Goal: Task Accomplishment & Management: Manage account settings

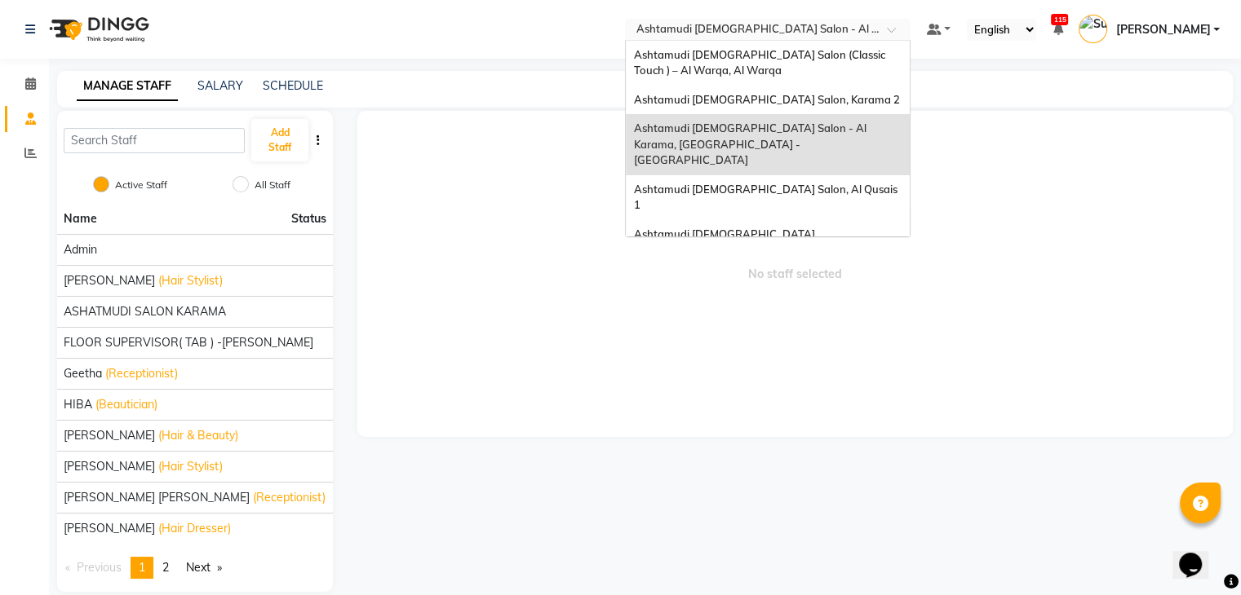
click at [869, 32] on input "text" at bounding box center [751, 31] width 237 height 16
click at [846, 228] on span "Ashtamudi [DEMOGRAPHIC_DATA] [GEOGRAPHIC_DATA], [GEOGRAPHIC_DATA]" at bounding box center [750, 242] width 233 height 29
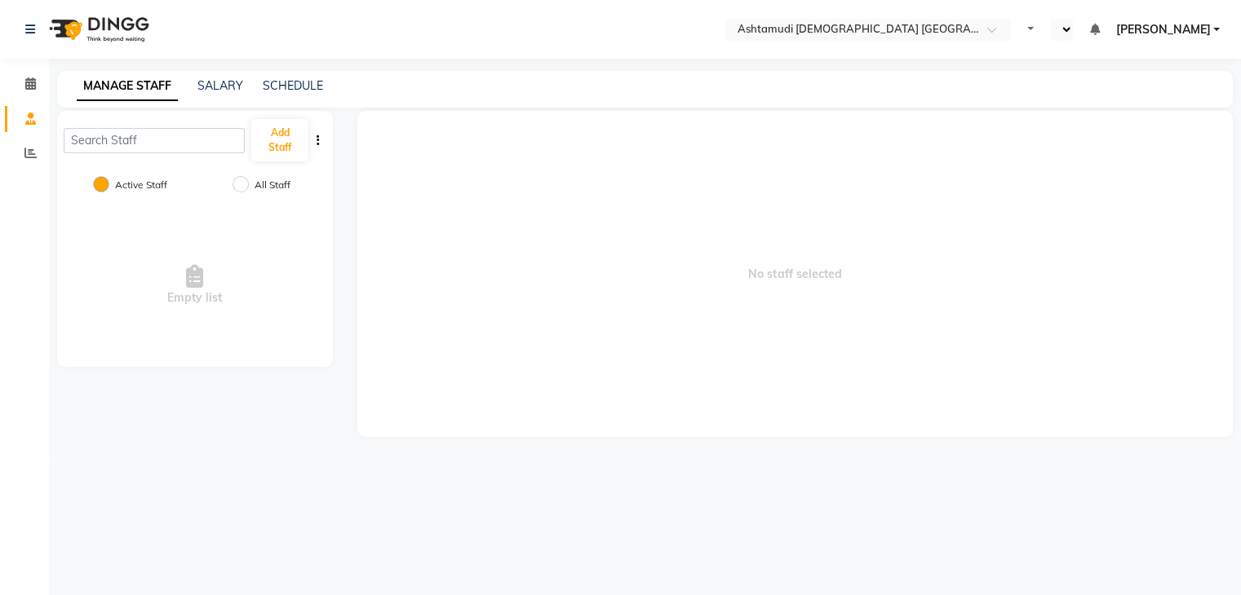
select select "en"
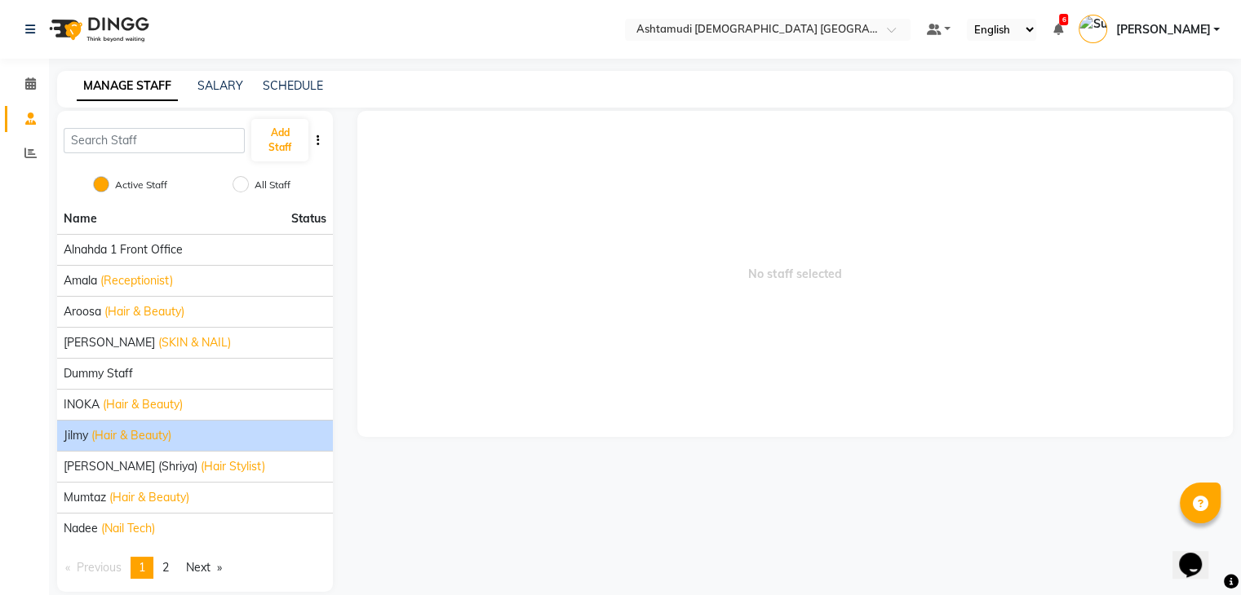
click at [146, 431] on span "(Hair & Beauty)" at bounding box center [131, 435] width 80 height 17
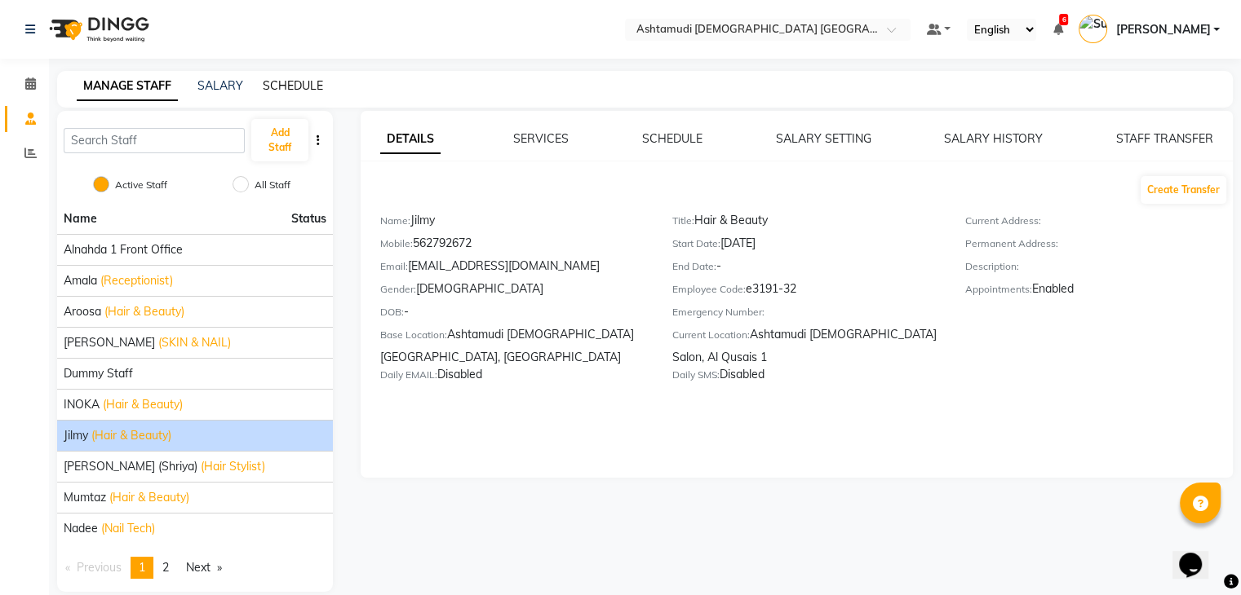
click at [276, 83] on link "SCHEDULE" at bounding box center [293, 85] width 60 height 15
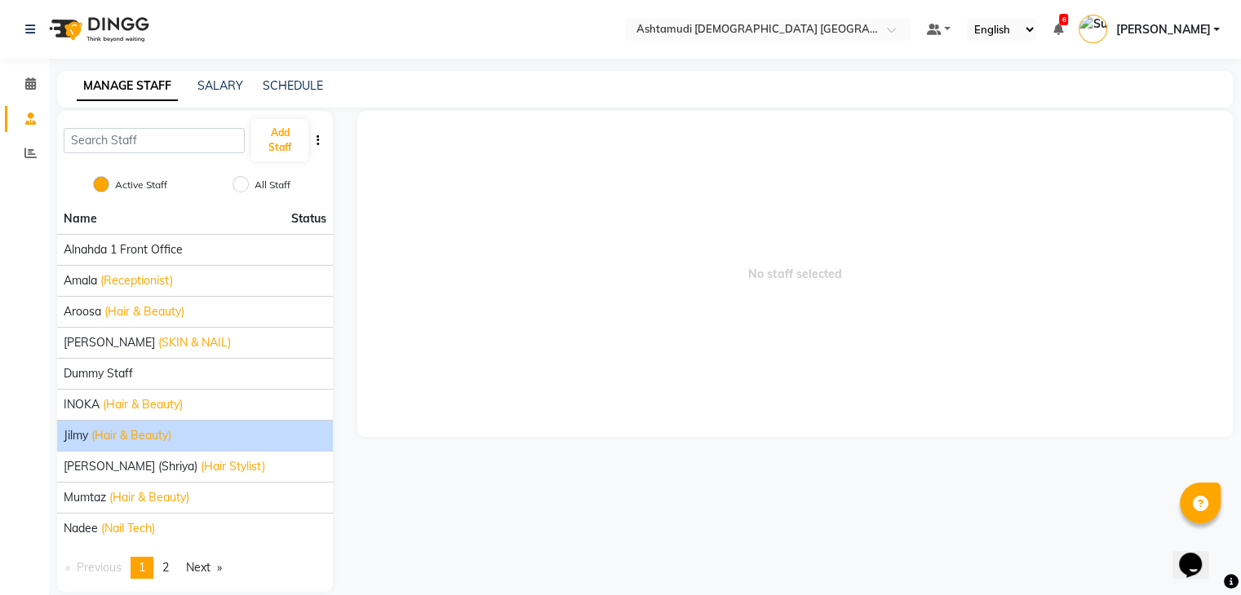
click at [178, 425] on li "Jilmy (Hair & Beauty)" at bounding box center [195, 435] width 276 height 31
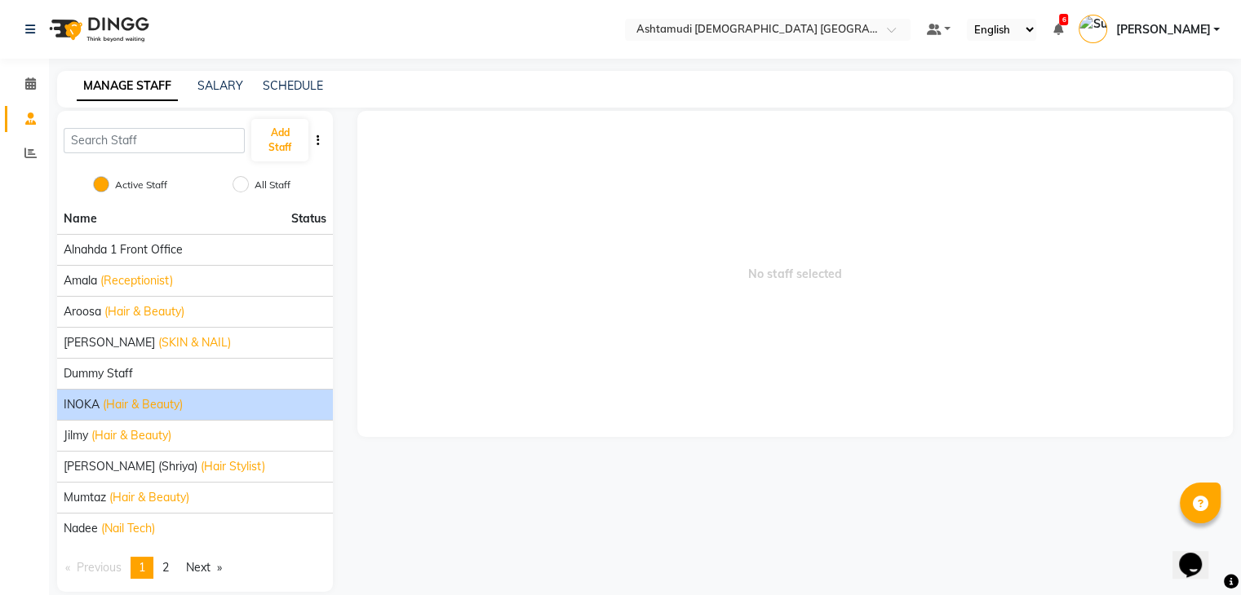
click at [176, 406] on span "(Hair & Beauty)" at bounding box center [143, 404] width 80 height 17
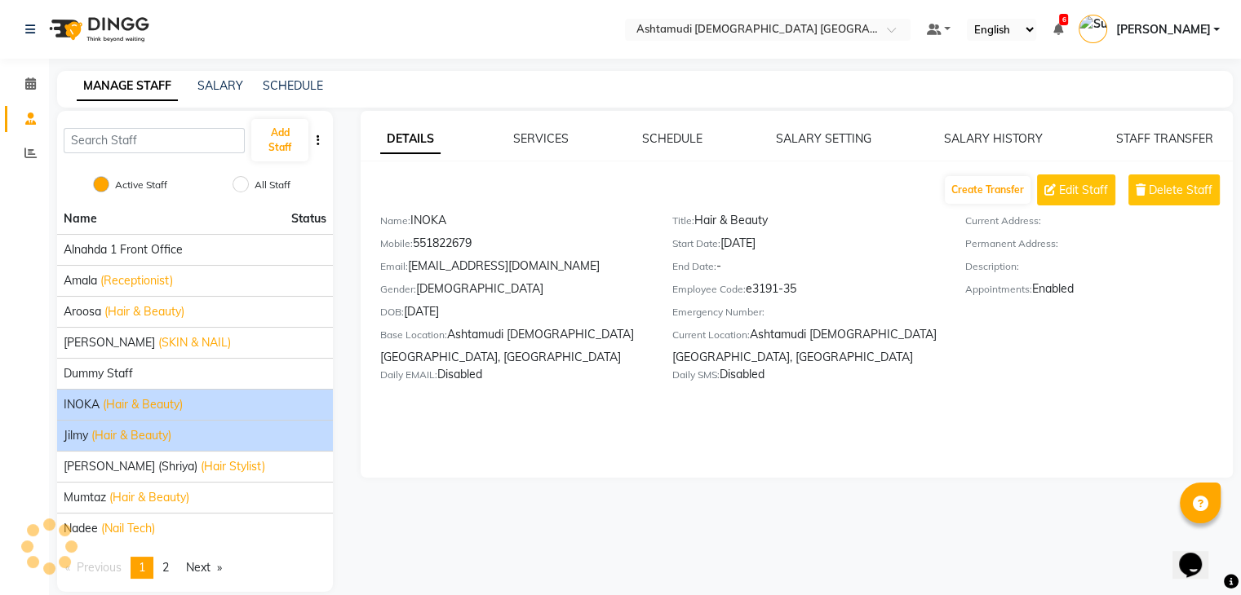
click at [175, 436] on div "Jilmy (Hair & Beauty)" at bounding box center [195, 435] width 263 height 17
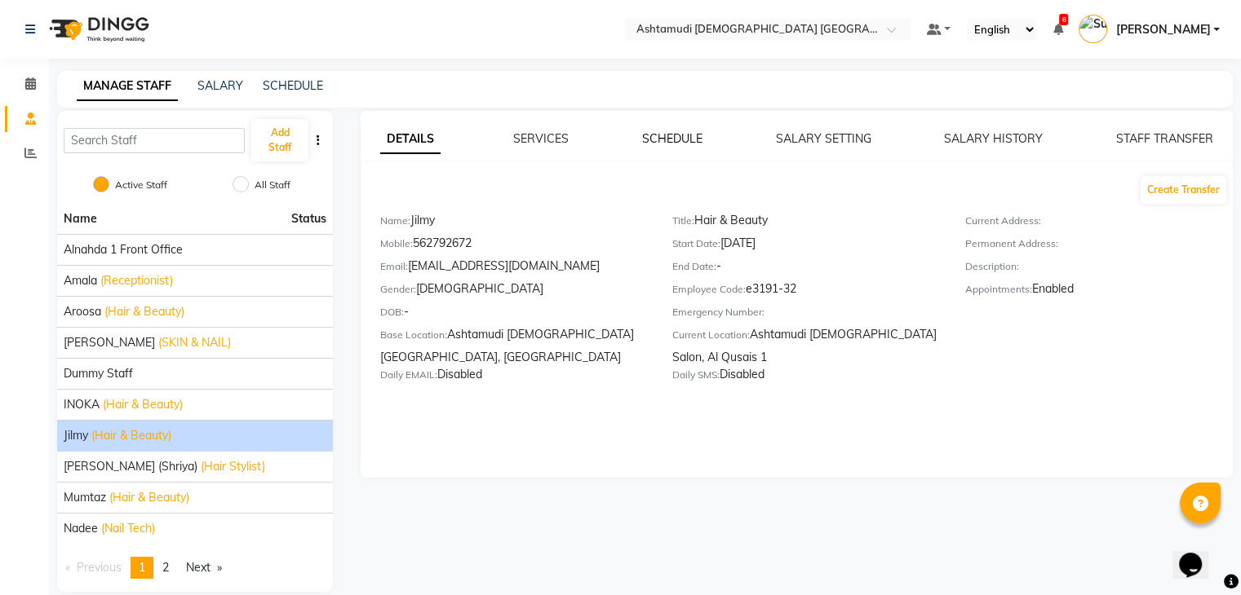
click at [682, 138] on link "SCHEDULE" at bounding box center [672, 138] width 60 height 15
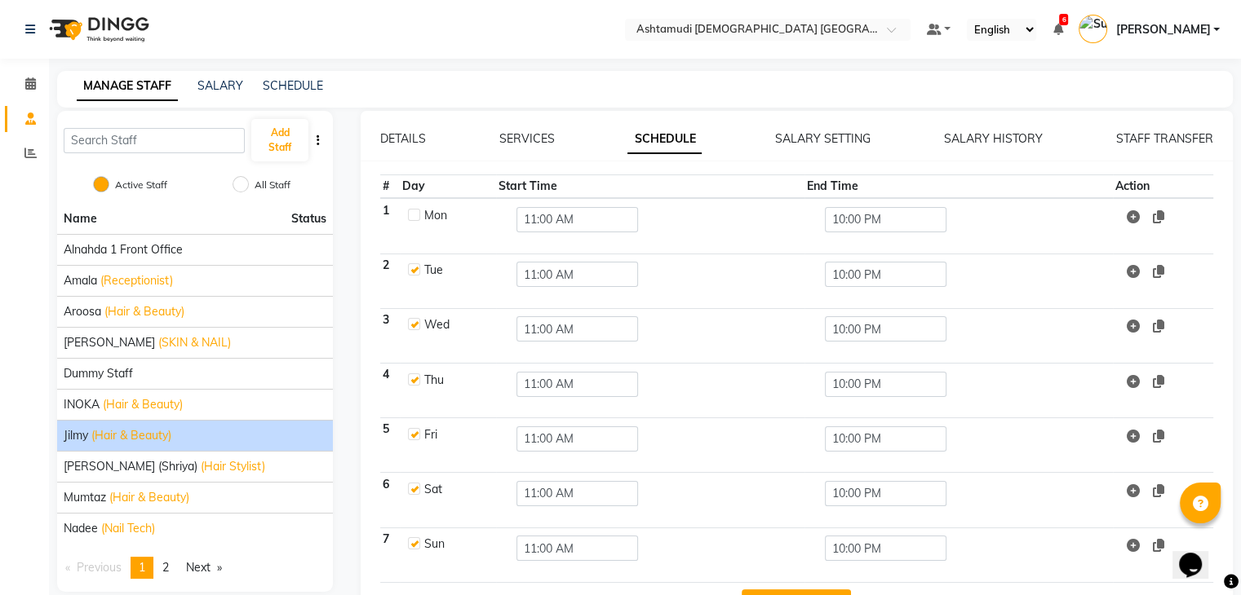
scroll to position [54, 0]
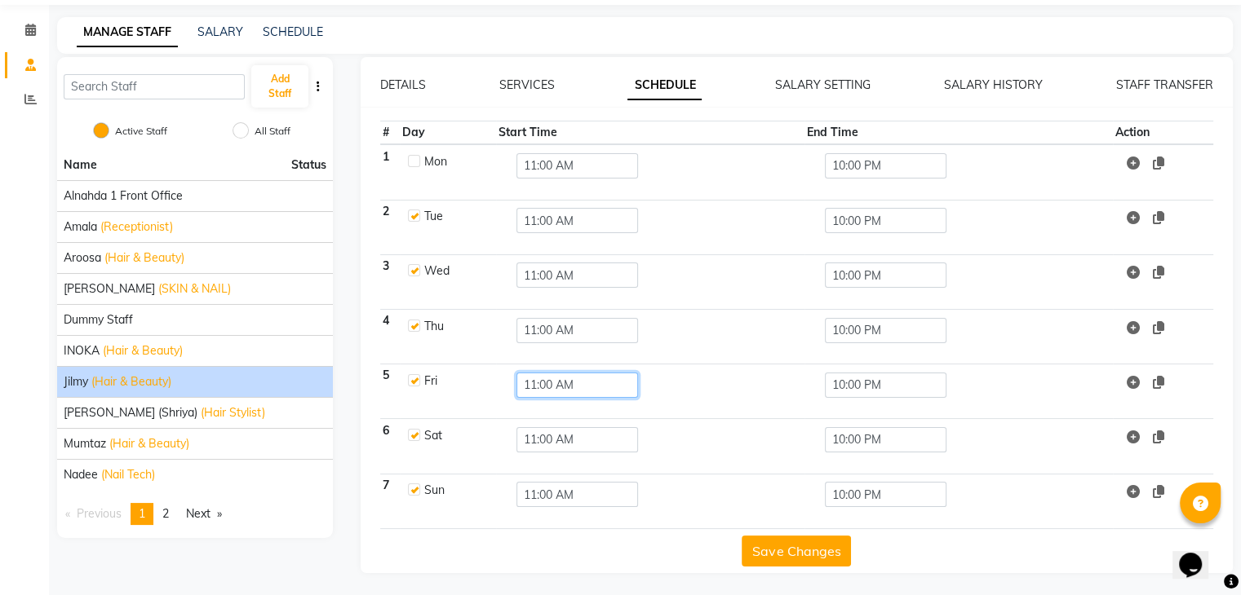
click at [569, 386] on input "11:00 AM" at bounding box center [577, 385] width 122 height 25
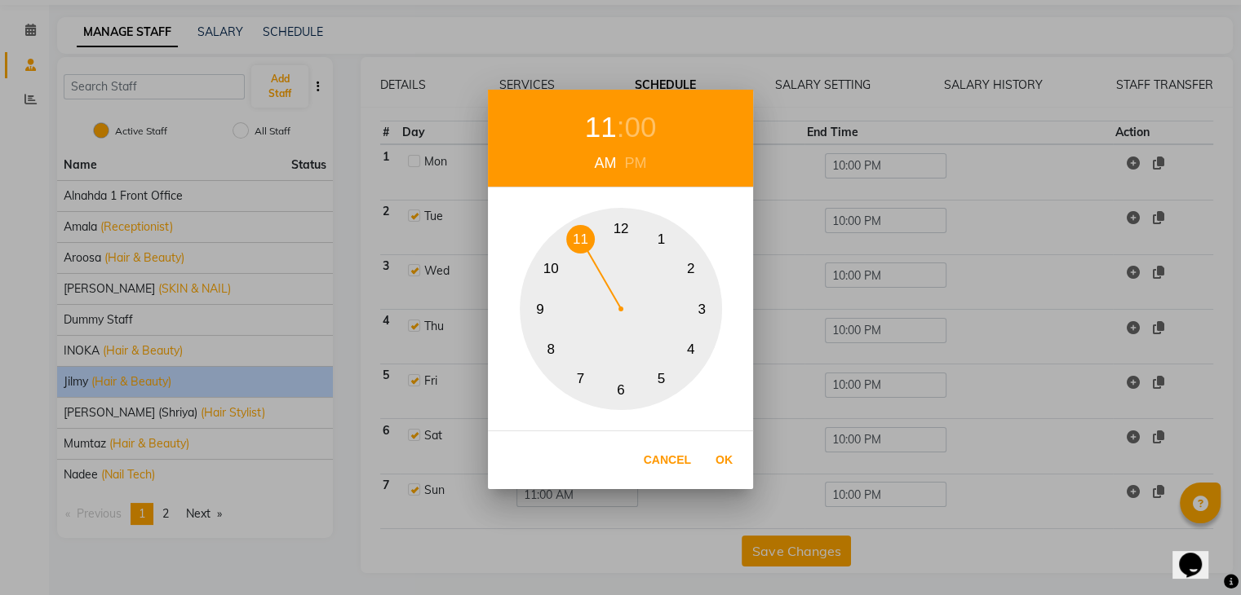
click at [548, 268] on button "10" at bounding box center [551, 269] width 29 height 29
click at [722, 453] on button "Ok" at bounding box center [723, 460] width 33 height 33
type input "10:00 AM"
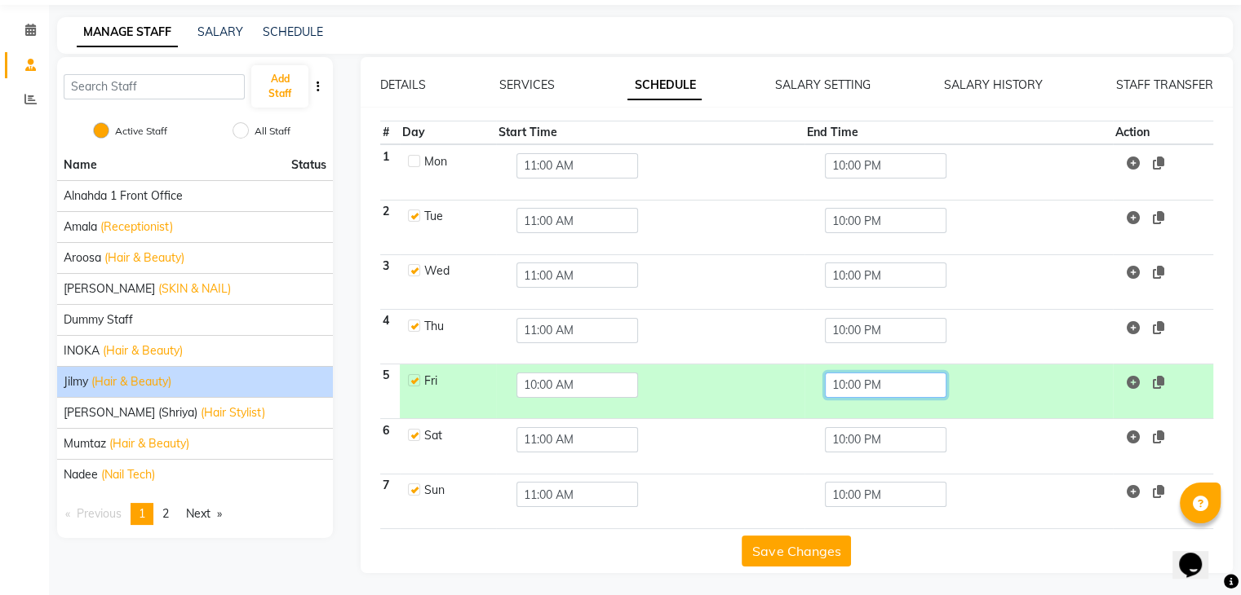
click at [839, 380] on input "10:00 PM" at bounding box center [886, 385] width 122 height 25
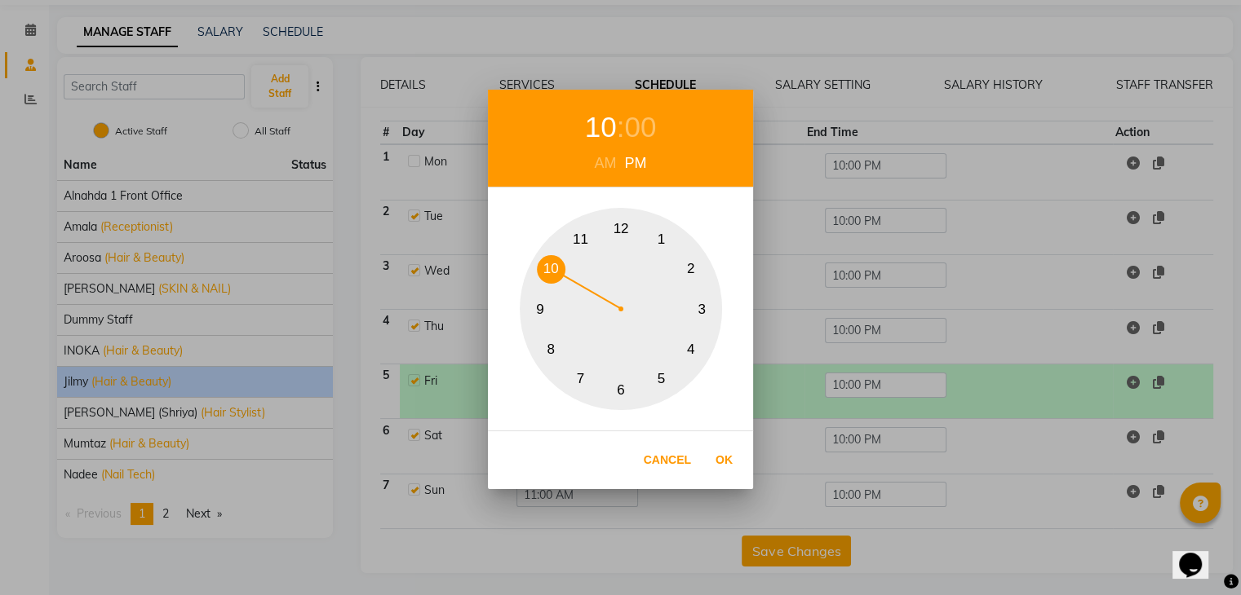
click at [542, 307] on button "9" at bounding box center [540, 309] width 29 height 29
click at [724, 460] on button "Ok" at bounding box center [723, 460] width 33 height 33
type input "09:00 PM"
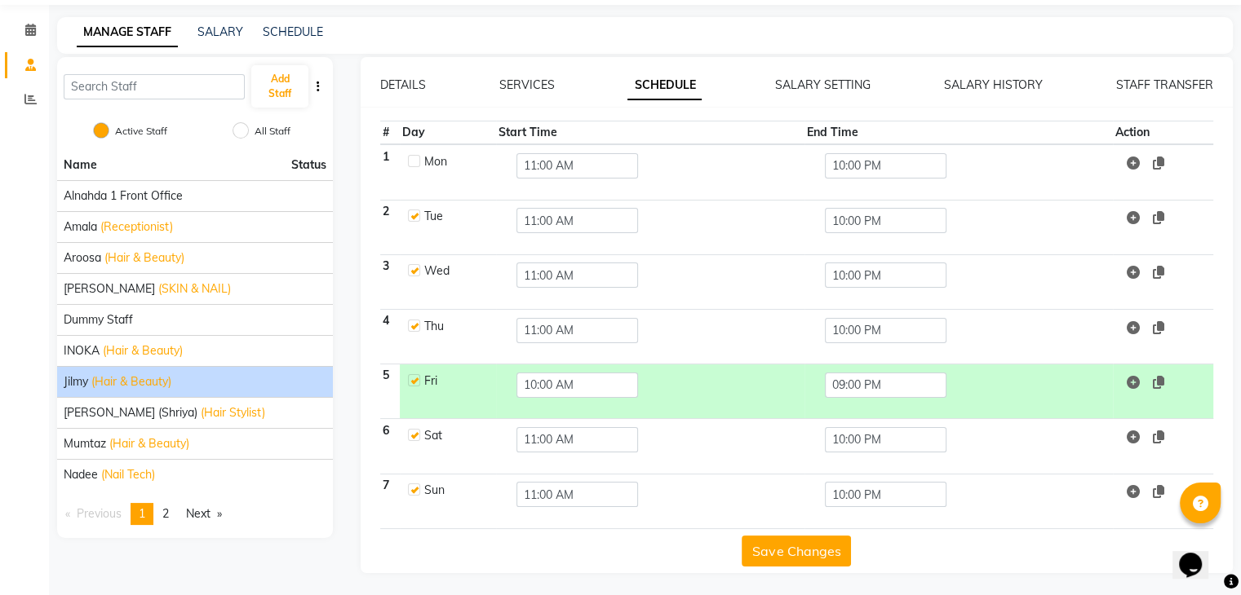
click at [780, 546] on button "Save Changes" at bounding box center [795, 551] width 109 height 31
click at [764, 549] on button "Save Changes" at bounding box center [795, 551] width 109 height 31
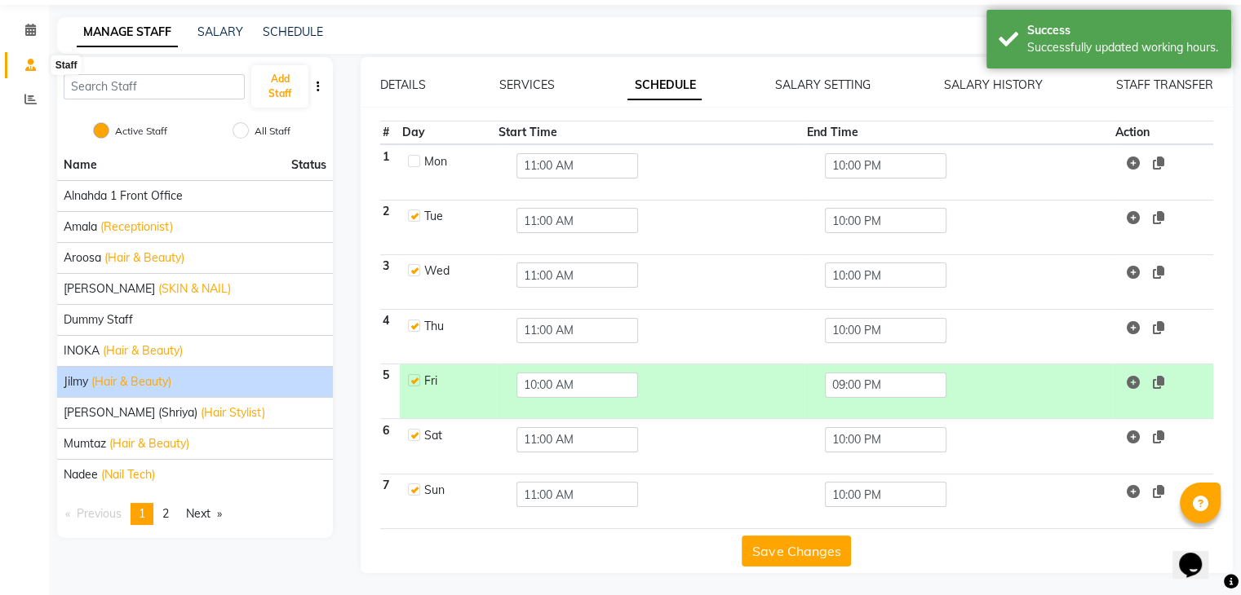
click at [30, 60] on icon at bounding box center [30, 65] width 11 height 12
click at [305, 11] on div "Select Location × Ashtamudi Ladies Salon Sahara Center, Dubai Default Panel My …" at bounding box center [620, 272] width 1241 height 652
click at [292, 35] on link "SCHEDULE" at bounding box center [293, 31] width 60 height 15
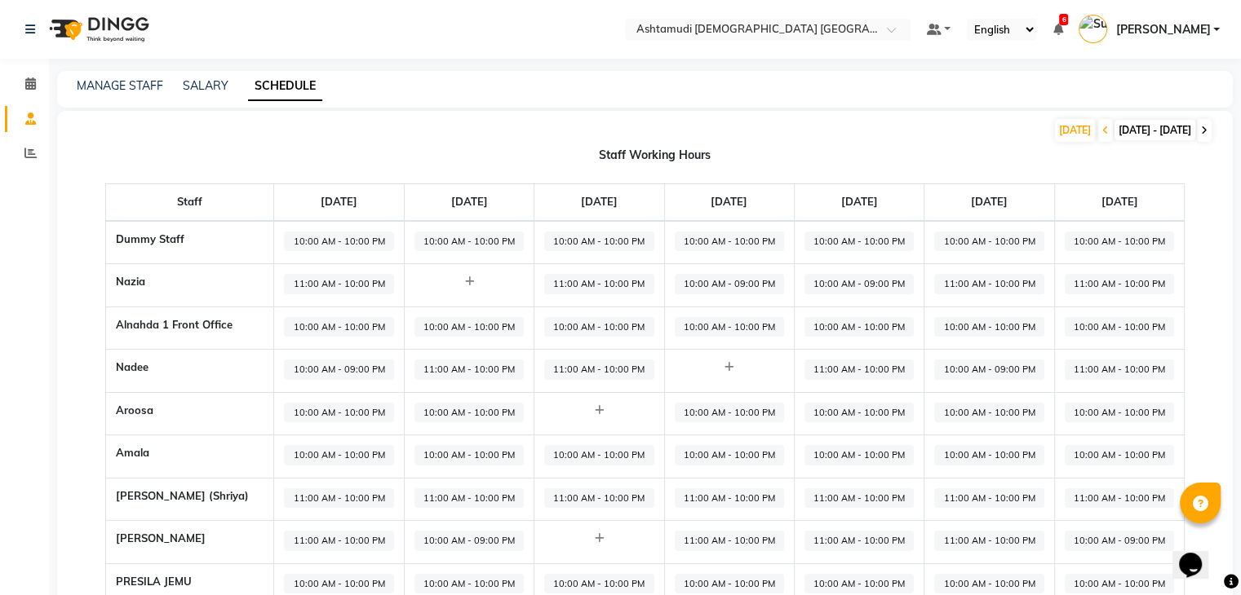
click at [1203, 134] on icon at bounding box center [1204, 131] width 7 height 10
click at [1102, 126] on icon at bounding box center [1105, 131] width 7 height 10
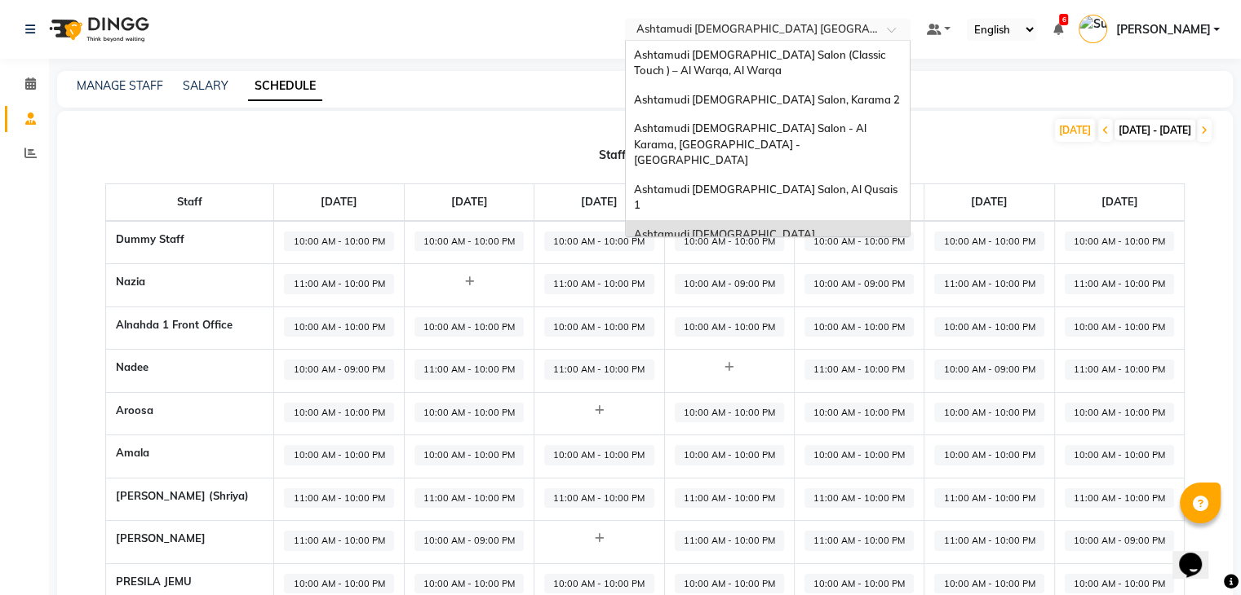
click at [838, 20] on div "Select Location × Ashtamudi Ladies Salon Sahara Center, Dubai" at bounding box center [767, 30] width 285 height 22
click at [829, 63] on div "Ashtamudi [DEMOGRAPHIC_DATA] Salon (Classic Touch ) – Al Warqa, Al Warqa" at bounding box center [768, 63] width 284 height 45
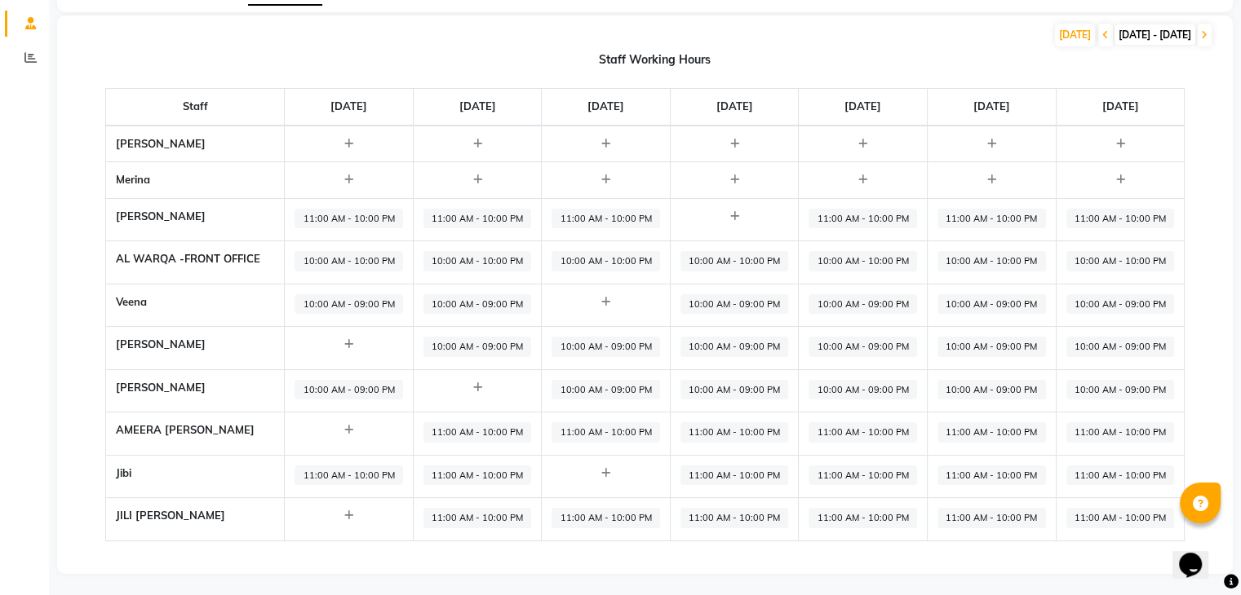
scroll to position [96, 0]
click at [1208, 37] on span at bounding box center [1204, 34] width 15 height 23
click at [321, 171] on div at bounding box center [348, 179] width 108 height 16
select select "09:00 AM"
select select "10:00 PM"
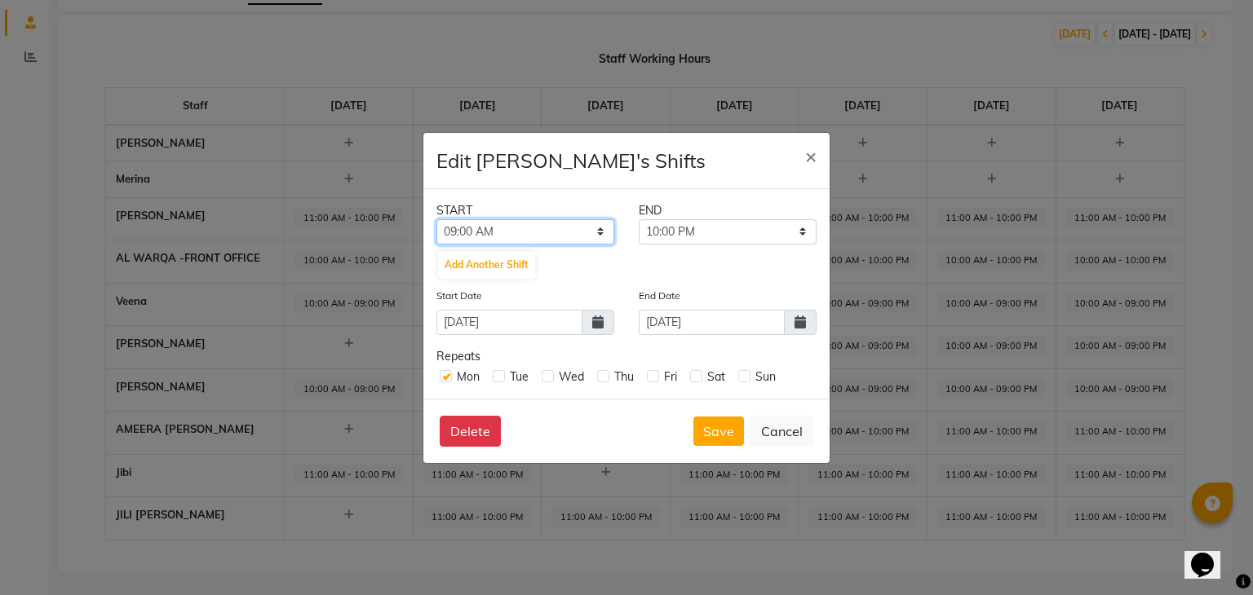
click at [601, 232] on select "12:00 AM 12:30 AM 01:00 AM 01:30 AM 02:00 AM 02:30 AM 03:00 AM 03:30 AM 04:00 A…" at bounding box center [525, 231] width 178 height 25
select select "11:00 AM"
click at [436, 219] on select "12:00 AM 12:30 AM 01:00 AM 01:30 AM 02:00 AM 02:30 AM 03:00 AM 03:30 AM 04:00 A…" at bounding box center [525, 231] width 178 height 25
click at [797, 320] on icon at bounding box center [799, 322] width 11 height 13
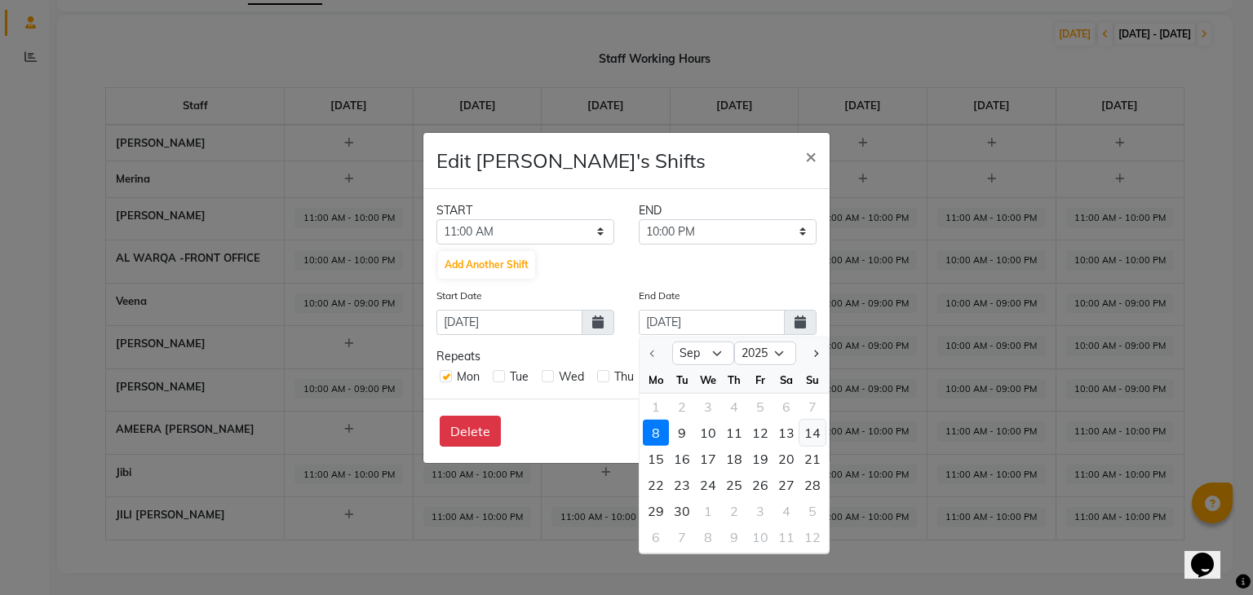
click at [818, 437] on div "14" at bounding box center [812, 432] width 26 height 26
type input "14-09-2025"
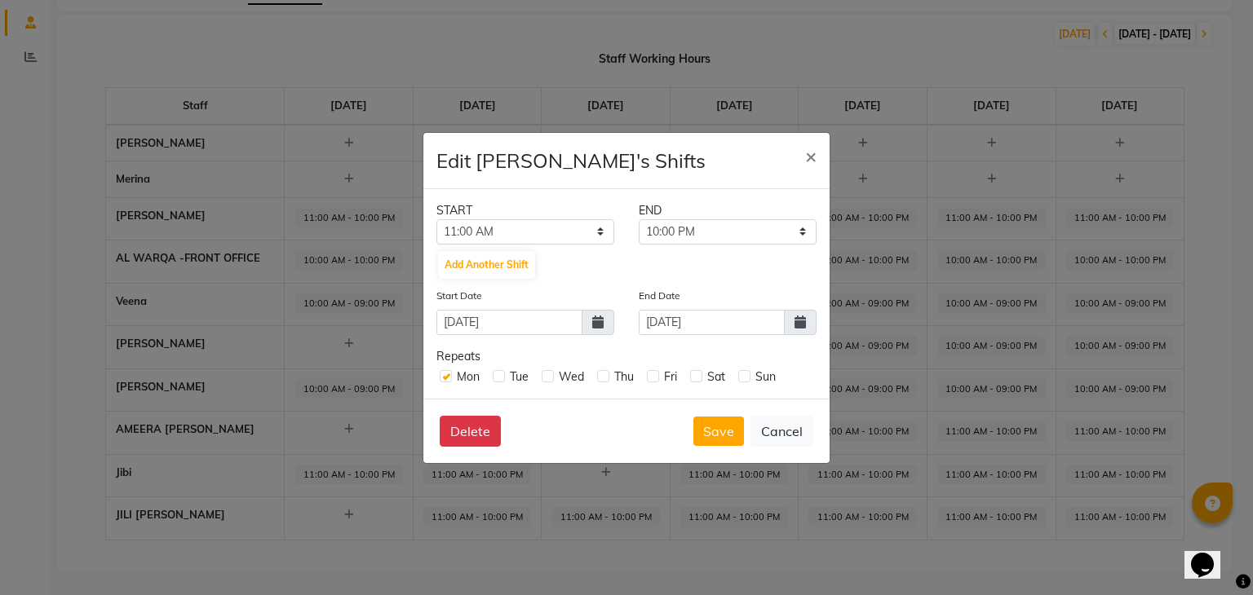
click at [552, 374] on label at bounding box center [548, 376] width 12 height 12
click at [552, 374] on input "checkbox" at bounding box center [547, 375] width 11 height 11
checkbox input "true"
click at [603, 374] on label at bounding box center [603, 376] width 12 height 12
click at [603, 374] on input "checkbox" at bounding box center [602, 375] width 11 height 11
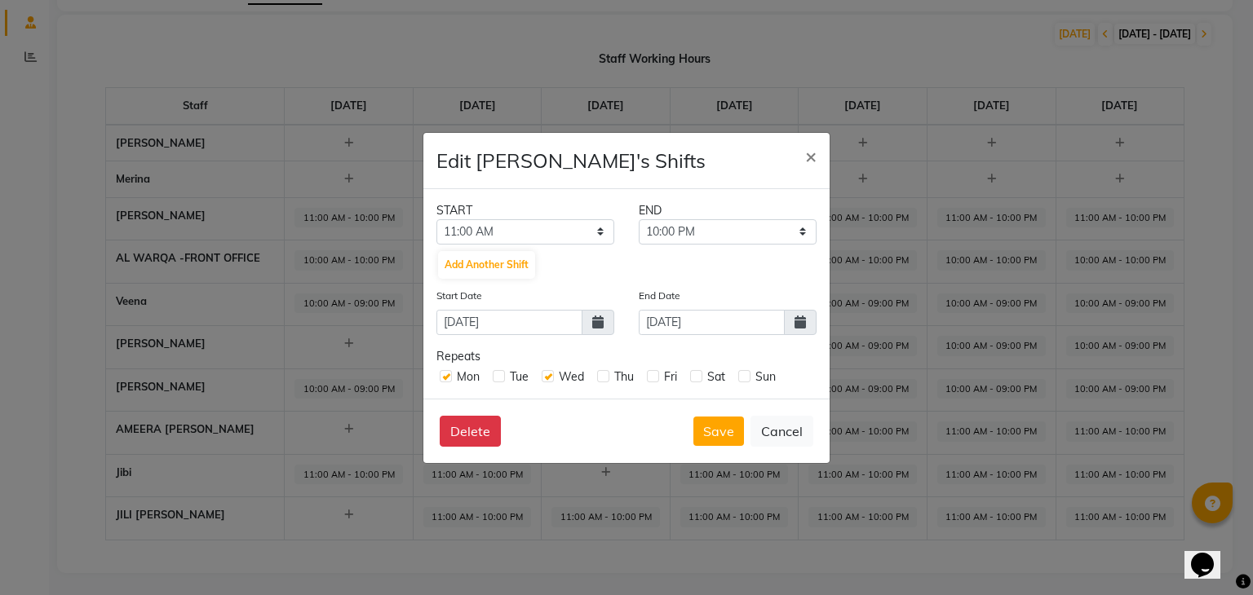
checkbox input "true"
click at [652, 380] on label at bounding box center [653, 376] width 12 height 12
click at [652, 380] on input "checkbox" at bounding box center [652, 375] width 11 height 11
checkbox input "true"
click at [699, 378] on label at bounding box center [696, 376] width 12 height 12
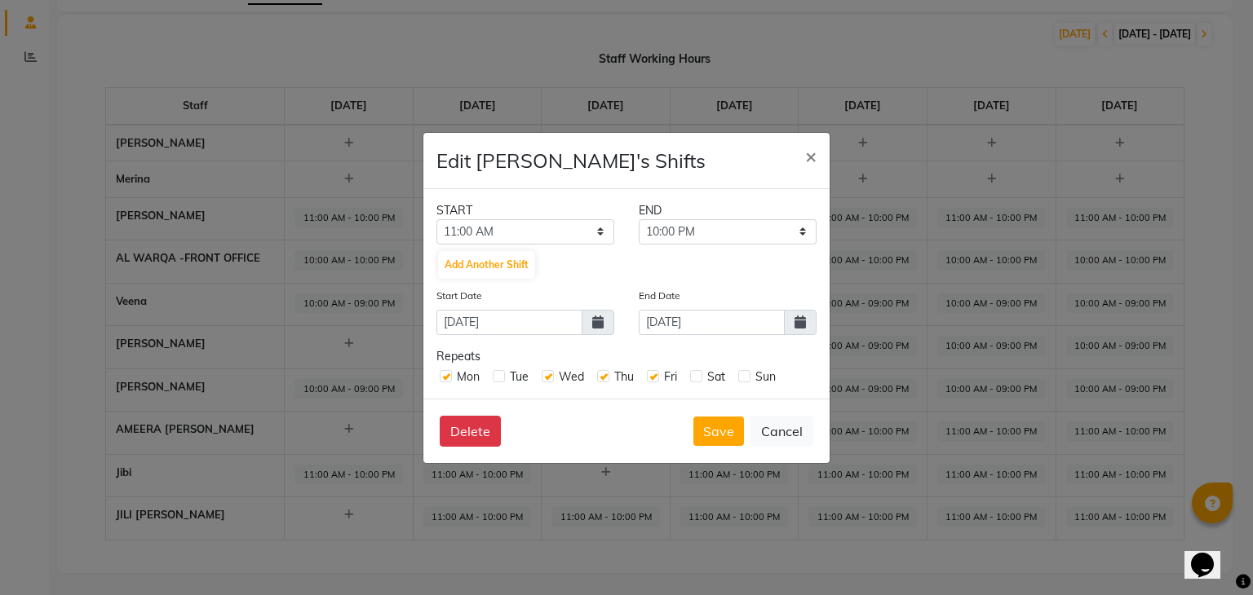
click at [699, 378] on input "checkbox" at bounding box center [695, 375] width 11 height 11
checkbox input "true"
click at [744, 370] on label at bounding box center [744, 376] width 12 height 12
click at [744, 370] on input "checkbox" at bounding box center [743, 375] width 11 height 11
checkbox input "true"
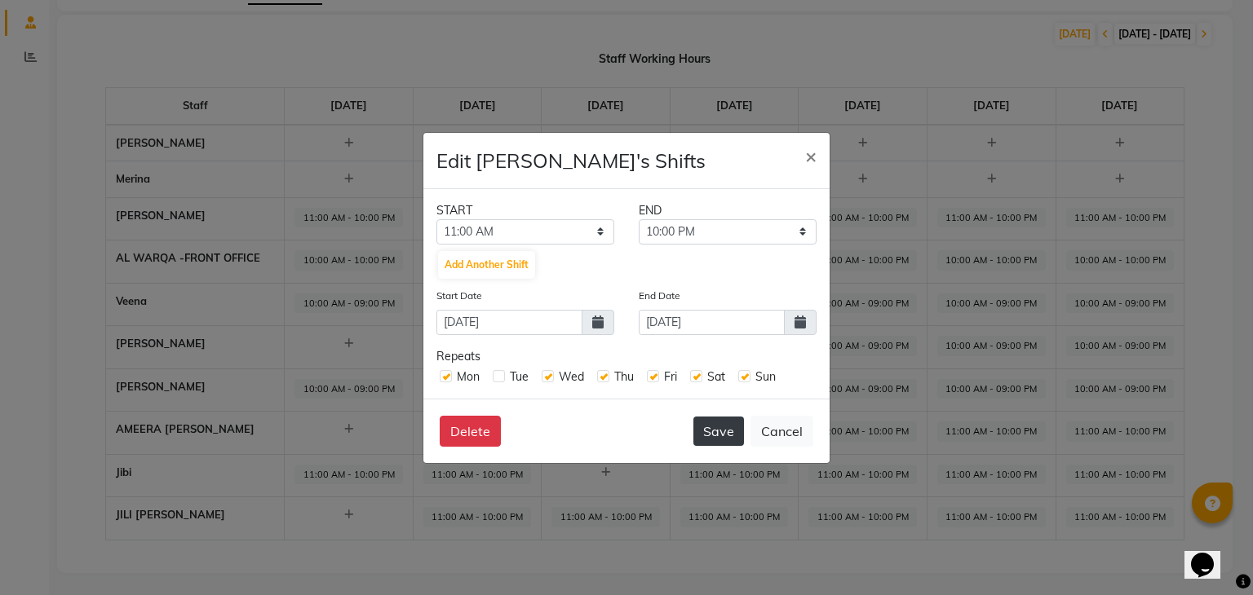
click at [719, 436] on button "Save" at bounding box center [718, 431] width 51 height 29
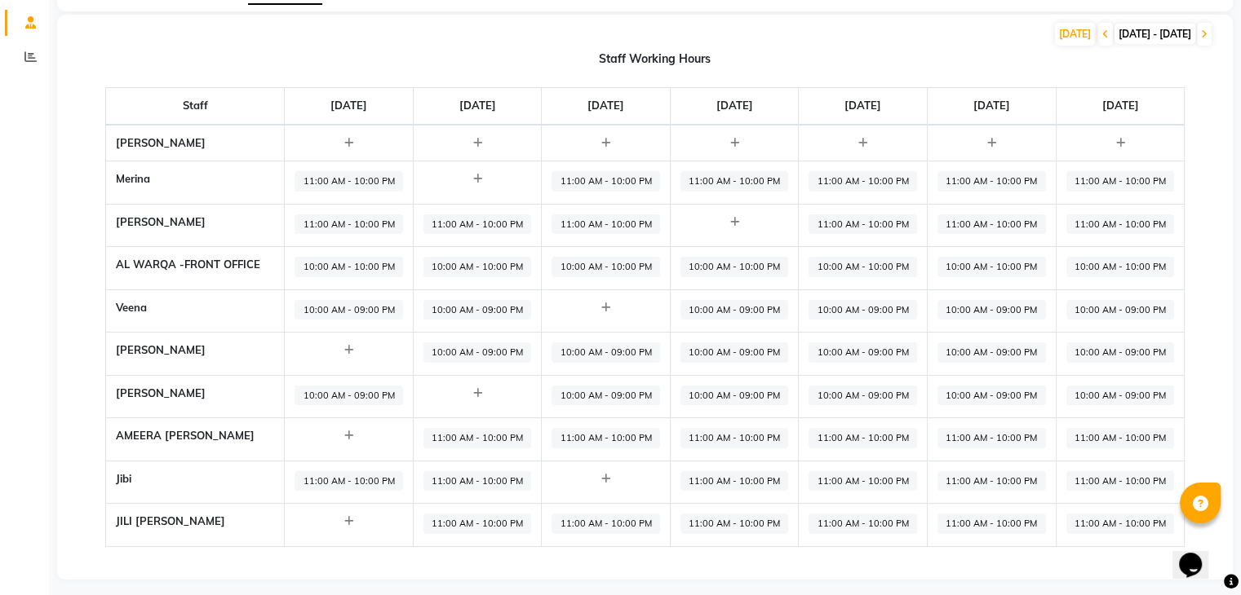
click at [361, 228] on span "11:00 AM - 10:00 PM" at bounding box center [348, 225] width 108 height 20
select select "11:00 AM"
select select "10:00 PM"
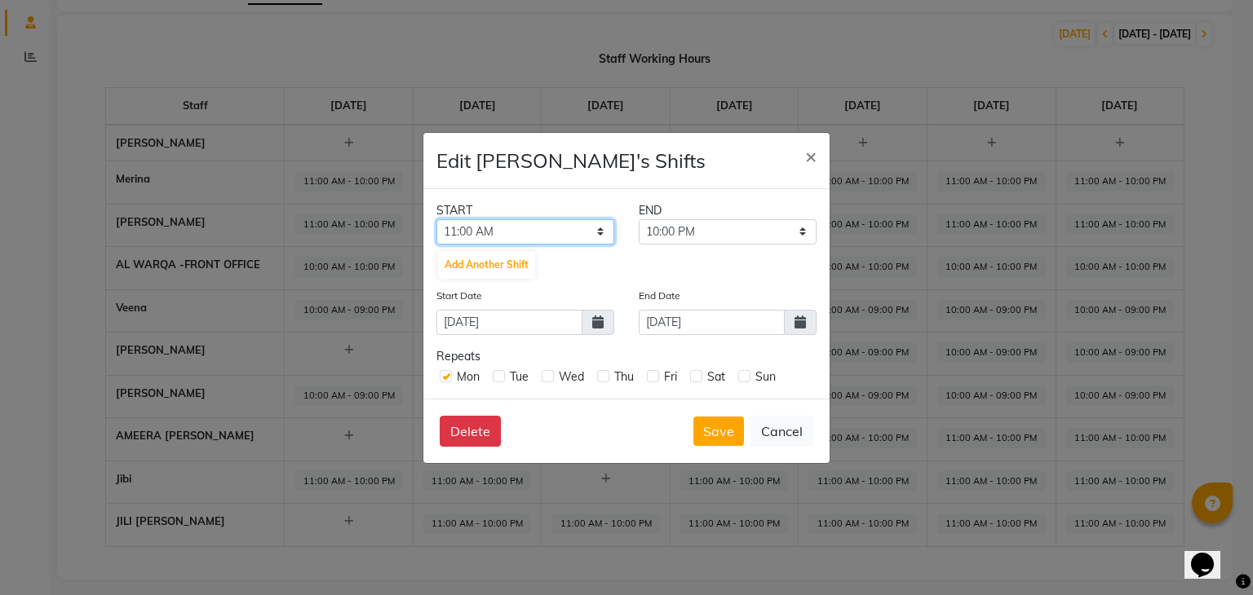
click at [579, 233] on select "12:00 AM 12:30 AM 01:00 AM 01:30 AM 02:00 AM 02:30 AM 03:00 AM 03:30 AM 04:00 A…" at bounding box center [525, 231] width 178 height 25
select select "10:00 AM"
click at [436, 219] on select "12:00 AM 12:30 AM 01:00 AM 01:30 AM 02:00 AM 02:30 AM 03:00 AM 03:30 AM 04:00 A…" at bounding box center [525, 231] width 178 height 25
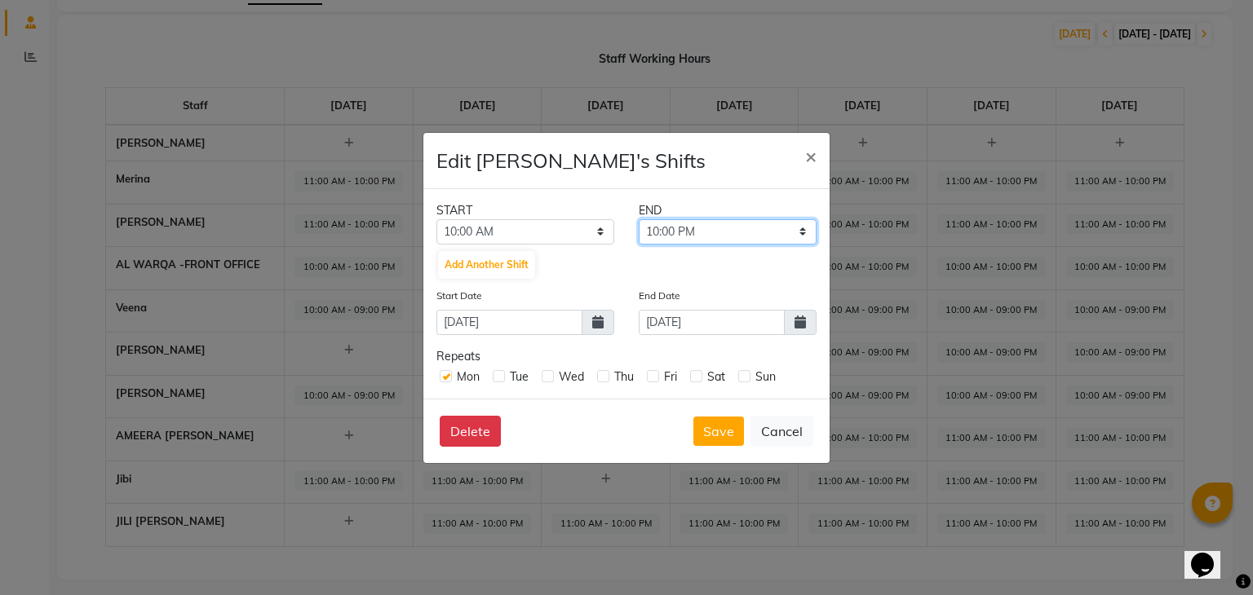
click at [711, 236] on select "10:30 AM 11:00 AM 11:30 AM 12:00 PM 12:30 PM 01:00 PM 01:30 PM 02:00 PM 02:30 P…" at bounding box center [728, 231] width 178 height 25
select select "09:00 PM"
click at [639, 219] on select "10:30 AM 11:00 AM 11:30 AM 12:00 PM 12:30 PM 01:00 PM 01:30 PM 02:00 PM 02:30 P…" at bounding box center [728, 231] width 178 height 25
click at [804, 322] on icon at bounding box center [799, 322] width 11 height 13
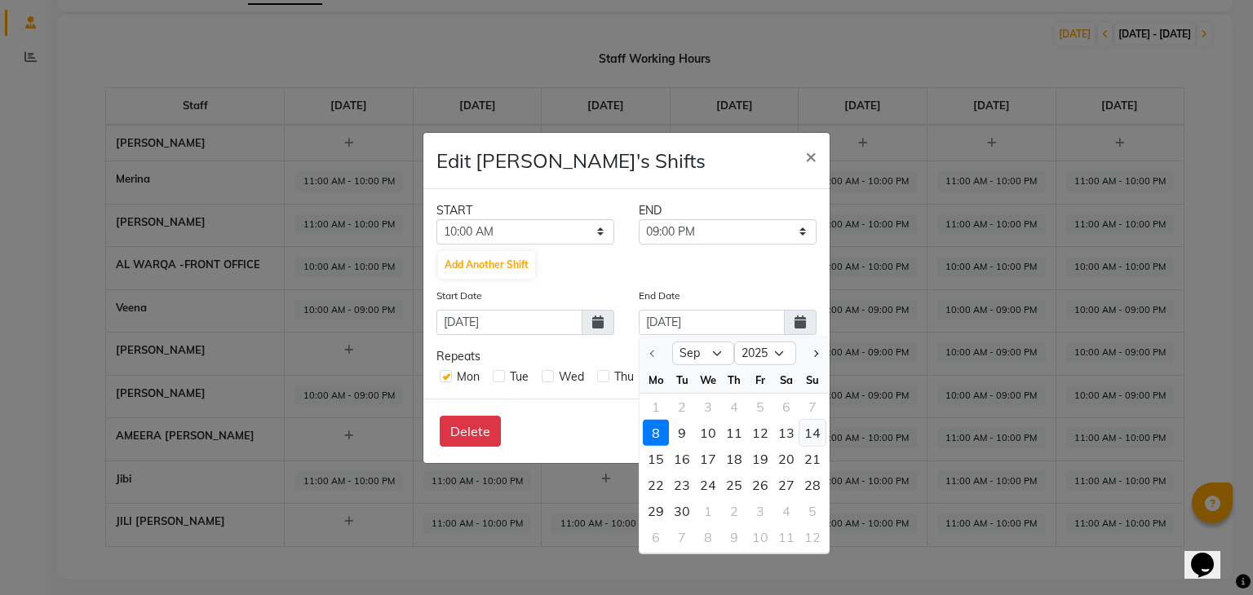
click at [806, 431] on div "14" at bounding box center [812, 432] width 26 height 26
type input "14-09-2025"
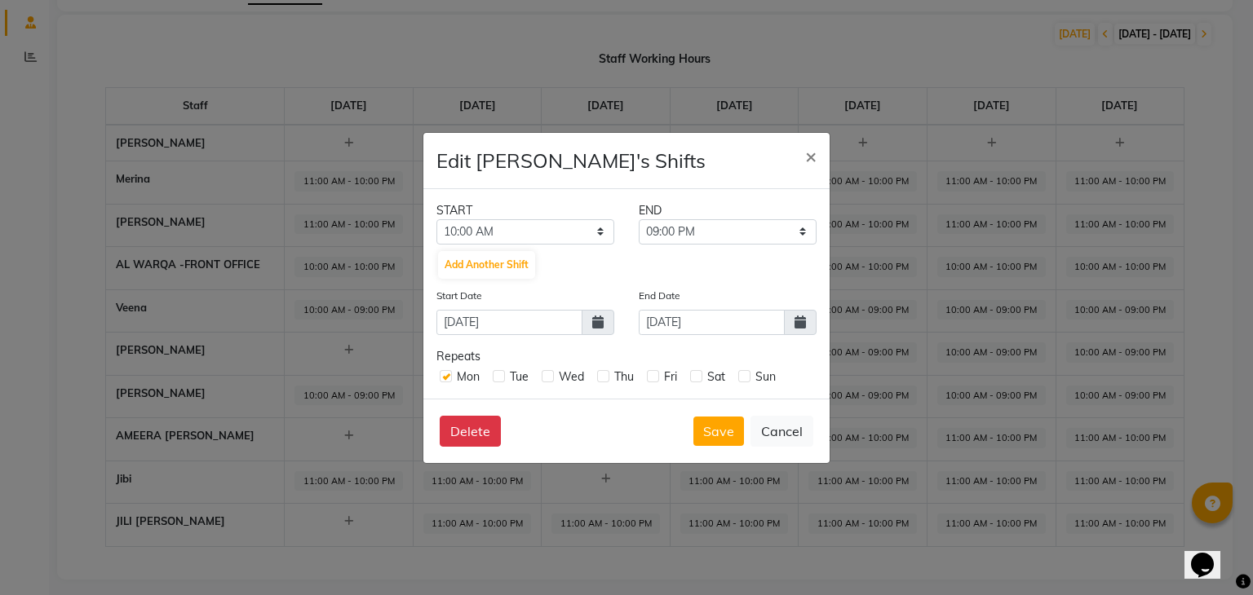
click at [498, 378] on label at bounding box center [499, 376] width 12 height 12
click at [498, 378] on input "checkbox" at bounding box center [498, 375] width 11 height 11
checkbox input "true"
click at [546, 373] on label at bounding box center [548, 376] width 12 height 12
click at [546, 373] on input "checkbox" at bounding box center [547, 375] width 11 height 11
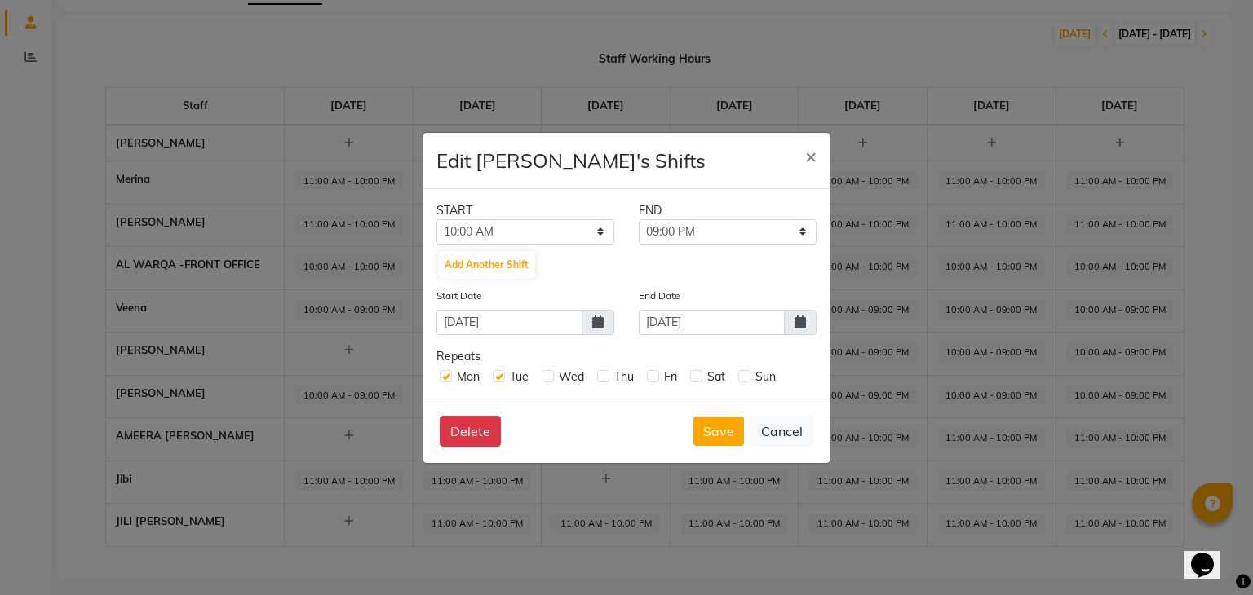
checkbox input "true"
click at [653, 384] on div "Fri" at bounding box center [662, 377] width 30 height 17
click at [658, 370] on label at bounding box center [653, 376] width 12 height 12
click at [657, 370] on input "checkbox" at bounding box center [652, 375] width 11 height 11
checkbox input "true"
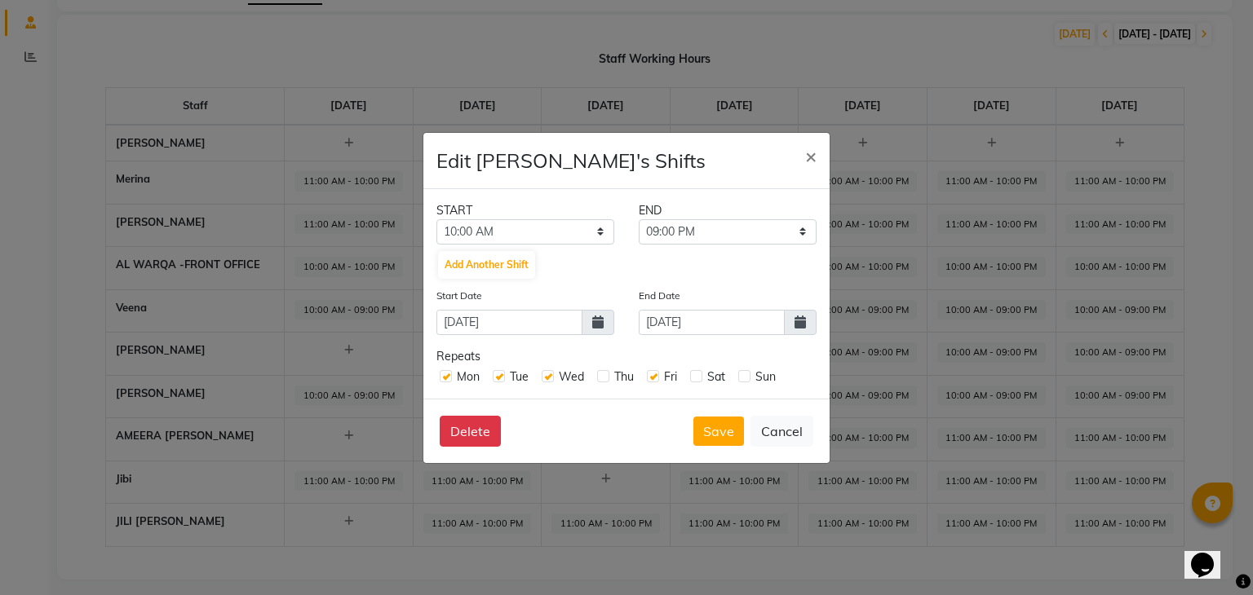
click at [695, 373] on label at bounding box center [696, 376] width 12 height 12
click at [695, 373] on input "checkbox" at bounding box center [695, 375] width 11 height 11
checkbox input "true"
click at [747, 376] on label at bounding box center [744, 376] width 12 height 12
click at [747, 376] on input "checkbox" at bounding box center [743, 375] width 11 height 11
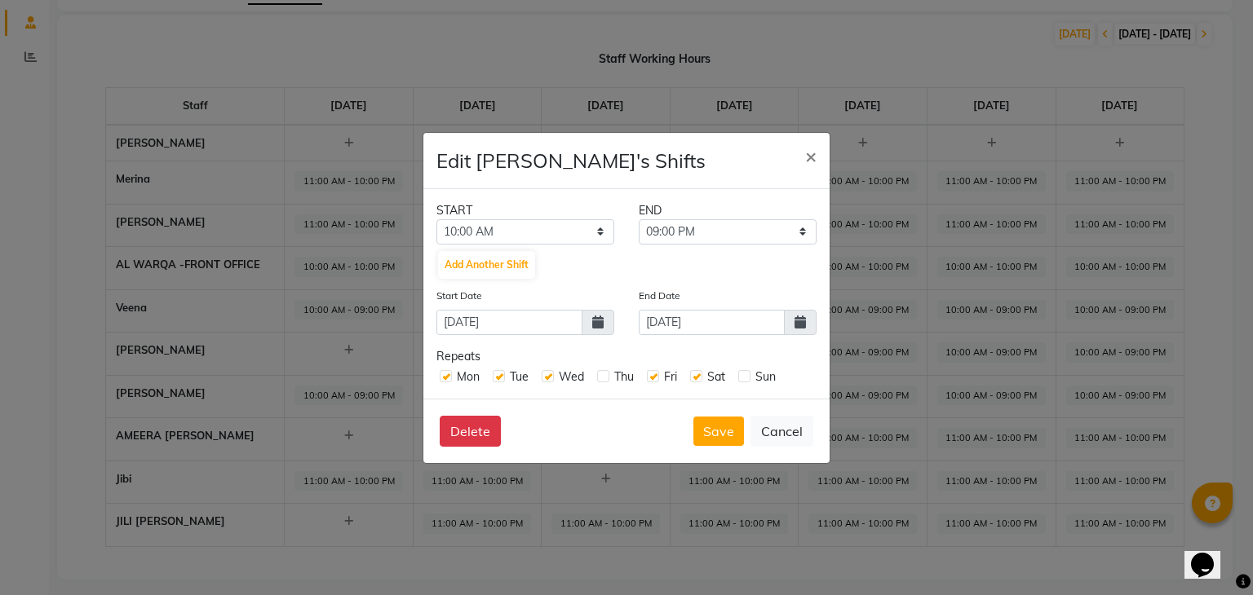
checkbox input "true"
click at [718, 431] on button "Save" at bounding box center [718, 431] width 51 height 29
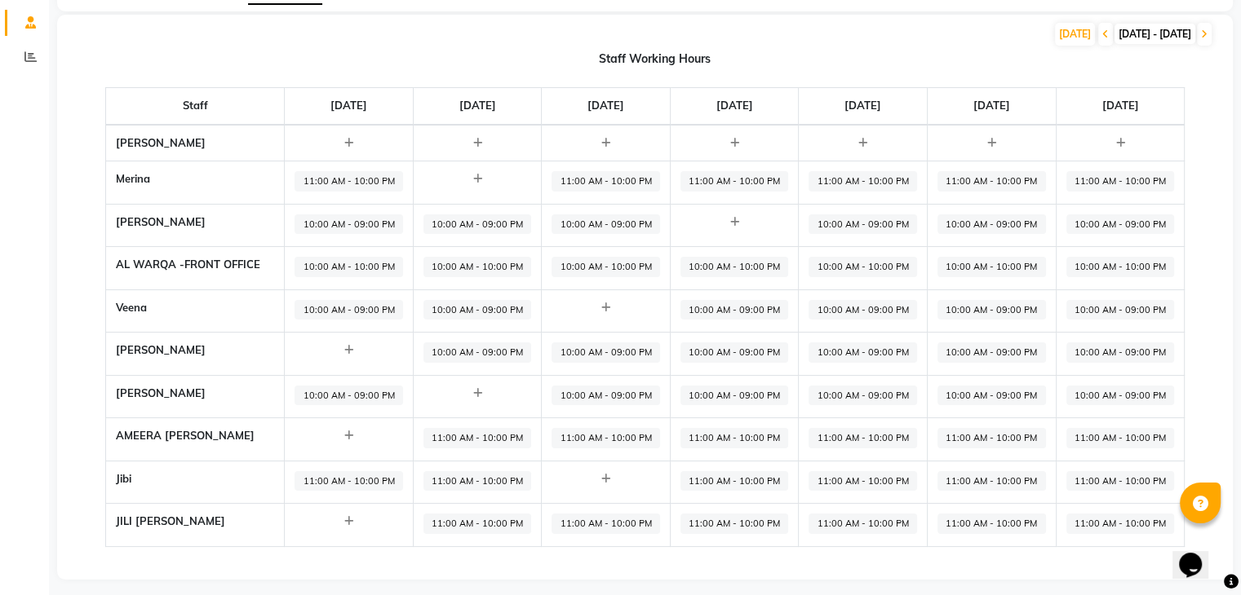
click at [374, 386] on span "10:00 AM - 09:00 PM" at bounding box center [348, 396] width 108 height 20
select select "10:00 AM"
select select "09:00 PM"
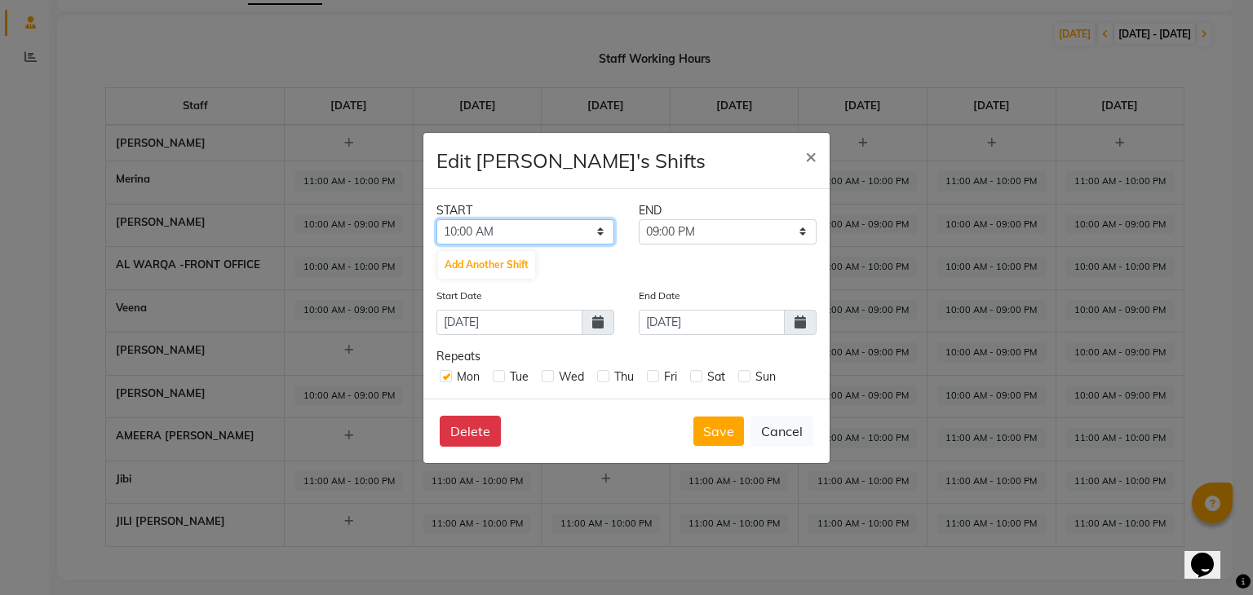
click at [522, 239] on select "12:00 AM 12:30 AM 01:00 AM 01:30 AM 02:00 AM 02:30 AM 03:00 AM 03:30 AM 04:00 A…" at bounding box center [525, 231] width 178 height 25
select select "11:00 AM"
click at [436, 219] on select "12:00 AM 12:30 AM 01:00 AM 01:30 AM 02:00 AM 02:30 AM 03:00 AM 03:30 AM 04:00 A…" at bounding box center [525, 231] width 178 height 25
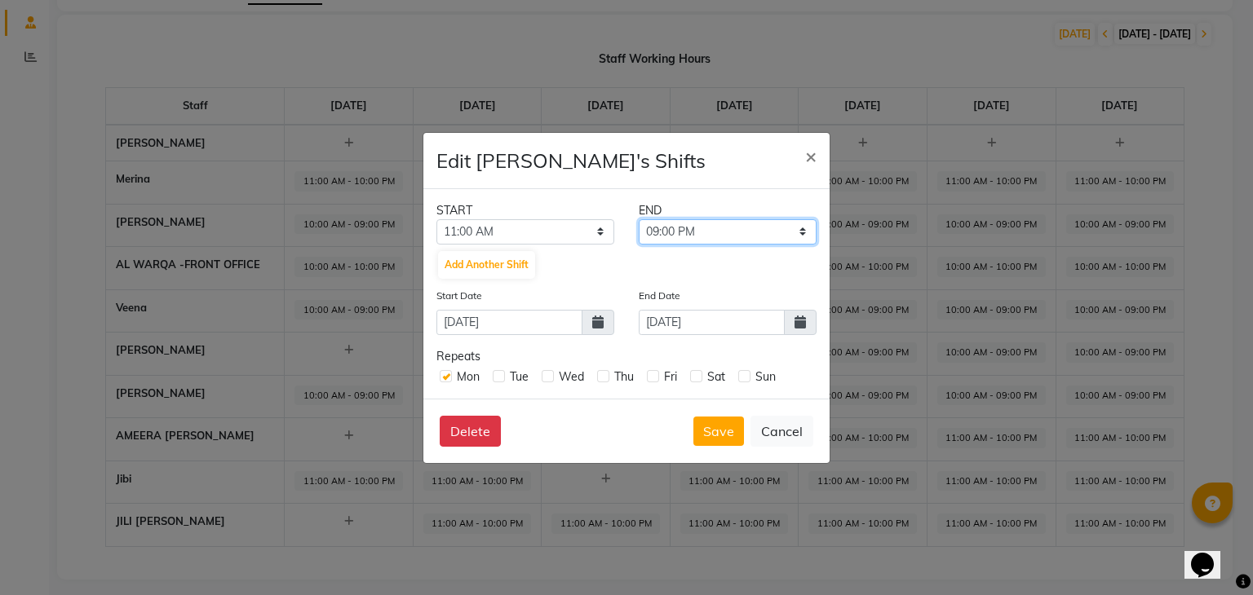
click at [650, 232] on select "11:30 AM 12:00 PM 12:30 PM 01:00 PM 01:30 PM 02:00 PM 02:30 PM 03:00 PM 03:30 P…" at bounding box center [728, 231] width 178 height 25
select select "10:00 PM"
click at [639, 219] on select "11:30 AM 12:00 PM 12:30 PM 01:00 PM 01:30 PM 02:00 PM 02:30 PM 03:00 PM 03:30 P…" at bounding box center [728, 231] width 178 height 25
click at [500, 373] on label at bounding box center [499, 376] width 12 height 12
click at [500, 373] on input "checkbox" at bounding box center [498, 375] width 11 height 11
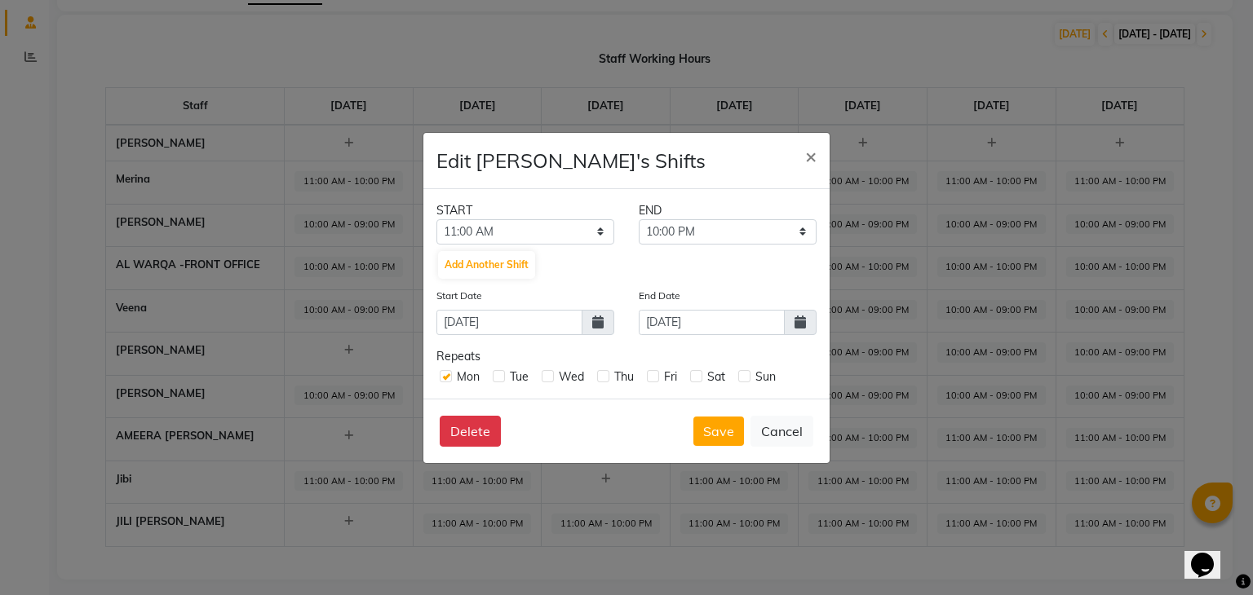
checkbox input "true"
click at [550, 378] on label at bounding box center [548, 376] width 12 height 12
click at [550, 378] on input "checkbox" at bounding box center [547, 375] width 11 height 11
checkbox input "true"
click at [608, 378] on label at bounding box center [603, 376] width 12 height 12
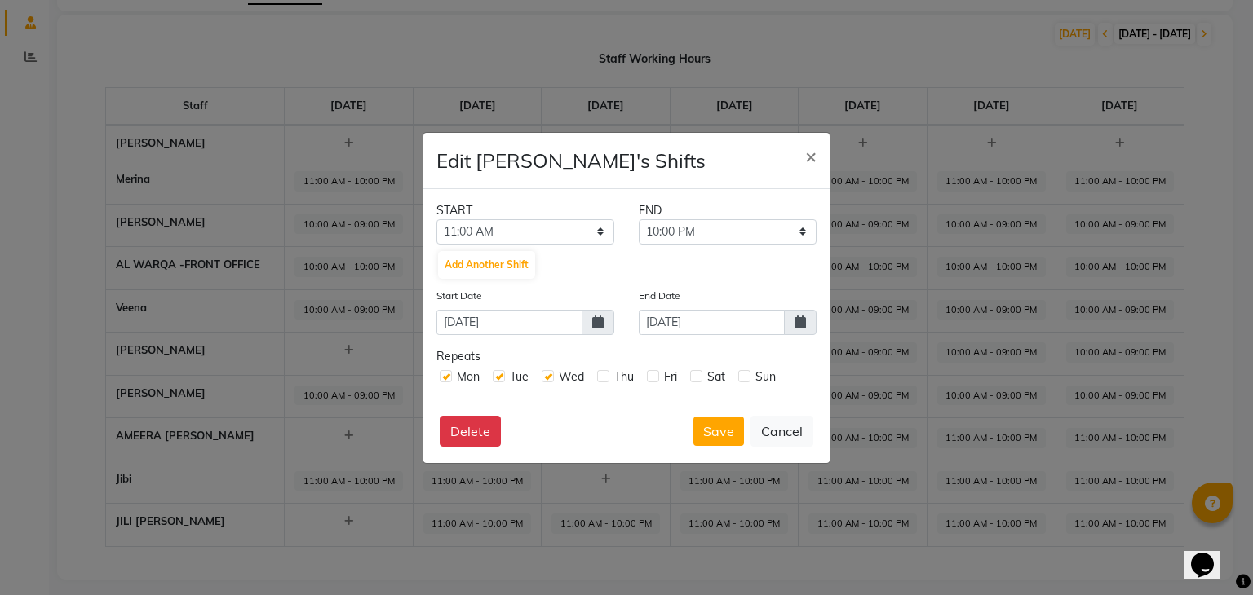
click at [608, 378] on input "checkbox" at bounding box center [602, 375] width 11 height 11
checkbox input "true"
click at [652, 383] on div "Fri" at bounding box center [662, 377] width 30 height 17
click at [701, 379] on label at bounding box center [696, 376] width 12 height 12
click at [701, 379] on input "checkbox" at bounding box center [695, 375] width 11 height 11
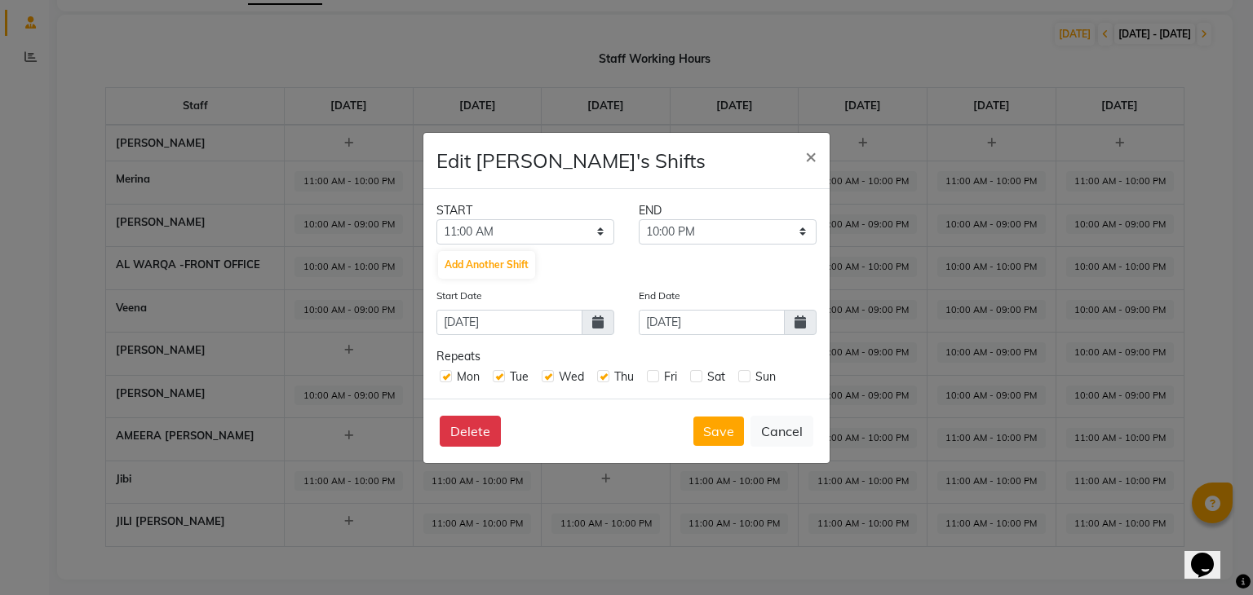
checkbox input "true"
click at [745, 375] on label at bounding box center [744, 376] width 12 height 12
click at [745, 375] on input "checkbox" at bounding box center [743, 375] width 11 height 11
checkbox input "true"
click at [646, 372] on div "Mon Tue Wed Thu Fri Sat Sun" at bounding box center [626, 375] width 380 height 20
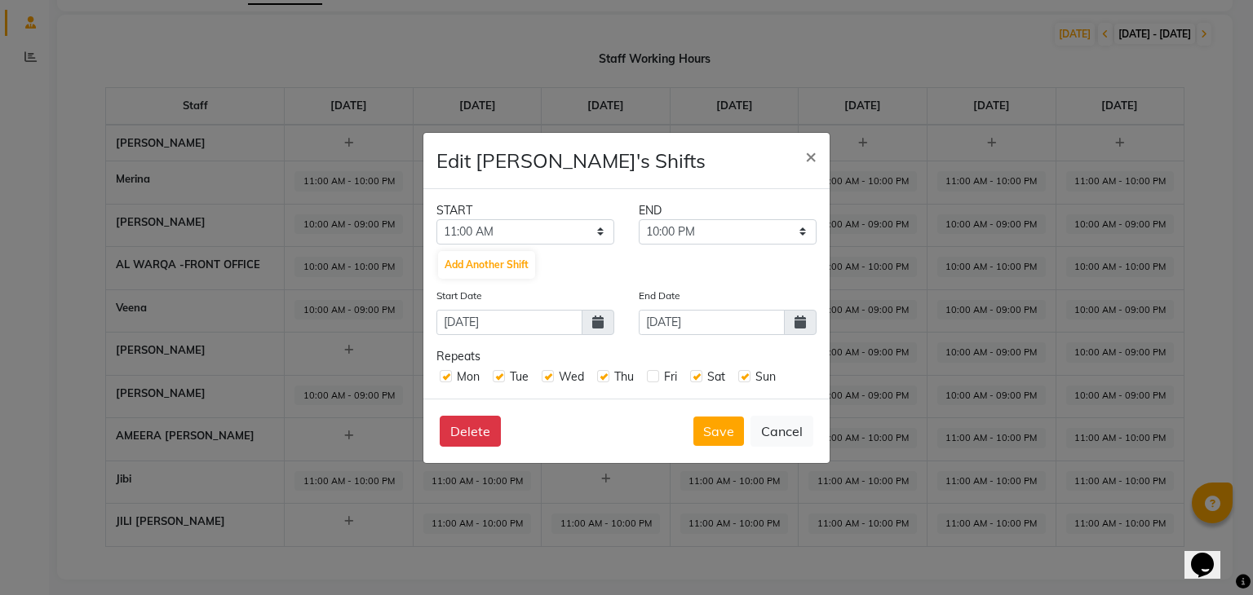
click at [651, 376] on label at bounding box center [653, 376] width 12 height 12
click at [651, 376] on input "checkbox" at bounding box center [652, 375] width 11 height 11
checkbox input "true"
click at [548, 379] on label at bounding box center [548, 376] width 12 height 12
click at [548, 379] on input "checkbox" at bounding box center [547, 375] width 11 height 11
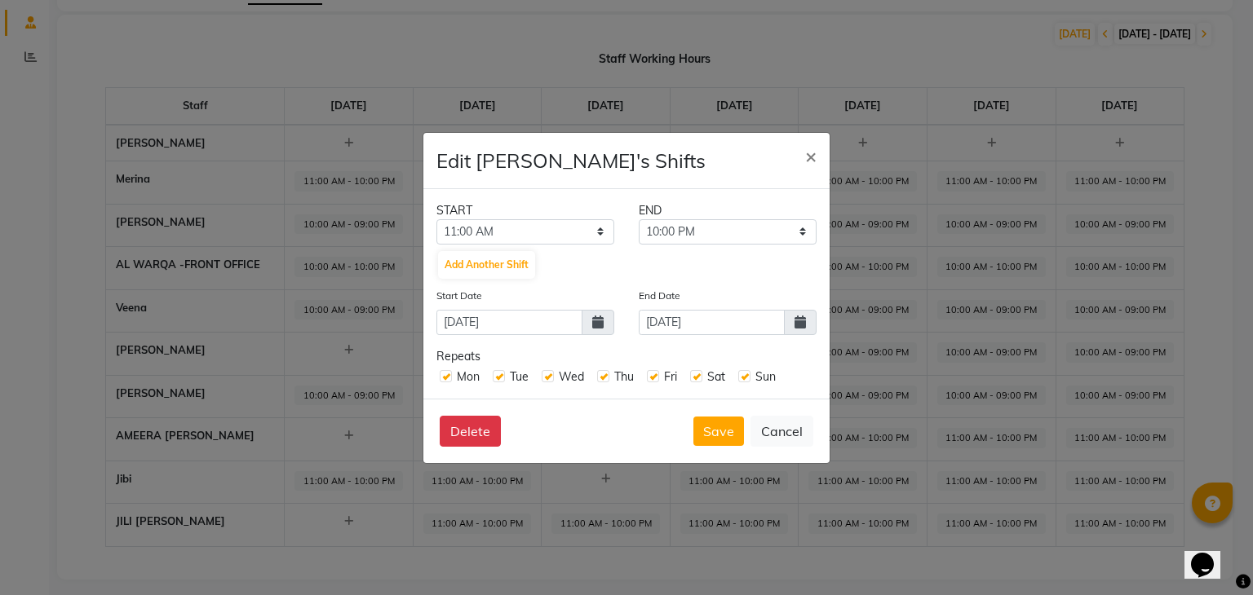
checkbox input "false"
click at [801, 311] on span at bounding box center [800, 322] width 33 height 25
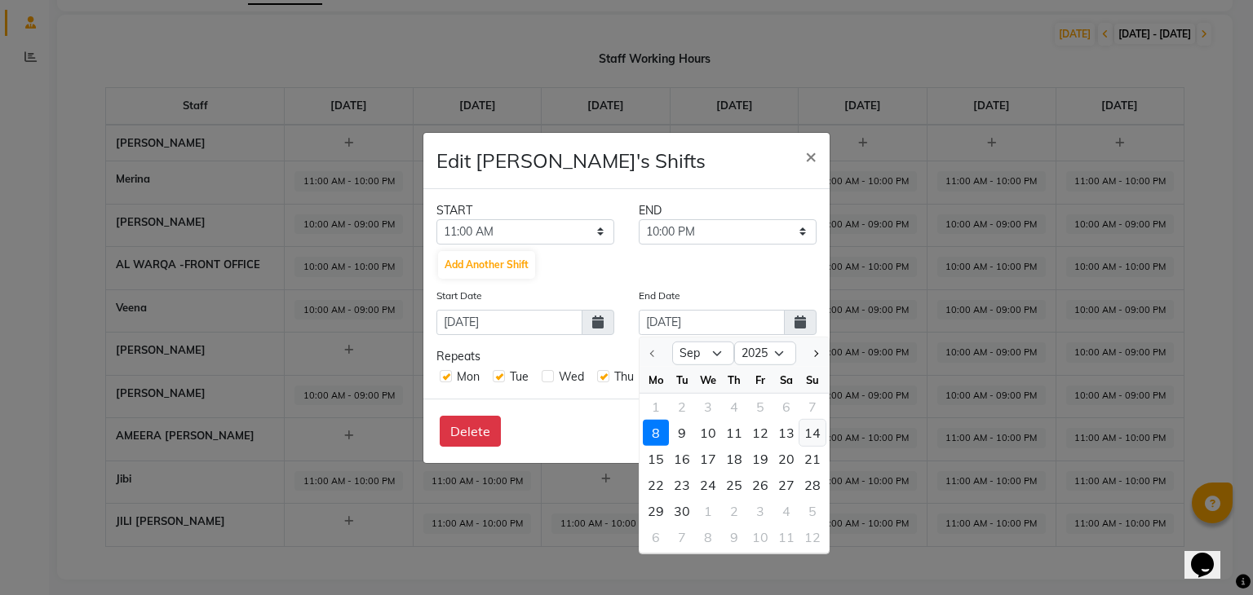
click at [815, 438] on div "14" at bounding box center [812, 432] width 26 height 26
type input "14-09-2025"
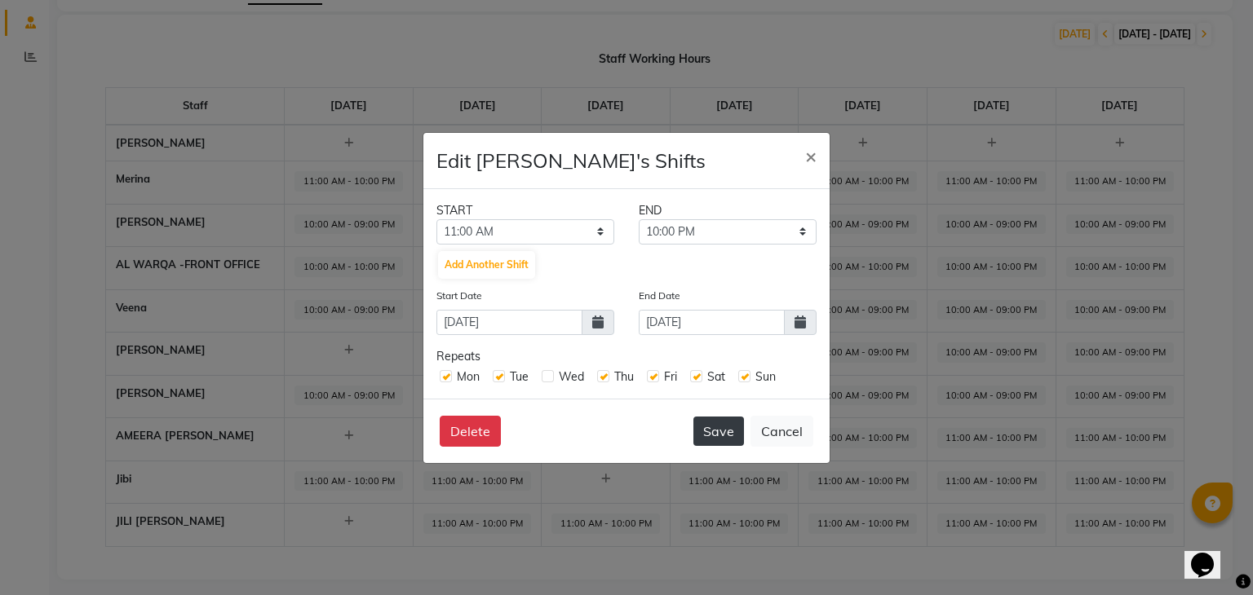
click at [723, 429] on button "Save" at bounding box center [718, 431] width 51 height 29
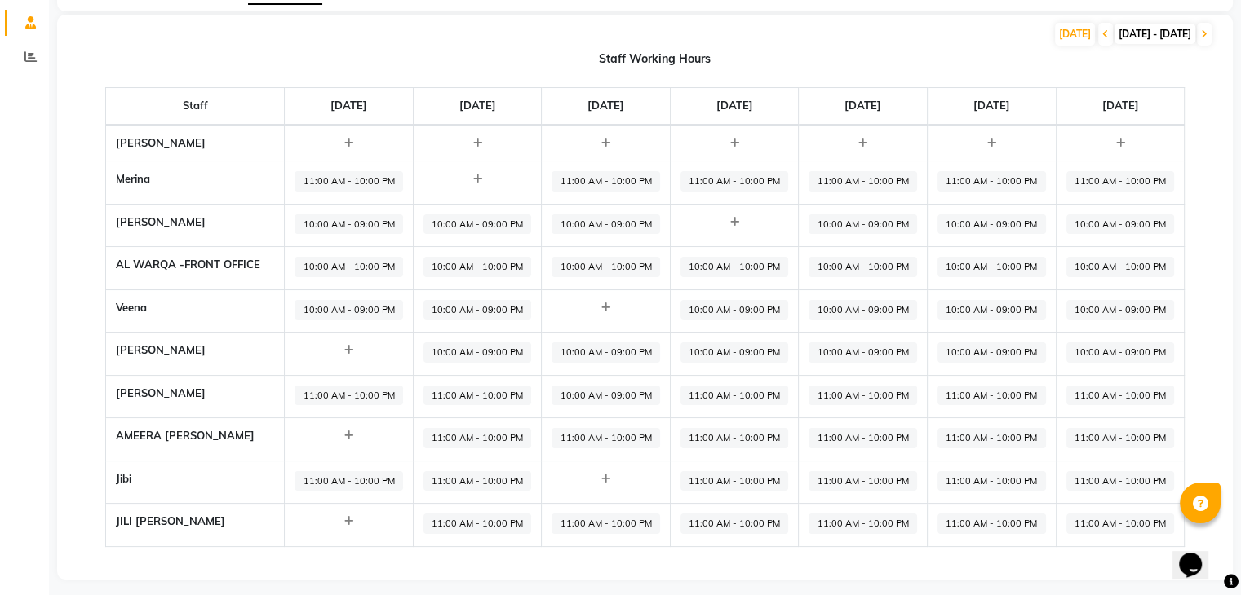
click at [622, 400] on span "10:00 AM - 09:00 PM" at bounding box center [605, 396] width 108 height 20
select select "10:00 AM"
select select "09:00 PM"
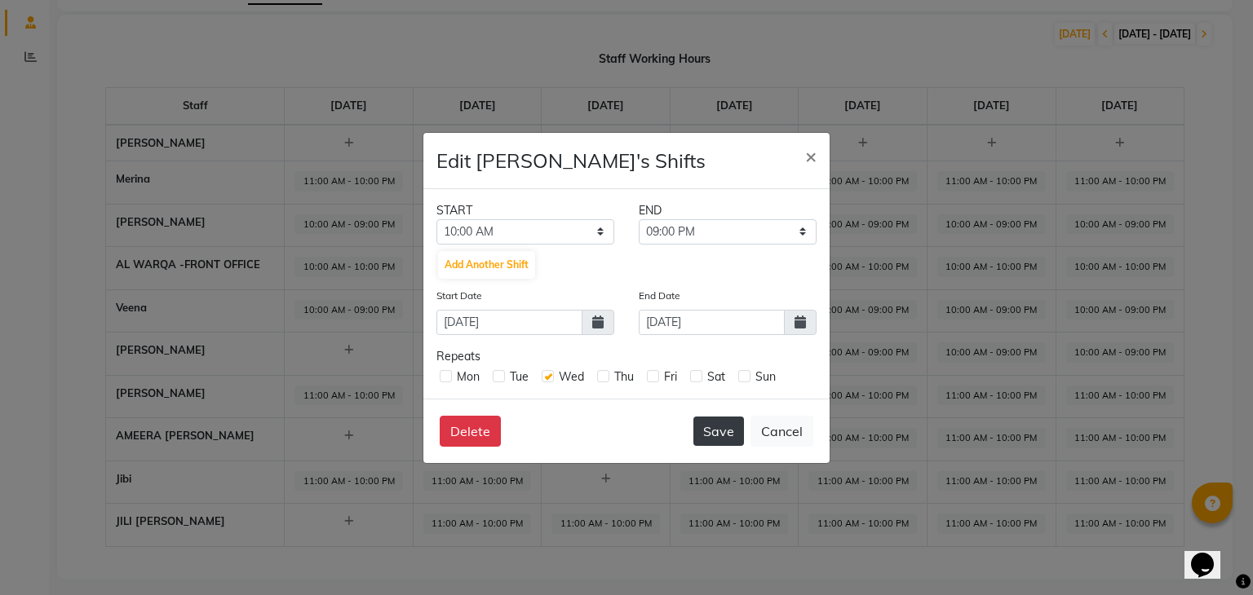
click at [719, 426] on button "Save" at bounding box center [718, 431] width 51 height 29
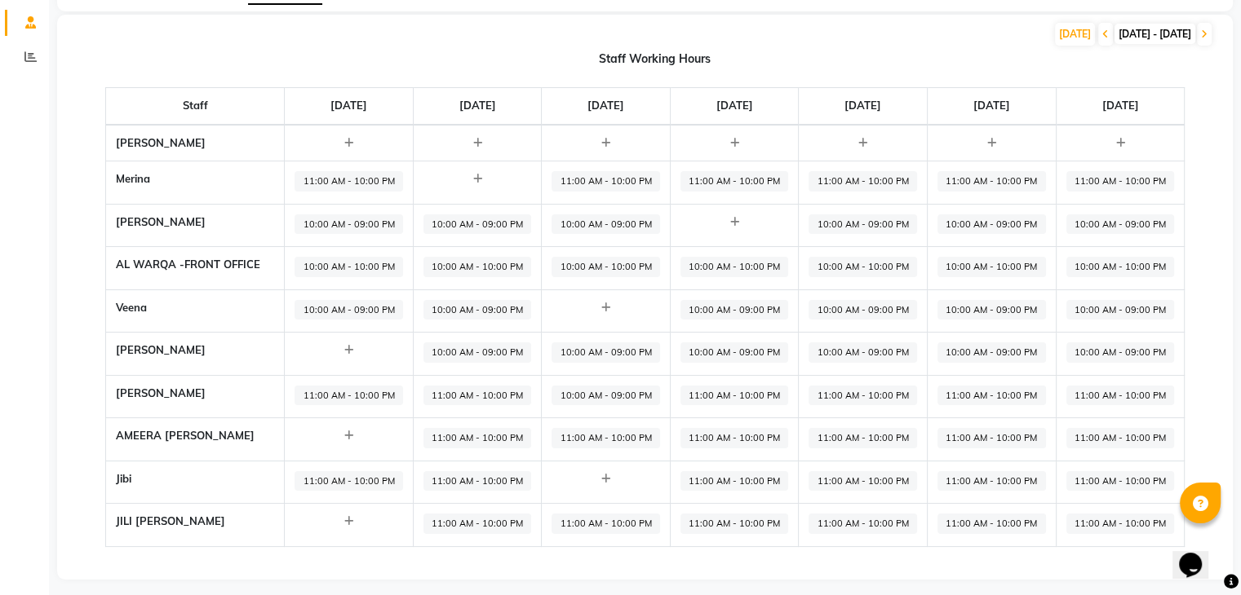
click at [607, 395] on span "10:00 AM - 09:00 PM" at bounding box center [605, 396] width 108 height 20
select select "10:00 AM"
select select "09:00 PM"
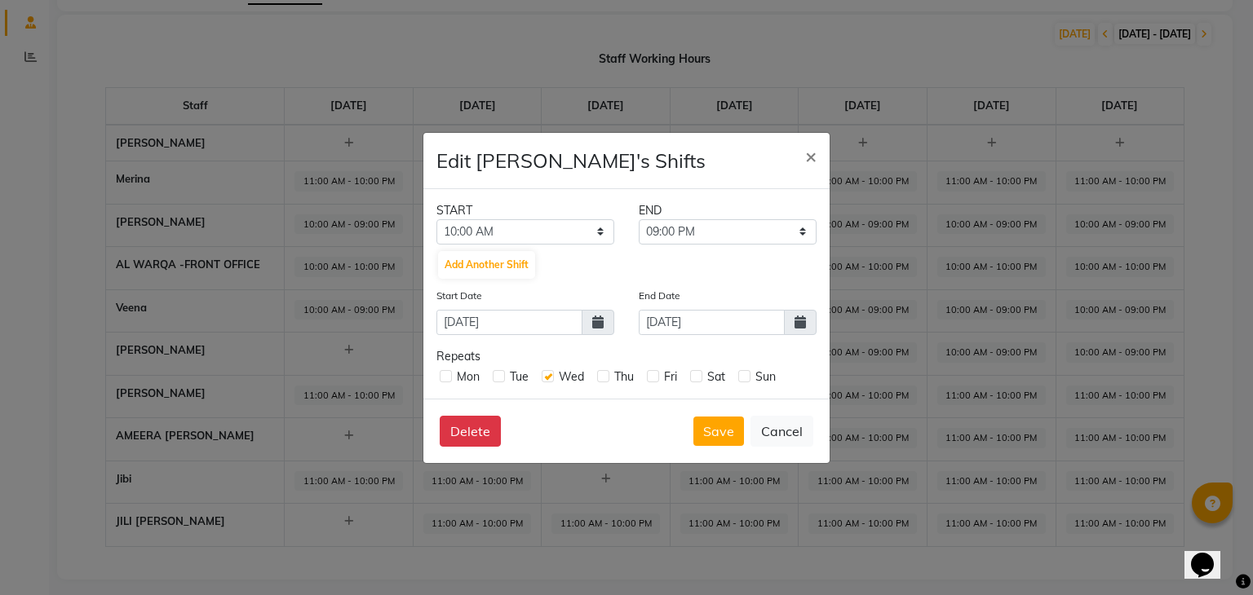
click at [547, 373] on label at bounding box center [548, 376] width 12 height 12
click at [547, 373] on input "checkbox" at bounding box center [547, 375] width 11 height 11
checkbox input "false"
click at [725, 428] on button "Save" at bounding box center [718, 431] width 51 height 29
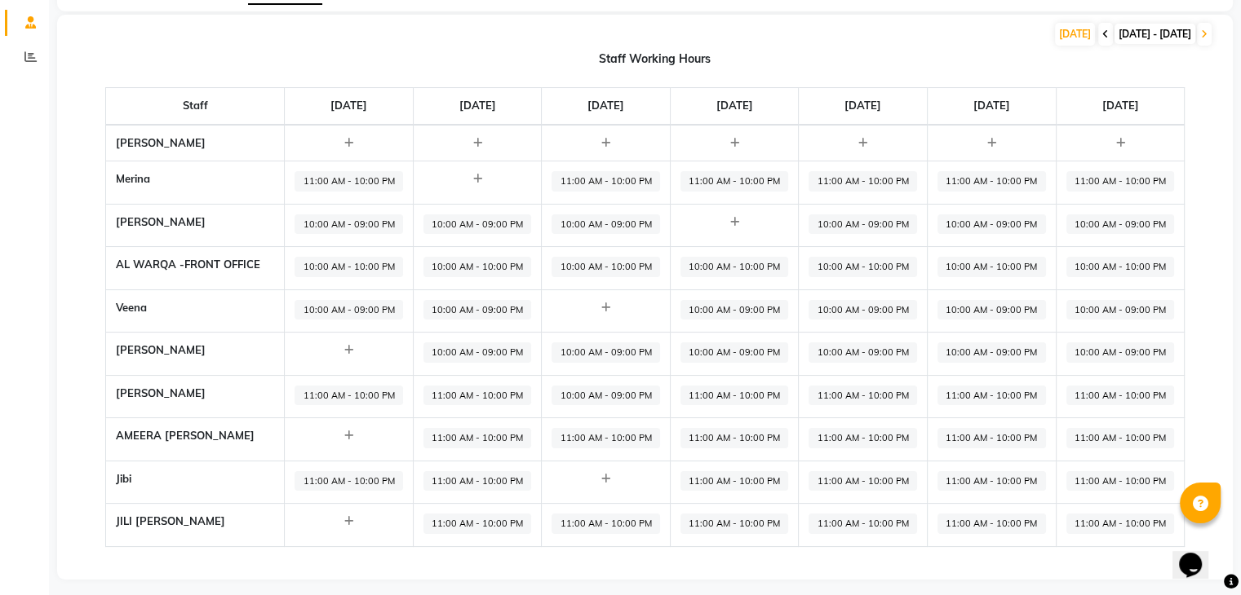
click at [1098, 36] on span at bounding box center [1105, 34] width 15 height 23
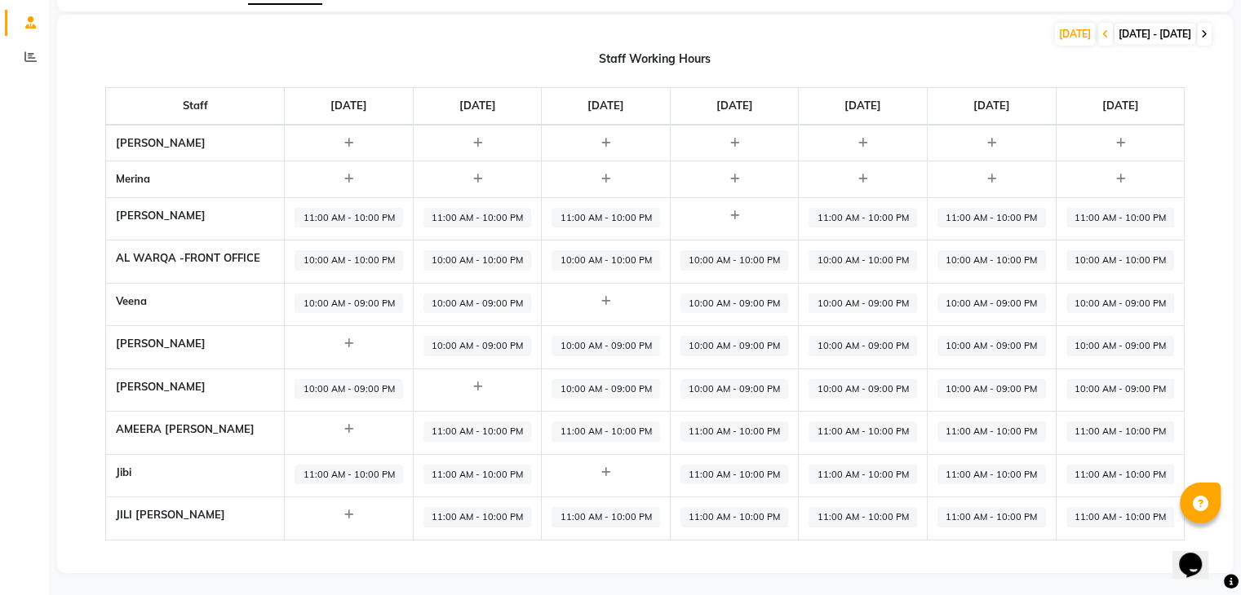
click at [1204, 32] on icon at bounding box center [1204, 34] width 7 height 10
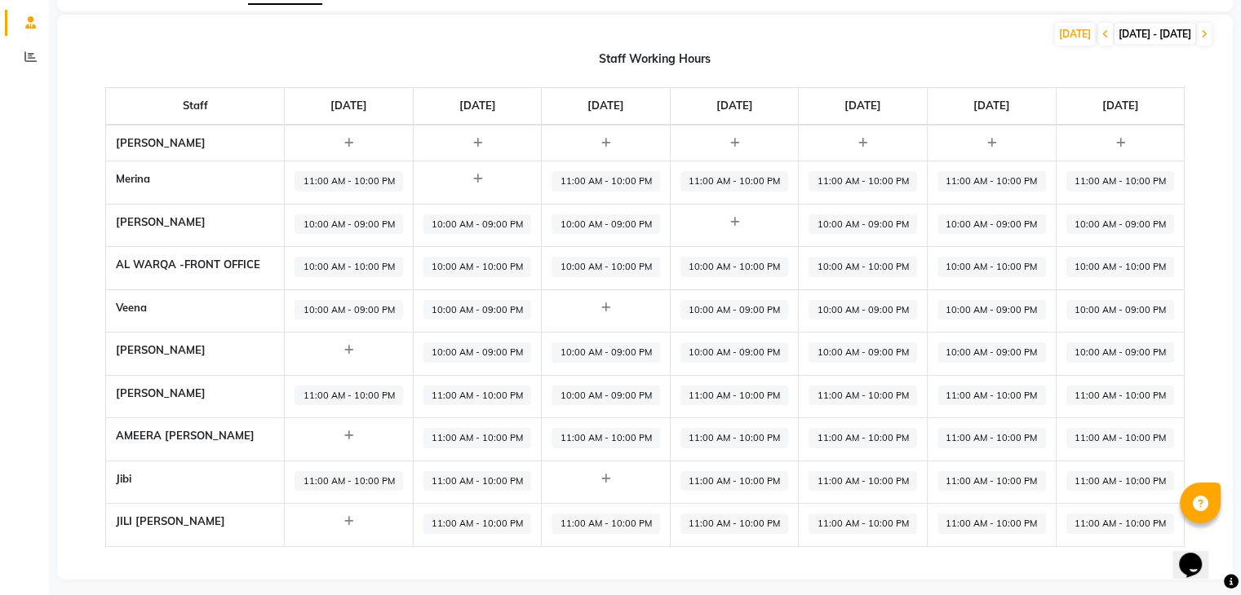
click at [594, 396] on span "10:00 AM - 09:00 PM" at bounding box center [605, 396] width 108 height 20
select select "10:00 AM"
select select "09:00 PM"
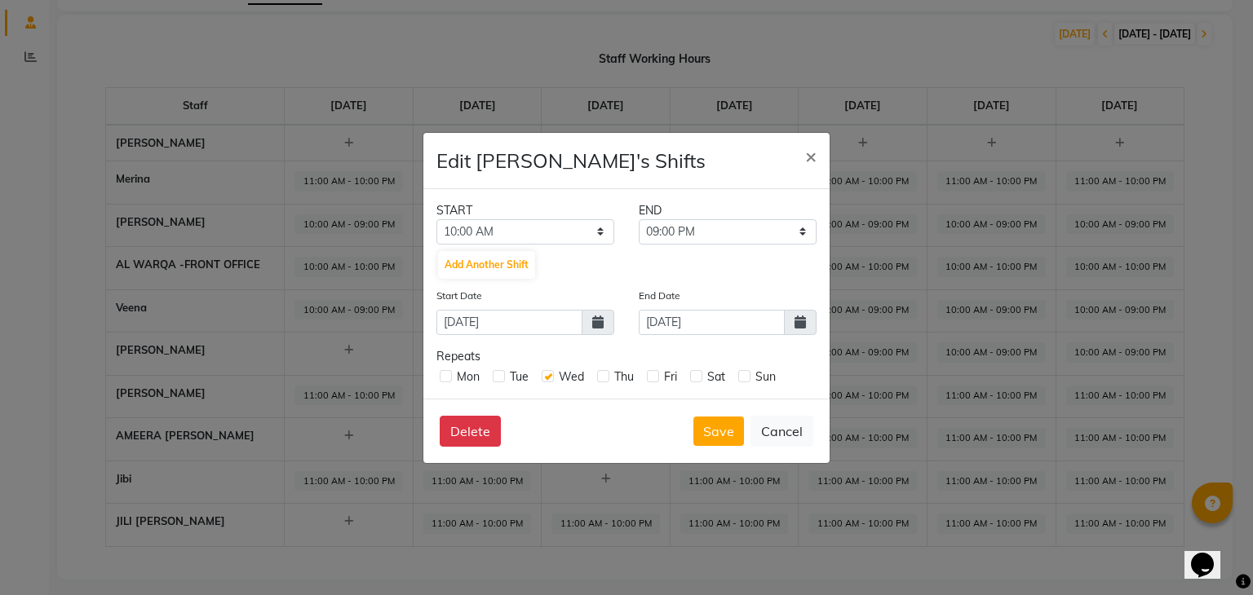
click at [550, 379] on label at bounding box center [548, 376] width 12 height 12
click at [550, 379] on input "checkbox" at bounding box center [547, 375] width 11 height 11
checkbox input "false"
click at [718, 424] on button "Save" at bounding box center [718, 431] width 51 height 29
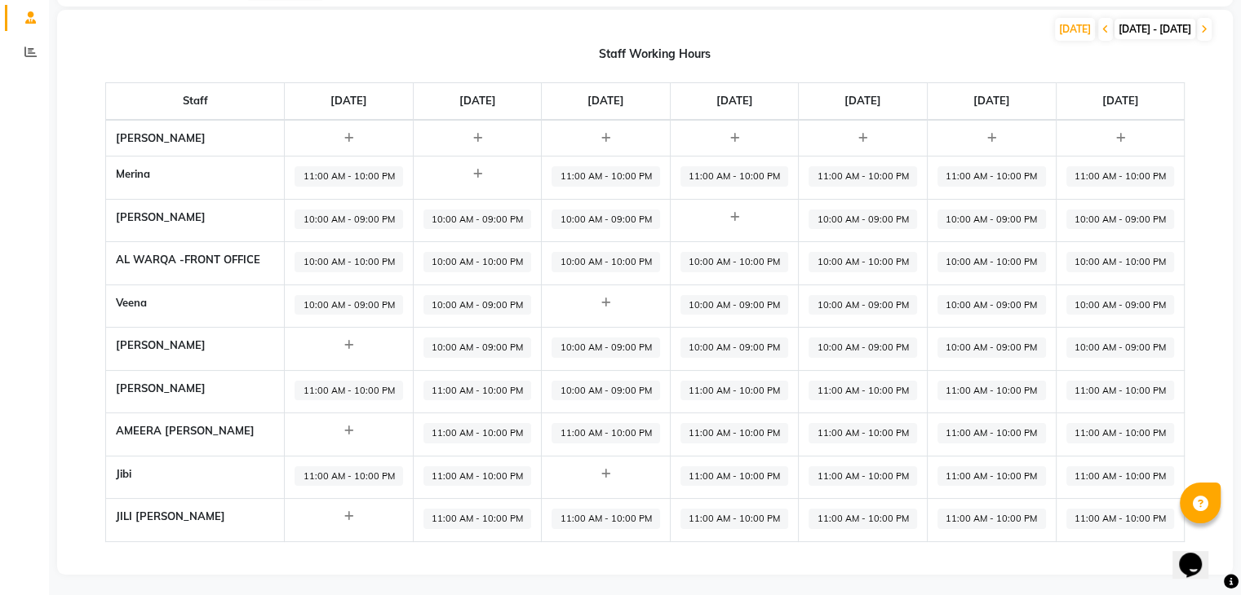
scroll to position [103, 0]
click at [1205, 28] on icon at bounding box center [1204, 28] width 7 height 10
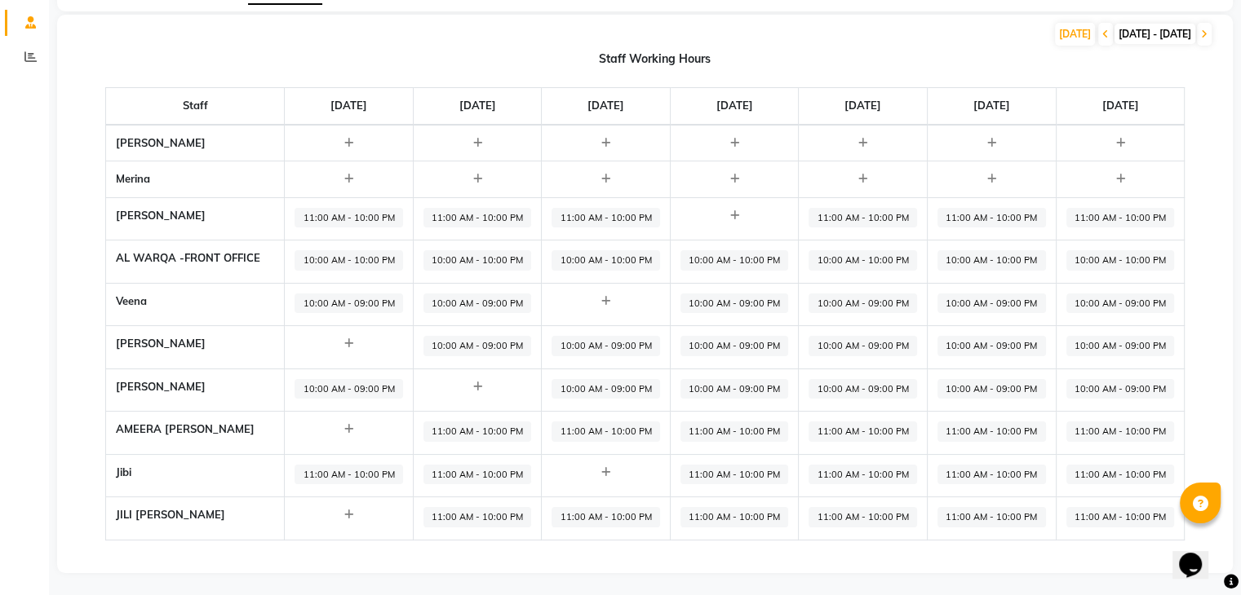
click at [509, 40] on div "TODAY 15-09-2025 - 21-09-2025" at bounding box center [635, 34] width 1156 height 26
click at [462, 508] on span "11:00 AM - 10:00 PM" at bounding box center [477, 517] width 108 height 20
select select "11:00 AM"
select select "10:00 PM"
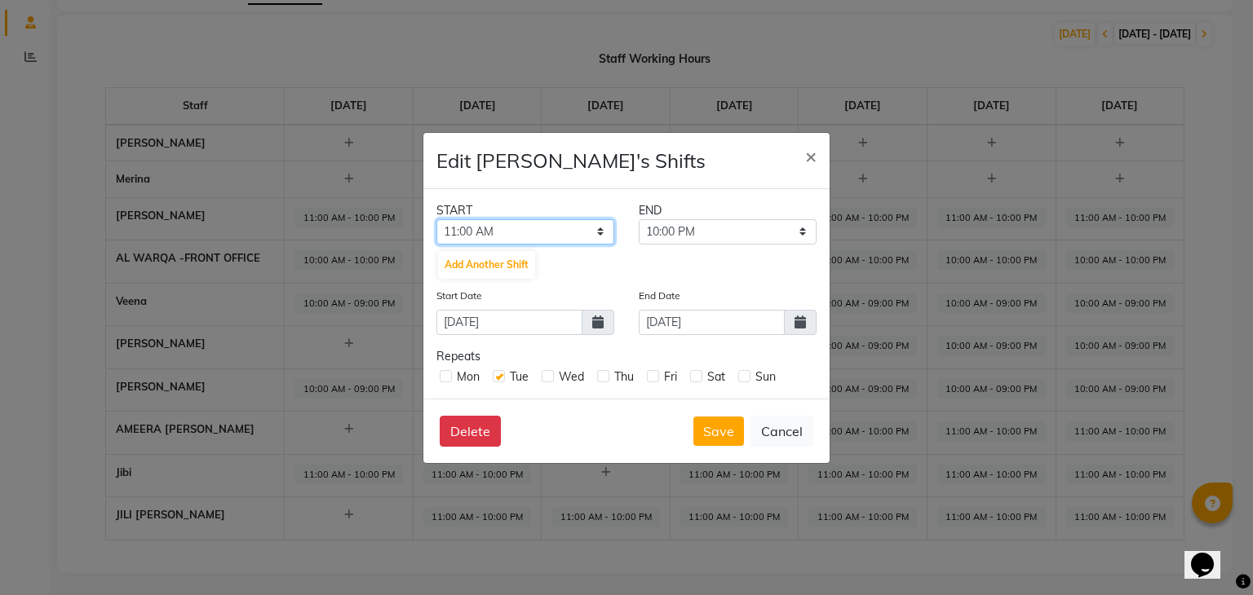
click at [577, 235] on select "12:00 AM 12:30 AM 01:00 AM 01:30 AM 02:00 AM 02:30 AM 03:00 AM 03:30 AM 04:00 A…" at bounding box center [525, 231] width 178 height 25
select select "10:00 AM"
click at [436, 219] on select "12:00 AM 12:30 AM 01:00 AM 01:30 AM 02:00 AM 02:30 AM 03:00 AM 03:30 AM 04:00 A…" at bounding box center [525, 231] width 178 height 25
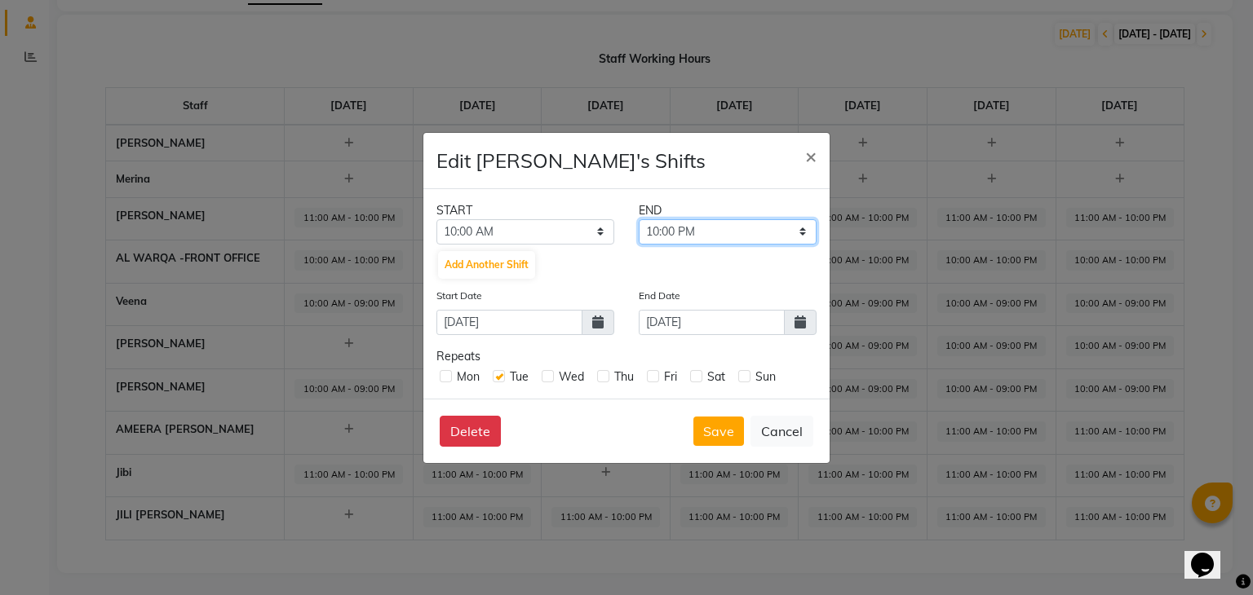
click at [688, 232] on select "10:30 AM 11:00 AM 11:30 AM 12:00 PM 12:30 PM 01:00 PM 01:30 PM 02:00 PM 02:30 P…" at bounding box center [728, 231] width 178 height 25
select select "09:00 PM"
click at [639, 219] on select "10:30 AM 11:00 AM 11:30 AM 12:00 PM 12:30 PM 01:00 PM 01:30 PM 02:00 PM 02:30 P…" at bounding box center [728, 231] width 178 height 25
click at [597, 325] on icon at bounding box center [597, 322] width 11 height 13
select select "9"
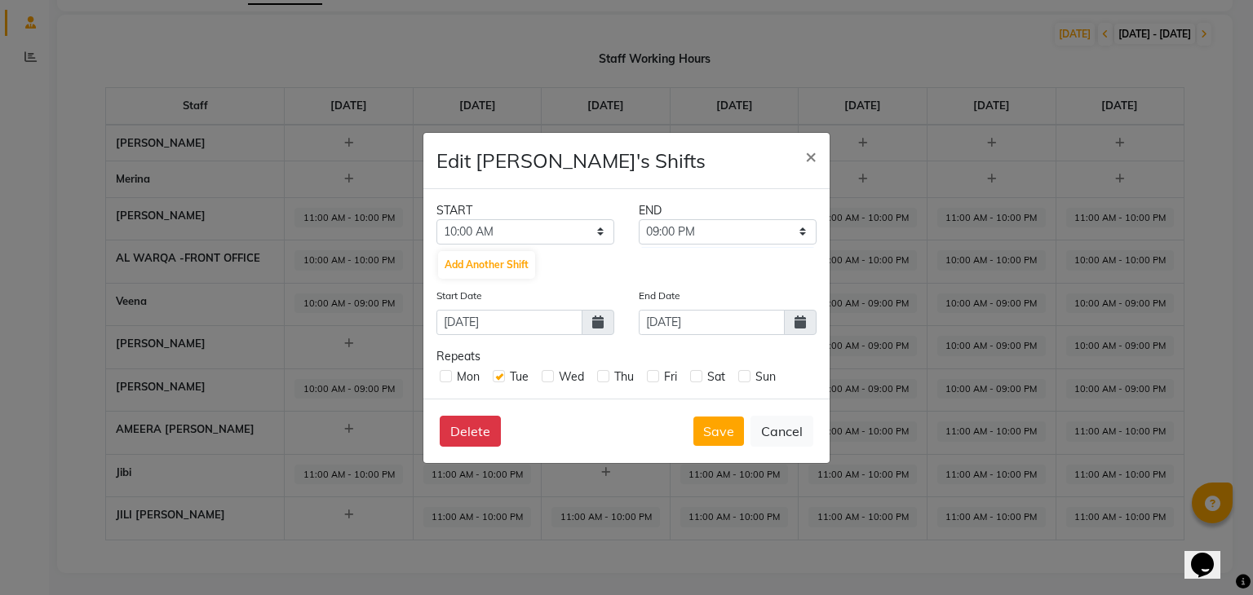
select select "2025"
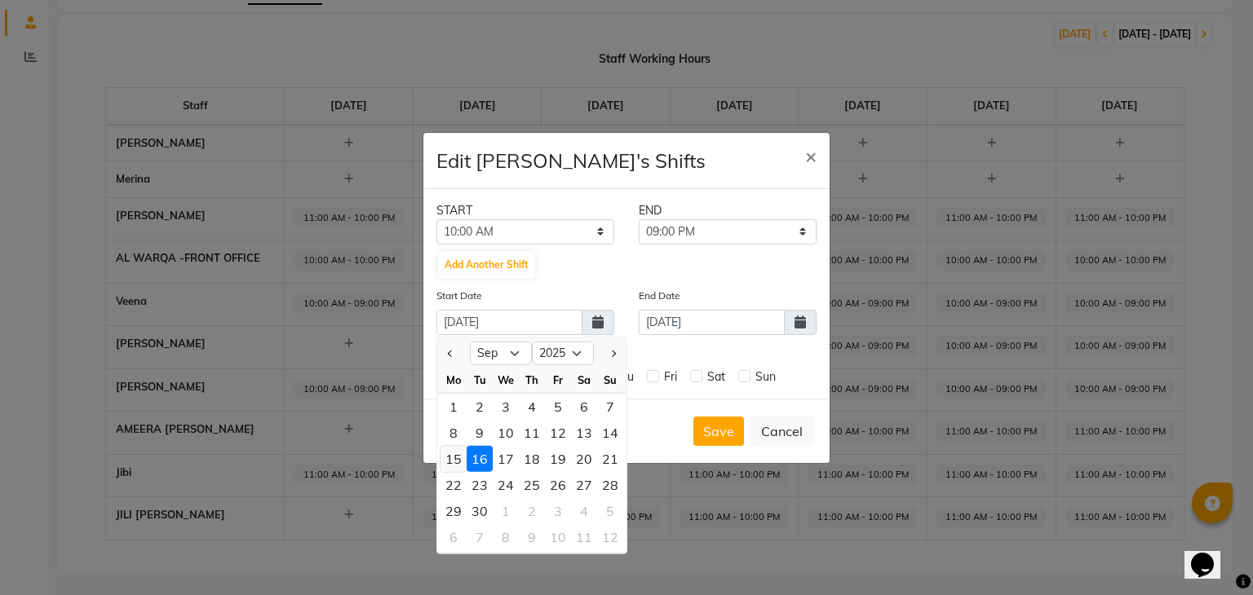
click at [458, 458] on div "15" at bounding box center [453, 458] width 26 height 26
type input "15-09-2025"
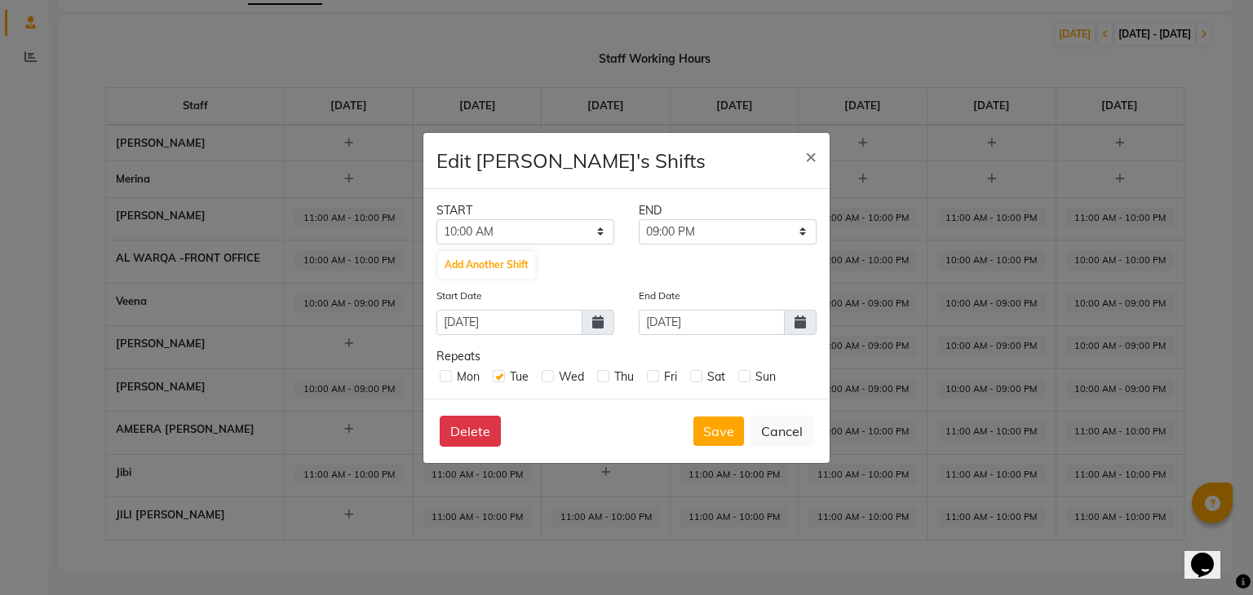
click at [799, 324] on icon at bounding box center [799, 322] width 11 height 13
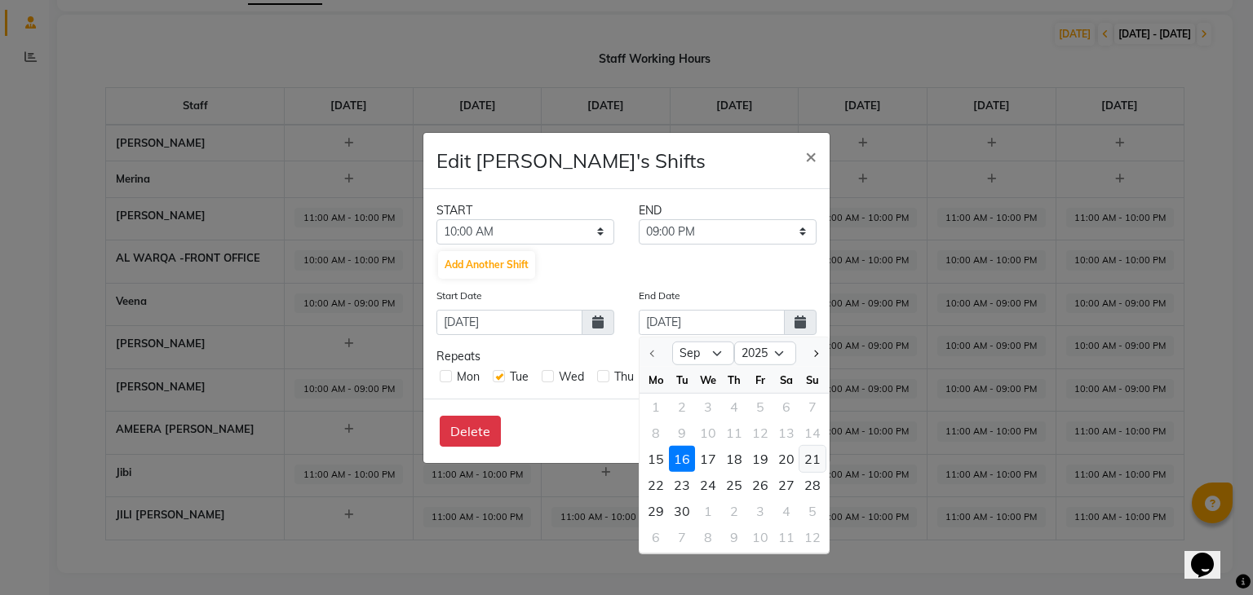
click at [816, 456] on div "21" at bounding box center [812, 458] width 26 height 26
type input "21-09-2025"
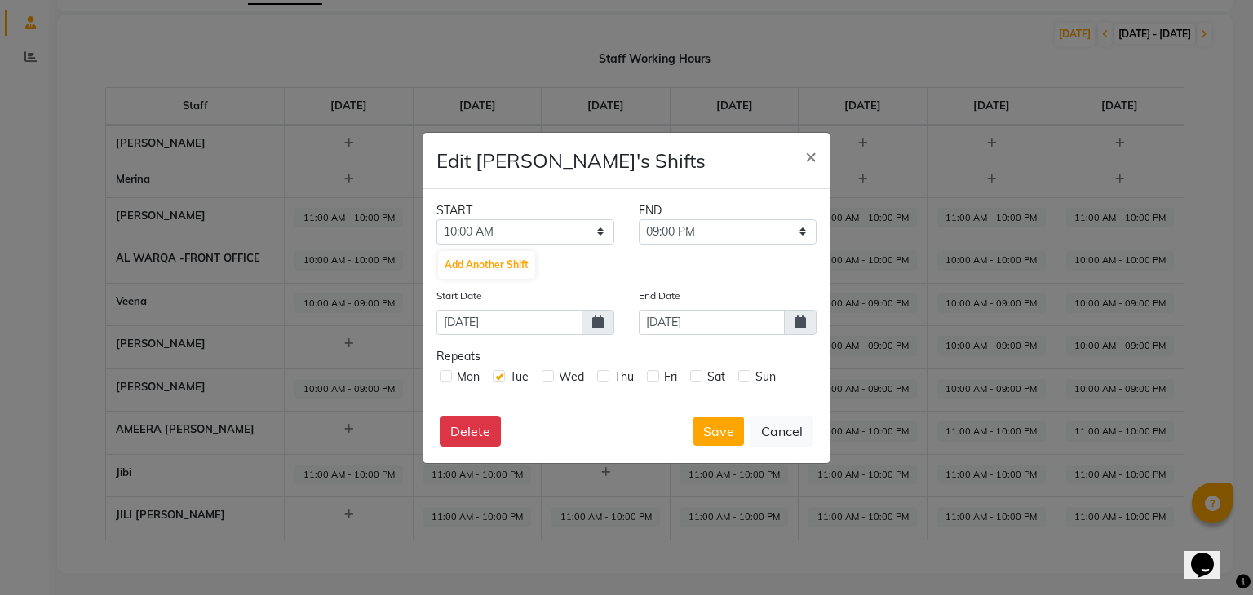
click at [741, 371] on label at bounding box center [744, 376] width 12 height 12
click at [741, 371] on input "checkbox" at bounding box center [743, 375] width 11 height 11
checkbox input "true"
click at [687, 378] on div "Mon Tue Wed Thu Fri Sat Sun" at bounding box center [626, 375] width 380 height 20
click at [694, 373] on label at bounding box center [696, 376] width 12 height 12
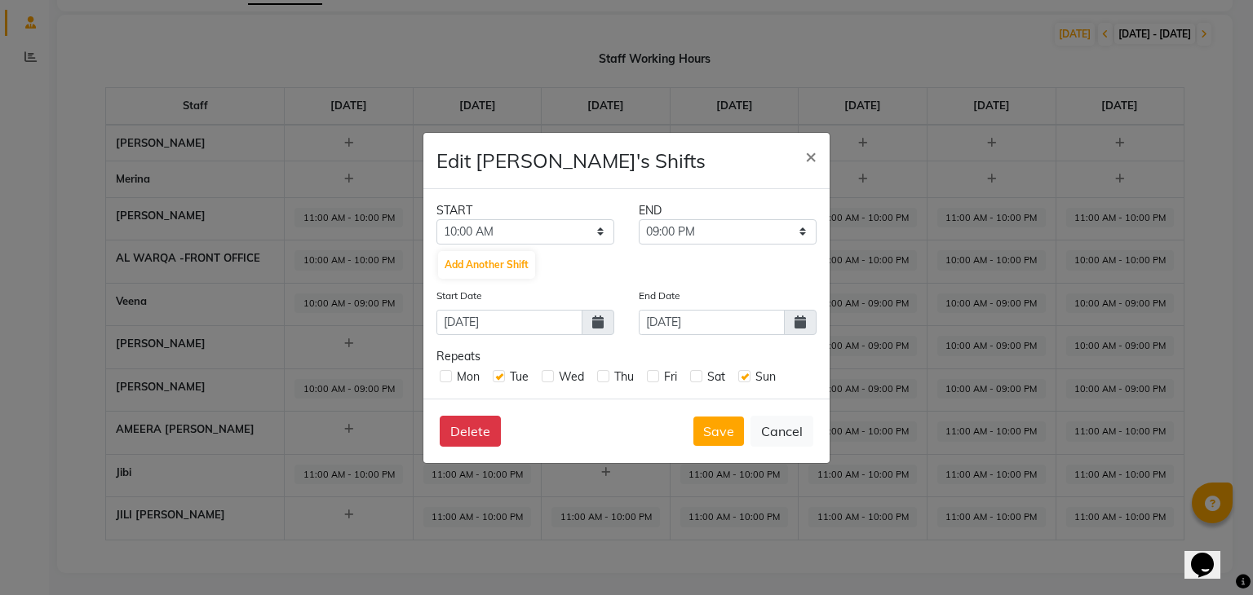
click at [694, 373] on input "checkbox" at bounding box center [695, 375] width 11 height 11
checkbox input "true"
click at [650, 381] on label at bounding box center [653, 376] width 12 height 12
click at [650, 381] on input "checkbox" at bounding box center [652, 375] width 11 height 11
checkbox input "true"
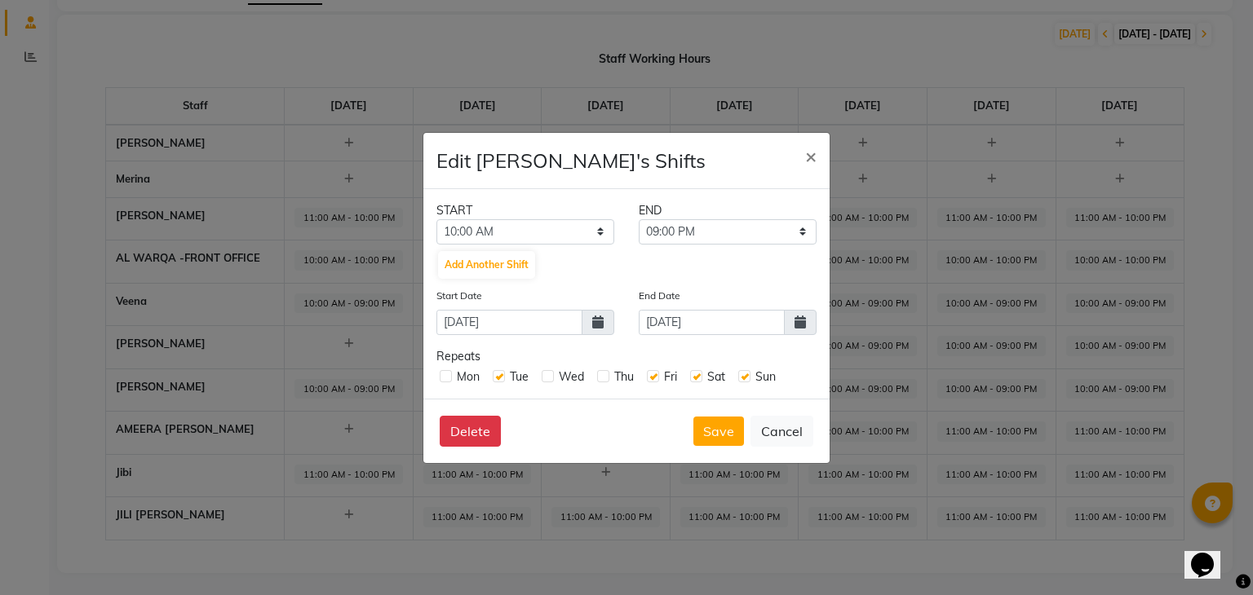
click at [599, 380] on label at bounding box center [603, 376] width 12 height 12
click at [599, 380] on input "checkbox" at bounding box center [602, 375] width 11 height 11
checkbox input "true"
click at [544, 374] on label at bounding box center [548, 376] width 12 height 12
click at [544, 374] on input "checkbox" at bounding box center [547, 375] width 11 height 11
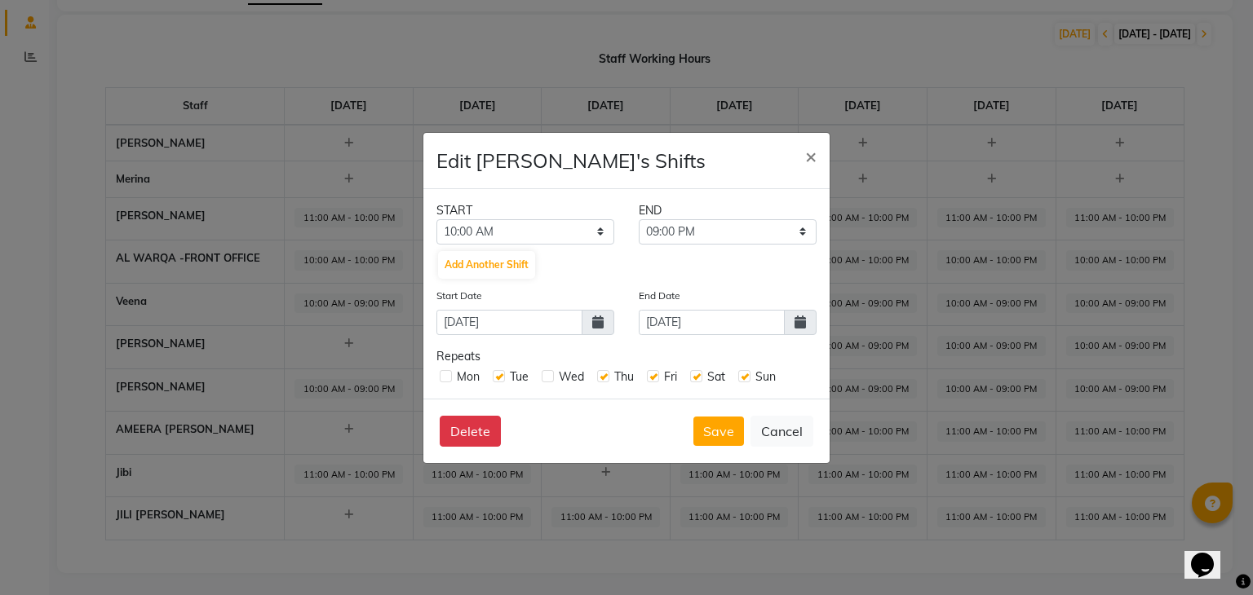
checkbox input "true"
click at [445, 377] on label at bounding box center [446, 376] width 12 height 12
click at [445, 377] on input "checkbox" at bounding box center [445, 375] width 11 height 11
checkbox input "true"
click at [499, 373] on label at bounding box center [499, 376] width 12 height 12
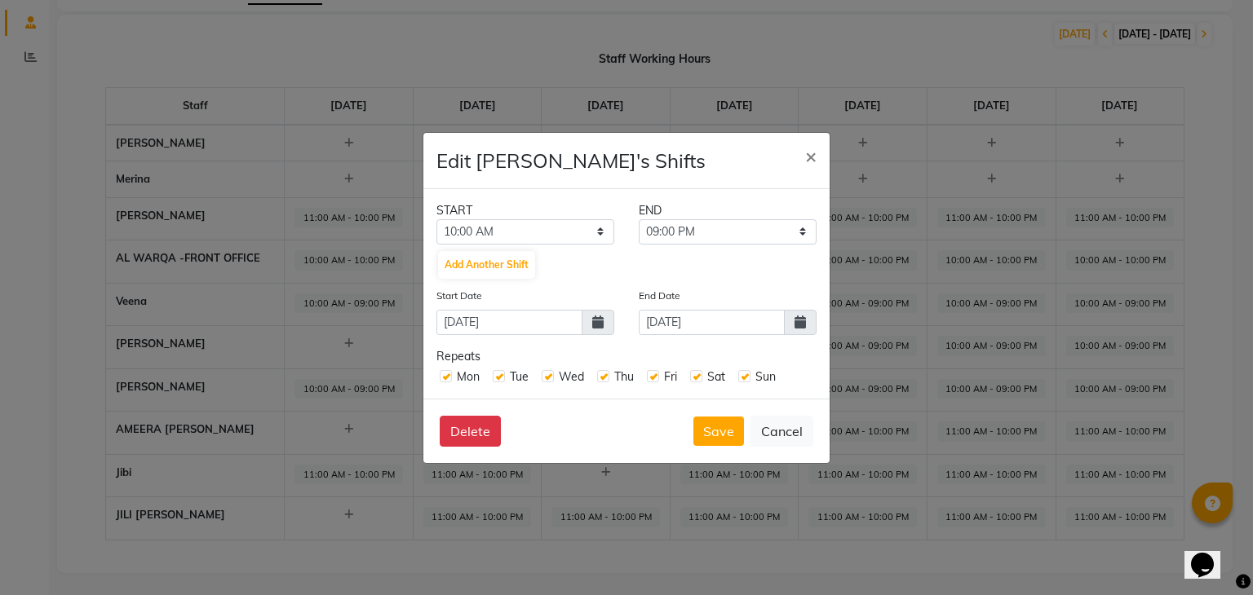
click at [499, 373] on input "checkbox" at bounding box center [498, 375] width 11 height 11
click at [499, 373] on label at bounding box center [499, 376] width 12 height 12
click at [499, 373] on input "checkbox" at bounding box center [498, 375] width 11 height 11
checkbox input "true"
click at [699, 422] on button "Save" at bounding box center [718, 431] width 51 height 29
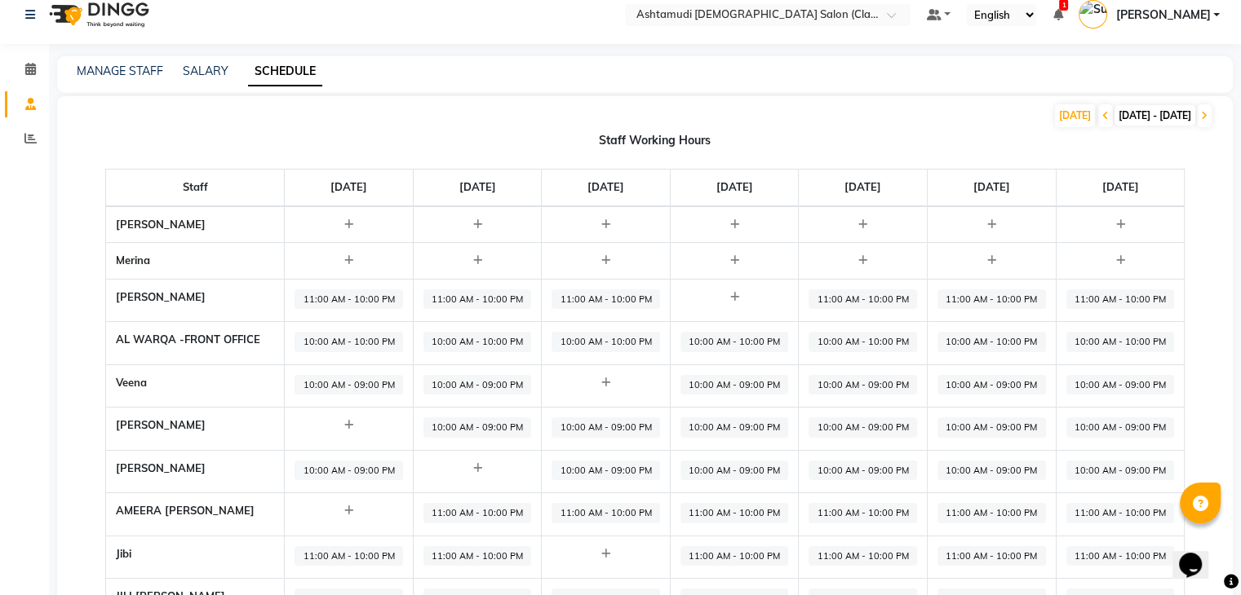
scroll to position [0, 0]
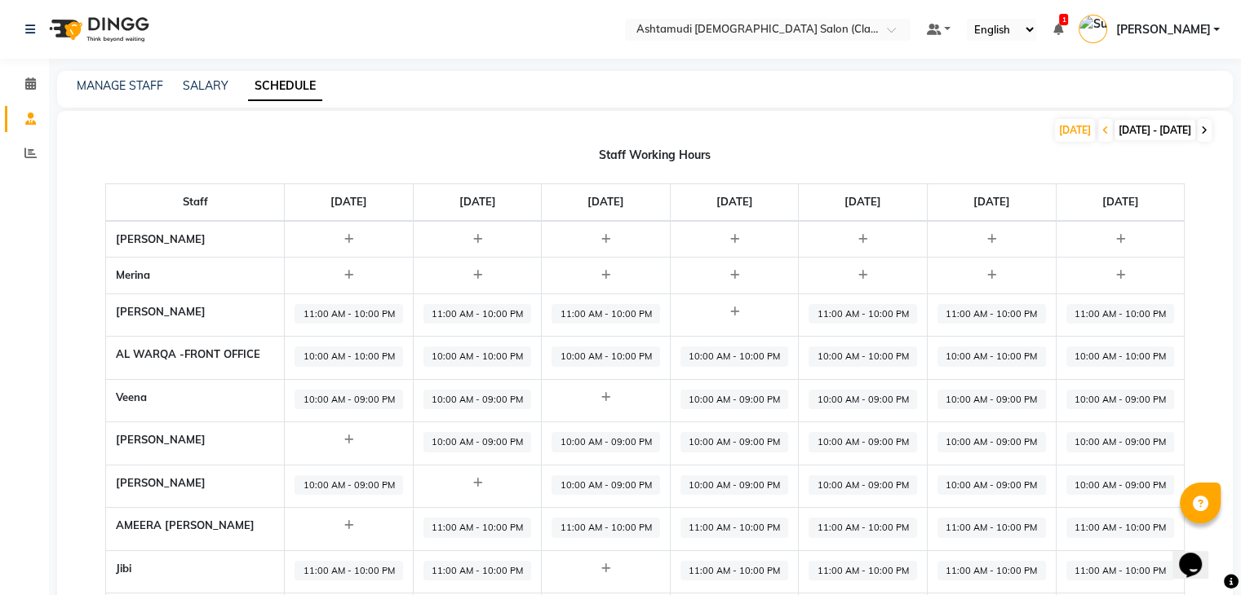
click at [1204, 126] on icon at bounding box center [1204, 131] width 7 height 10
click at [1102, 129] on icon at bounding box center [1105, 131] width 7 height 10
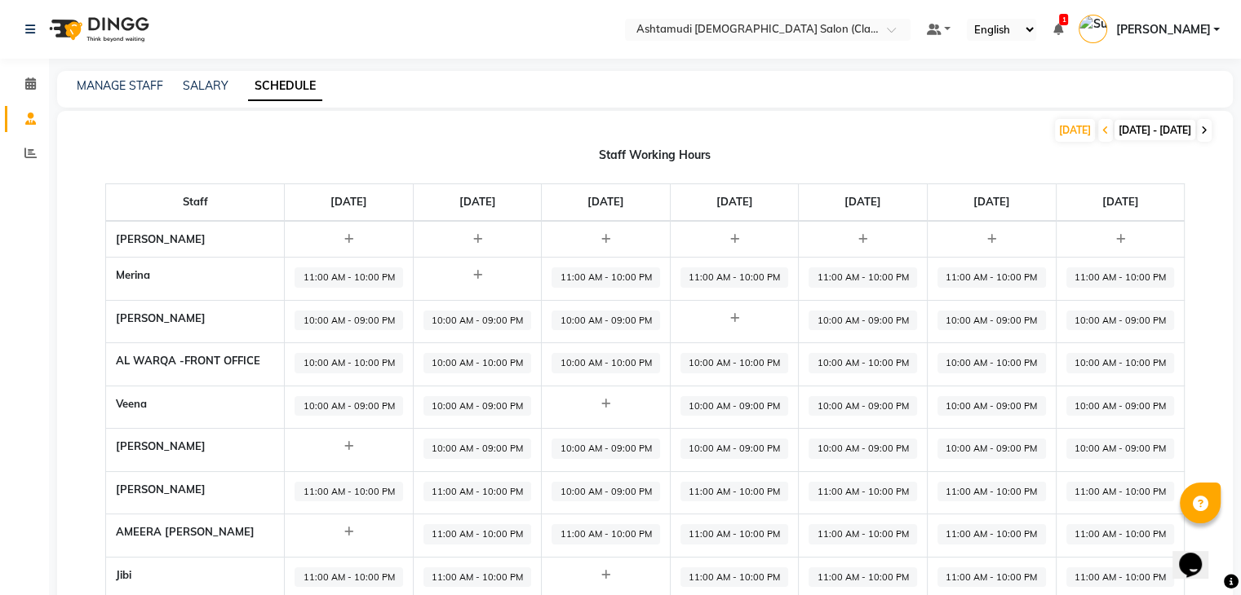
click at [1202, 126] on icon at bounding box center [1204, 131] width 7 height 10
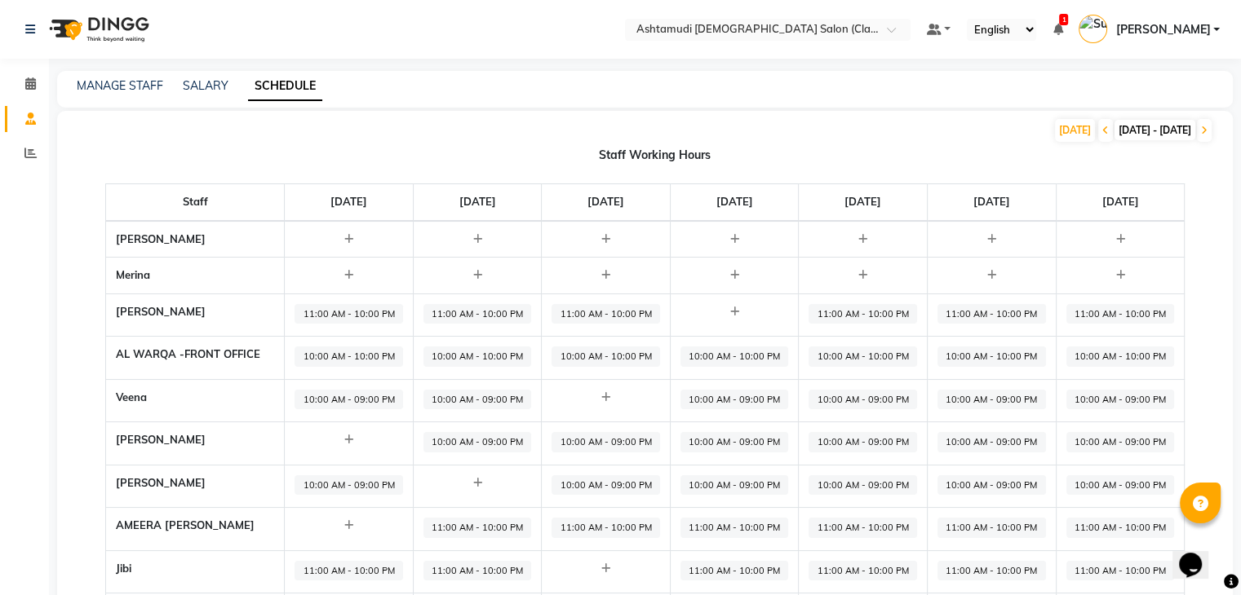
click at [364, 278] on div at bounding box center [348, 276] width 108 height 16
select select "09:00 AM"
select select "10:00 PM"
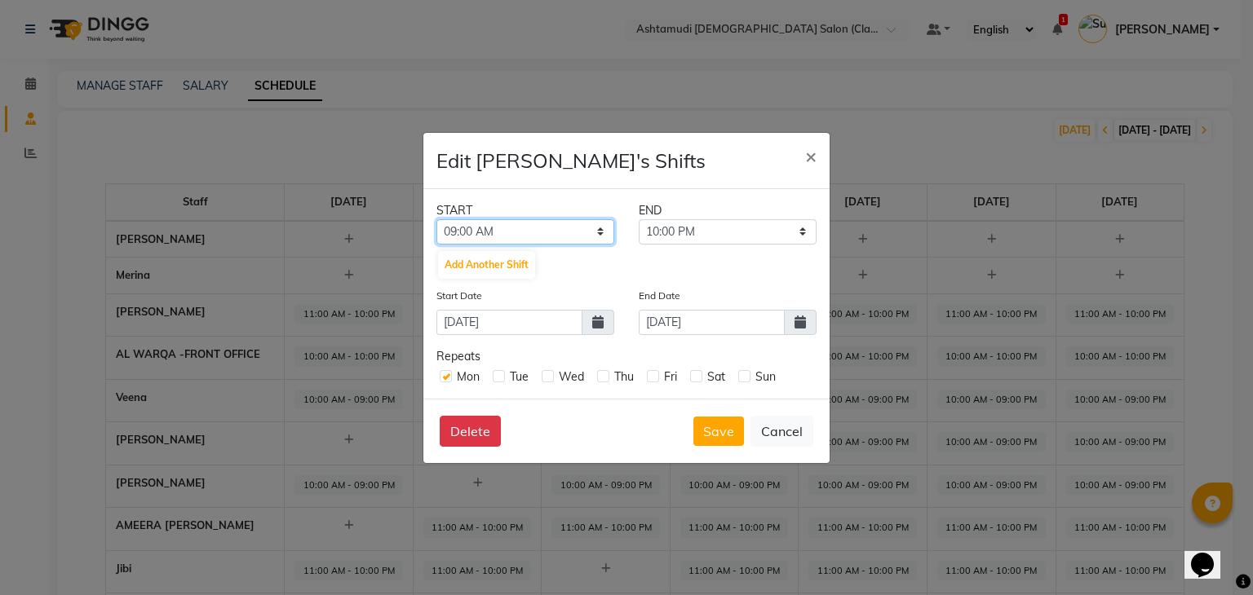
click at [591, 234] on select "12:00 AM 12:30 AM 01:00 AM 01:30 AM 02:00 AM 02:30 AM 03:00 AM 03:30 AM 04:00 A…" at bounding box center [525, 231] width 178 height 25
select select "10:00 AM"
click at [436, 219] on select "12:00 AM 12:30 AM 01:00 AM 01:30 AM 02:00 AM 02:30 AM 03:00 AM 03:30 AM 04:00 A…" at bounding box center [525, 231] width 178 height 25
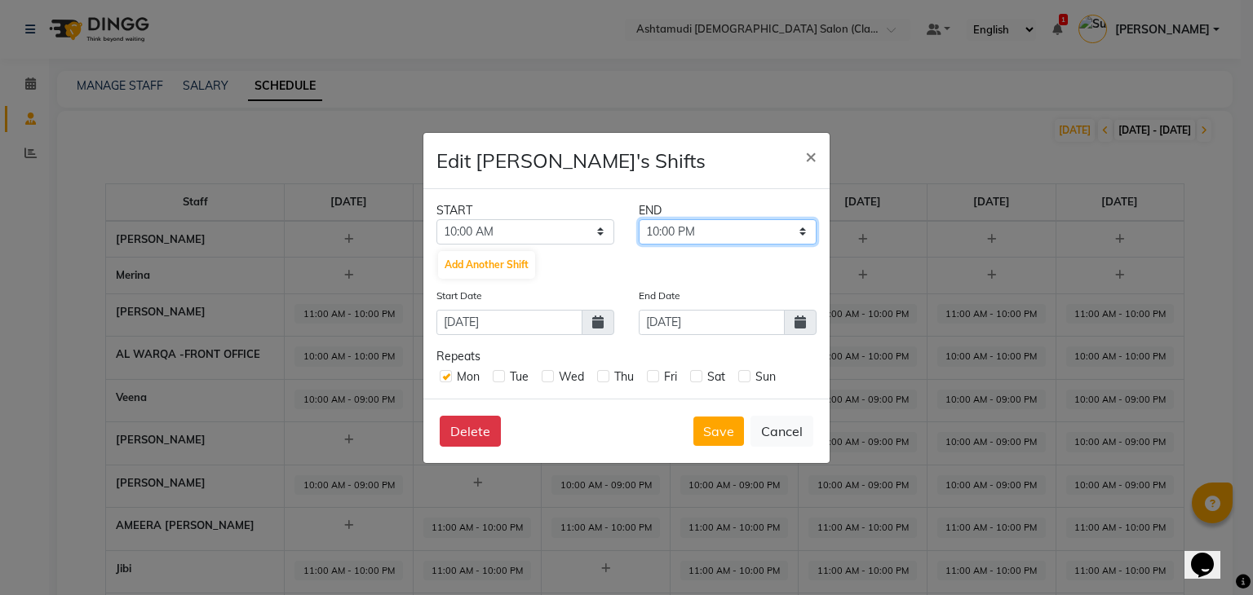
click at [724, 232] on select "10:30 AM 11:00 AM 11:30 AM 12:00 PM 12:30 PM 01:00 PM 01:30 PM 02:00 PM 02:30 P…" at bounding box center [728, 231] width 178 height 25
select select "09:00 PM"
click at [639, 219] on select "10:30 AM 11:00 AM 11:30 AM 12:00 PM 12:30 PM 01:00 PM 01:30 PM 02:00 PM 02:30 P…" at bounding box center [728, 231] width 178 height 25
click at [495, 378] on label at bounding box center [499, 376] width 12 height 12
click at [495, 378] on input "checkbox" at bounding box center [498, 375] width 11 height 11
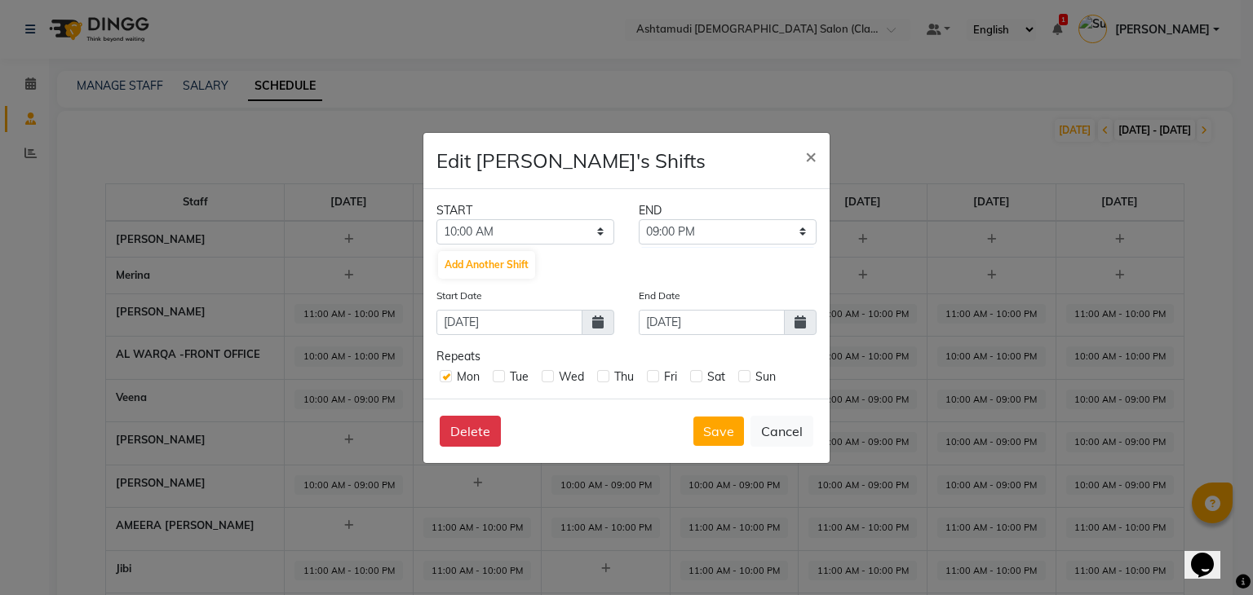
checkbox input "true"
click at [544, 379] on label at bounding box center [548, 376] width 12 height 12
click at [544, 379] on input "checkbox" at bounding box center [547, 375] width 11 height 11
checkbox input "true"
click at [603, 382] on label at bounding box center [603, 376] width 12 height 12
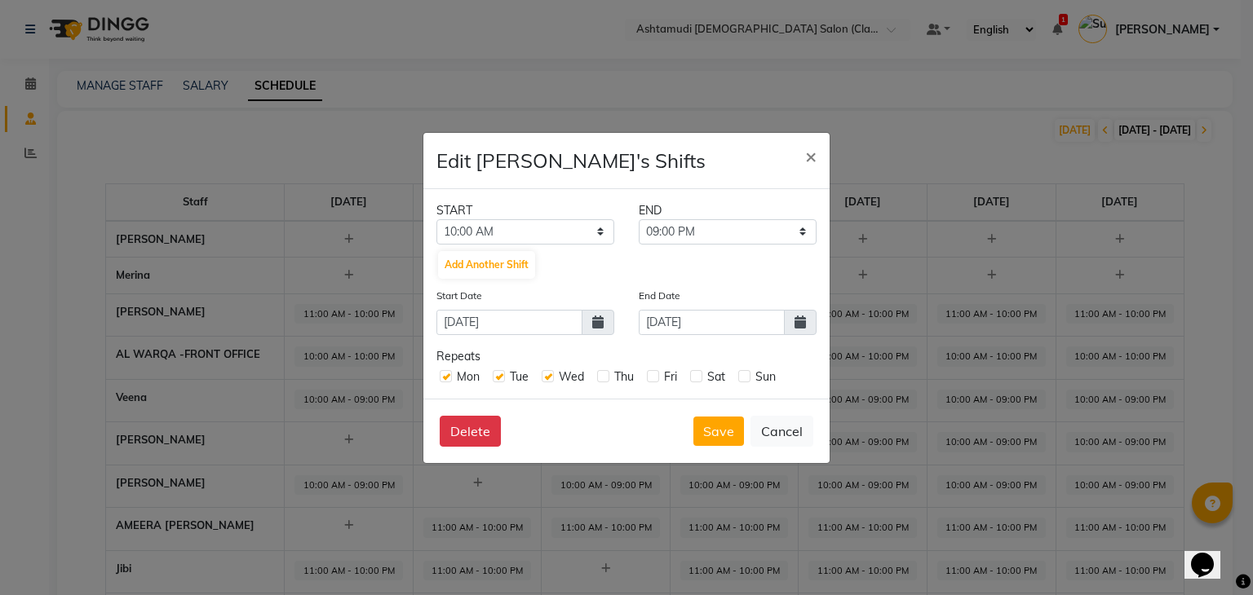
click at [603, 381] on input "checkbox" at bounding box center [602, 375] width 11 height 11
checkbox input "true"
click at [656, 379] on label at bounding box center [653, 376] width 12 height 12
click at [656, 379] on input "checkbox" at bounding box center [652, 375] width 11 height 11
checkbox input "true"
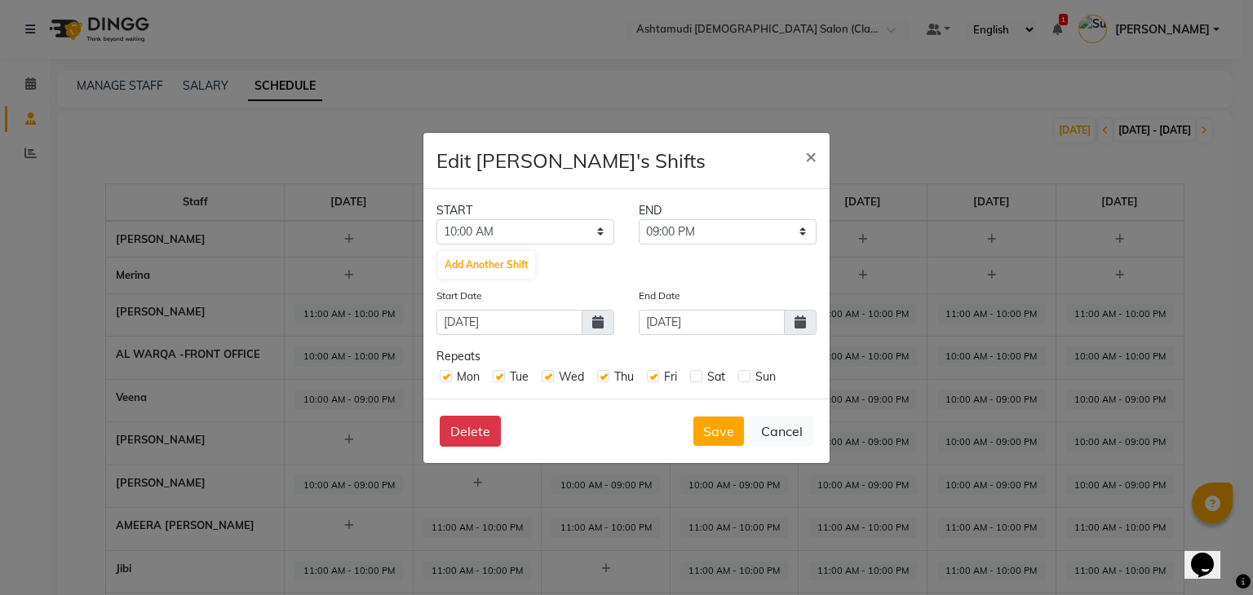
click at [693, 378] on label at bounding box center [696, 376] width 12 height 12
click at [693, 378] on input "checkbox" at bounding box center [695, 375] width 11 height 11
checkbox input "true"
click at [747, 379] on label at bounding box center [744, 376] width 12 height 12
click at [747, 379] on input "checkbox" at bounding box center [743, 375] width 11 height 11
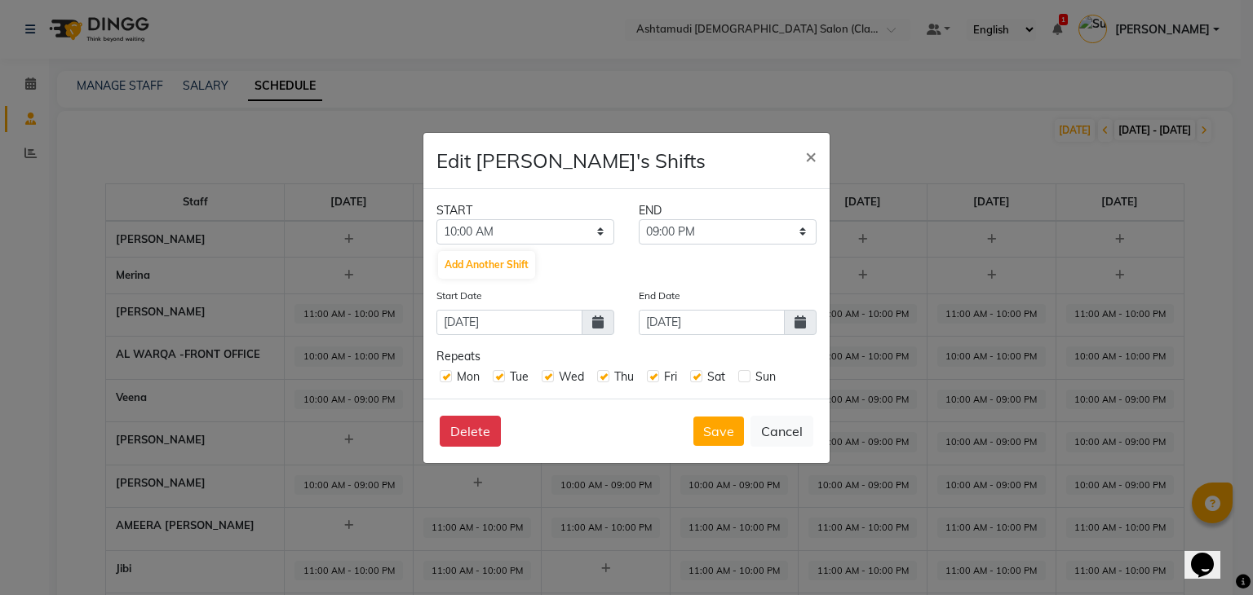
checkbox input "true"
click at [688, 325] on input "15-09-2025" at bounding box center [712, 322] width 146 height 25
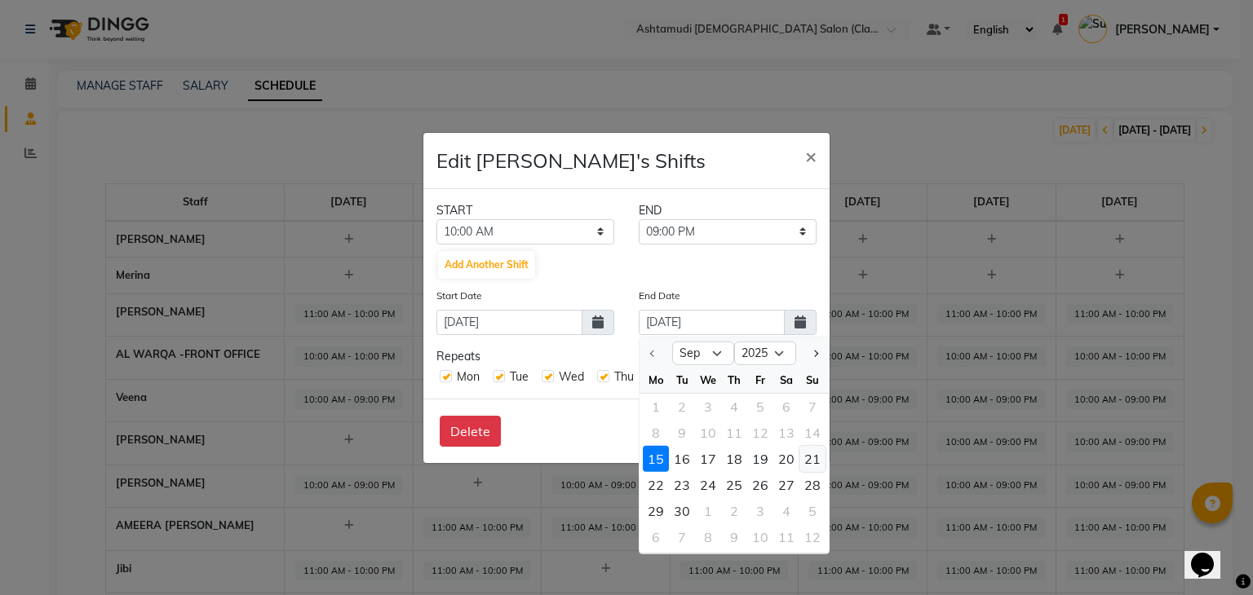
click at [821, 452] on div "21" at bounding box center [812, 458] width 26 height 26
type input "21-09-2025"
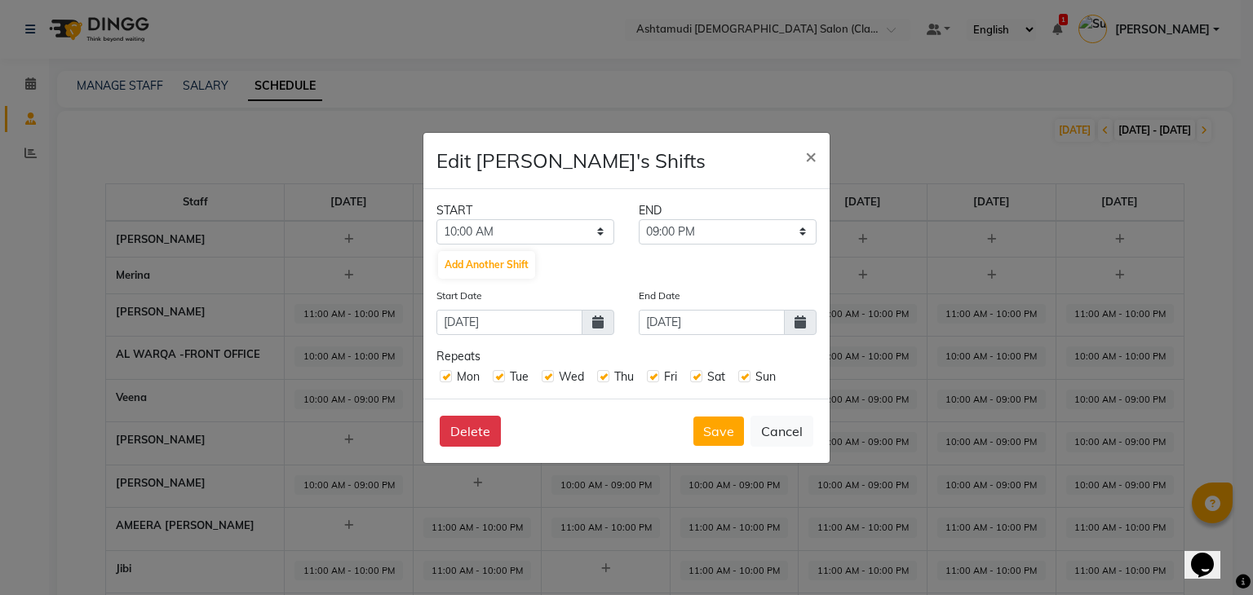
click at [617, 405] on div "Delete Save Cancel" at bounding box center [626, 431] width 406 height 64
click at [496, 383] on div "Tue" at bounding box center [511, 377] width 36 height 17
click at [498, 378] on label at bounding box center [499, 376] width 12 height 12
click at [498, 378] on input "checkbox" at bounding box center [498, 375] width 11 height 11
checkbox input "false"
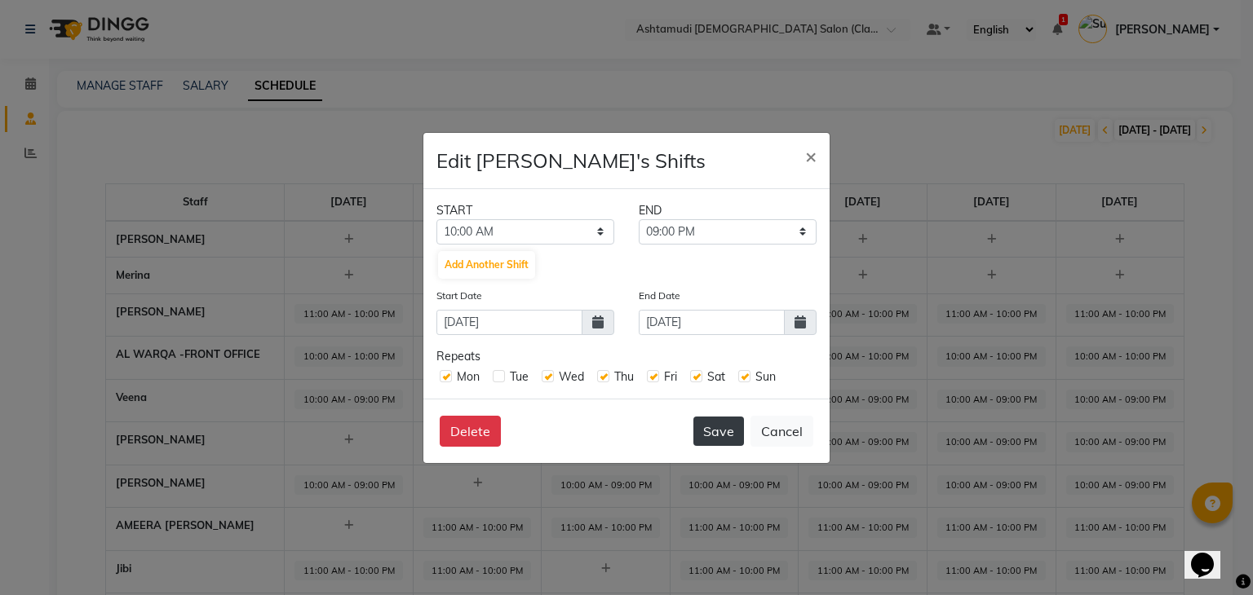
click at [728, 426] on button "Save" at bounding box center [718, 431] width 51 height 29
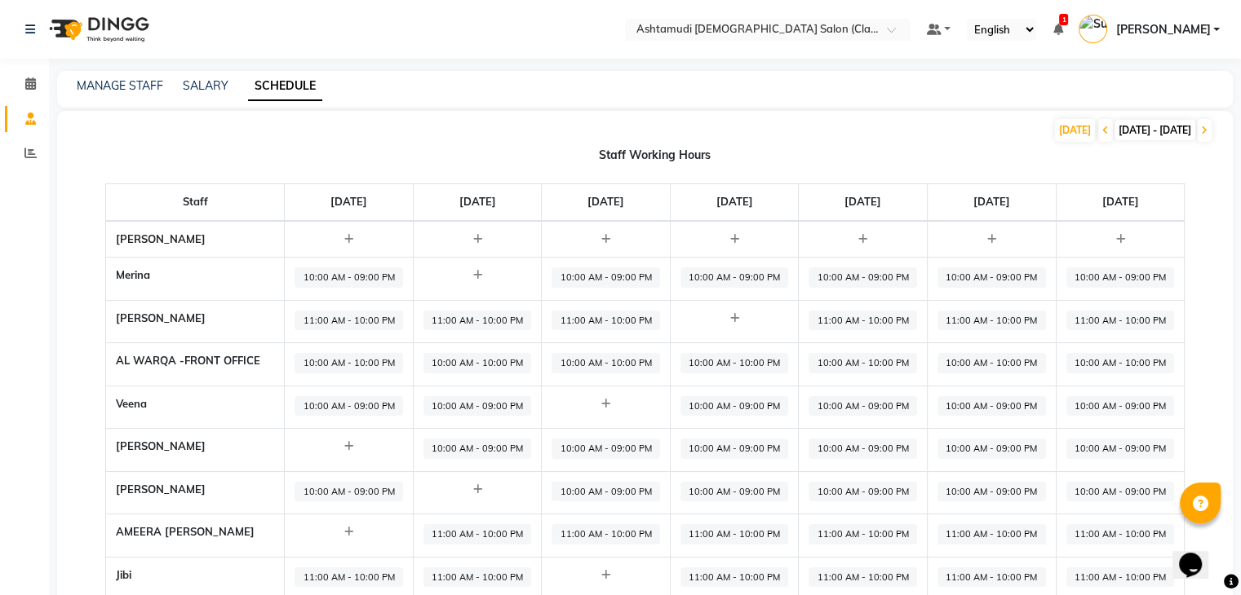
click at [349, 405] on span "10:00 AM - 09:00 PM" at bounding box center [348, 406] width 108 height 20
select select "10:00 AM"
select select "09:00 PM"
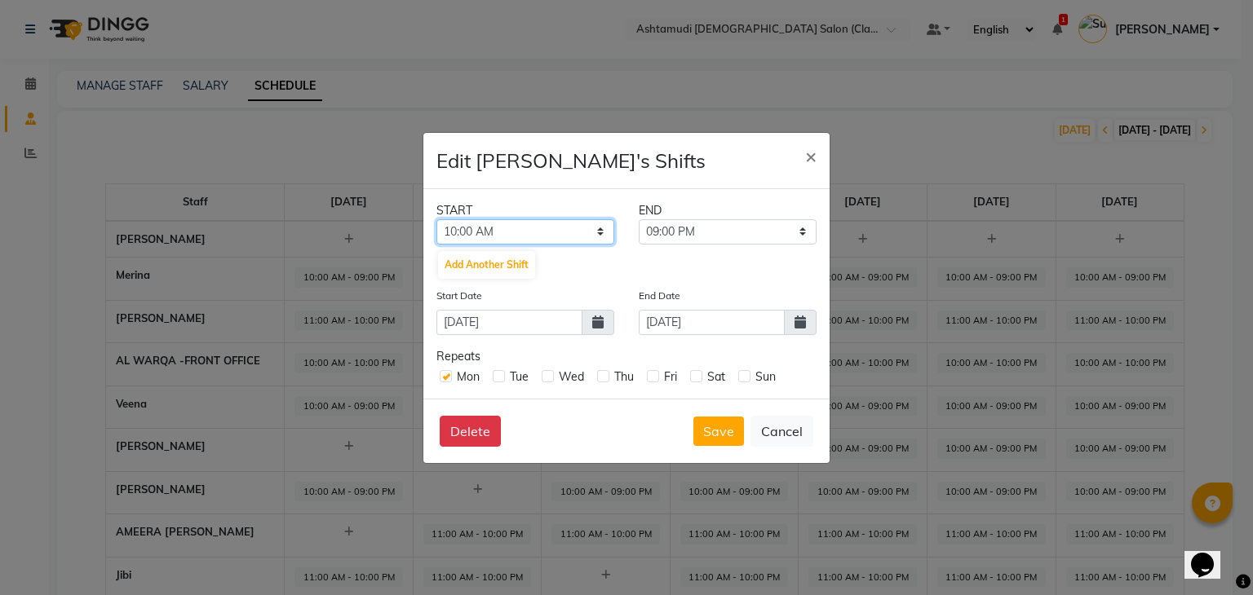
click at [542, 230] on select "12:00 AM 12:30 AM 01:00 AM 01:30 AM 02:00 AM 02:30 AM 03:00 AM 03:30 AM 04:00 A…" at bounding box center [525, 231] width 178 height 25
select select "11:00 AM"
click at [436, 219] on select "12:00 AM 12:30 AM 01:00 AM 01:30 AM 02:00 AM 02:30 AM 03:00 AM 03:30 AM 04:00 A…" at bounding box center [525, 231] width 178 height 25
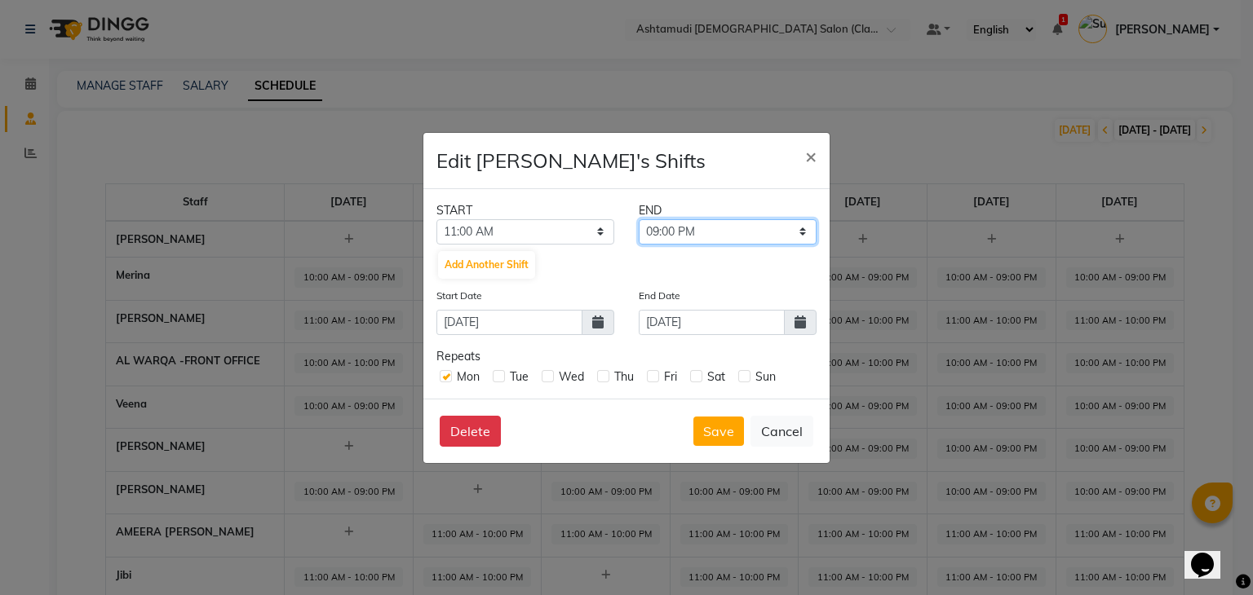
click at [710, 229] on select "11:30 AM 12:00 PM 12:30 PM 01:00 PM 01:30 PM 02:00 PM 02:30 PM 03:00 PM 03:30 P…" at bounding box center [728, 231] width 178 height 25
select select "10:00 PM"
click at [639, 219] on select "11:30 AM 12:00 PM 12:30 PM 01:00 PM 01:30 PM 02:00 PM 02:30 PM 03:00 PM 03:30 P…" at bounding box center [728, 231] width 178 height 25
click at [803, 327] on icon at bounding box center [799, 322] width 11 height 13
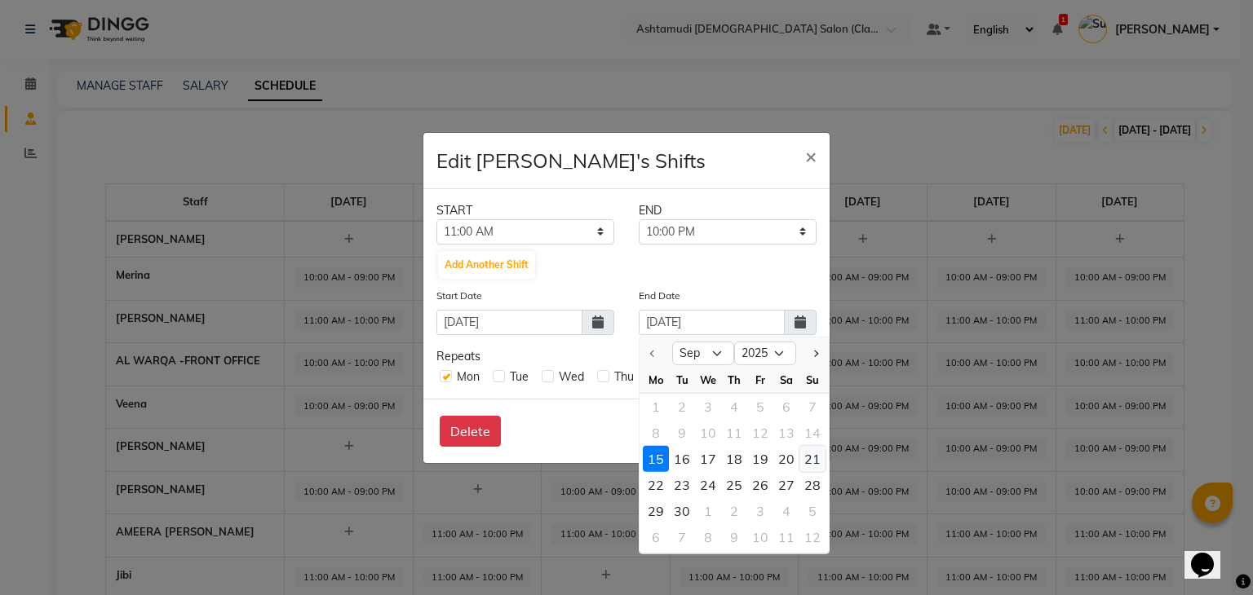
click at [817, 454] on div "21" at bounding box center [812, 458] width 26 height 26
type input "21-09-2025"
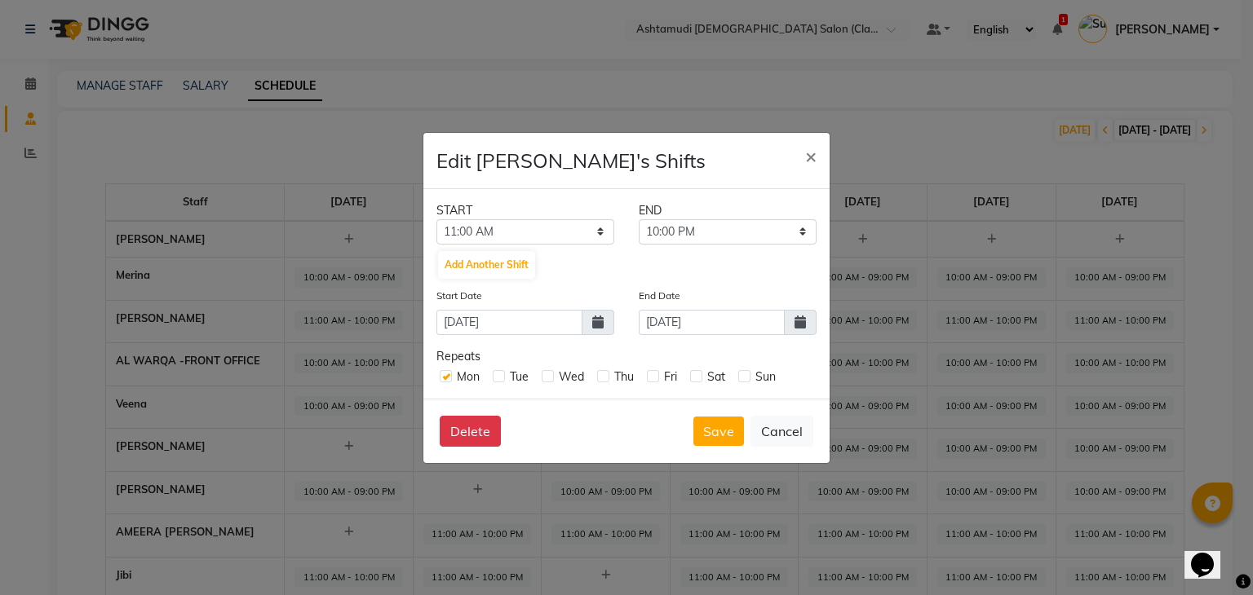
click at [500, 374] on label at bounding box center [499, 376] width 12 height 12
click at [500, 374] on input "checkbox" at bounding box center [498, 375] width 11 height 11
checkbox input "true"
click at [604, 381] on label at bounding box center [603, 376] width 12 height 12
click at [604, 381] on input "checkbox" at bounding box center [602, 375] width 11 height 11
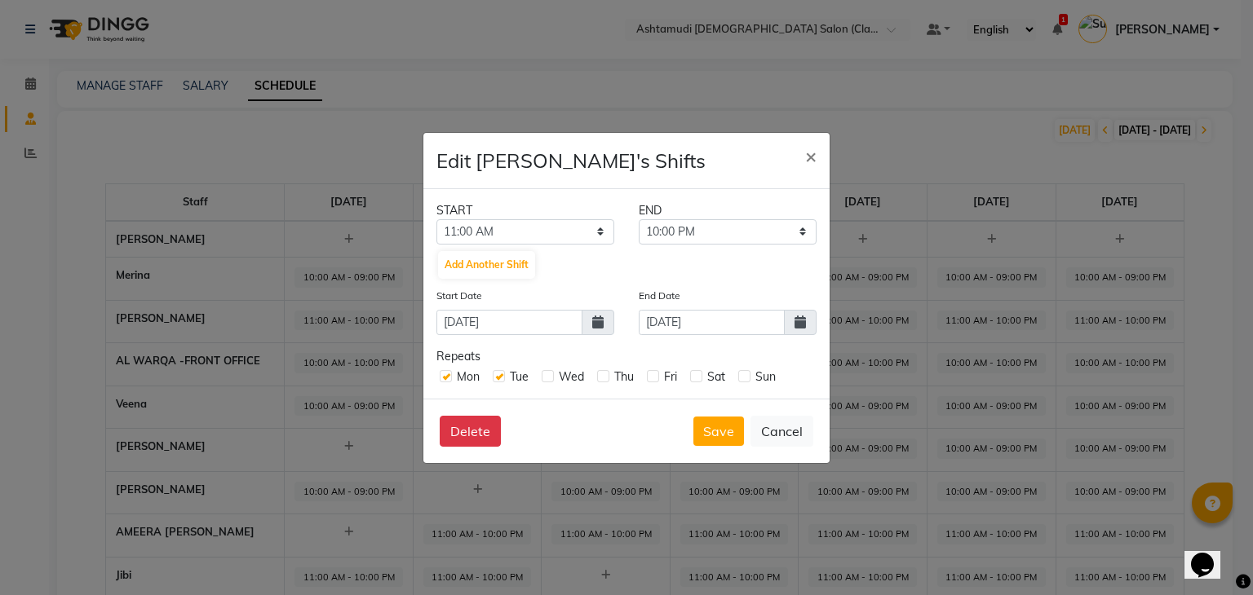
checkbox input "true"
click at [653, 378] on label at bounding box center [653, 376] width 12 height 12
click at [653, 378] on input "checkbox" at bounding box center [652, 375] width 11 height 11
checkbox input "true"
click at [697, 376] on label at bounding box center [696, 376] width 12 height 12
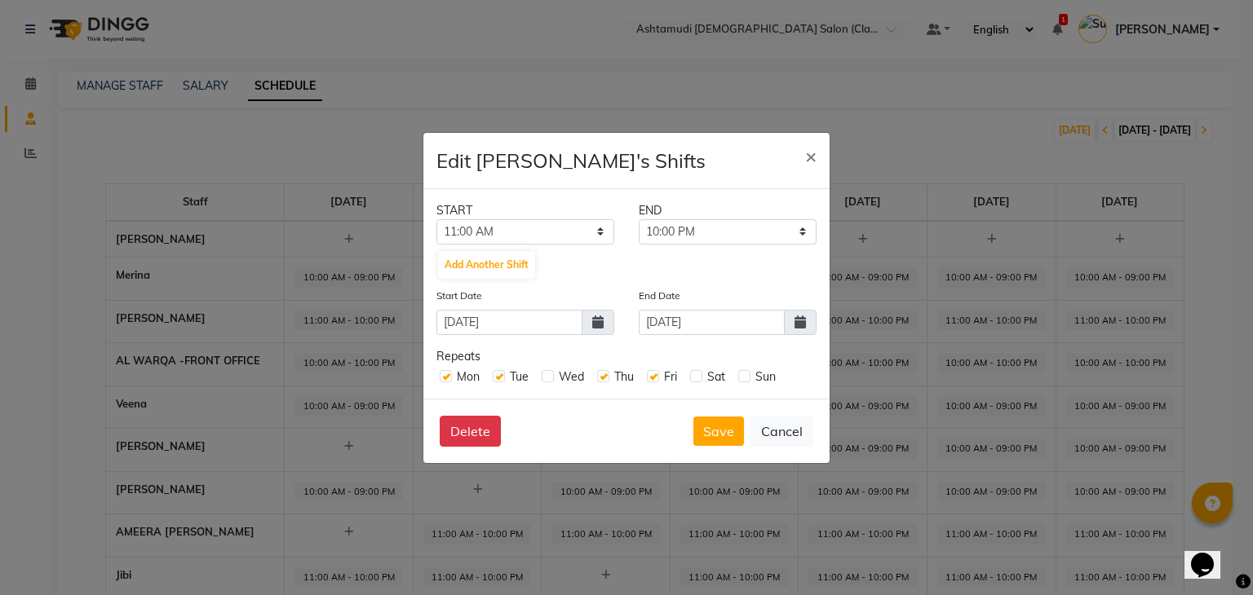
click at [697, 376] on input "checkbox" at bounding box center [695, 375] width 11 height 11
checkbox input "true"
click at [746, 383] on div "Sun" at bounding box center [757, 377] width 38 height 17
click at [746, 376] on label at bounding box center [744, 376] width 12 height 12
click at [746, 376] on input "checkbox" at bounding box center [743, 375] width 11 height 11
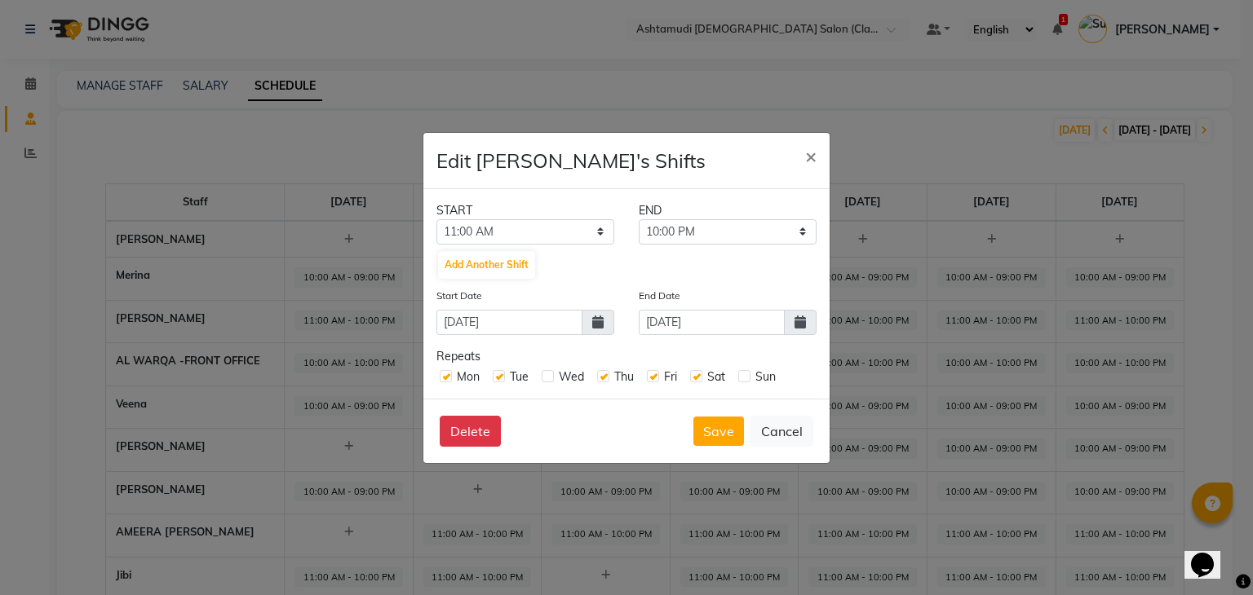
checkbox input "true"
click at [727, 435] on button "Save" at bounding box center [718, 431] width 51 height 29
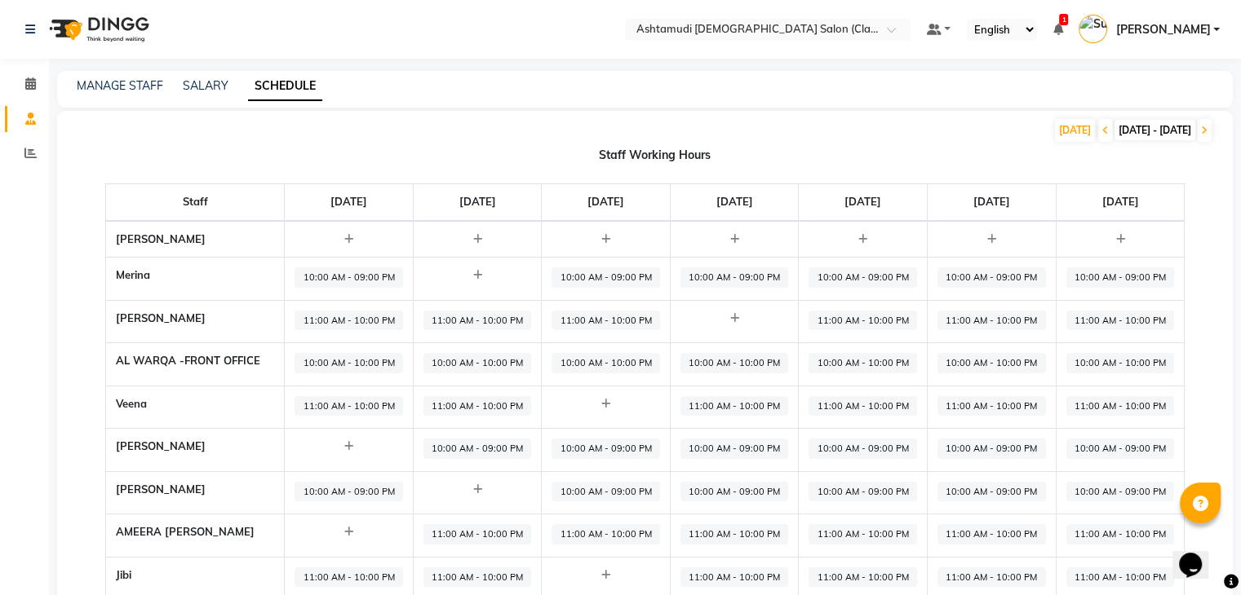
click at [515, 442] on span "10:00 AM - 09:00 PM" at bounding box center [477, 449] width 108 height 20
select select "10:00 AM"
select select "09:00 PM"
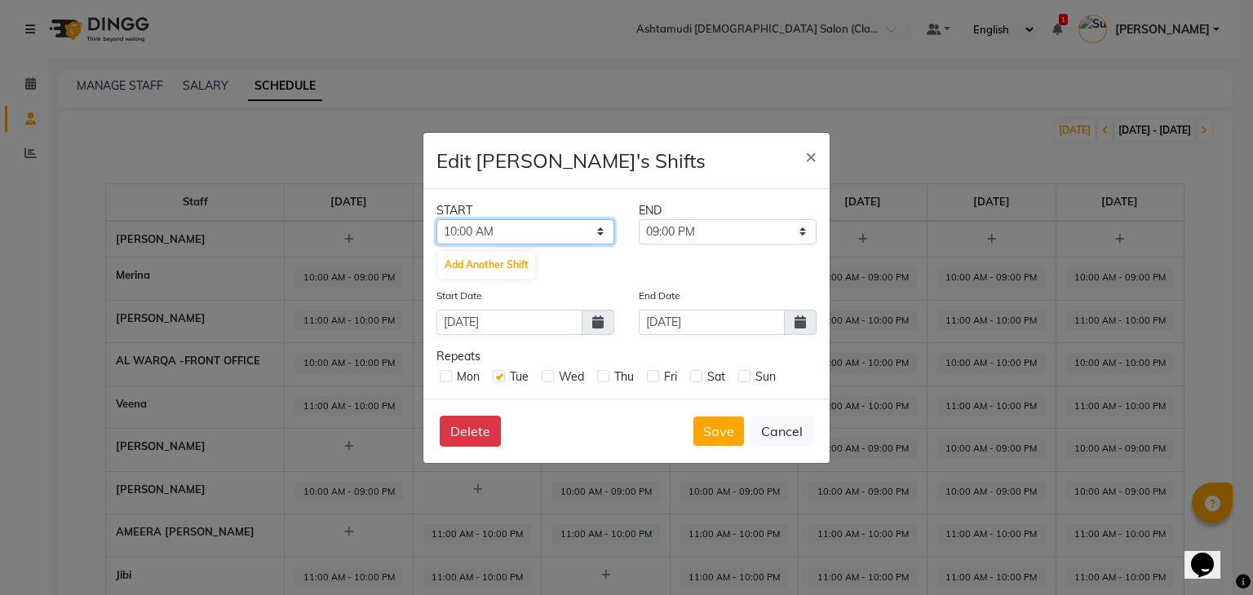
click at [561, 228] on select "12:00 AM 12:30 AM 01:00 AM 01:30 AM 02:00 AM 02:30 AM 03:00 AM 03:30 AM 04:00 A…" at bounding box center [525, 231] width 178 height 25
select select "11:00 AM"
click at [436, 219] on select "12:00 AM 12:30 AM 01:00 AM 01:30 AM 02:00 AM 02:30 AM 03:00 AM 03:30 AM 04:00 A…" at bounding box center [525, 231] width 178 height 25
click at [691, 216] on div "END" at bounding box center [727, 210] width 202 height 17
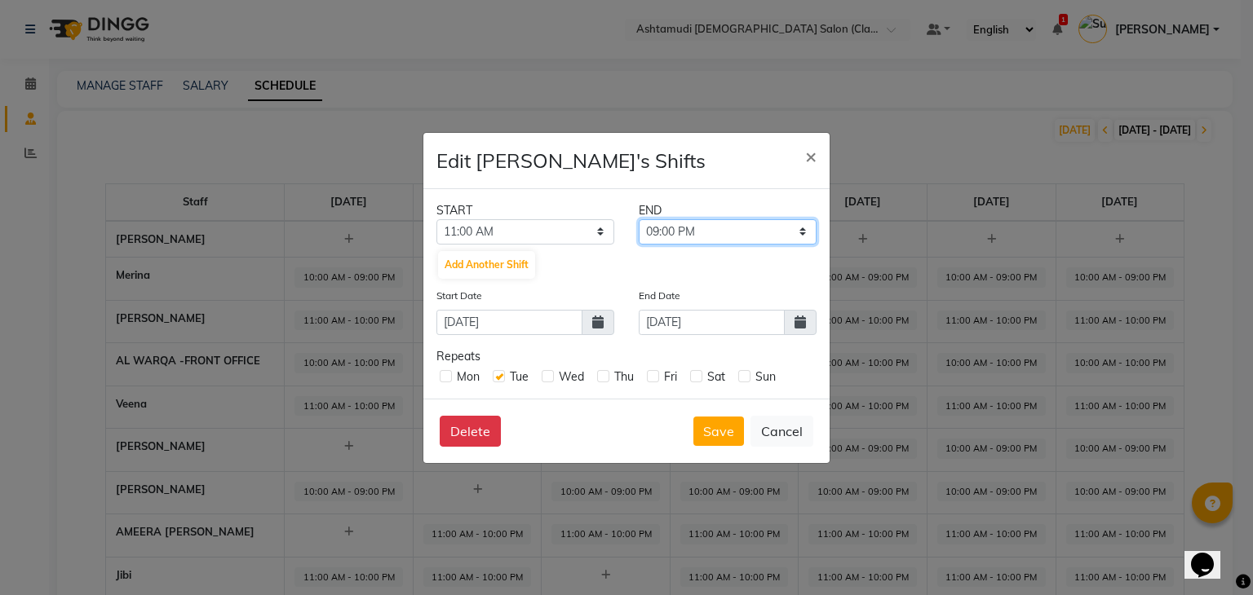
click at [687, 229] on select "11:30 AM 12:00 PM 12:30 PM 01:00 PM 01:30 PM 02:00 PM 02:30 PM 03:00 PM 03:30 P…" at bounding box center [728, 231] width 178 height 25
select select "10:00 PM"
click at [639, 219] on select "11:30 AM 12:00 PM 12:30 PM 01:00 PM 01:30 PM 02:00 PM 02:30 PM 03:00 PM 03:30 P…" at bounding box center [728, 231] width 178 height 25
click at [799, 321] on icon at bounding box center [799, 322] width 11 height 13
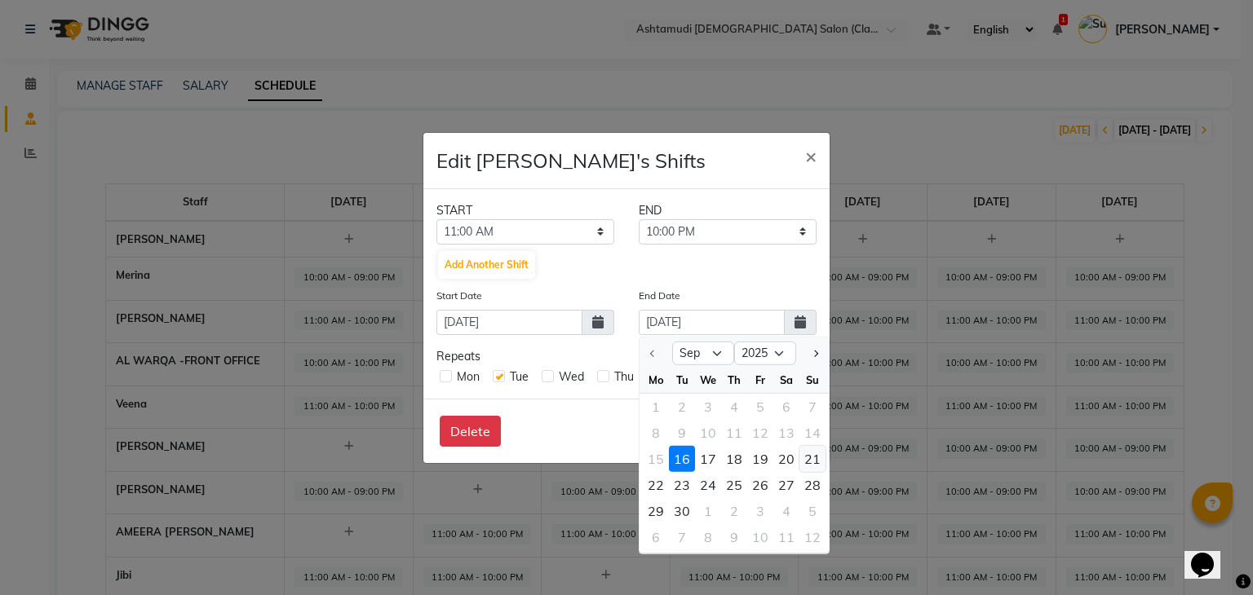
click at [810, 456] on div "21" at bounding box center [812, 458] width 26 height 26
type input "21-09-2025"
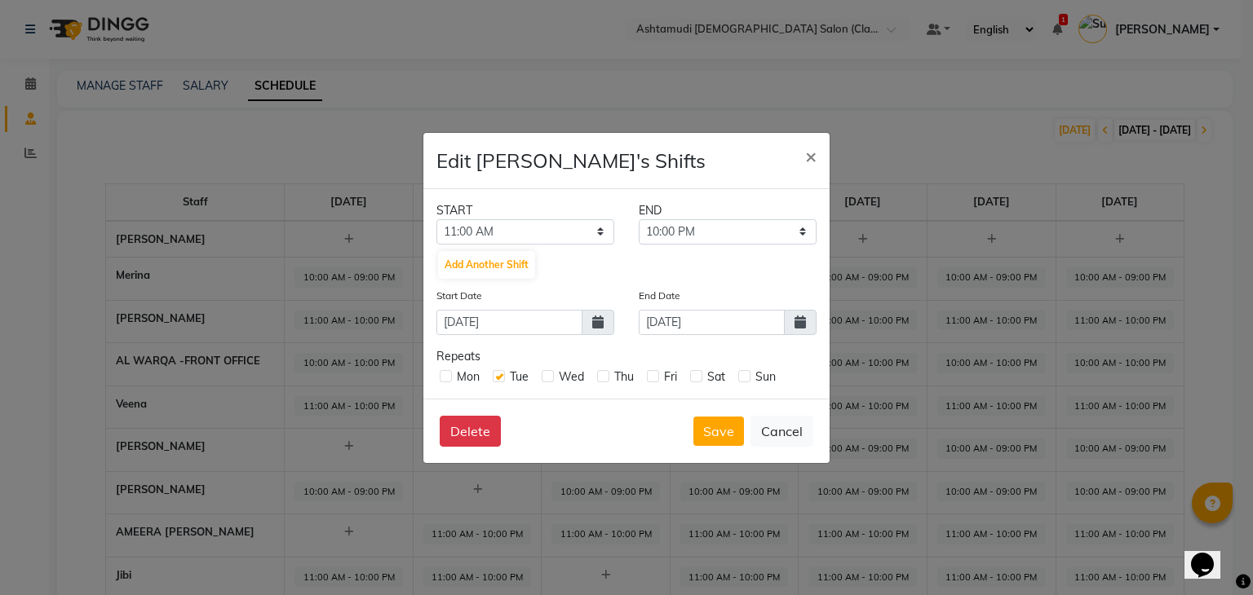
click at [548, 371] on label at bounding box center [548, 376] width 12 height 12
click at [548, 371] on input "checkbox" at bounding box center [547, 375] width 11 height 11
checkbox input "true"
click at [604, 381] on label at bounding box center [603, 376] width 12 height 12
click at [604, 381] on input "checkbox" at bounding box center [602, 375] width 11 height 11
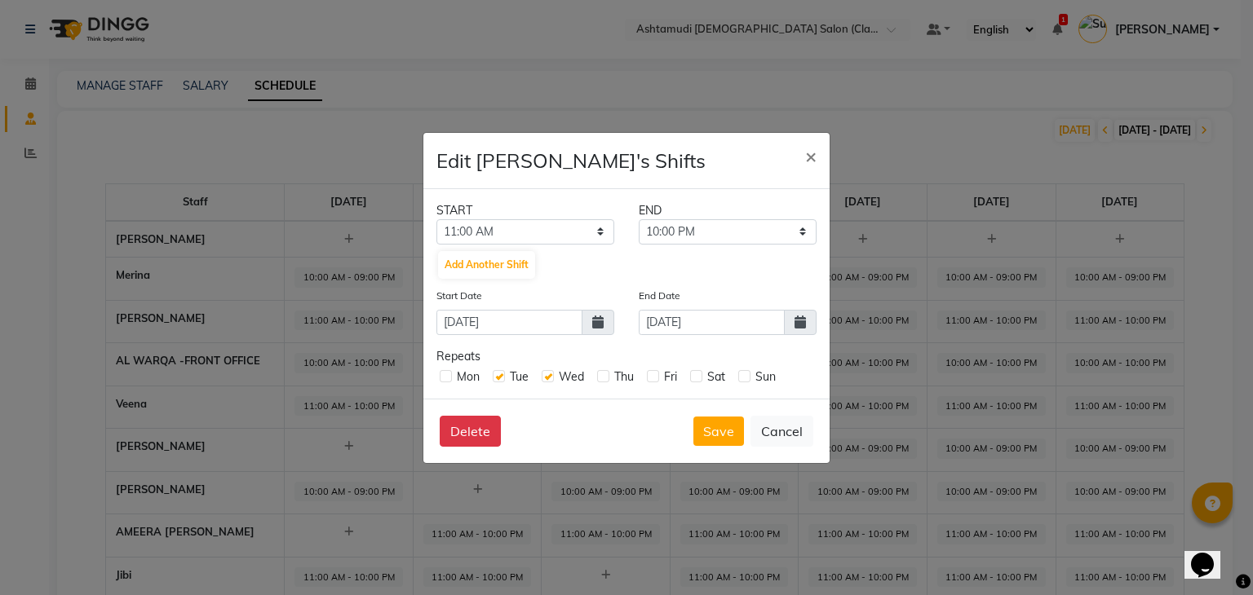
checkbox input "true"
click at [658, 379] on label at bounding box center [653, 376] width 12 height 12
click at [657, 379] on input "checkbox" at bounding box center [652, 375] width 11 height 11
checkbox input "true"
click at [695, 378] on label at bounding box center [696, 376] width 12 height 12
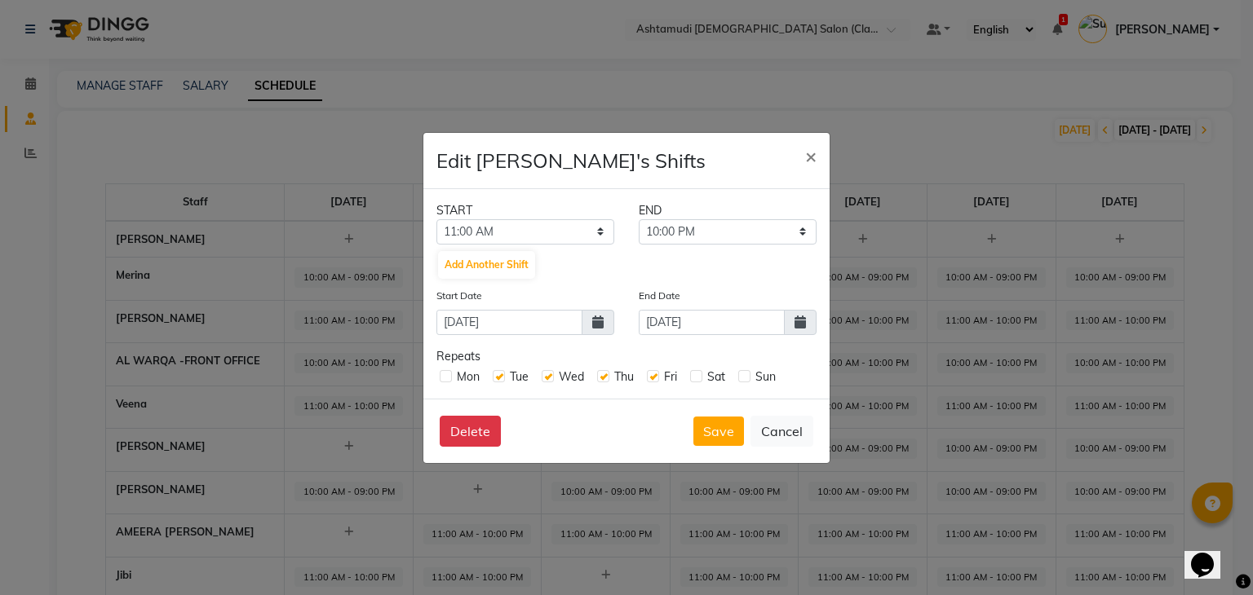
click at [695, 378] on input "checkbox" at bounding box center [695, 375] width 11 height 11
checkbox input "true"
click at [744, 376] on label at bounding box center [744, 376] width 12 height 12
click at [744, 376] on input "checkbox" at bounding box center [743, 375] width 11 height 11
checkbox input "true"
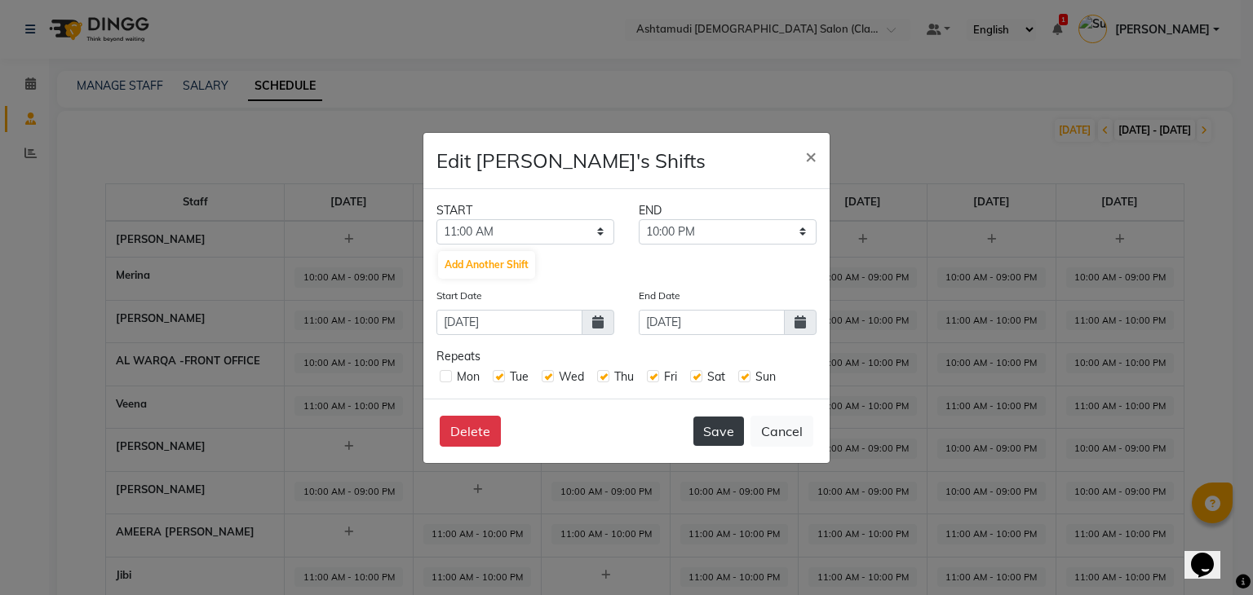
click at [721, 431] on button "Save" at bounding box center [718, 431] width 51 height 29
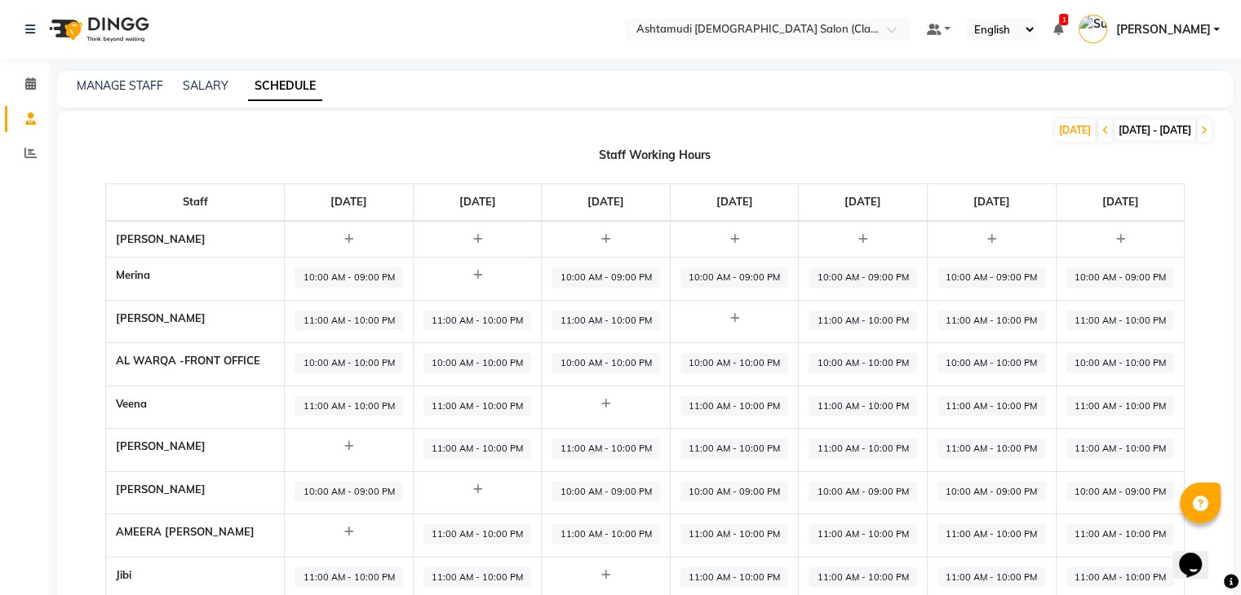
click at [321, 487] on span "10:00 AM - 09:00 PM" at bounding box center [348, 492] width 108 height 20
select select "10:00 AM"
select select "09:00 PM"
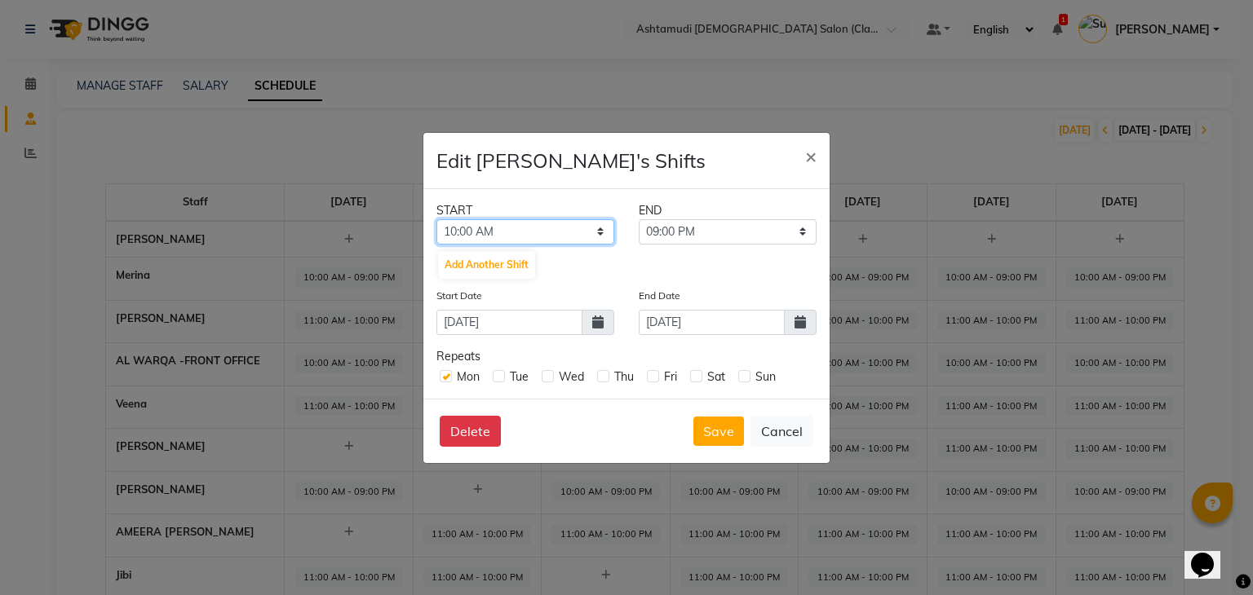
click at [512, 226] on select "12:00 AM 12:30 AM 01:00 AM 01:30 AM 02:00 AM 02:30 AM 03:00 AM 03:30 AM 04:00 A…" at bounding box center [525, 231] width 178 height 25
select select "11:00 AM"
click at [436, 219] on select "12:00 AM 12:30 AM 01:00 AM 01:30 AM 02:00 AM 02:30 AM 03:00 AM 03:30 AM 04:00 A…" at bounding box center [525, 231] width 178 height 25
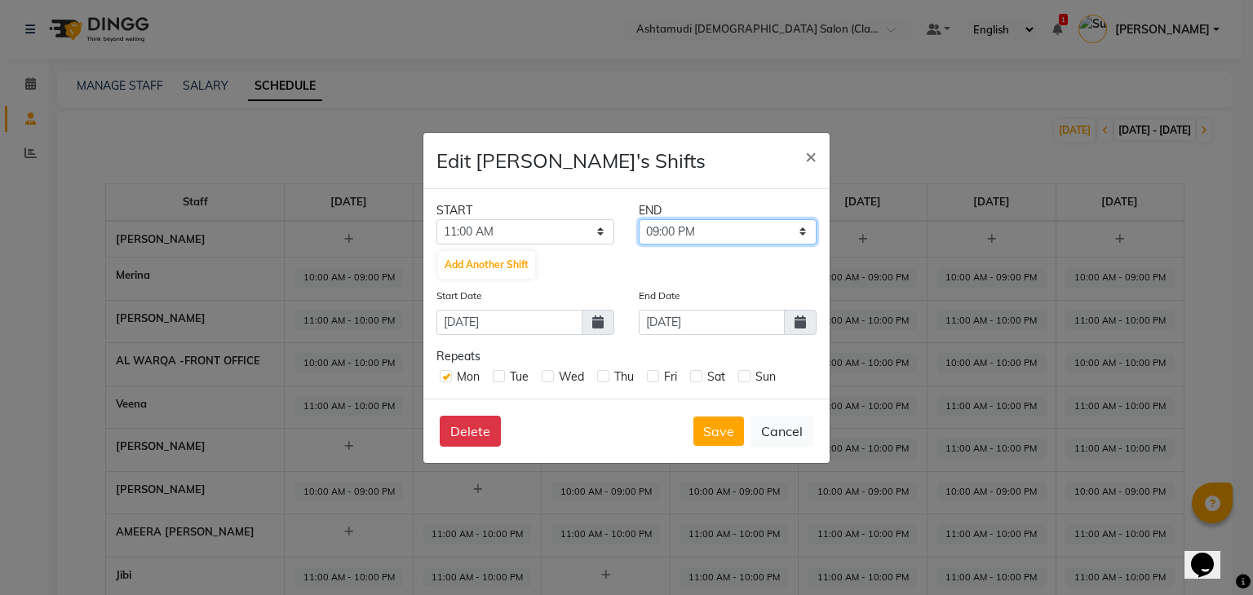
click at [684, 233] on select "11:30 AM 12:00 PM 12:30 PM 01:00 PM 01:30 PM 02:00 PM 02:30 PM 03:00 PM 03:30 P…" at bounding box center [728, 231] width 178 height 25
select select "10:00 PM"
click at [639, 219] on select "11:30 AM 12:00 PM 12:30 PM 01:00 PM 01:30 PM 02:00 PM 02:30 PM 03:00 PM 03:30 P…" at bounding box center [728, 231] width 178 height 25
click at [503, 374] on label at bounding box center [499, 376] width 12 height 12
click at [503, 374] on input "checkbox" at bounding box center [498, 375] width 11 height 11
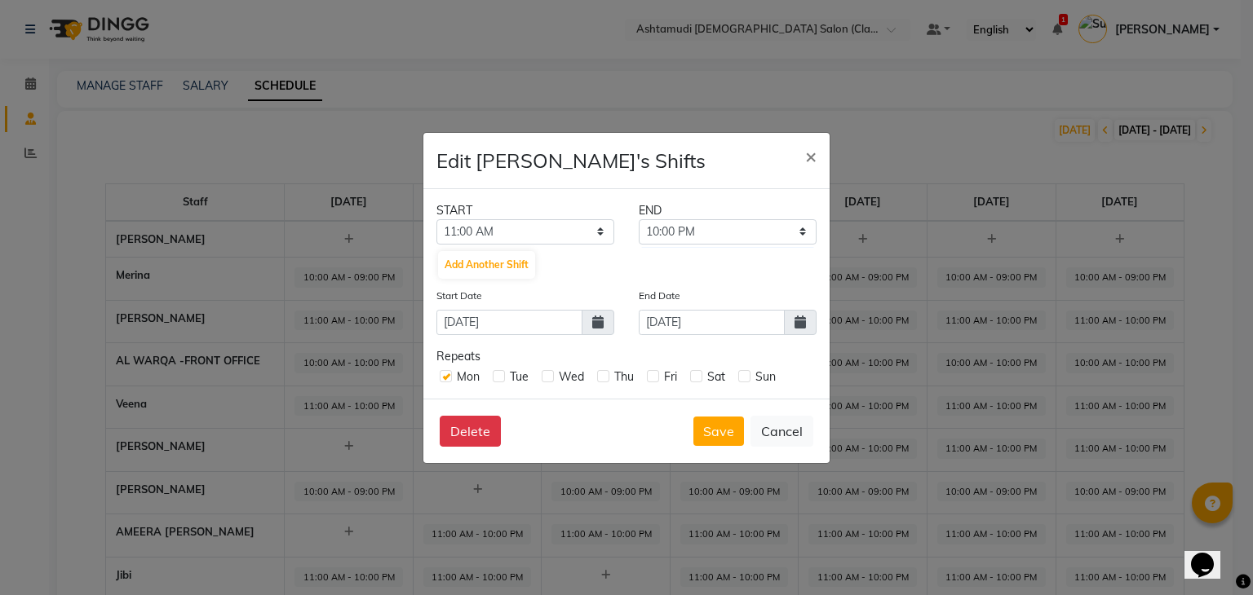
checkbox input "true"
click at [609, 375] on div "Thu" at bounding box center [615, 377] width 37 height 17
click at [604, 377] on label at bounding box center [603, 376] width 12 height 12
click at [604, 377] on input "checkbox" at bounding box center [602, 375] width 11 height 11
checkbox input "true"
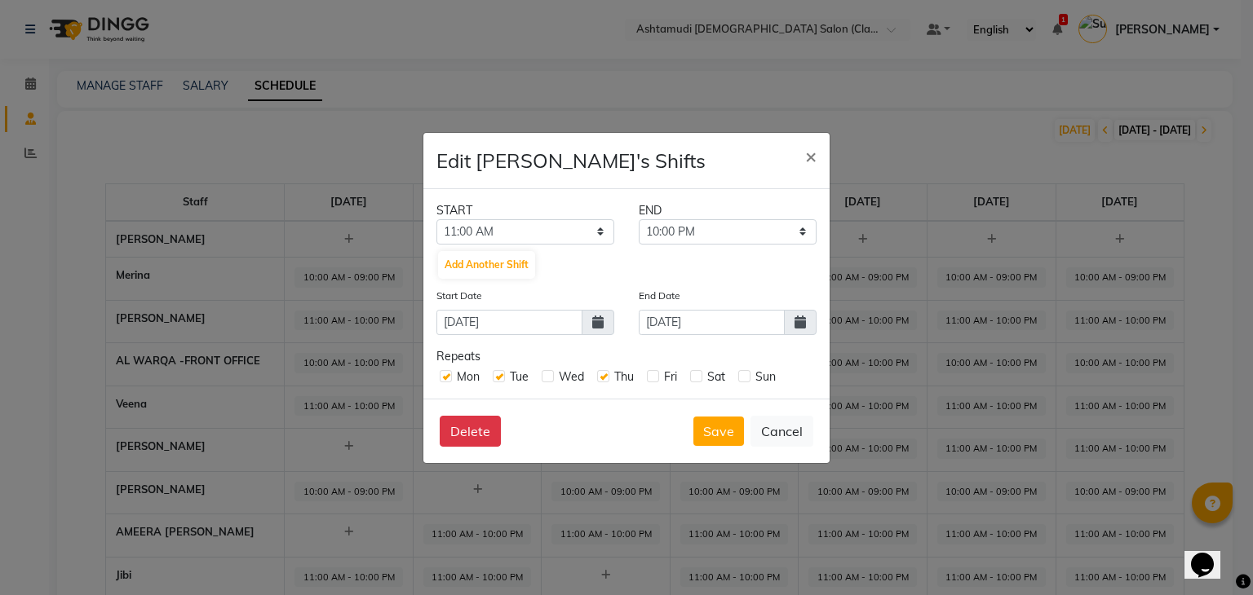
click at [659, 371] on div "Fri" at bounding box center [662, 377] width 30 height 17
click at [661, 371] on div "Fri" at bounding box center [662, 377] width 30 height 17
click at [654, 378] on label at bounding box center [653, 376] width 12 height 12
click at [654, 378] on input "checkbox" at bounding box center [652, 375] width 11 height 11
checkbox input "true"
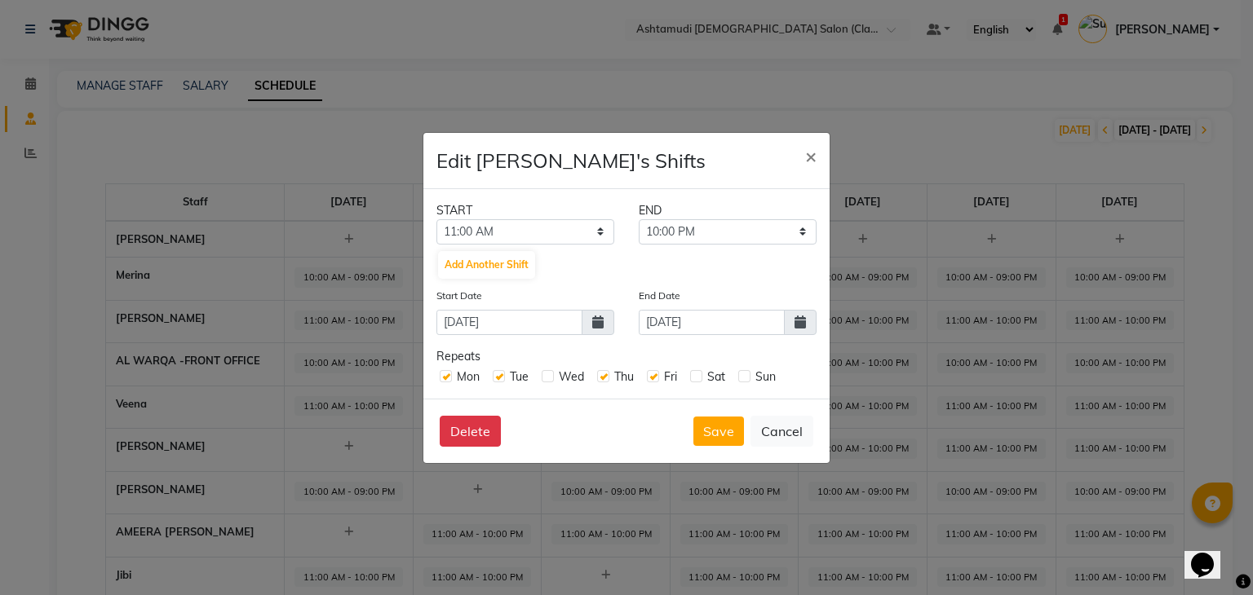
click at [697, 373] on label at bounding box center [696, 376] width 12 height 12
click at [697, 373] on input "checkbox" at bounding box center [695, 375] width 11 height 11
checkbox input "true"
click at [745, 376] on label at bounding box center [744, 376] width 12 height 12
click at [745, 376] on input "checkbox" at bounding box center [743, 375] width 11 height 11
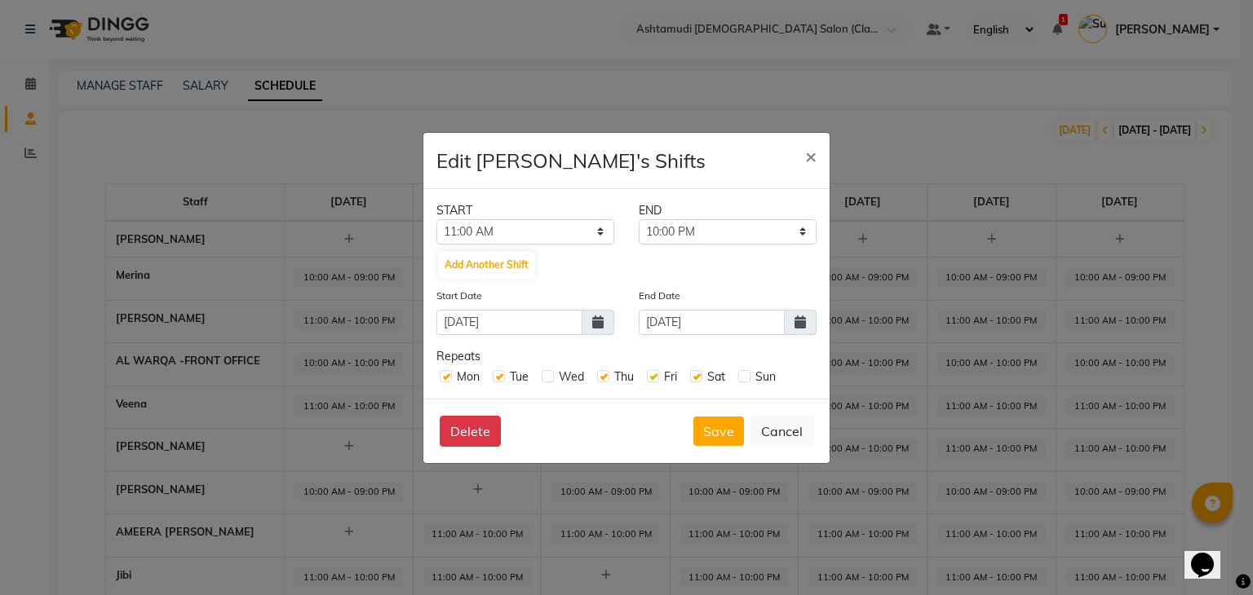
checkbox input "true"
click at [798, 321] on icon at bounding box center [799, 322] width 11 height 13
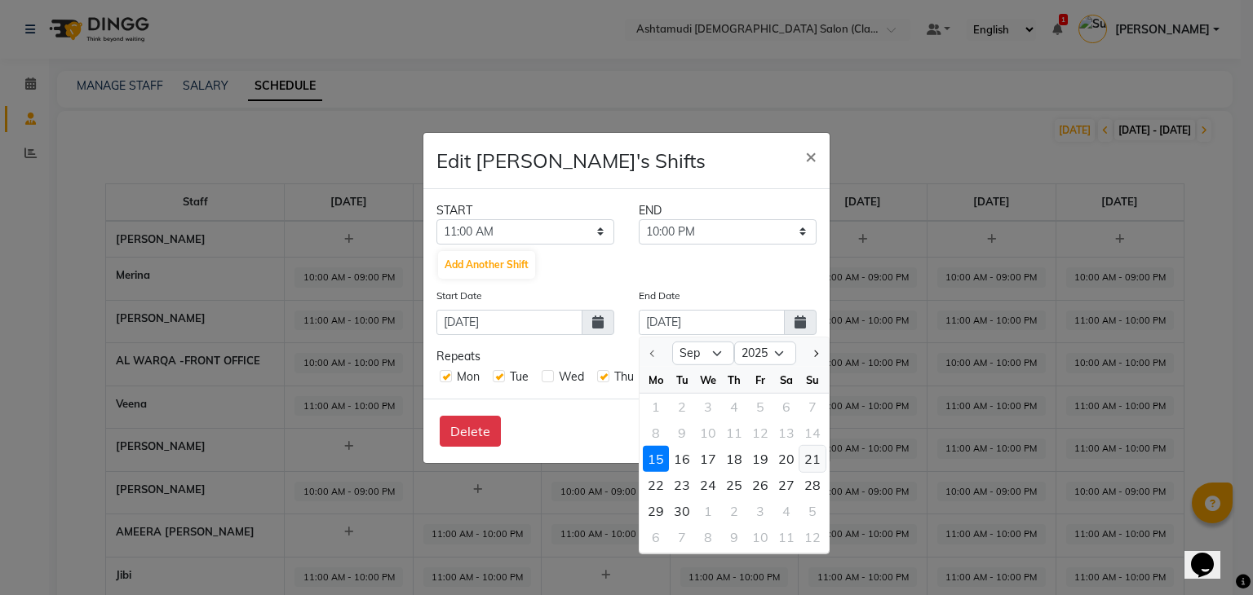
click at [813, 457] on div "21" at bounding box center [812, 458] width 26 height 26
type input "21-09-2025"
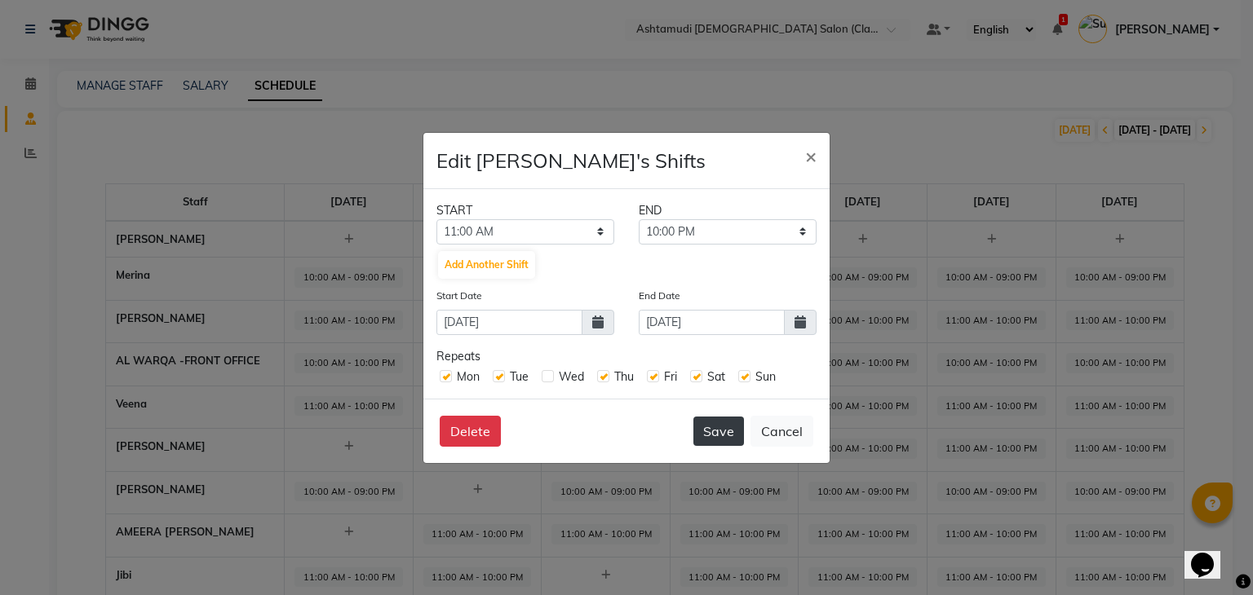
click at [711, 428] on button "Save" at bounding box center [718, 431] width 51 height 29
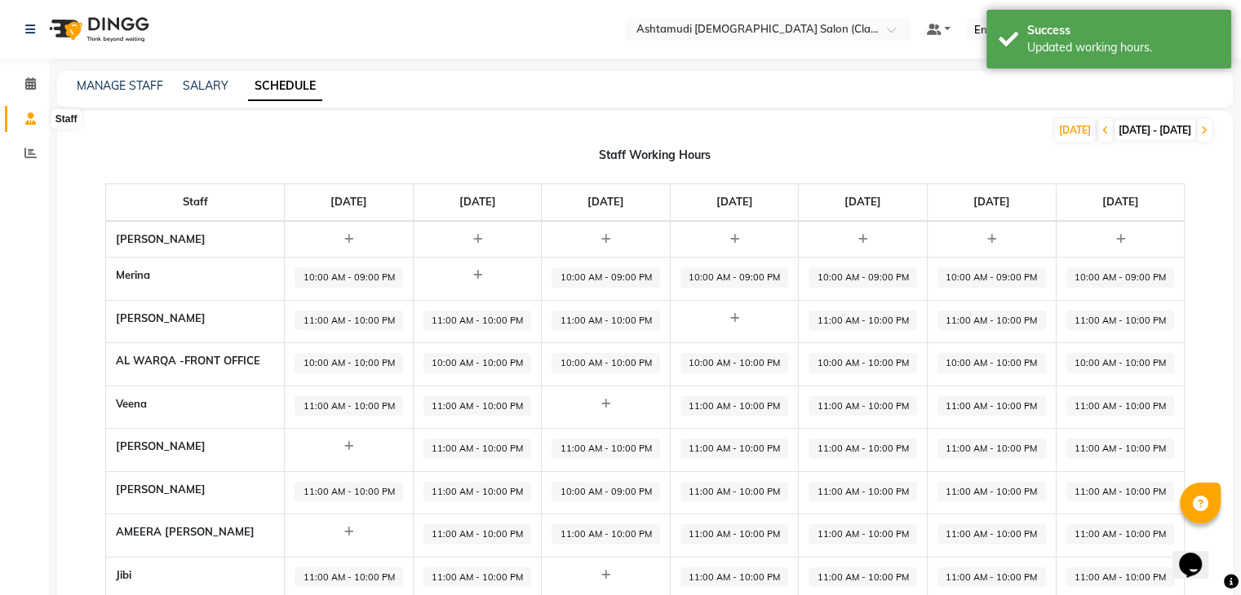
click at [29, 122] on icon at bounding box center [30, 119] width 11 height 12
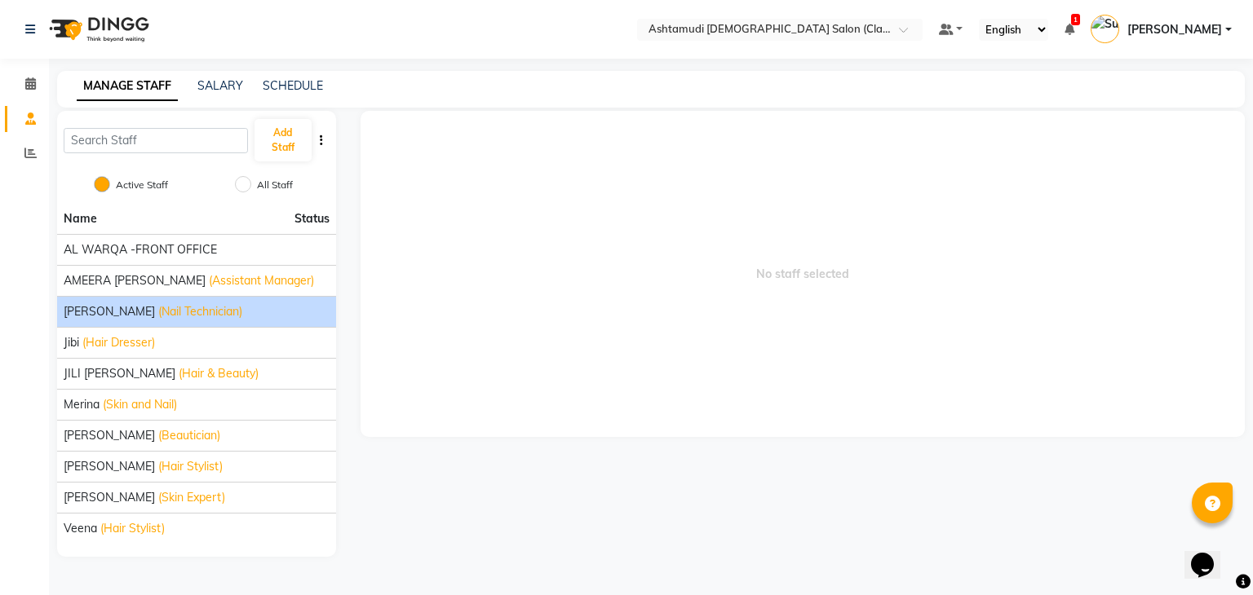
click at [158, 311] on span "(Nail Technician)" at bounding box center [200, 311] width 84 height 17
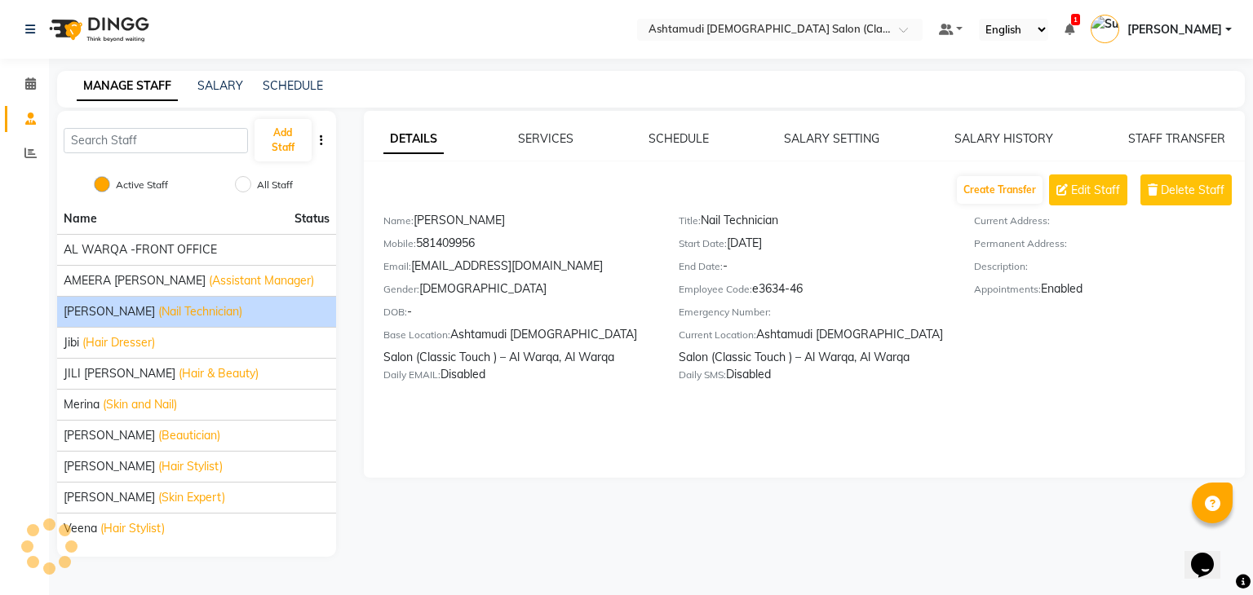
click at [671, 148] on div "DETAILS SERVICES SCHEDULE SALARY SETTING SALARY HISTORY STAFF TRANSFER Create T…" at bounding box center [805, 262] width 882 height 265
click at [679, 131] on link "SCHEDULE" at bounding box center [678, 138] width 60 height 15
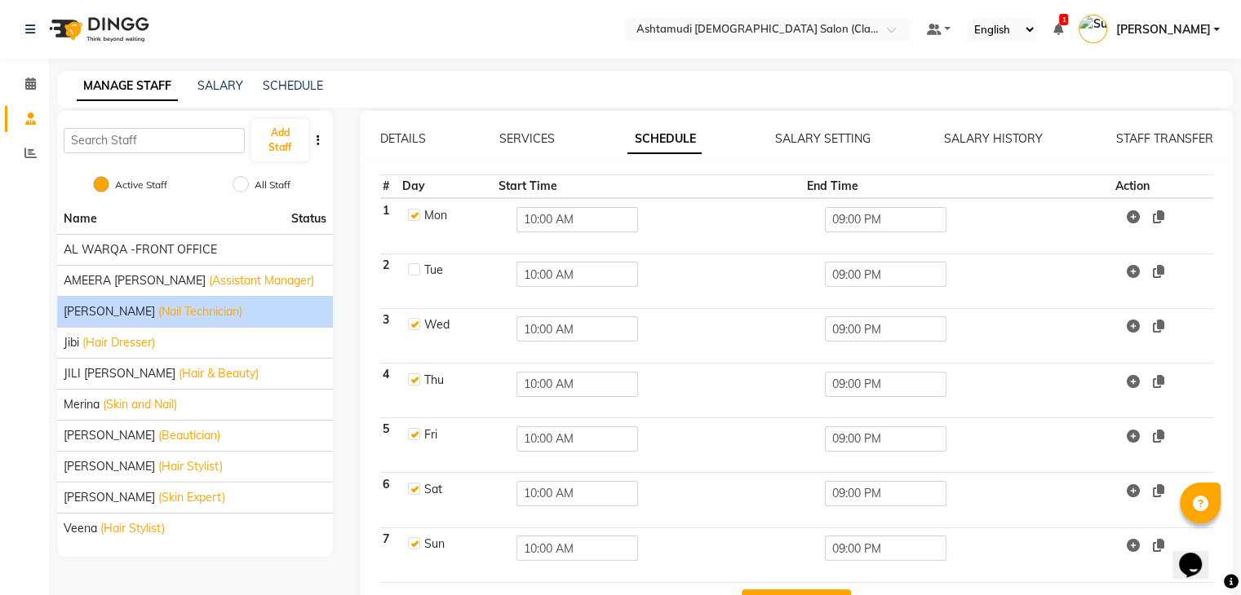
click at [418, 268] on label at bounding box center [414, 269] width 12 height 12
click at [418, 268] on input "checkbox" at bounding box center [413, 268] width 11 height 11
checkbox input "true"
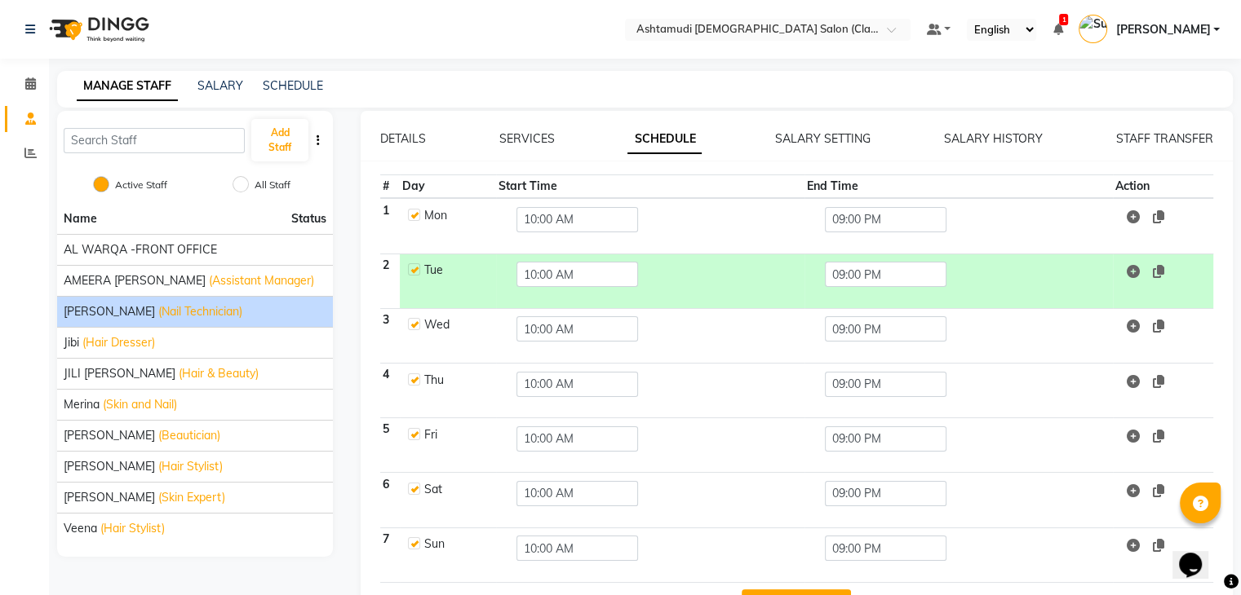
click at [413, 323] on label at bounding box center [414, 324] width 12 height 12
click at [413, 323] on input "checkbox" at bounding box center [413, 323] width 11 height 11
checkbox input "false"
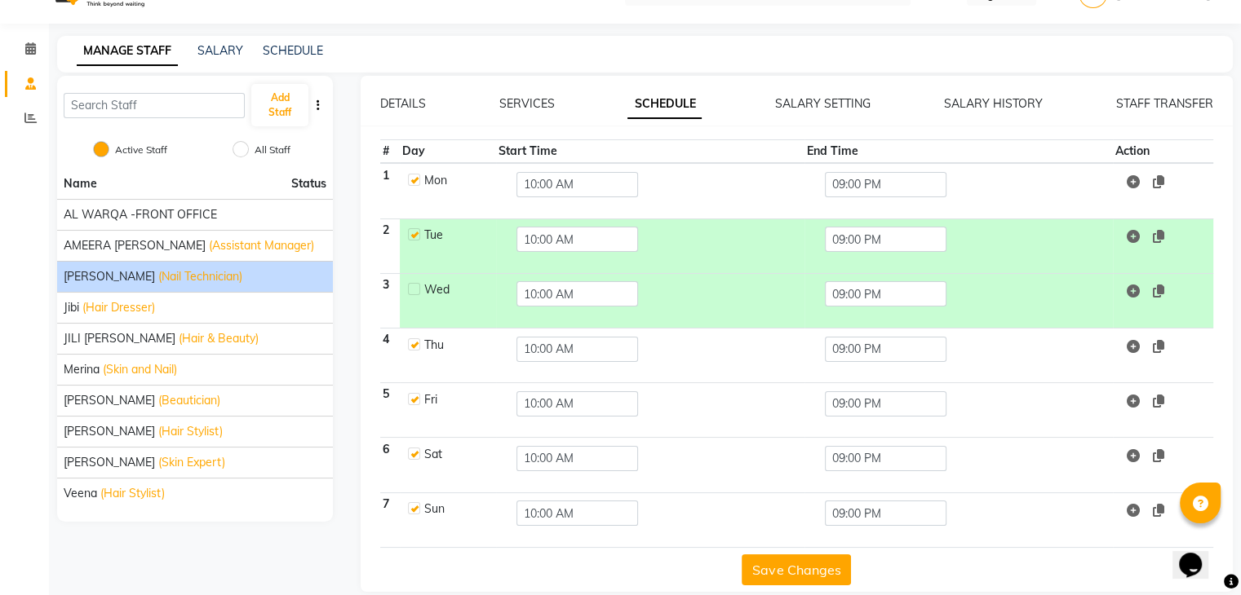
scroll to position [54, 0]
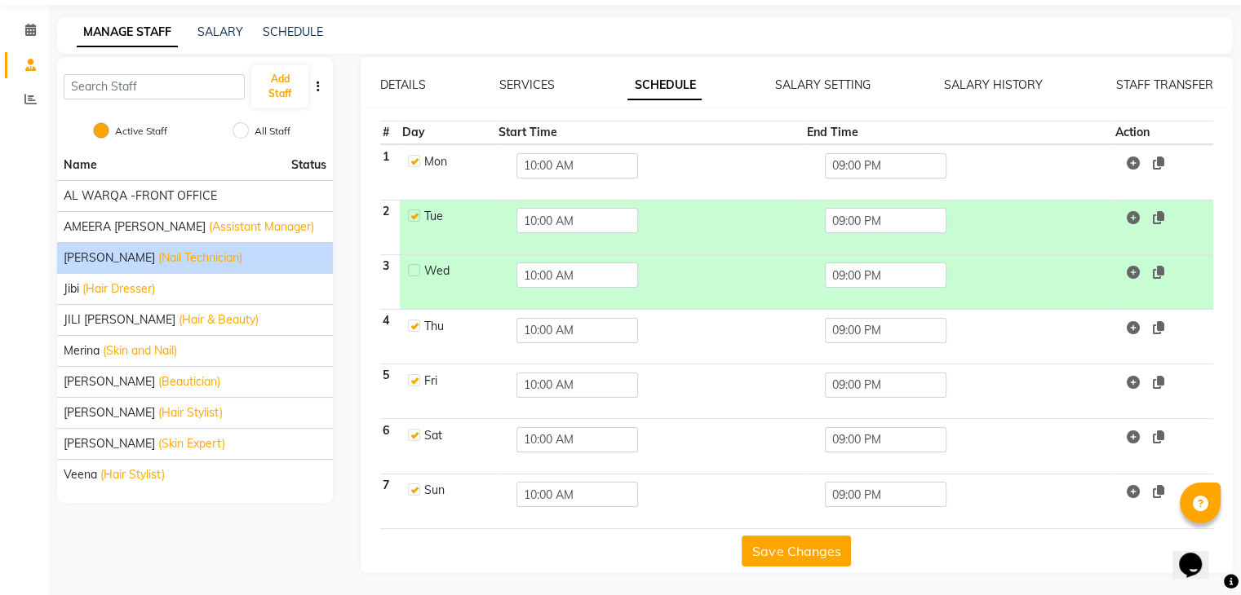
click at [790, 549] on button "Save Changes" at bounding box center [795, 551] width 109 height 31
click at [798, 560] on button "Save Changes" at bounding box center [795, 551] width 109 height 31
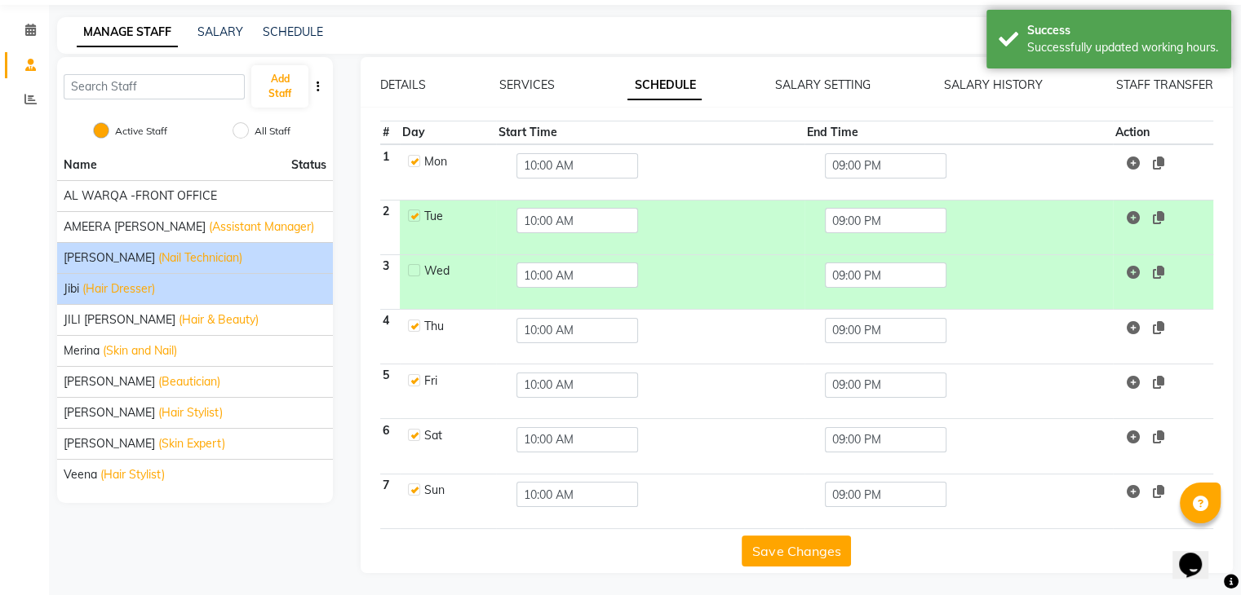
click at [164, 290] on div "Jibi (Hair Dresser)" at bounding box center [195, 289] width 263 height 17
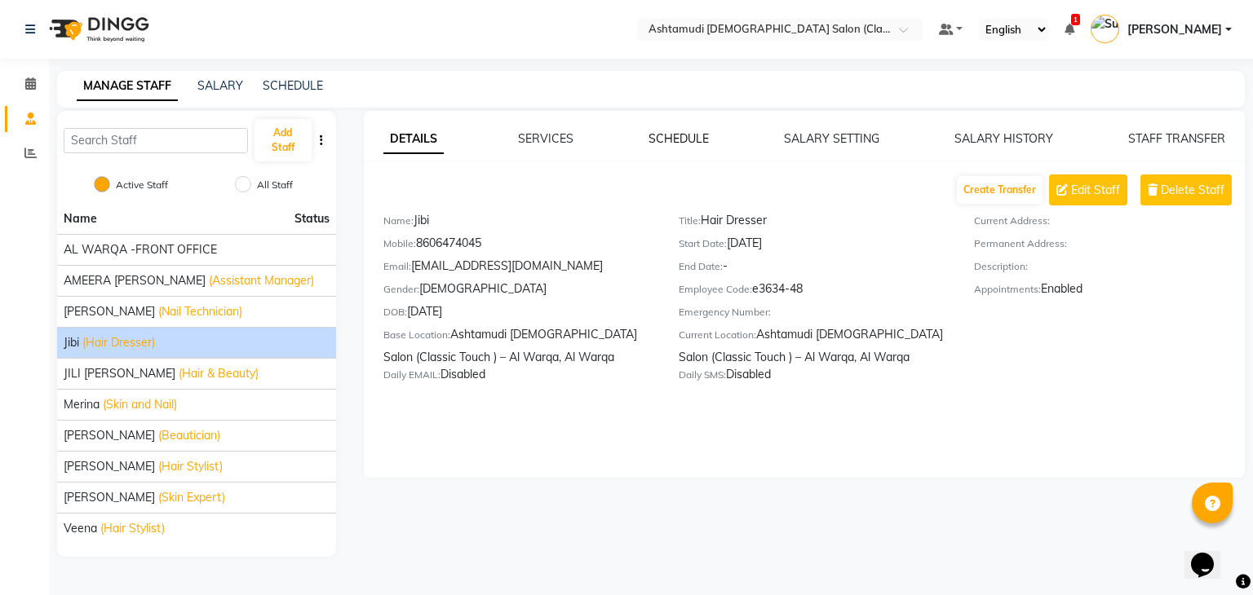
click at [679, 144] on link "SCHEDULE" at bounding box center [678, 138] width 60 height 15
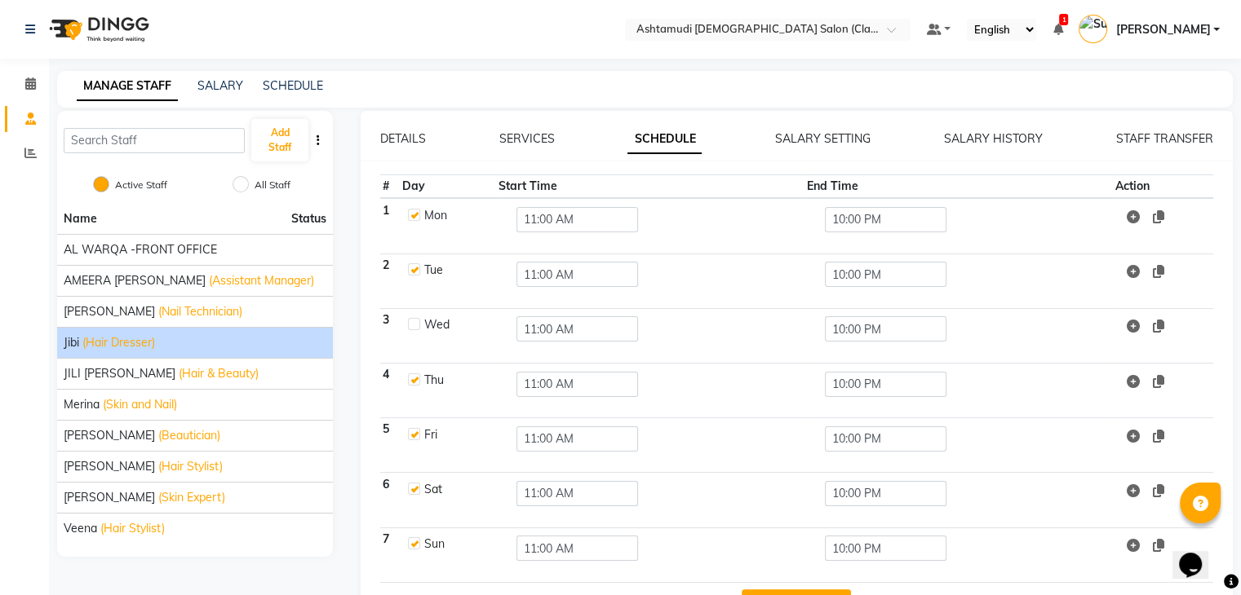
click at [417, 318] on label at bounding box center [414, 324] width 12 height 12
click at [417, 318] on input "checkbox" at bounding box center [413, 323] width 11 height 11
checkbox input "true"
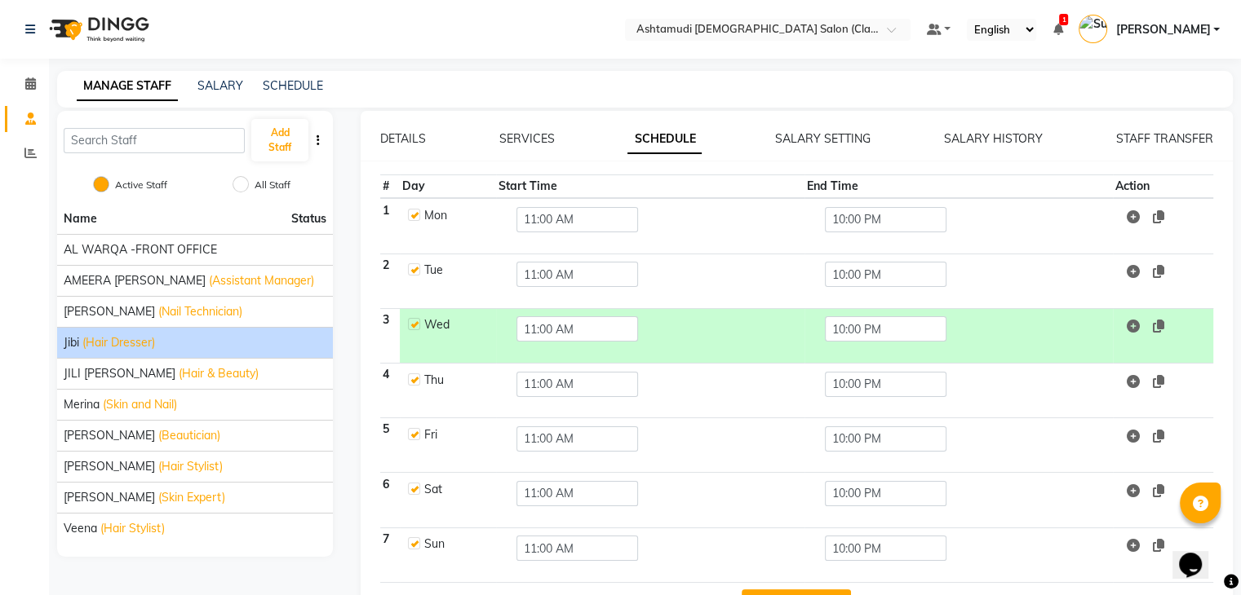
click at [411, 216] on label at bounding box center [414, 215] width 12 height 12
click at [411, 216] on input "checkbox" at bounding box center [413, 214] width 11 height 11
checkbox input "false"
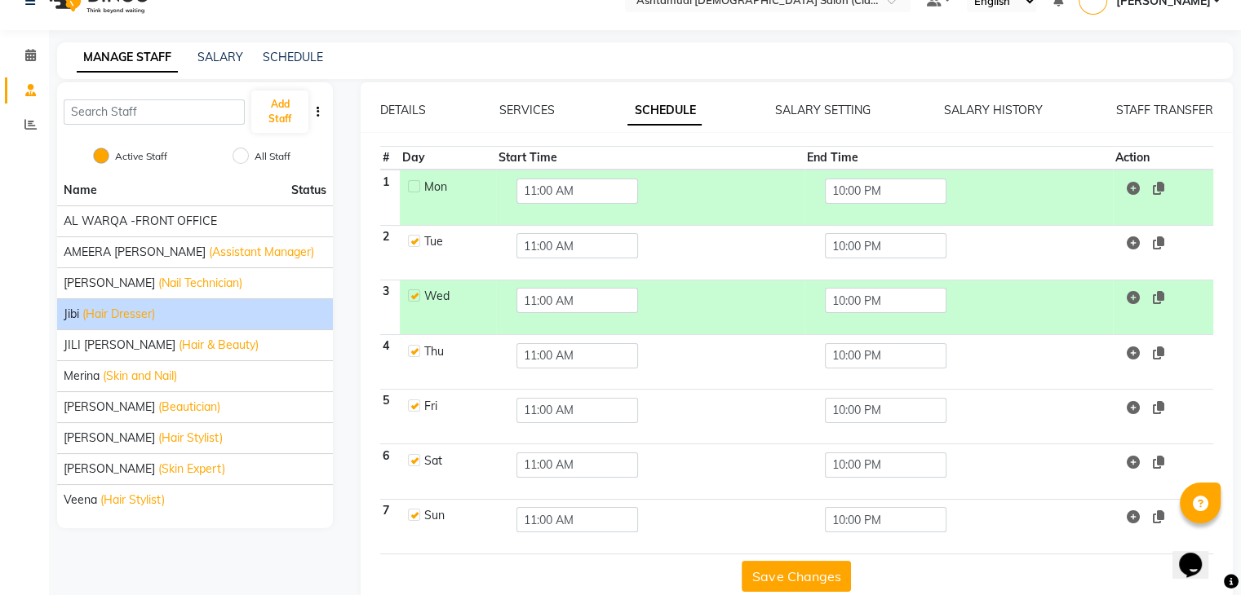
scroll to position [54, 0]
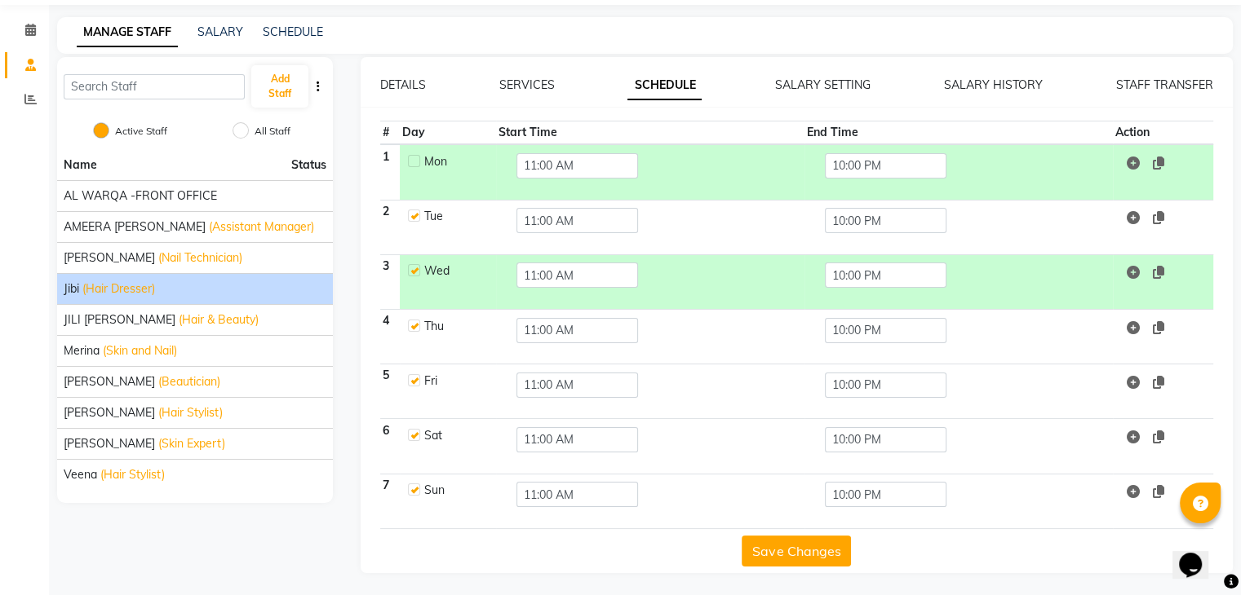
click at [795, 550] on button "Save Changes" at bounding box center [795, 551] width 109 height 31
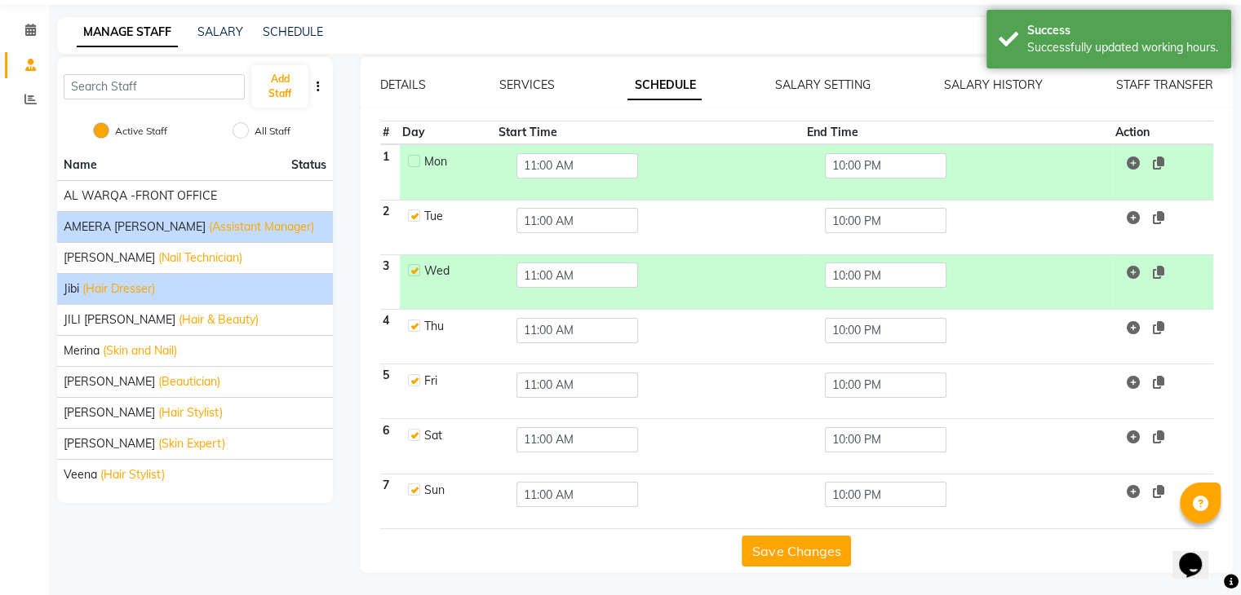
click at [209, 222] on span "(Assistant Manager)" at bounding box center [261, 227] width 105 height 17
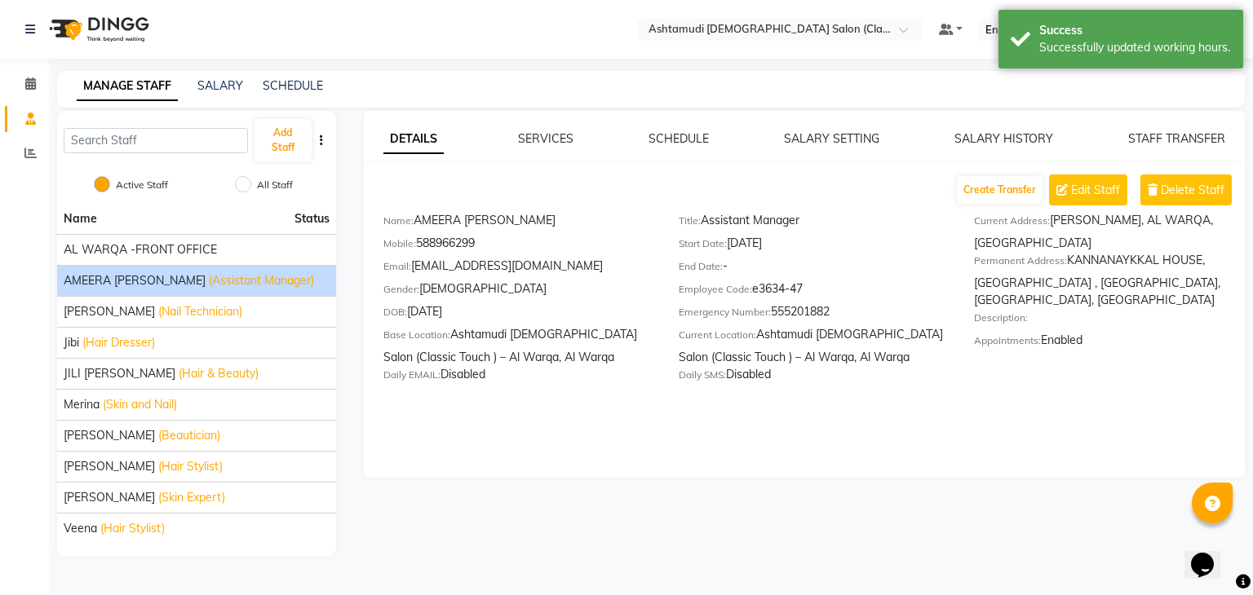
click at [681, 130] on div "SCHEDULE" at bounding box center [678, 138] width 60 height 17
click at [683, 141] on link "SCHEDULE" at bounding box center [678, 138] width 60 height 15
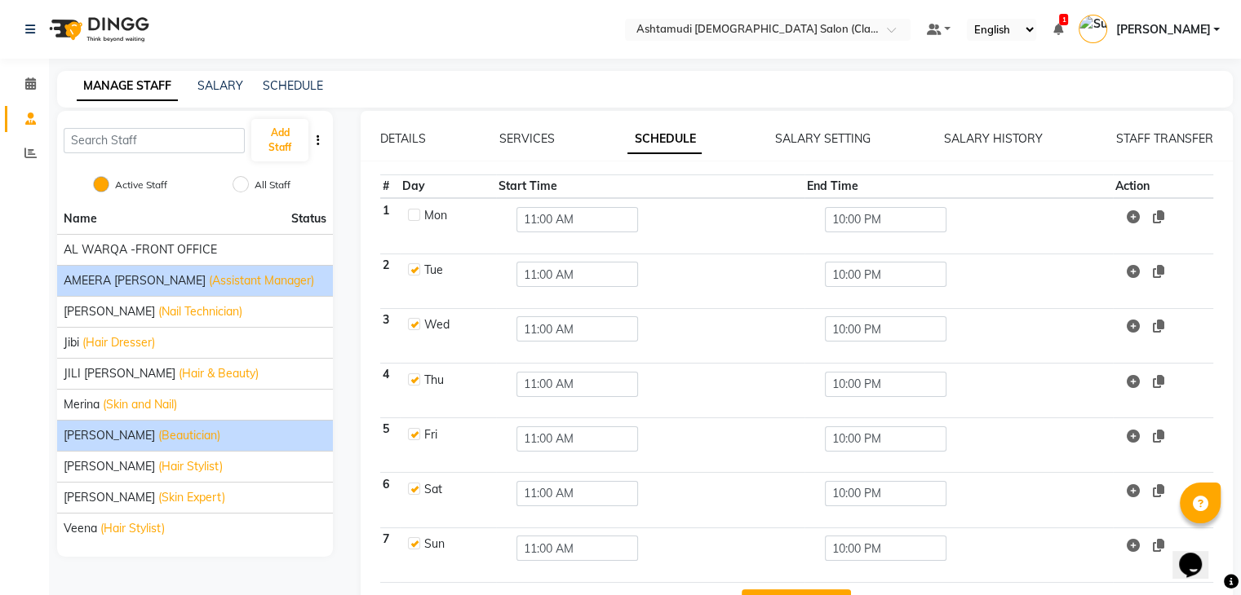
click at [158, 431] on span "(Beautician)" at bounding box center [189, 435] width 62 height 17
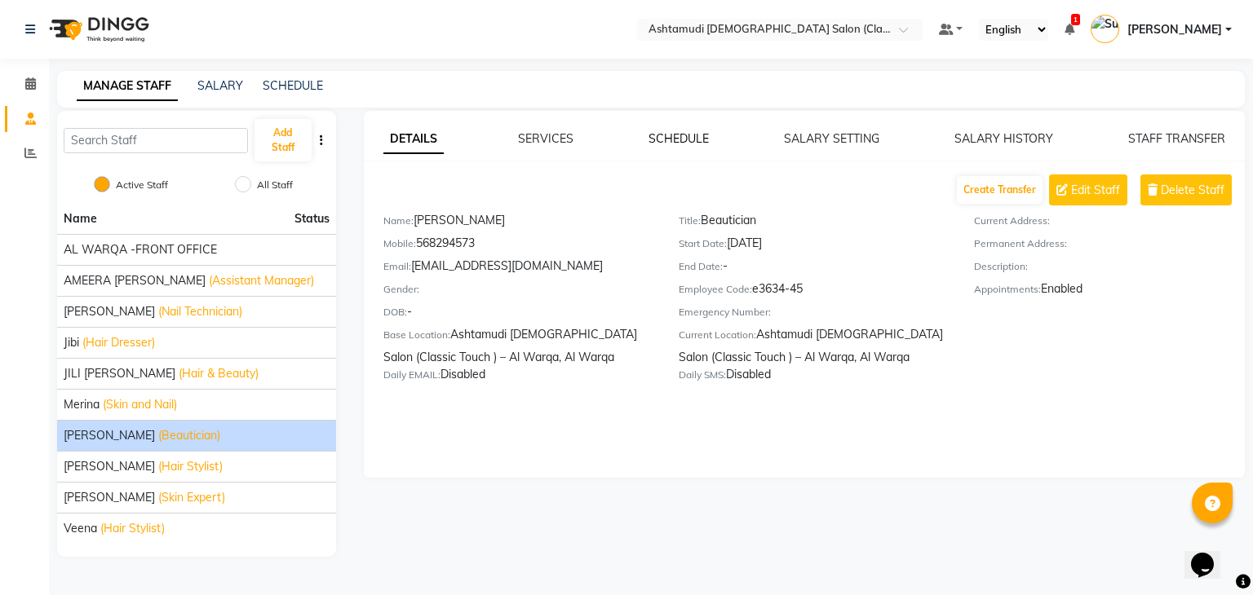
click at [688, 136] on link "SCHEDULE" at bounding box center [678, 138] width 60 height 15
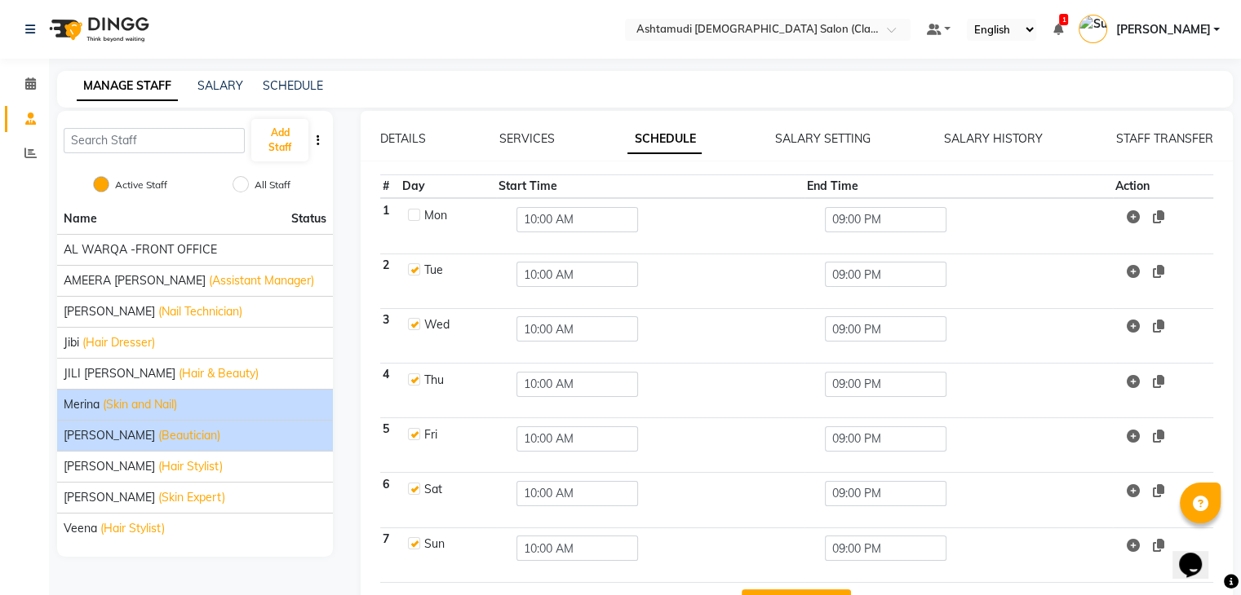
click at [193, 396] on div "Merina (Skin and Nail)" at bounding box center [195, 404] width 263 height 17
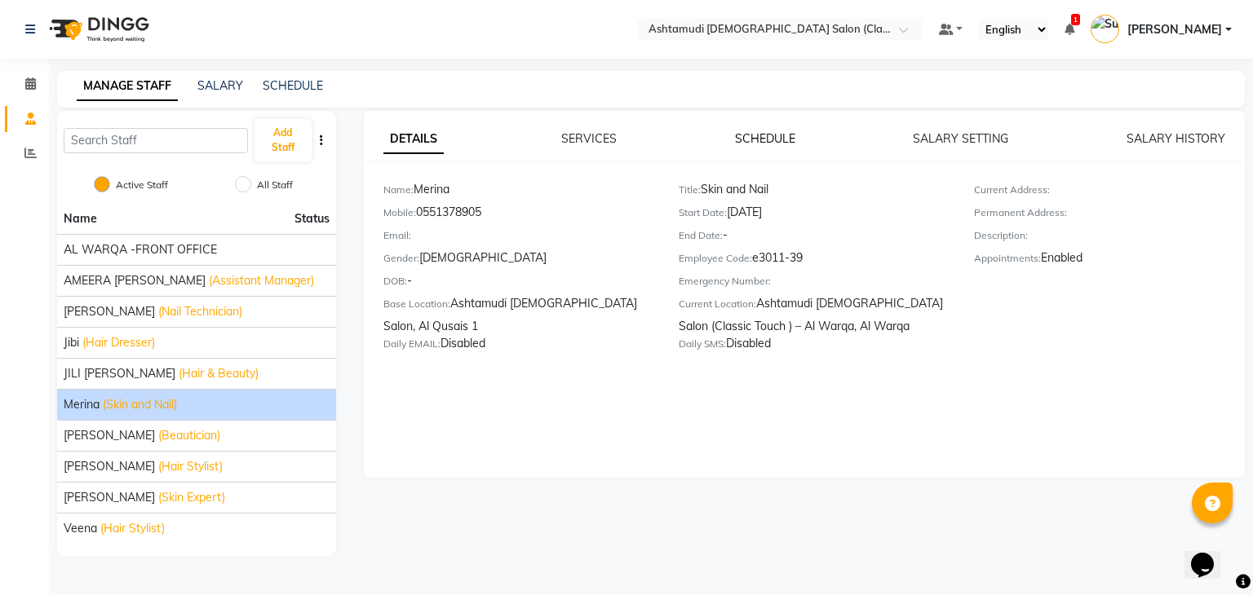
click at [756, 143] on link "SCHEDULE" at bounding box center [765, 138] width 60 height 15
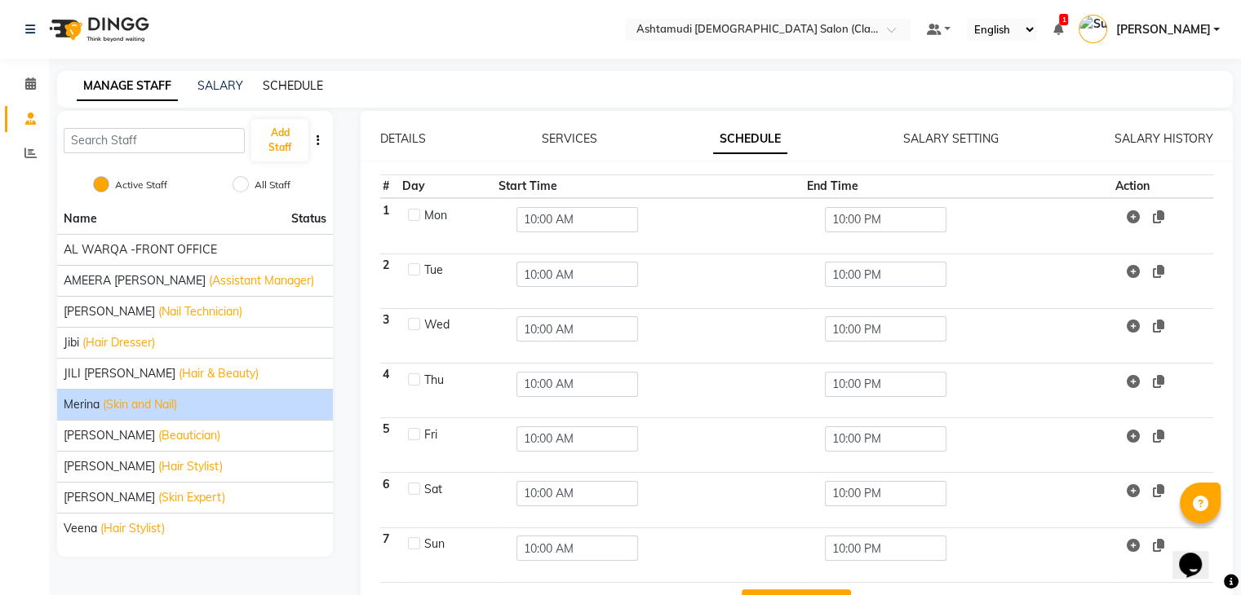
click at [281, 81] on link "SCHEDULE" at bounding box center [293, 85] width 60 height 15
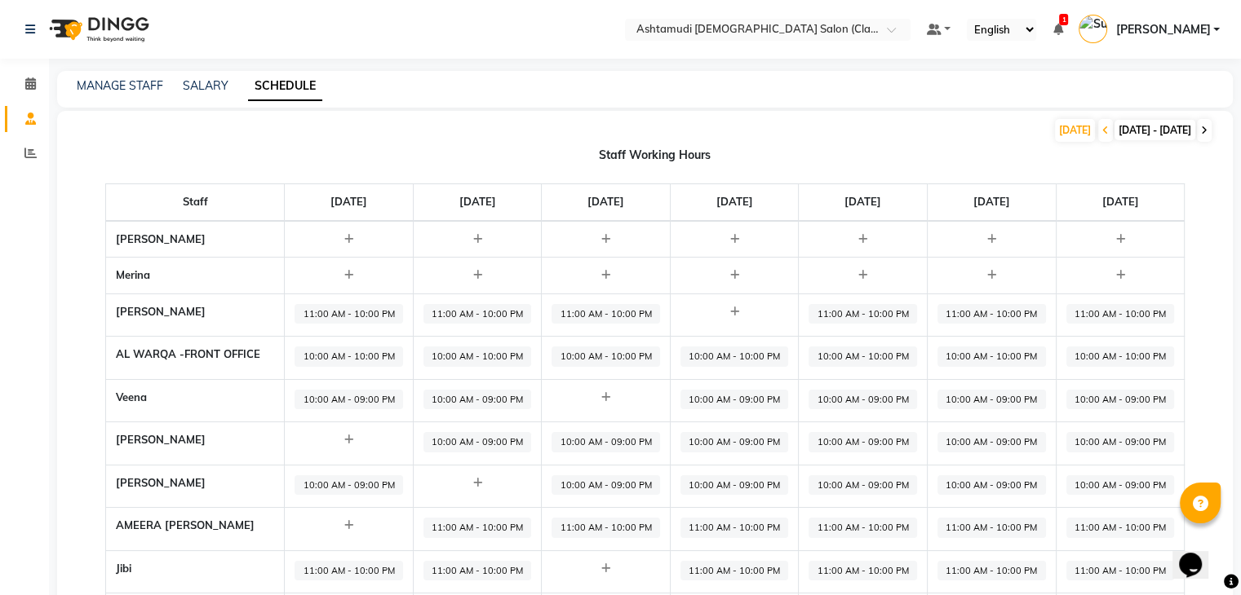
click at [1197, 130] on span at bounding box center [1204, 130] width 15 height 23
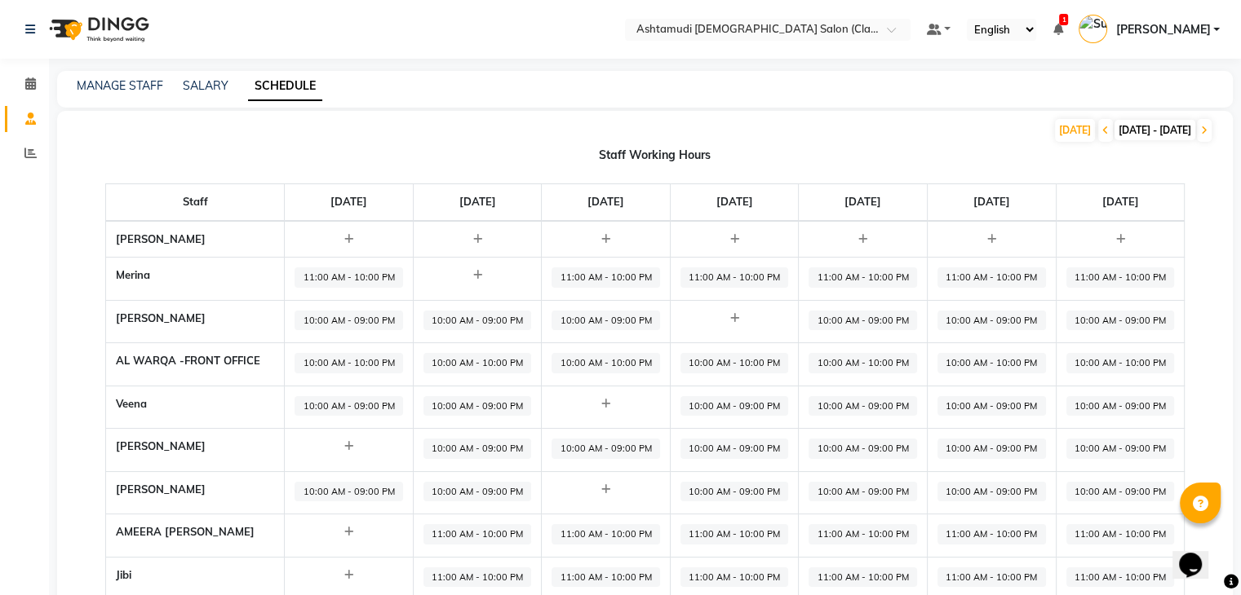
click at [95, 97] on div "MANAGE STAFF SALARY SCHEDULE" at bounding box center [644, 89] width 1175 height 37
click at [135, 67] on div "Select Location × Ashtamudi Ladies Salon (Classic Touch ) – Al Warqa, Al Warqa …" at bounding box center [620, 350] width 1241 height 701
click at [112, 92] on link "MANAGE STAFF" at bounding box center [120, 85] width 86 height 15
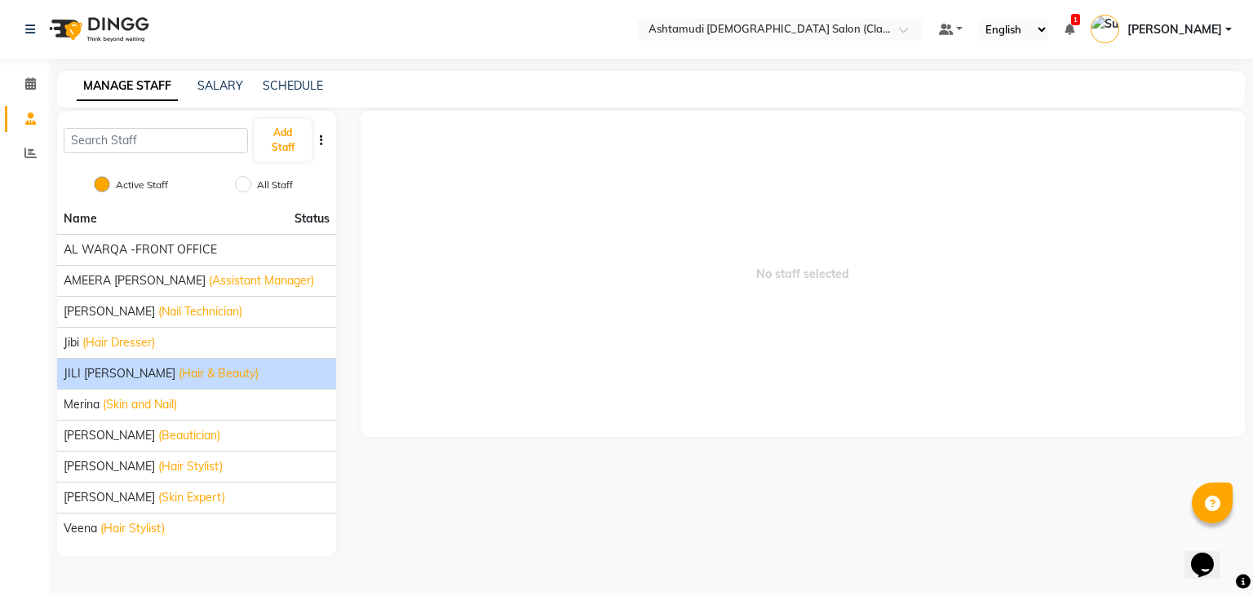
click at [179, 366] on span "(Hair & Beauty)" at bounding box center [219, 373] width 80 height 17
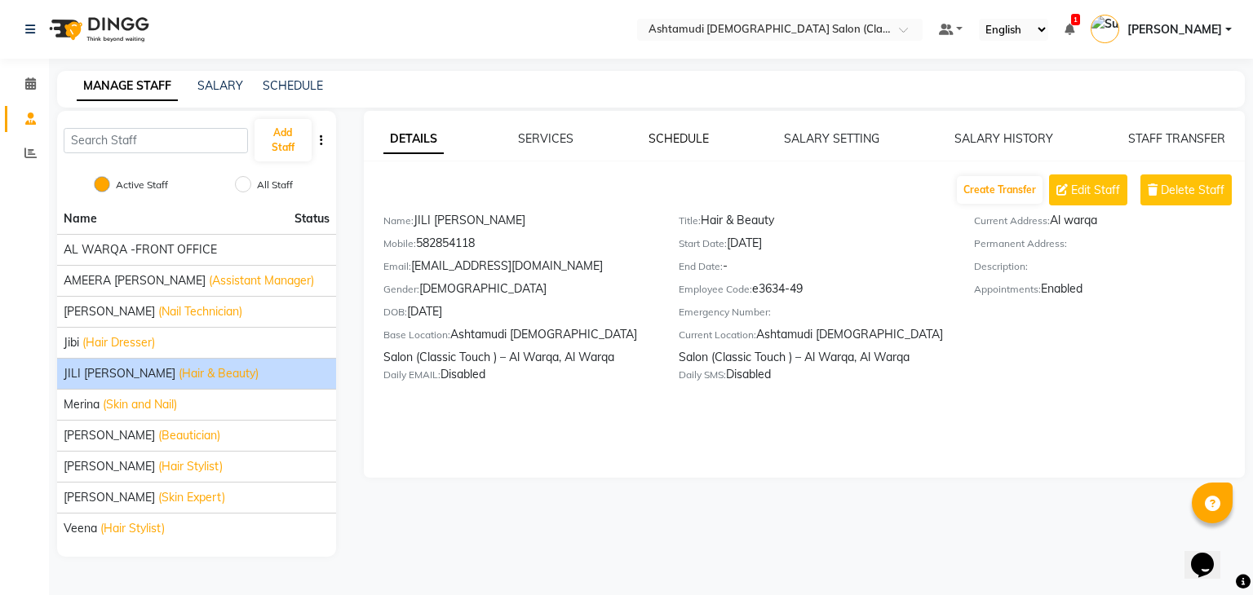
click at [673, 137] on link "SCHEDULE" at bounding box center [678, 138] width 60 height 15
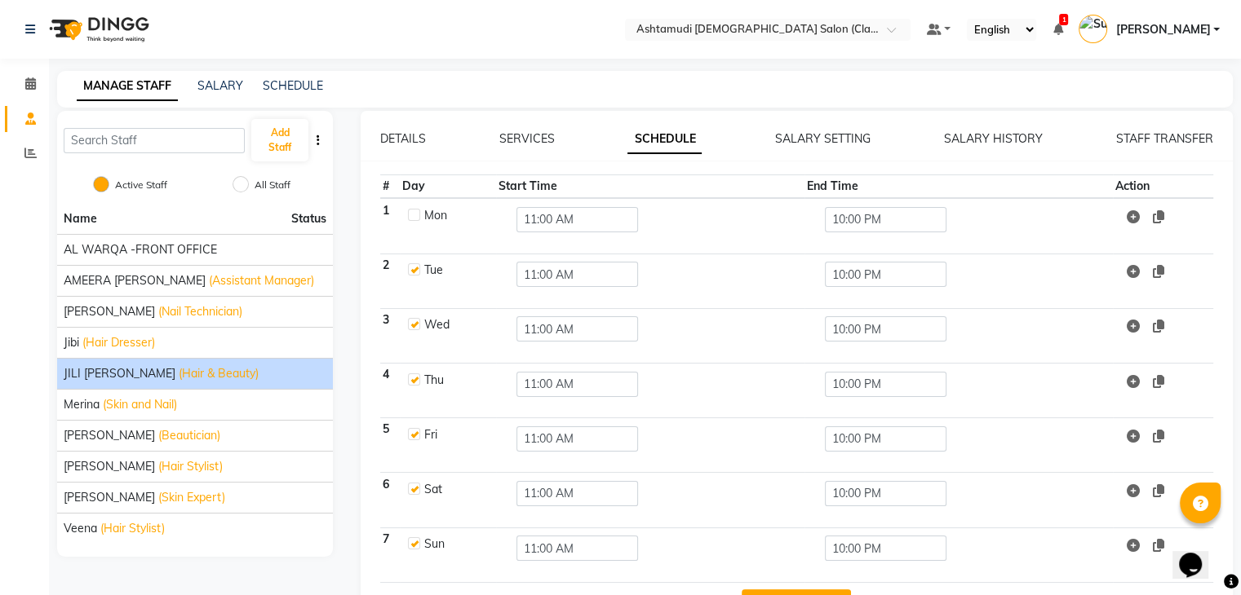
click at [408, 214] on label at bounding box center [414, 215] width 12 height 12
click at [408, 214] on input "checkbox" at bounding box center [413, 214] width 11 height 11
checkbox input "true"
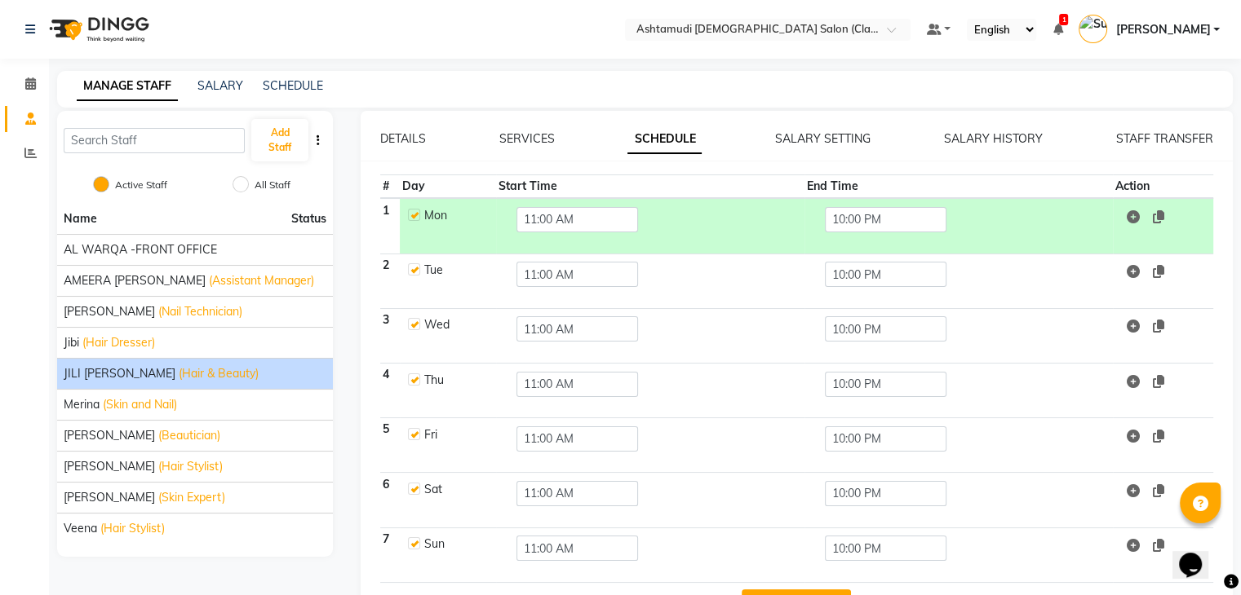
click at [411, 269] on label at bounding box center [414, 269] width 12 height 12
click at [411, 269] on input "checkbox" at bounding box center [413, 268] width 11 height 11
checkbox input "false"
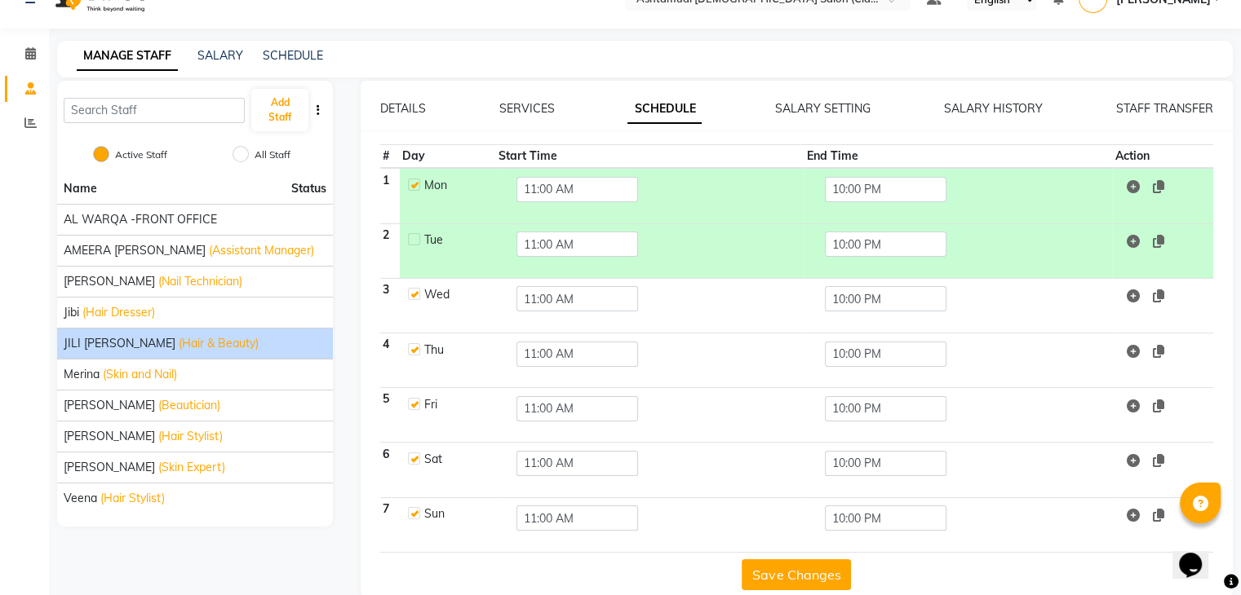
scroll to position [54, 0]
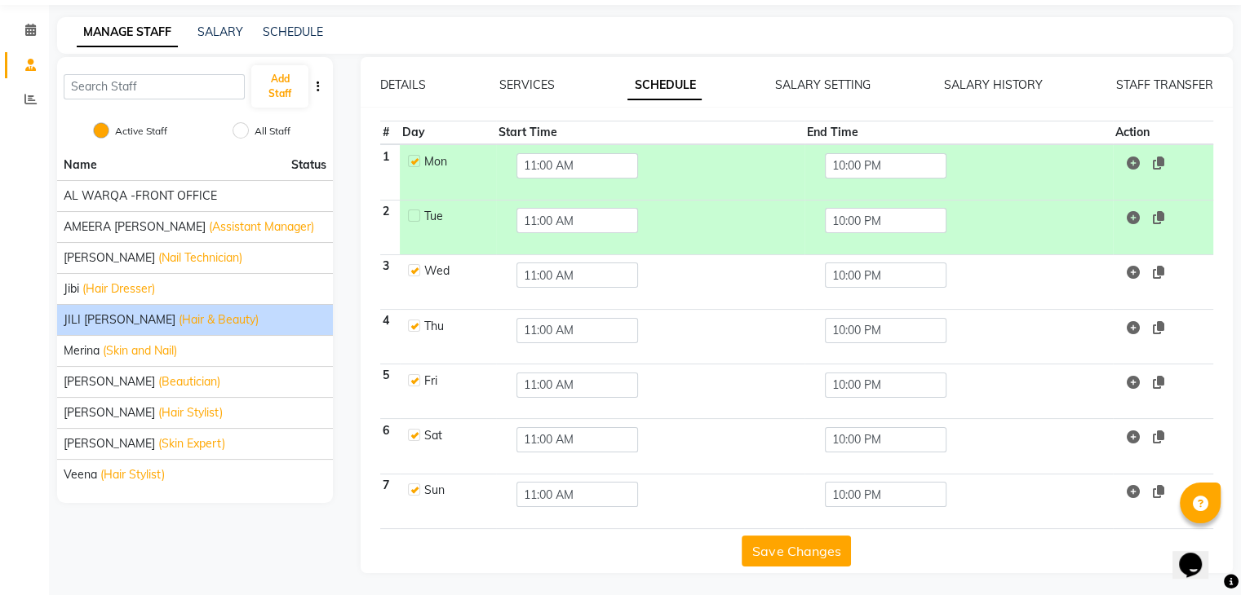
click at [759, 548] on button "Save Changes" at bounding box center [795, 551] width 109 height 31
click at [268, 480] on div "Veena (Hair Stylist)" at bounding box center [195, 475] width 263 height 17
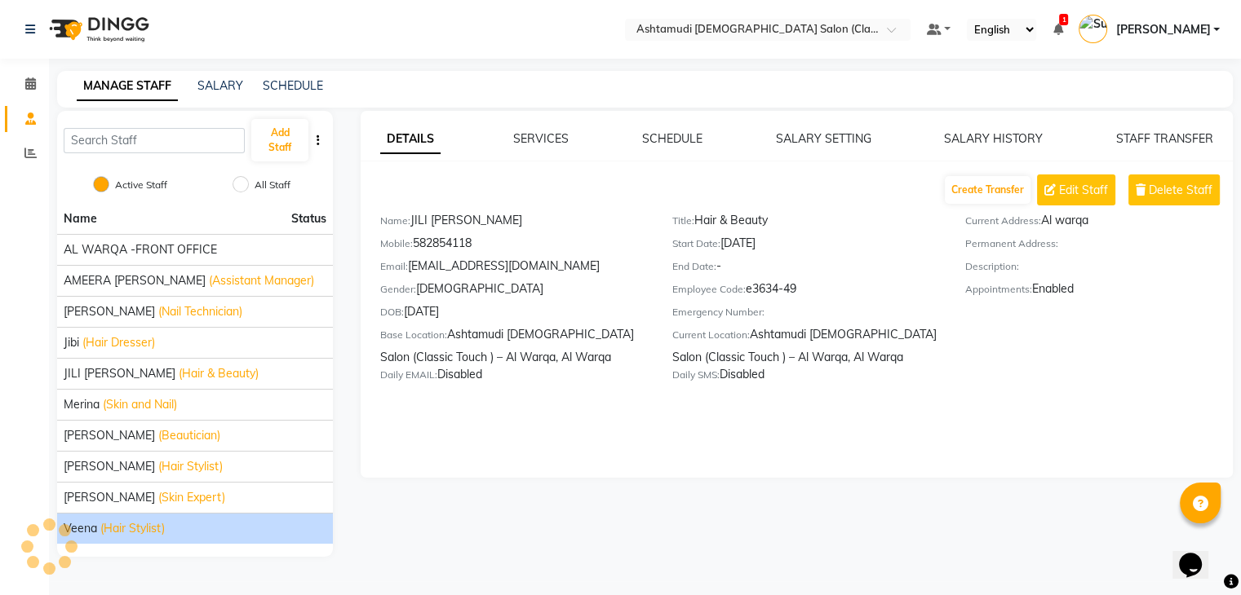
scroll to position [0, 0]
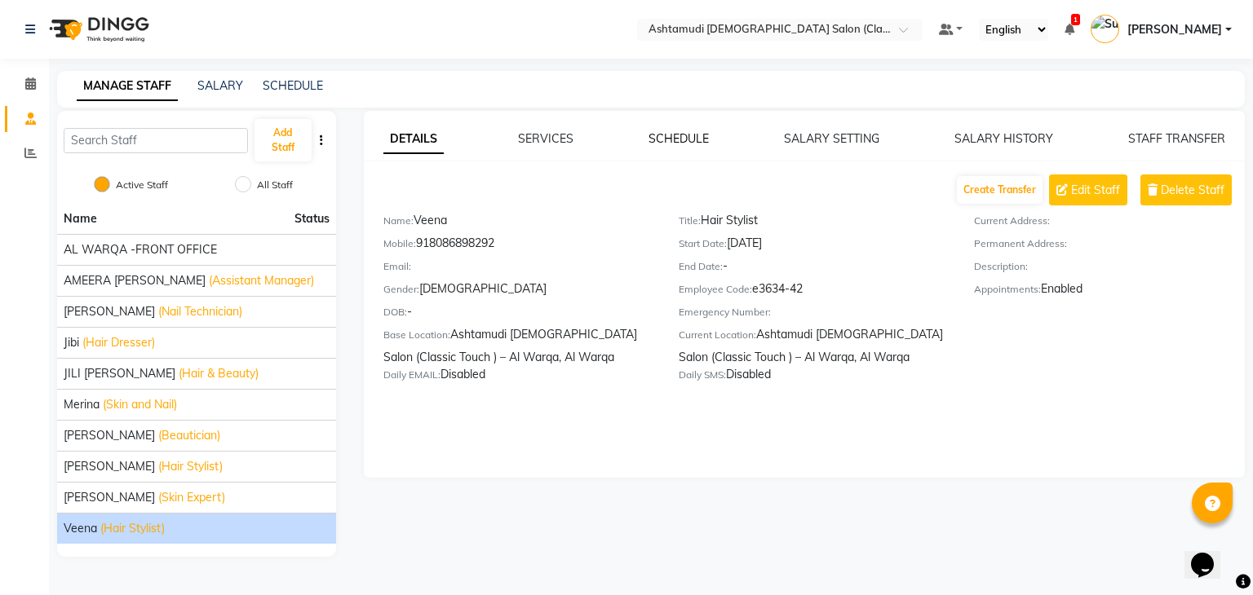
click at [692, 135] on link "SCHEDULE" at bounding box center [678, 138] width 60 height 15
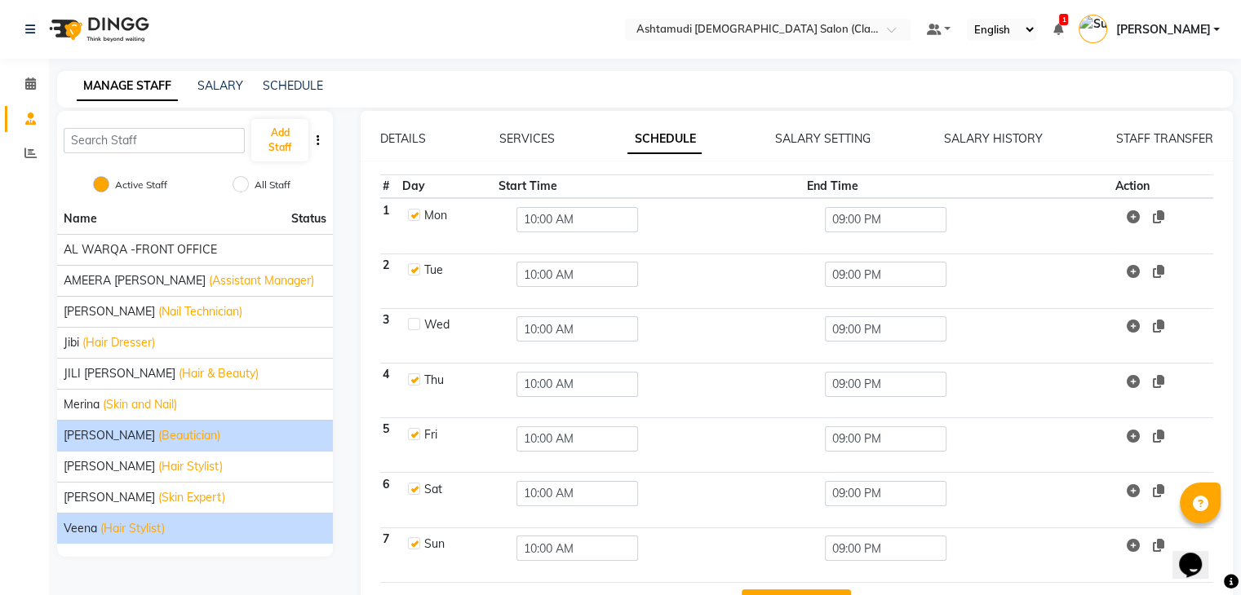
click at [158, 436] on span "(Beautician)" at bounding box center [189, 435] width 62 height 17
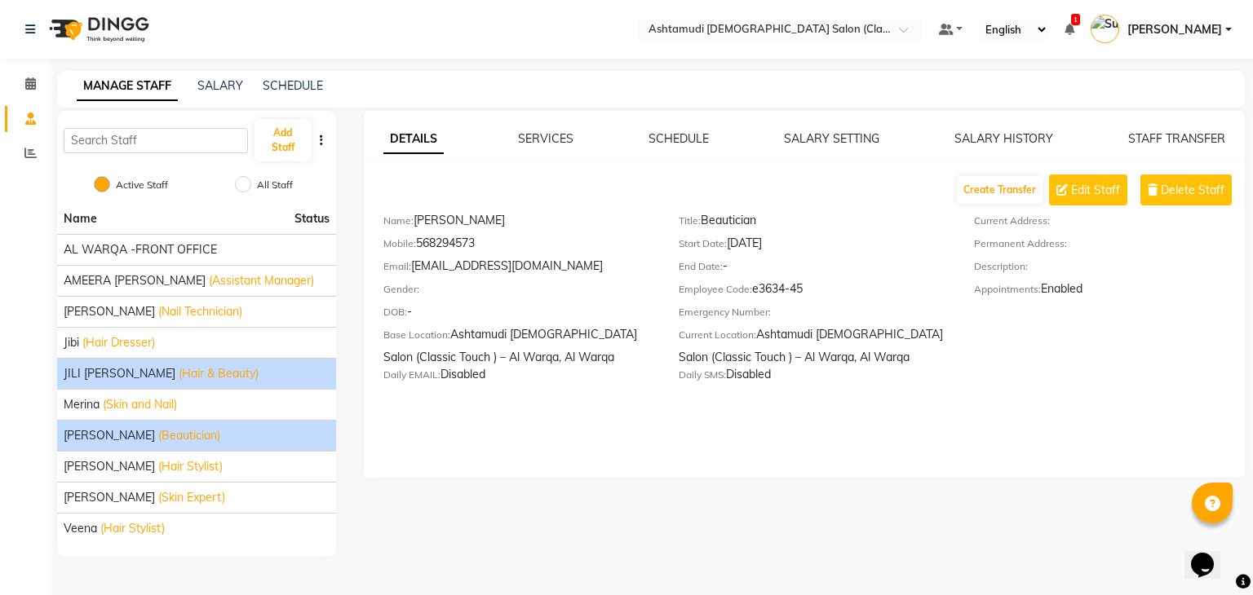
click at [201, 361] on li "JILI MAHALIA (Hair & Beauty)" at bounding box center [196, 373] width 279 height 31
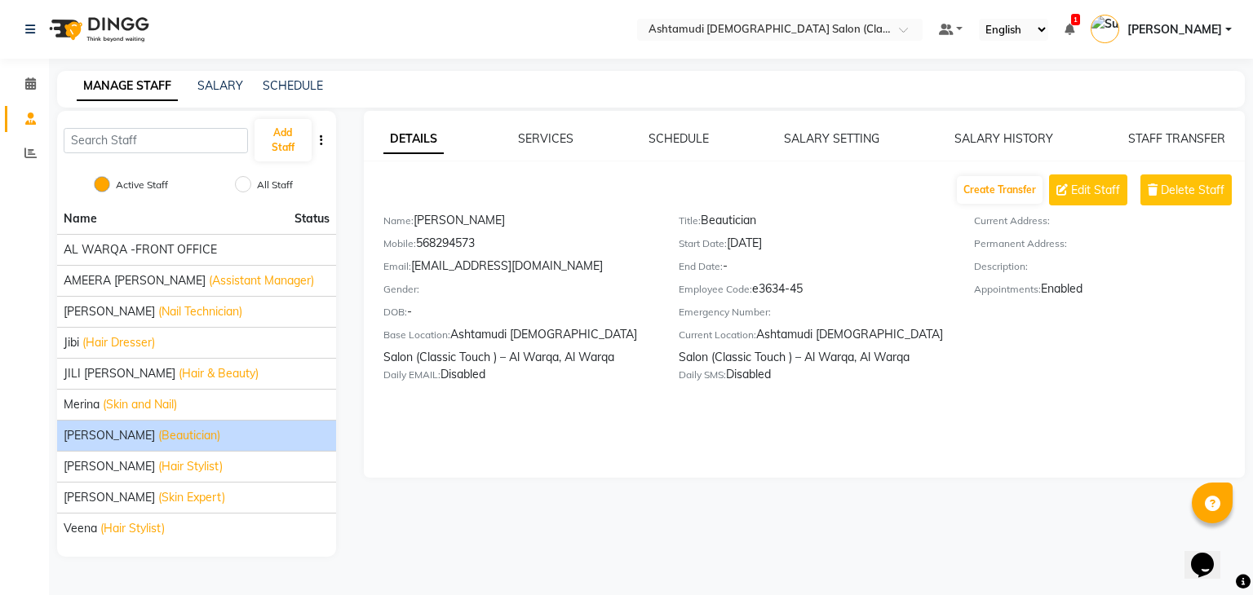
click at [657, 126] on div "DETAILS SERVICES SCHEDULE SALARY SETTING SALARY HISTORY STAFF TRANSFER Create T…" at bounding box center [805, 294] width 882 height 367
click at [656, 135] on link "SCHEDULE" at bounding box center [678, 138] width 60 height 15
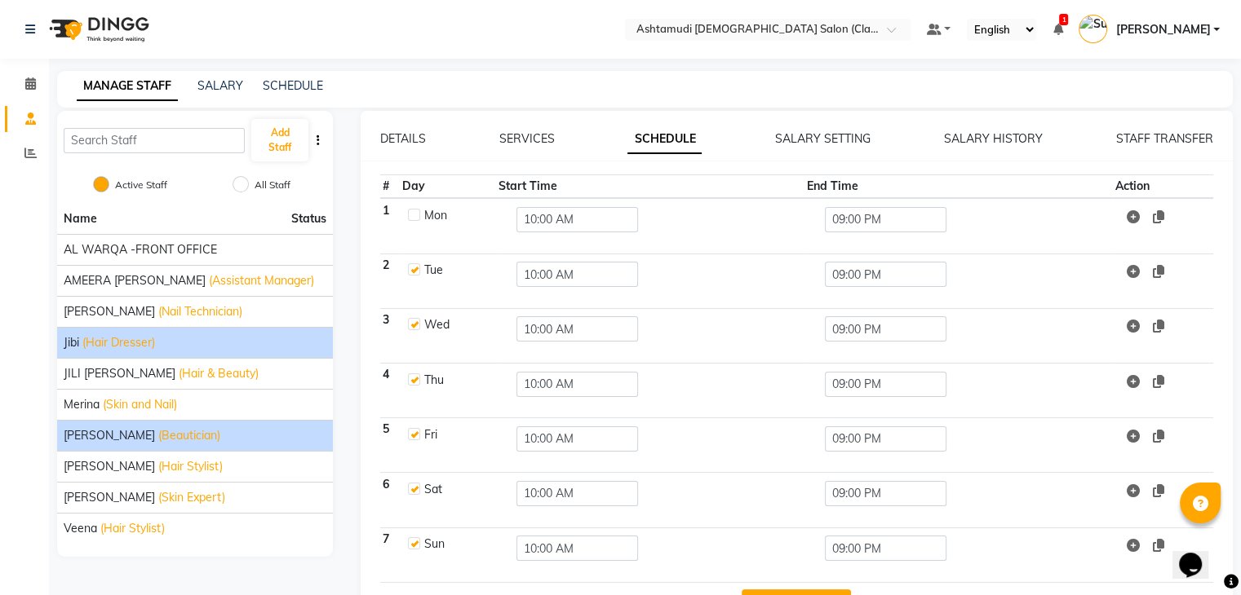
click at [235, 350] on div "Jibi (Hair Dresser)" at bounding box center [195, 342] width 263 height 17
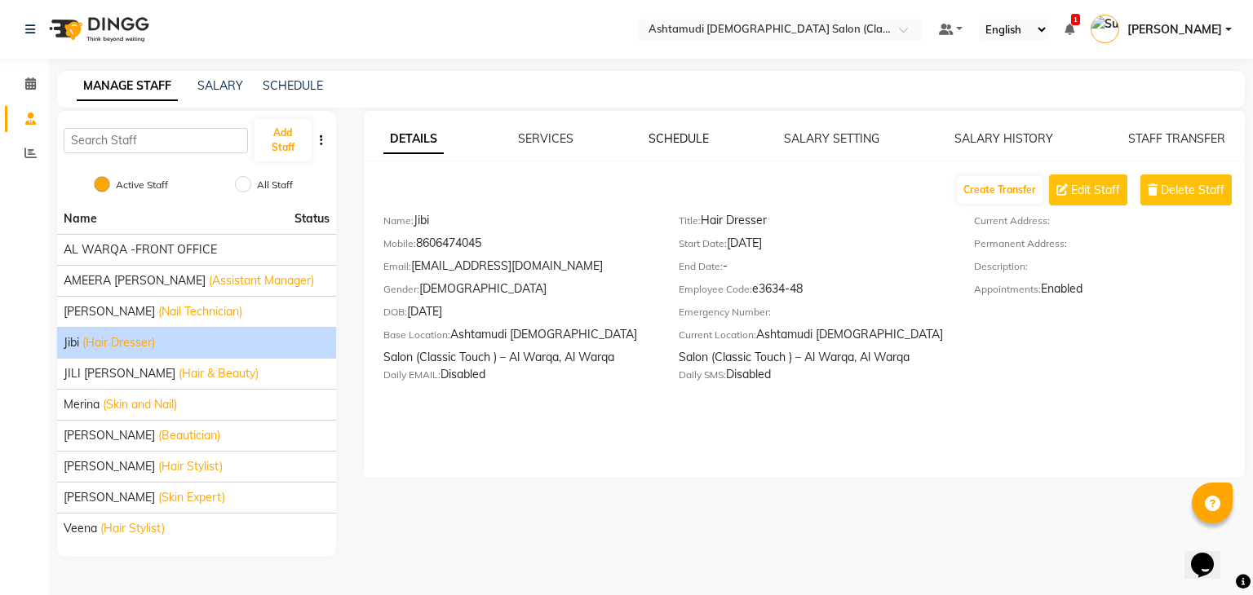
click at [684, 139] on link "SCHEDULE" at bounding box center [678, 138] width 60 height 15
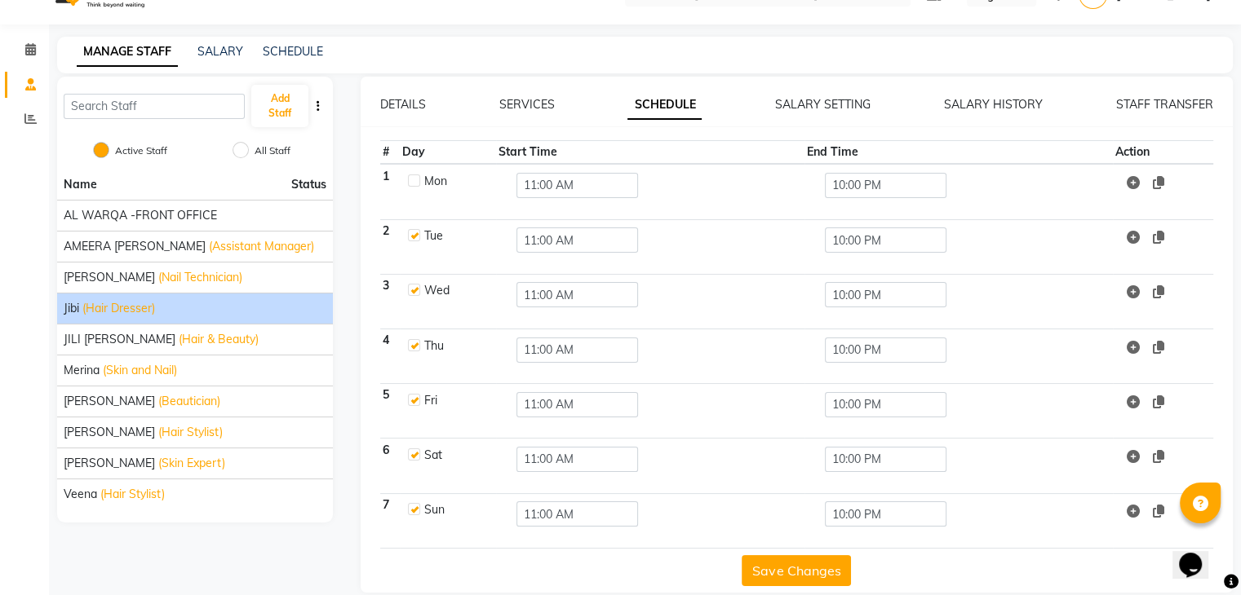
scroll to position [54, 0]
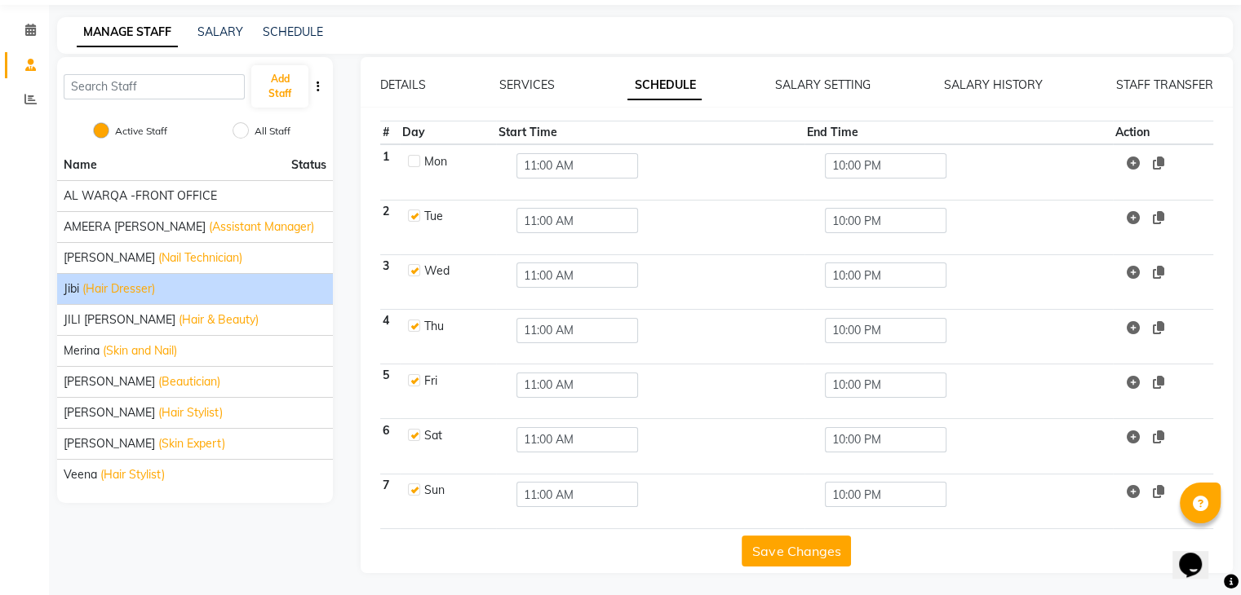
click at [796, 549] on button "Save Changes" at bounding box center [795, 551] width 109 height 31
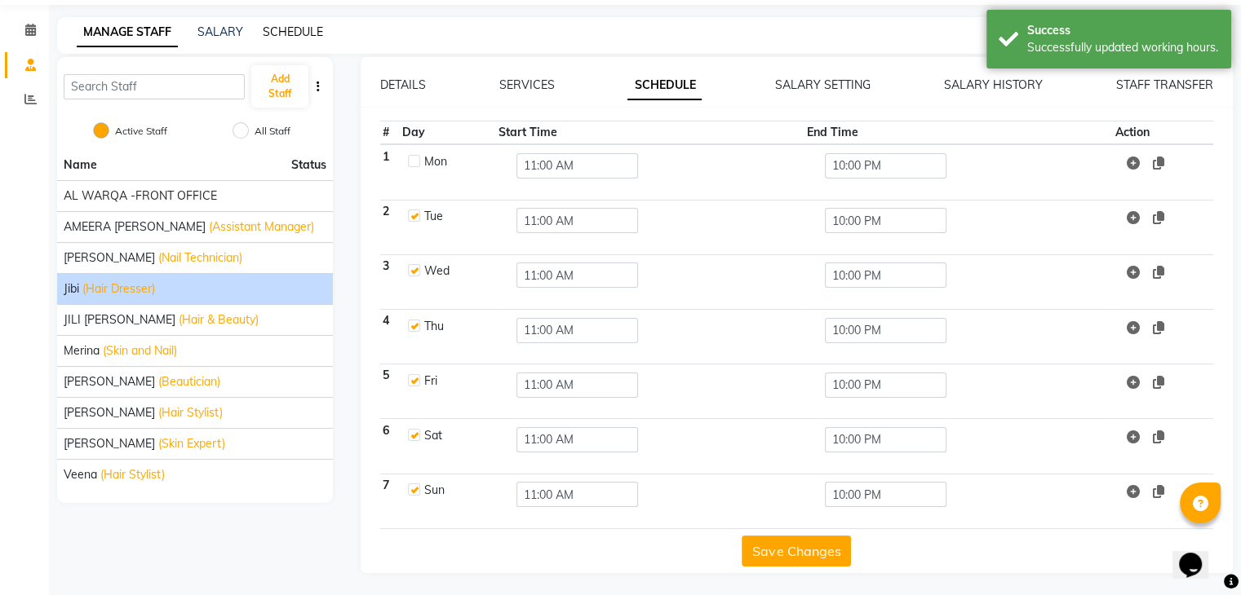
click at [283, 25] on link "SCHEDULE" at bounding box center [293, 31] width 60 height 15
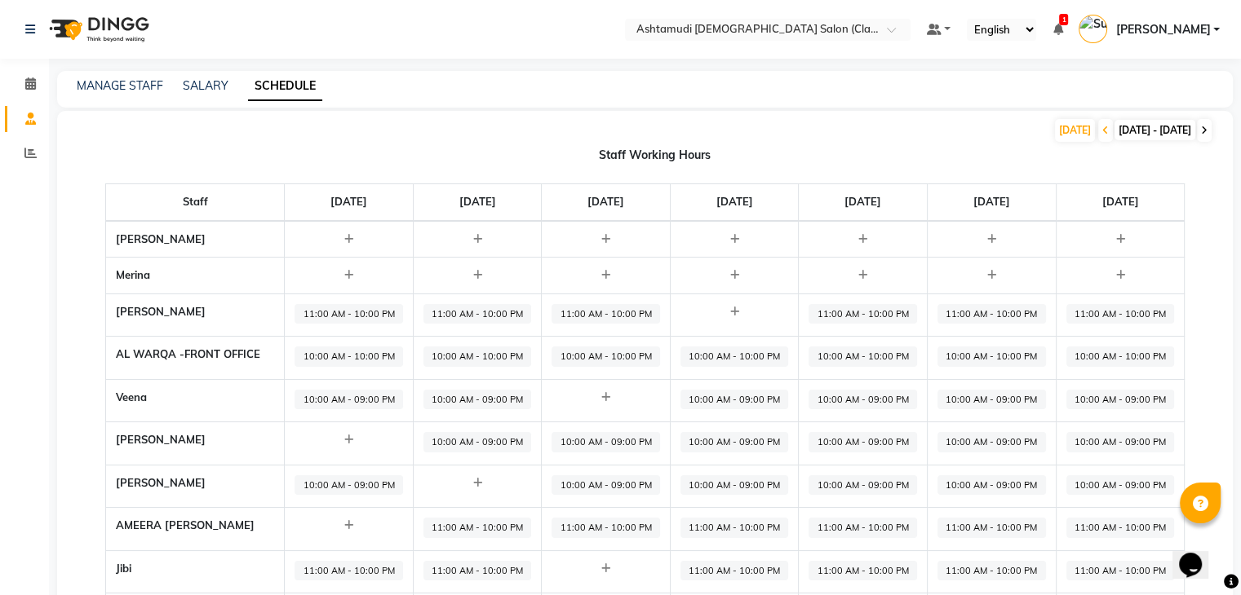
click at [1207, 125] on span at bounding box center [1204, 130] width 15 height 23
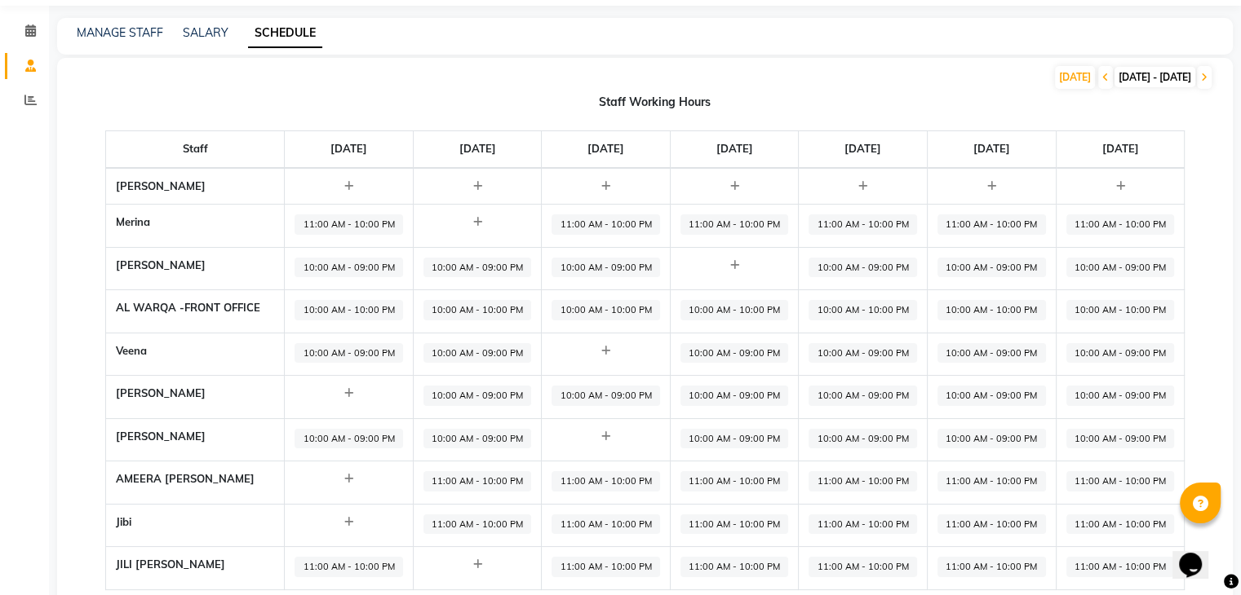
scroll to position [82, 0]
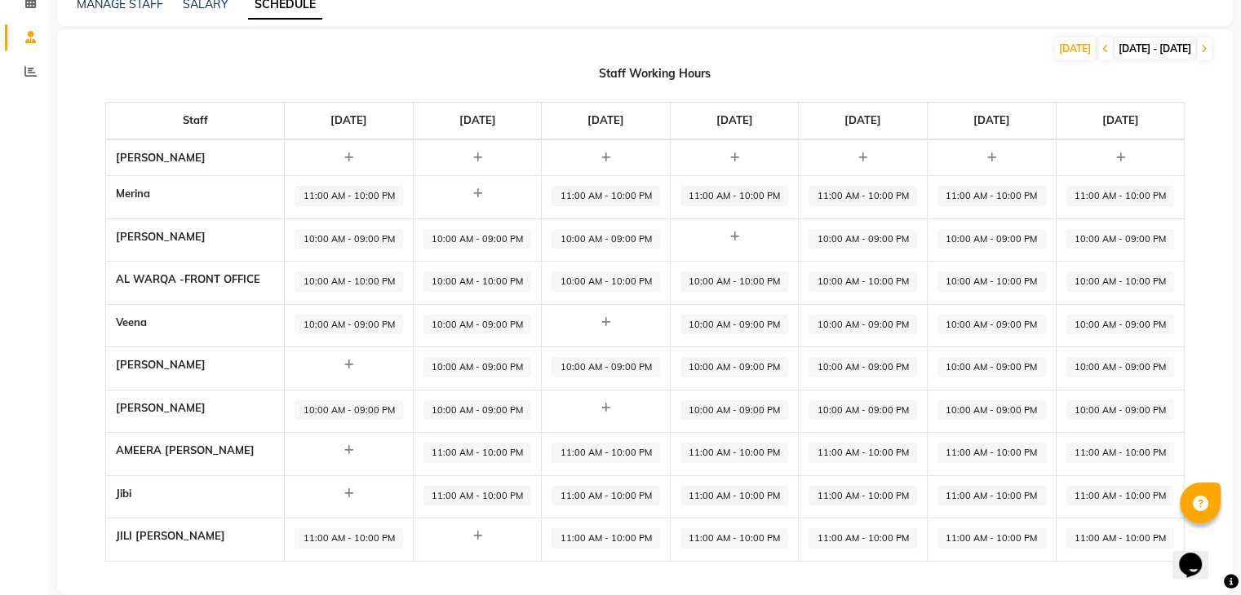
click at [339, 409] on span "10:00 AM - 09:00 PM" at bounding box center [348, 410] width 108 height 20
select select "10:00 AM"
select select "09:00 PM"
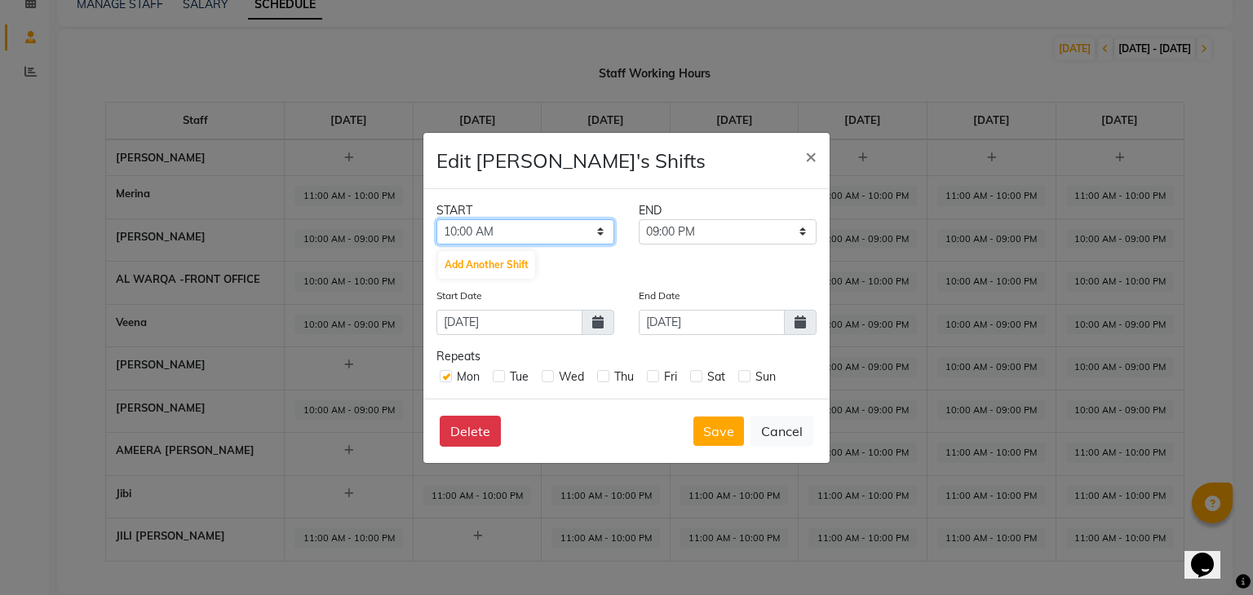
click at [533, 236] on select "12:00 AM 12:30 AM 01:00 AM 01:30 AM 02:00 AM 02:30 AM 03:00 AM 03:30 AM 04:00 A…" at bounding box center [525, 231] width 178 height 25
select select "11:00 AM"
click at [436, 219] on select "12:00 AM 12:30 AM 01:00 AM 01:30 AM 02:00 AM 02:30 AM 03:00 AM 03:30 AM 04:00 A…" at bounding box center [525, 231] width 178 height 25
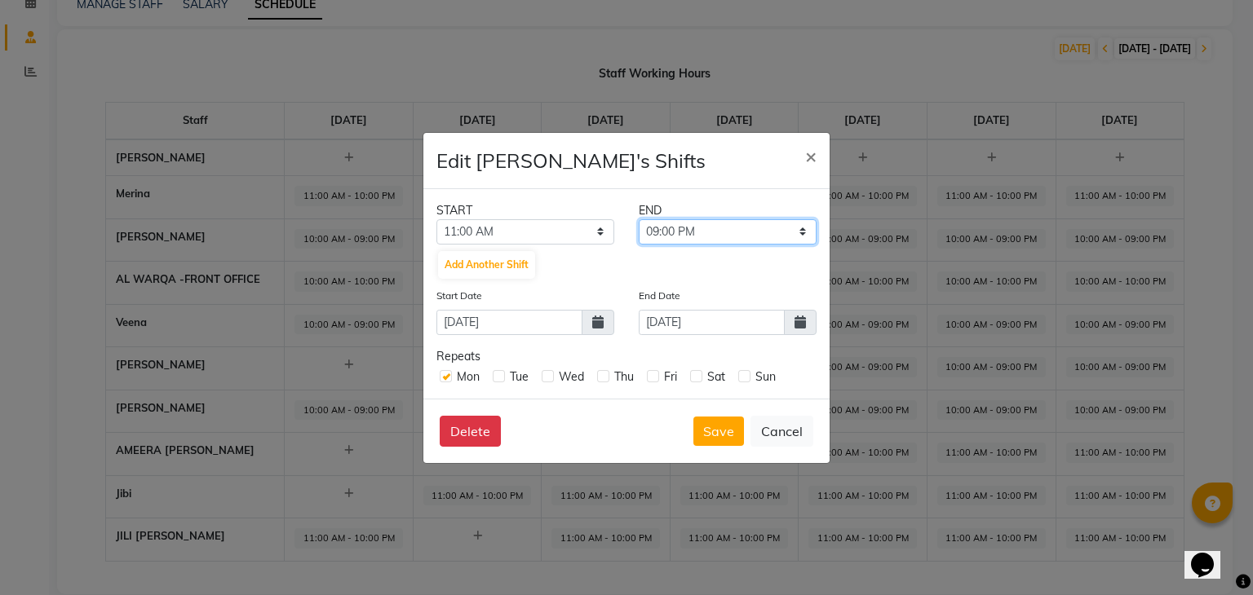
click at [701, 227] on select "11:30 AM 12:00 PM 12:30 PM 01:00 PM 01:30 PM 02:00 PM 02:30 PM 03:00 PM 03:30 P…" at bounding box center [728, 231] width 178 height 25
select select "10:00 PM"
click at [639, 219] on select "11:30 AM 12:00 PM 12:30 PM 01:00 PM 01:30 PM 02:00 PM 02:30 PM 03:00 PM 03:30 P…" at bounding box center [728, 231] width 178 height 25
click at [799, 317] on icon at bounding box center [799, 322] width 11 height 13
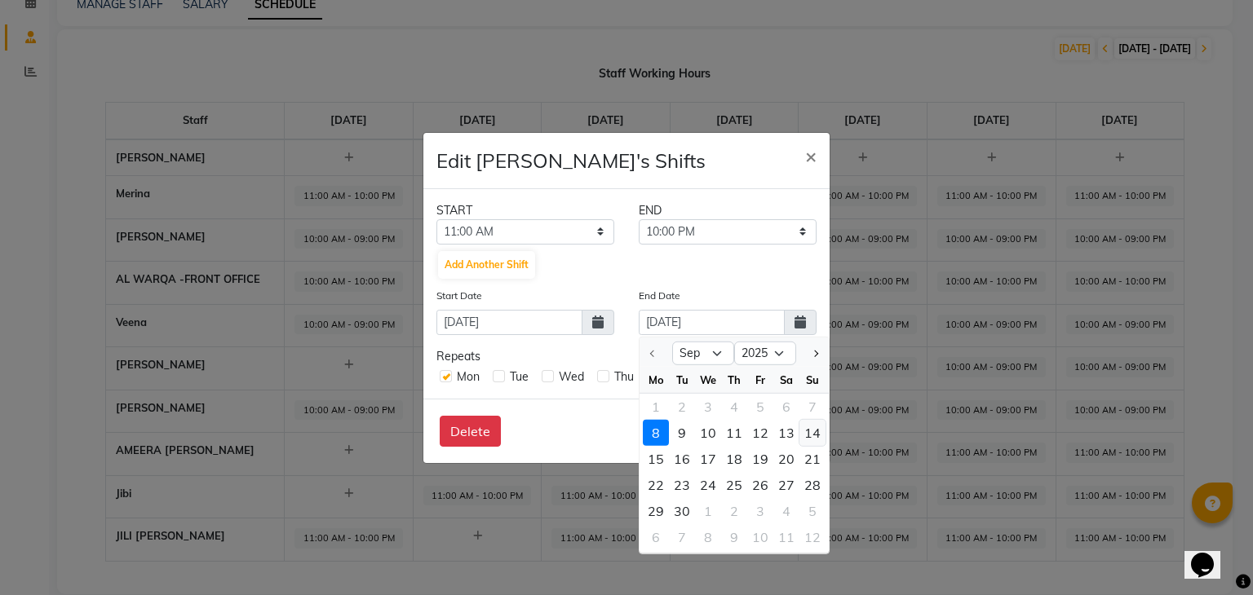
click at [816, 431] on div "14" at bounding box center [812, 432] width 26 height 26
type input "14-09-2025"
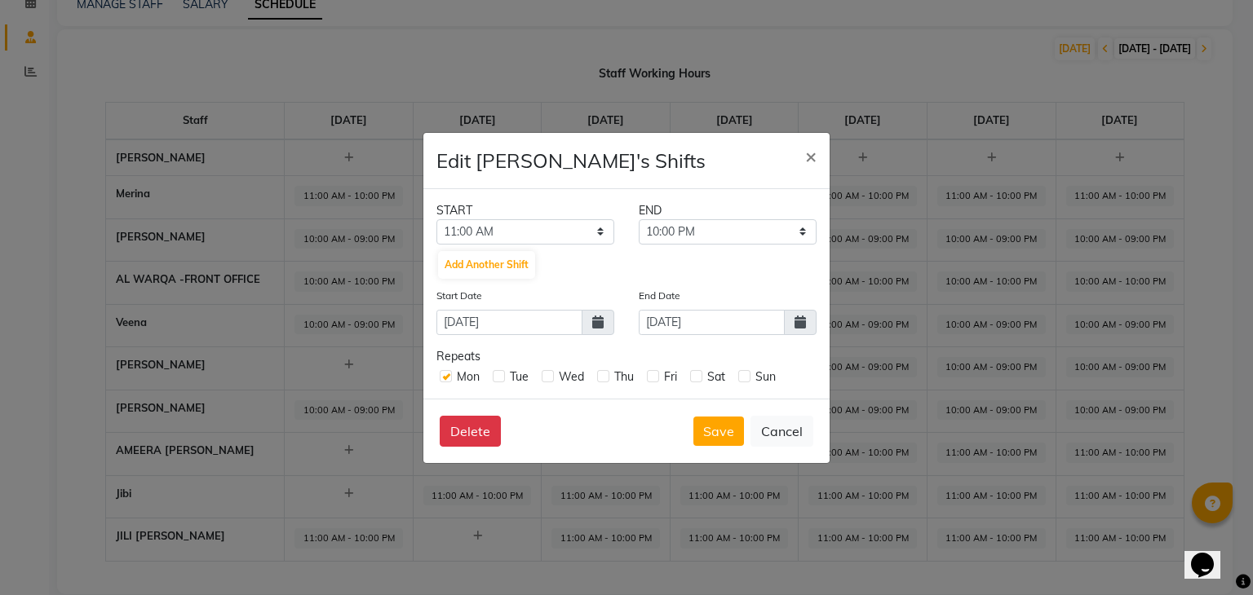
click at [497, 379] on label at bounding box center [499, 376] width 12 height 12
click at [497, 379] on input "checkbox" at bounding box center [498, 375] width 11 height 11
checkbox input "true"
click at [547, 378] on label at bounding box center [548, 376] width 12 height 12
click at [547, 378] on input "checkbox" at bounding box center [547, 375] width 11 height 11
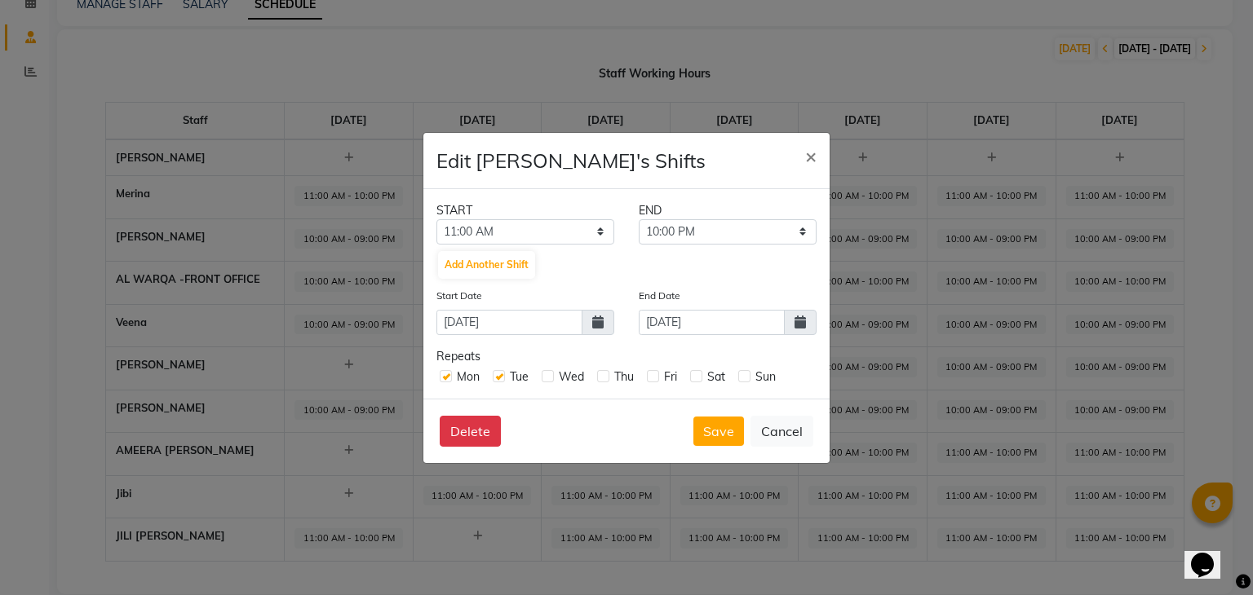
checkbox input "true"
click at [600, 377] on label at bounding box center [603, 376] width 12 height 12
click at [600, 377] on input "checkbox" at bounding box center [602, 375] width 11 height 11
checkbox input "true"
click at [648, 383] on div "Fri" at bounding box center [662, 377] width 30 height 17
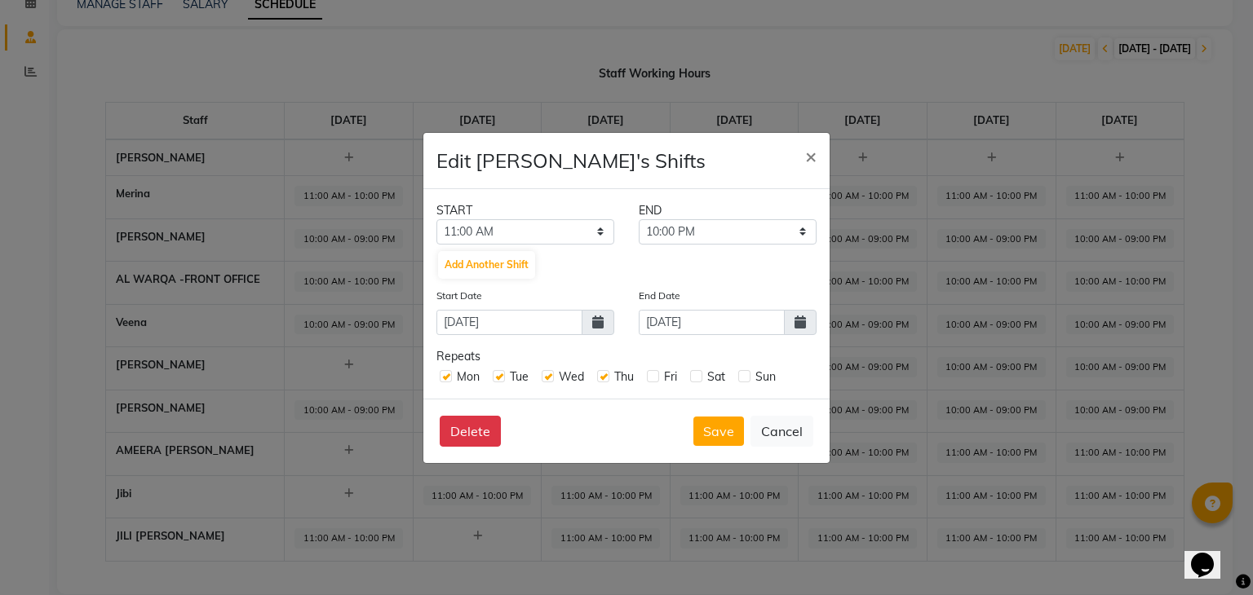
click at [648, 375] on label at bounding box center [653, 376] width 12 height 12
click at [648, 375] on input "checkbox" at bounding box center [652, 375] width 11 height 11
checkbox input "true"
click at [687, 377] on div "Mon Tue Wed Thu Fri Sat Sun" at bounding box center [626, 375] width 380 height 20
click at [693, 376] on label at bounding box center [696, 376] width 12 height 12
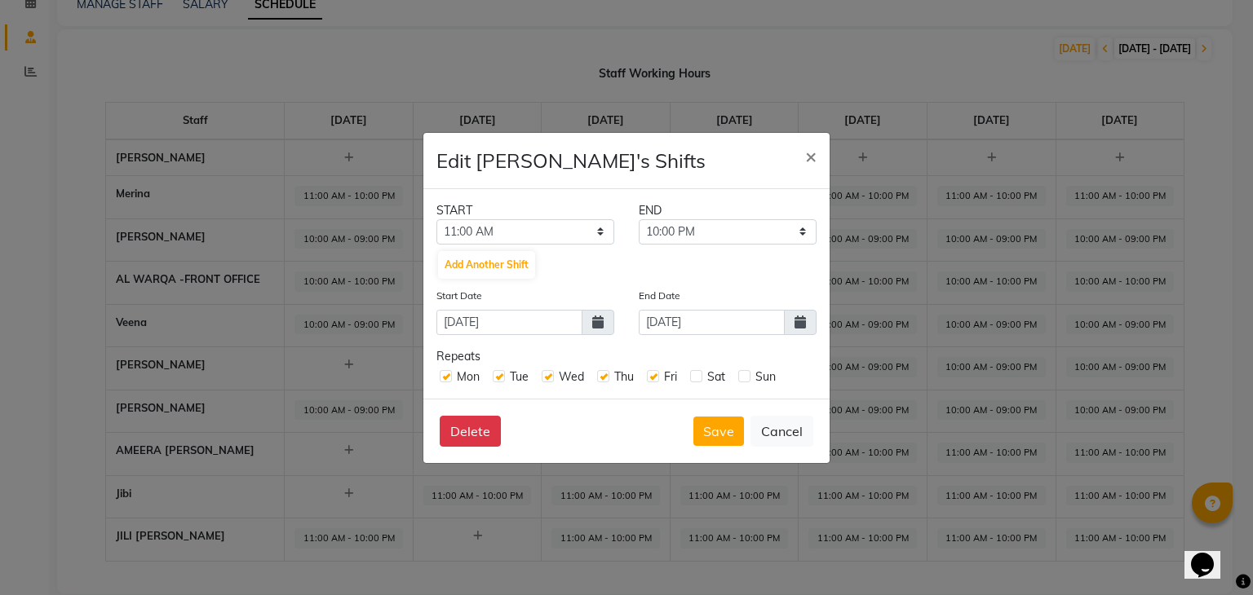
click at [693, 376] on input "checkbox" at bounding box center [695, 375] width 11 height 11
checkbox input "true"
click at [745, 376] on label at bounding box center [744, 376] width 12 height 12
click at [745, 376] on input "checkbox" at bounding box center [743, 375] width 11 height 11
checkbox input "true"
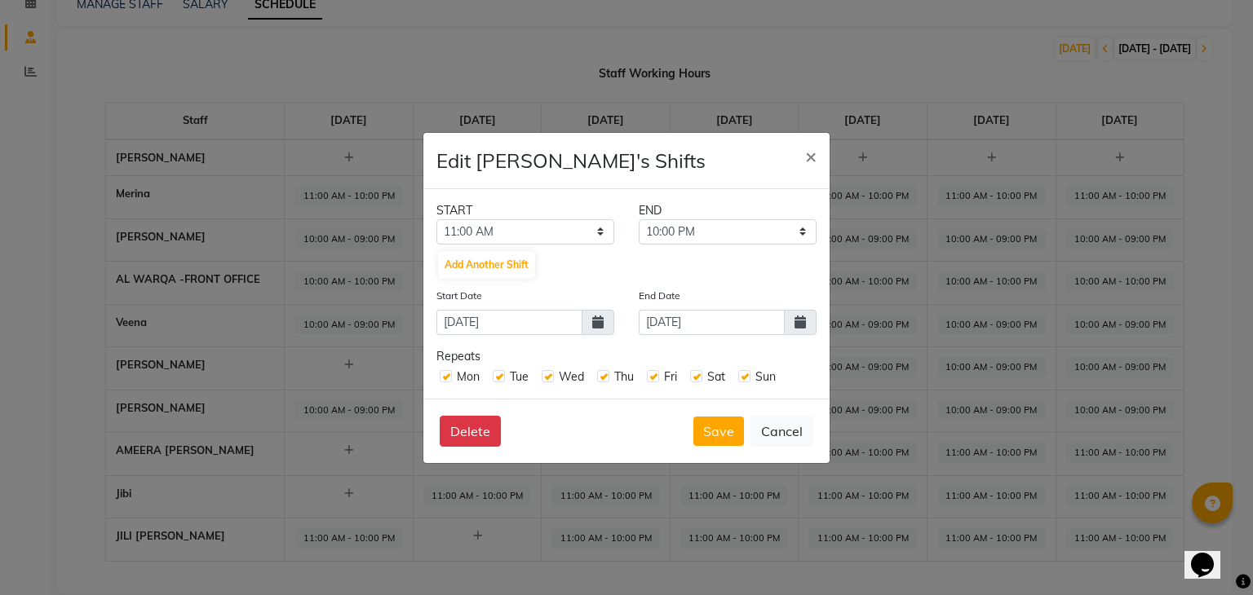
click at [550, 376] on label at bounding box center [548, 376] width 12 height 12
click at [550, 376] on input "checkbox" at bounding box center [547, 375] width 11 height 11
checkbox input "false"
click at [719, 431] on button "Save" at bounding box center [718, 431] width 51 height 29
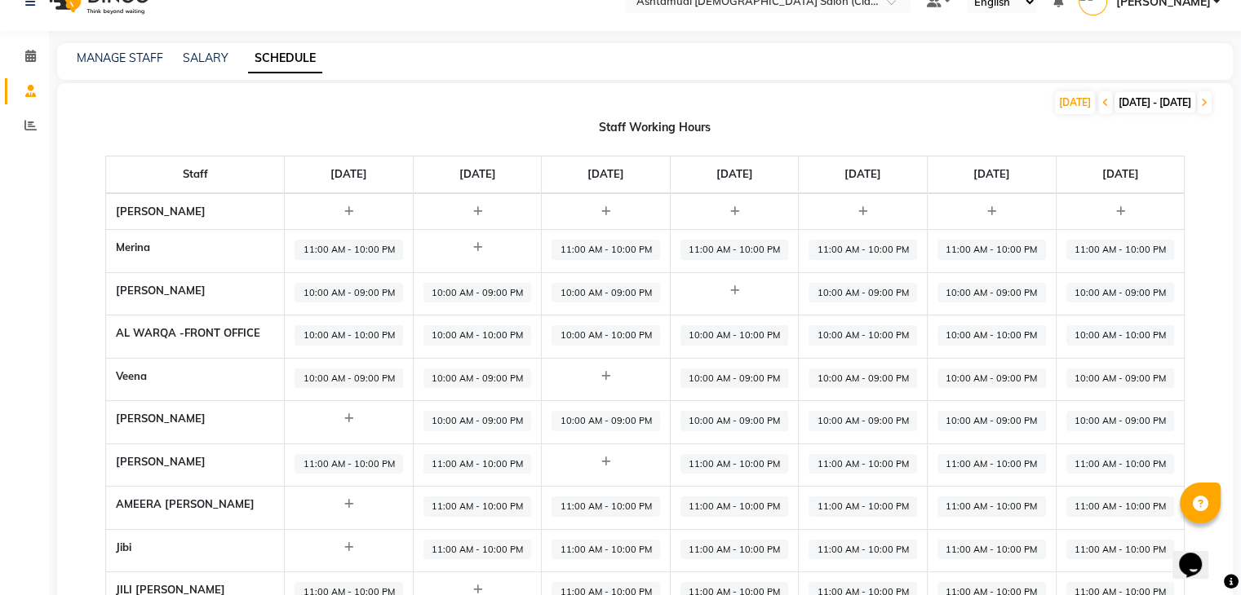
scroll to position [0, 0]
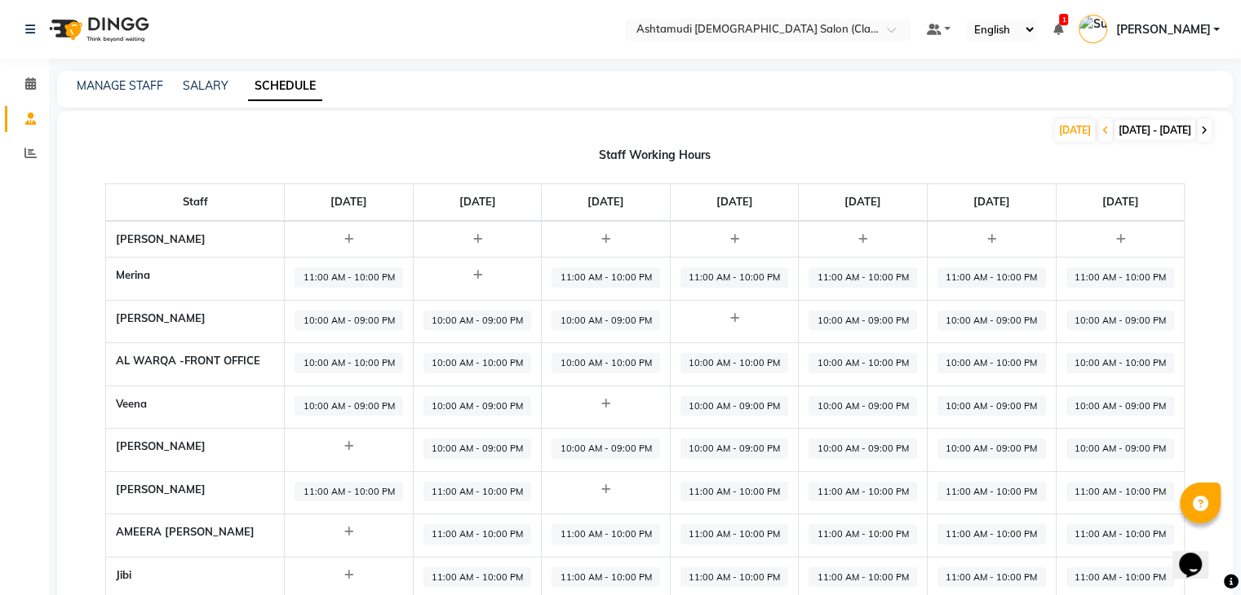
click at [1204, 133] on icon at bounding box center [1204, 131] width 7 height 10
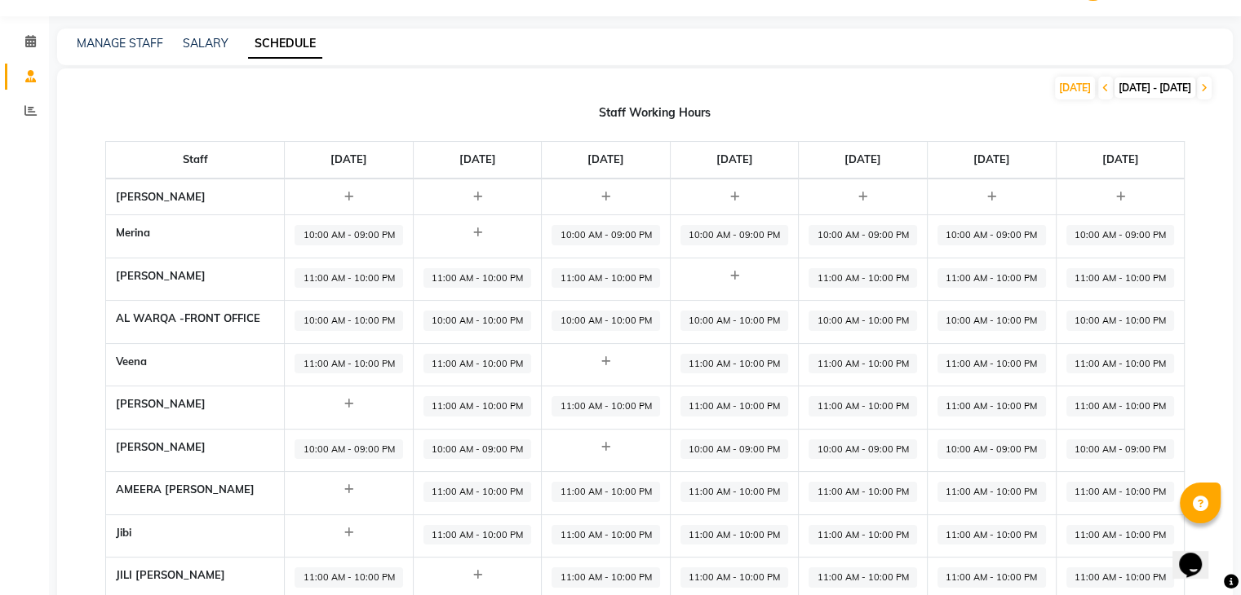
scroll to position [82, 0]
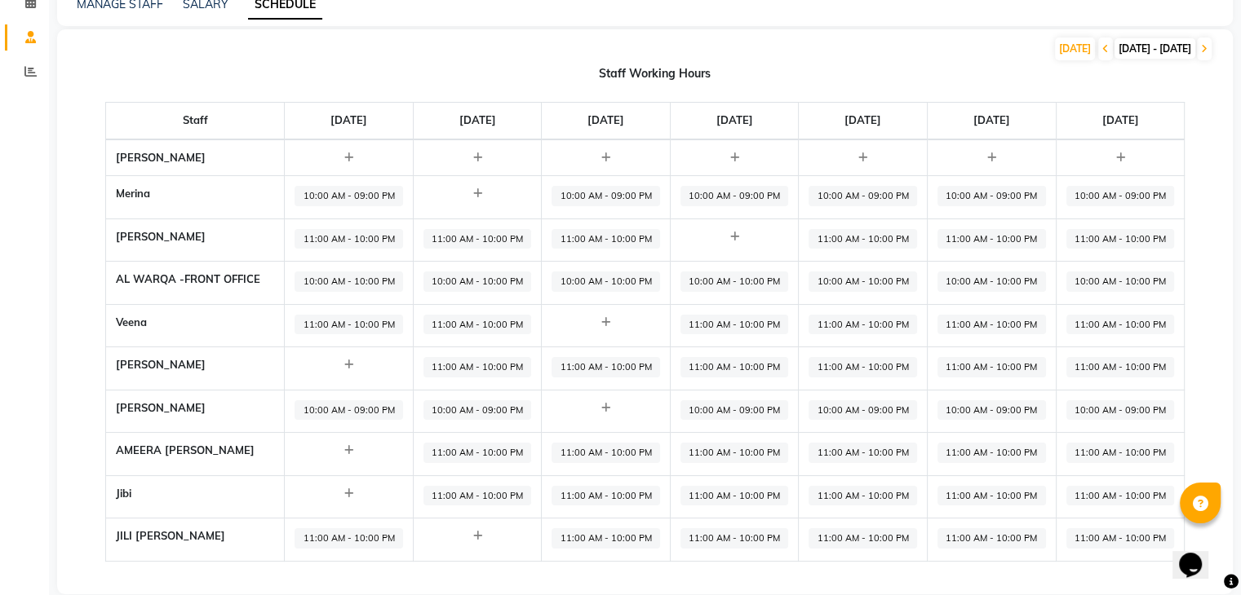
click at [380, 539] on span "11:00 AM - 10:00 PM" at bounding box center [348, 539] width 108 height 20
select select "11:00 AM"
select select "10:00 PM"
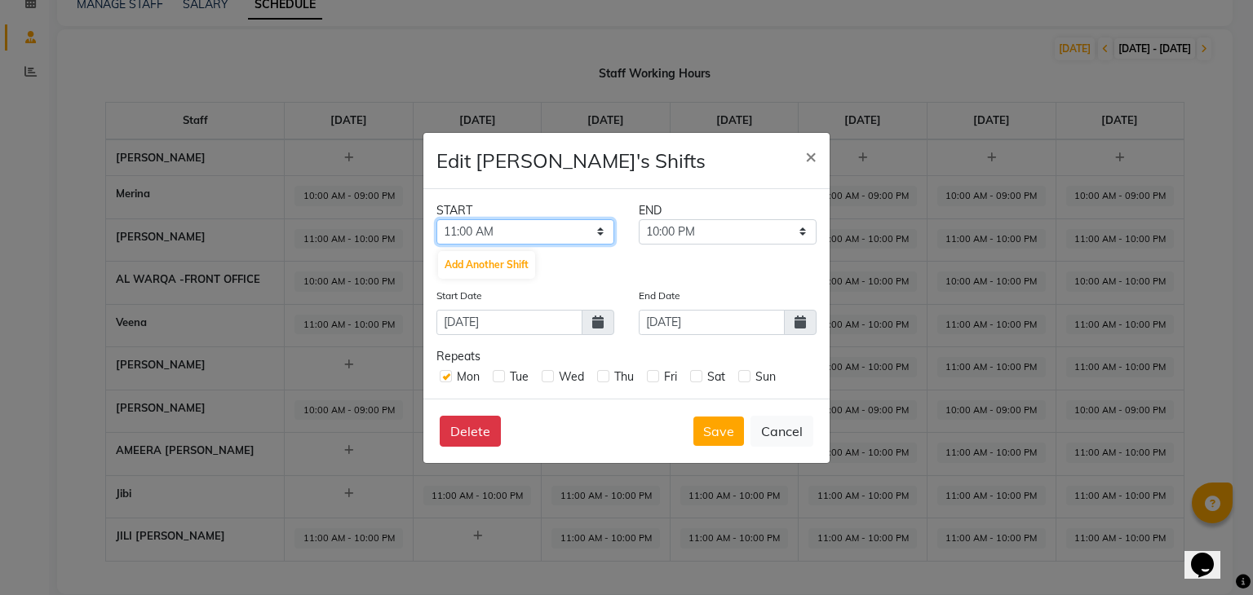
click at [541, 232] on select "12:00 AM 12:30 AM 01:00 AM 01:30 AM 02:00 AM 02:30 AM 03:00 AM 03:30 AM 04:00 A…" at bounding box center [525, 231] width 178 height 25
select select "10:00 AM"
click at [436, 219] on select "12:00 AM 12:30 AM 01:00 AM 01:30 AM 02:00 AM 02:30 AM 03:00 AM 03:30 AM 04:00 A…" at bounding box center [525, 231] width 178 height 25
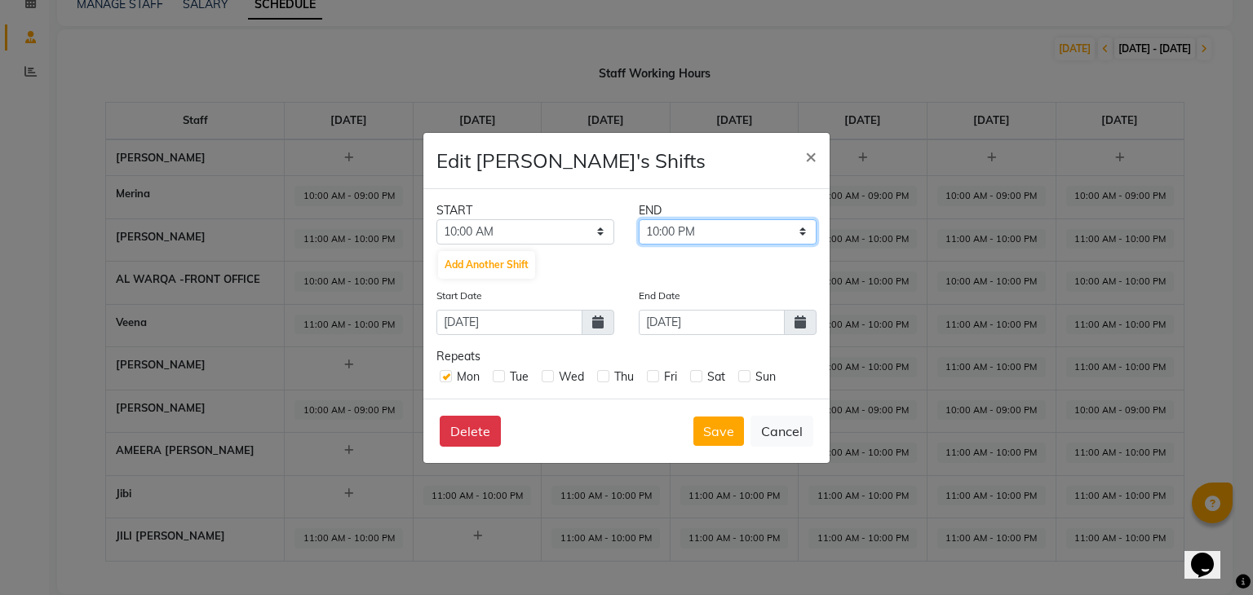
click at [738, 225] on select "10:30 AM 11:00 AM 11:30 AM 12:00 PM 12:30 PM 01:00 PM 01:30 PM 02:00 PM 02:30 P…" at bounding box center [728, 231] width 178 height 25
select select "09:00 PM"
click at [639, 219] on select "10:30 AM 11:00 AM 11:30 AM 12:00 PM 12:30 PM 01:00 PM 01:30 PM 02:00 PM 02:30 P…" at bounding box center [728, 231] width 178 height 25
click at [797, 319] on icon at bounding box center [799, 322] width 11 height 13
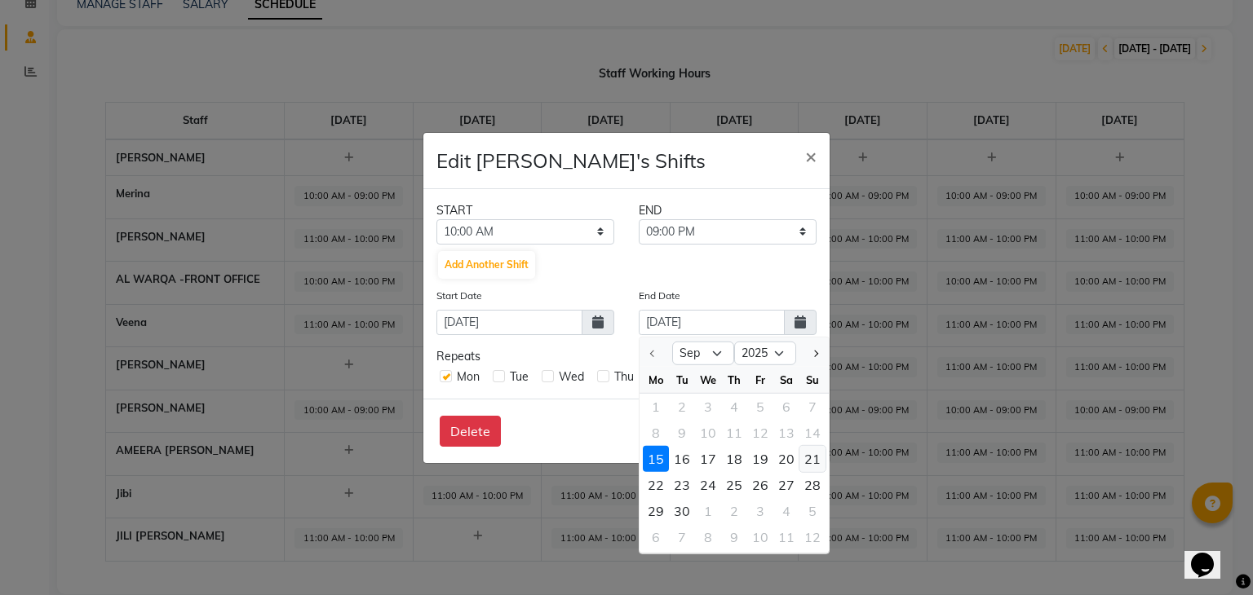
click at [812, 460] on div "21" at bounding box center [812, 458] width 26 height 26
type input "21-09-2025"
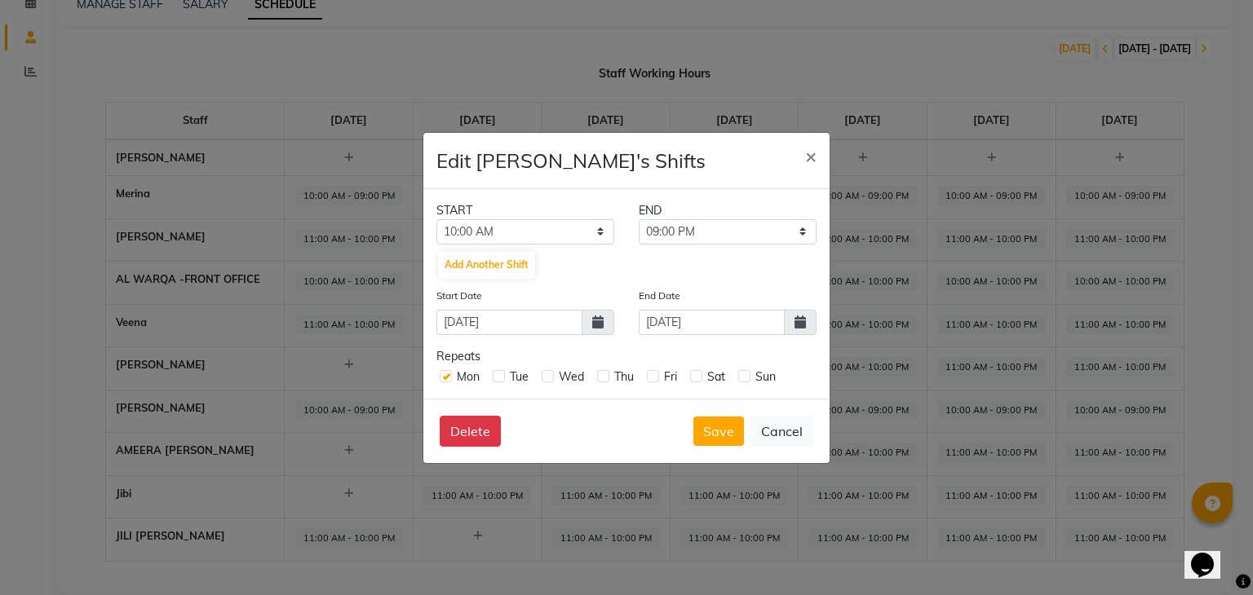
click at [499, 374] on label at bounding box center [499, 376] width 12 height 12
click at [499, 374] on input "checkbox" at bounding box center [498, 375] width 11 height 11
click at [496, 377] on label at bounding box center [499, 376] width 12 height 12
click at [496, 377] on input "checkbox" at bounding box center [498, 375] width 11 height 11
checkbox input "false"
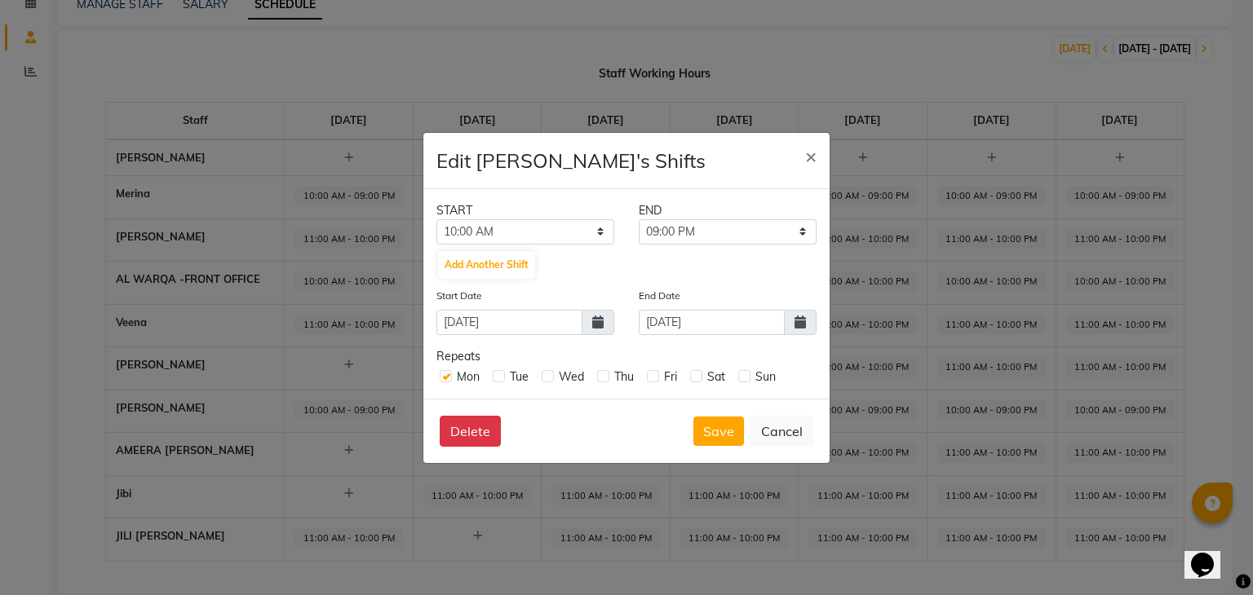
click at [546, 374] on label at bounding box center [548, 376] width 12 height 12
click at [546, 374] on input "checkbox" at bounding box center [547, 375] width 11 height 11
checkbox input "true"
click at [604, 376] on label at bounding box center [603, 376] width 12 height 12
click at [604, 376] on input "checkbox" at bounding box center [602, 375] width 11 height 11
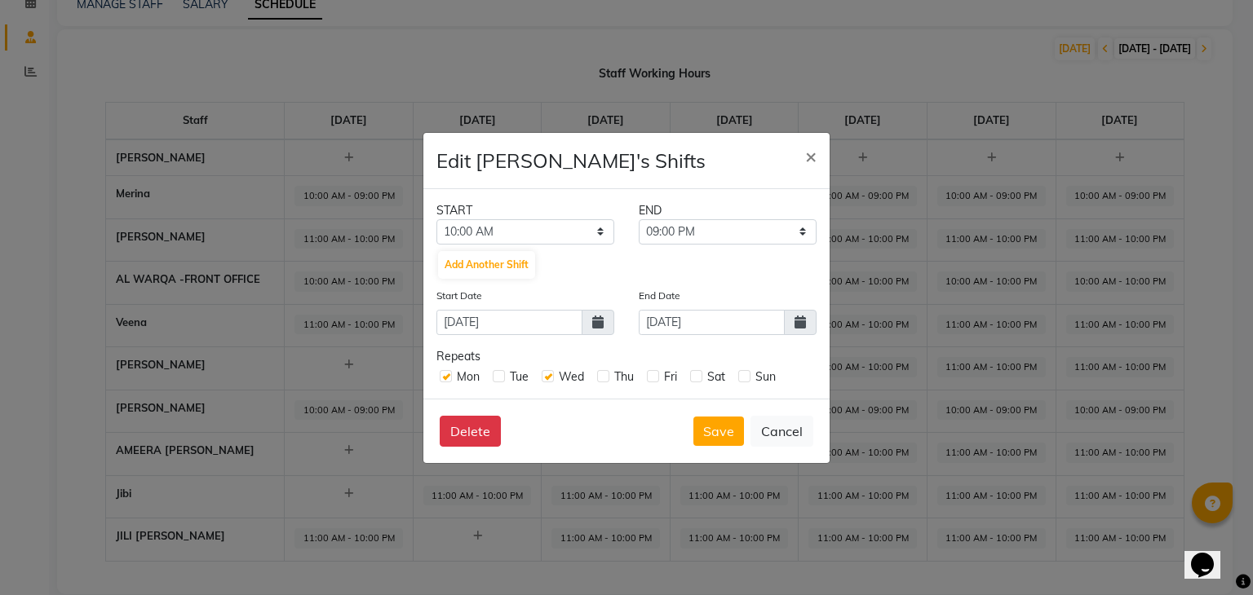
checkbox input "true"
click at [654, 374] on label at bounding box center [653, 376] width 12 height 12
click at [654, 374] on input "checkbox" at bounding box center [652, 375] width 11 height 11
checkbox input "true"
click at [701, 378] on label at bounding box center [696, 376] width 12 height 12
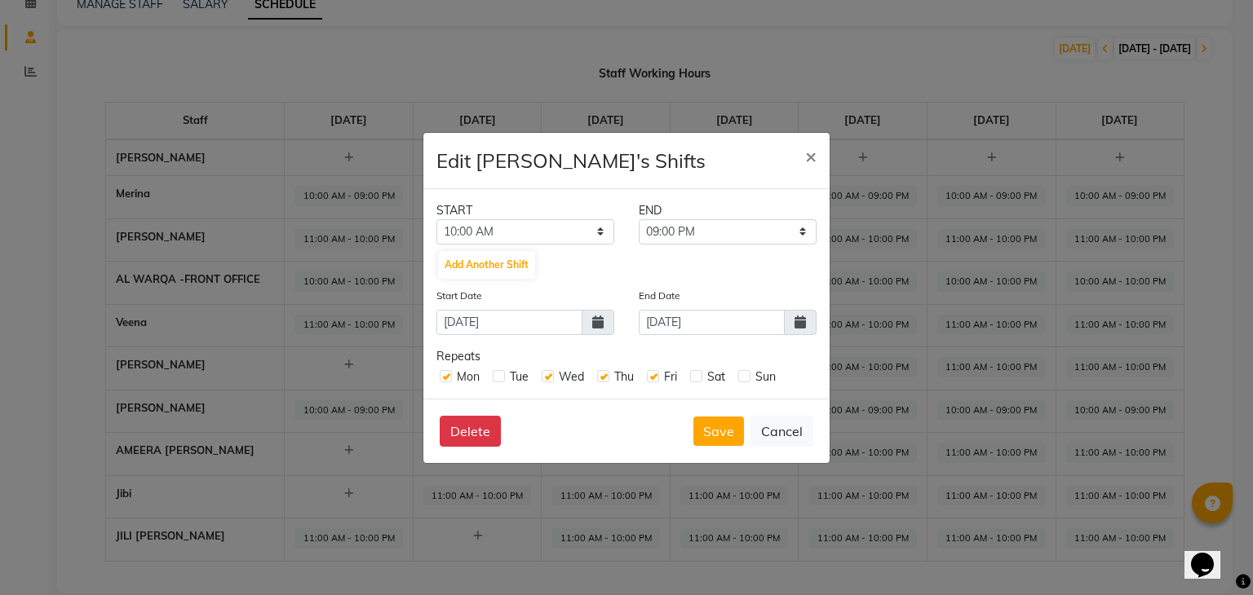
click at [701, 378] on input "checkbox" at bounding box center [695, 375] width 11 height 11
checkbox input "true"
click at [750, 374] on div "Sun" at bounding box center [757, 377] width 38 height 17
click at [719, 433] on button "Save" at bounding box center [718, 431] width 51 height 29
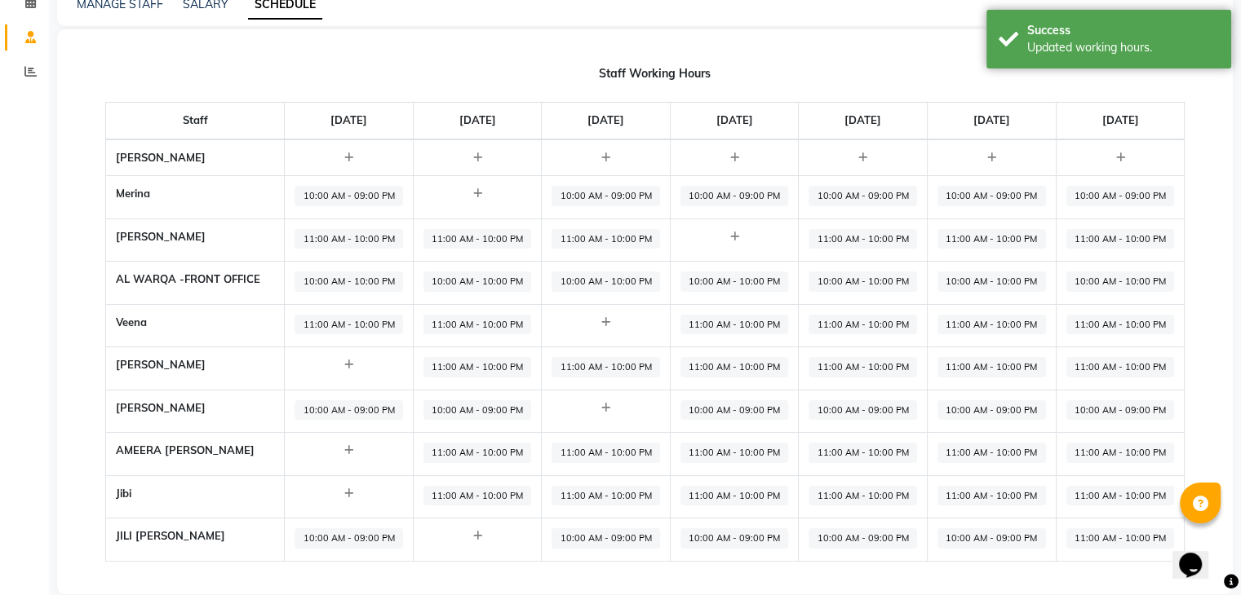
click at [473, 490] on span "11:00 AM - 10:00 PM" at bounding box center [477, 496] width 108 height 20
select select "11:00 AM"
select select "10:00 PM"
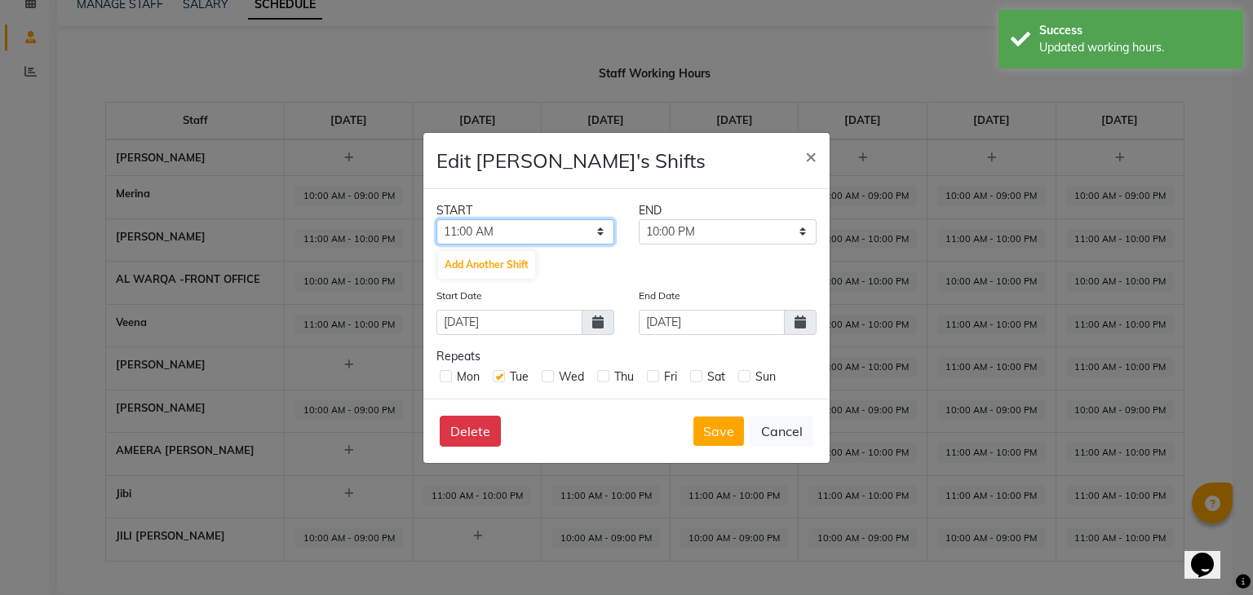
click at [563, 235] on select "12:00 AM 12:30 AM 01:00 AM 01:30 AM 02:00 AM 02:30 AM 03:00 AM 03:30 AM 04:00 A…" at bounding box center [525, 231] width 178 height 25
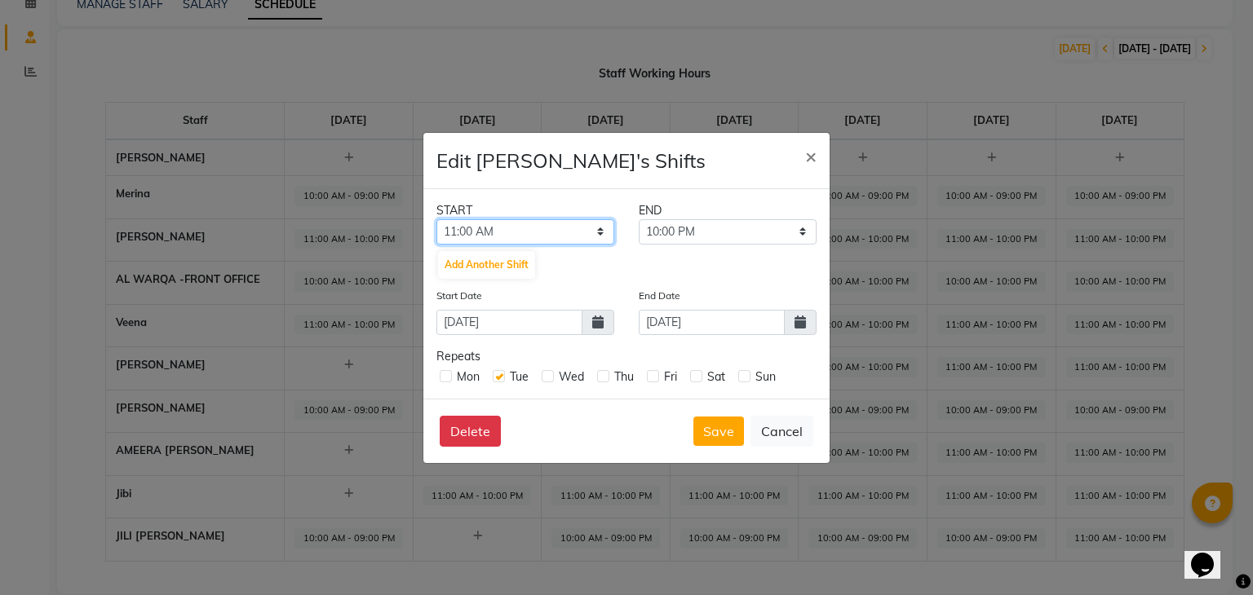
select select "10:00 AM"
click at [436, 219] on select "12:00 AM 12:30 AM 01:00 AM 01:30 AM 02:00 AM 02:30 AM 03:00 AM 03:30 AM 04:00 A…" at bounding box center [525, 231] width 178 height 25
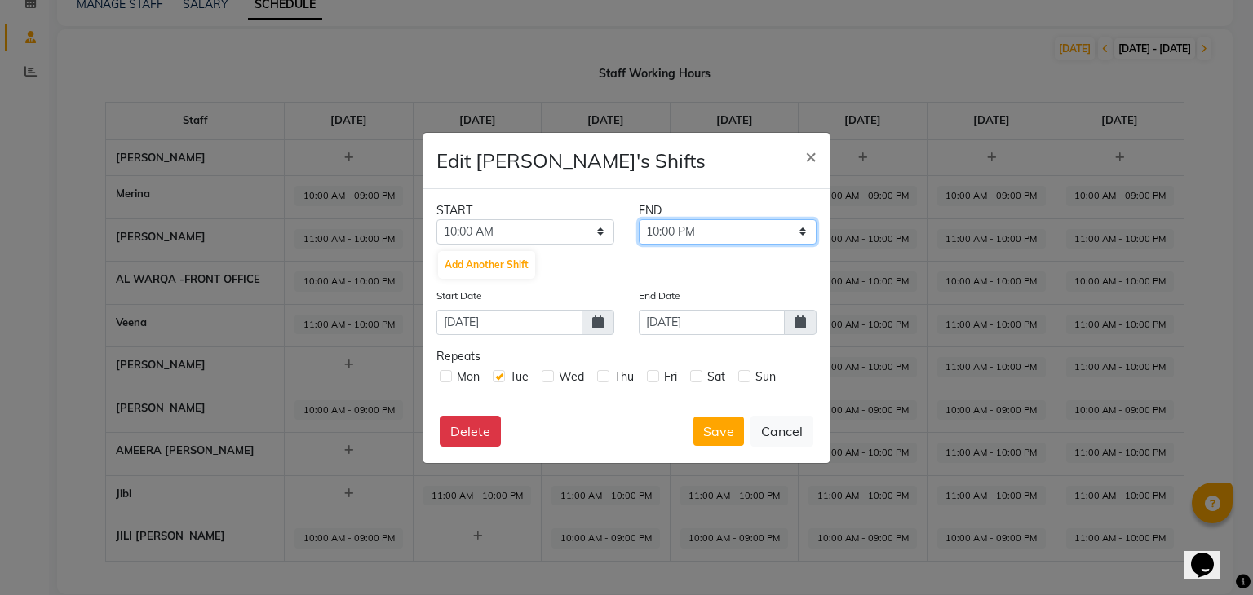
click at [675, 236] on select "10:30 AM 11:00 AM 11:30 AM 12:00 PM 12:30 PM 01:00 PM 01:30 PM 02:00 PM 02:30 P…" at bounding box center [728, 231] width 178 height 25
select select "09:00 PM"
click at [639, 219] on select "10:30 AM 11:00 AM 11:30 AM 12:00 PM 12:30 PM 01:00 PM 01:30 PM 02:00 PM 02:30 P…" at bounding box center [728, 231] width 178 height 25
click at [546, 376] on label at bounding box center [548, 376] width 12 height 12
click at [546, 376] on input "checkbox" at bounding box center [547, 375] width 11 height 11
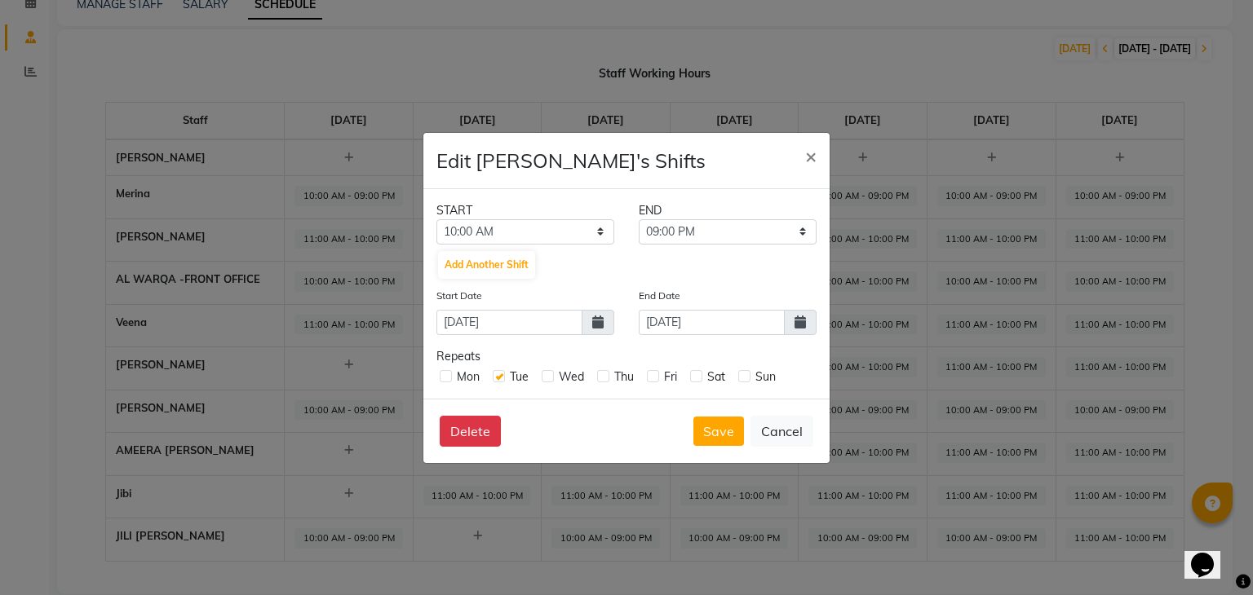
checkbox input "true"
click at [607, 376] on label at bounding box center [603, 376] width 12 height 12
click at [607, 376] on input "checkbox" at bounding box center [602, 375] width 11 height 11
checkbox input "true"
click at [661, 374] on div "Fri" at bounding box center [662, 377] width 30 height 17
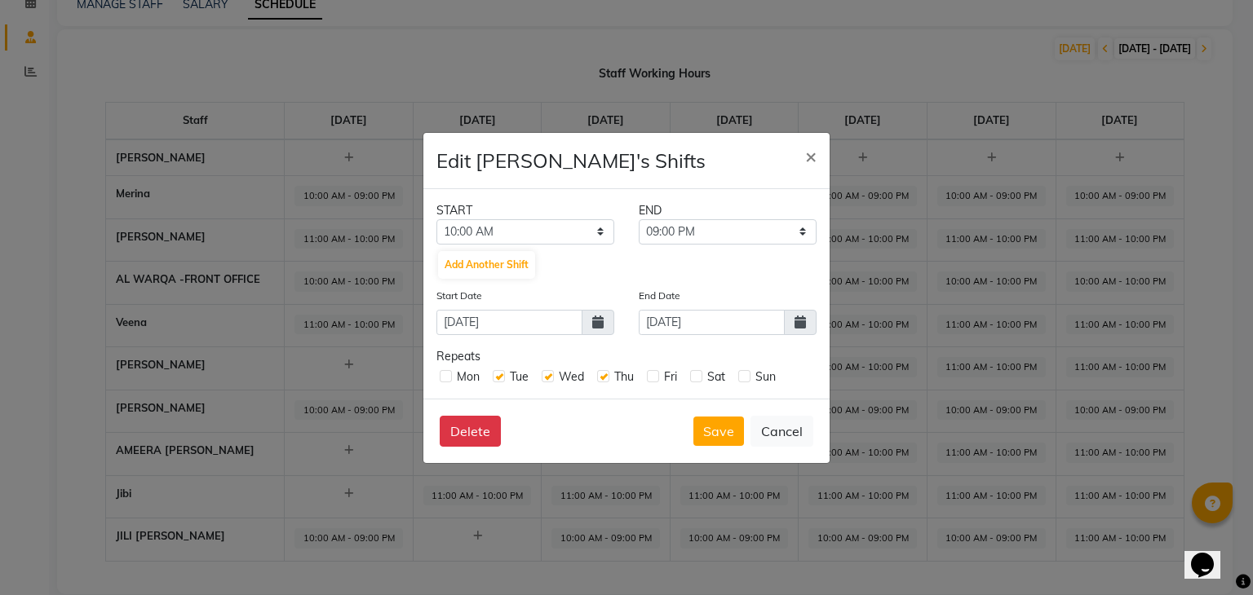
click at [695, 378] on label at bounding box center [696, 376] width 12 height 12
click at [695, 378] on input "checkbox" at bounding box center [695, 375] width 11 height 11
checkbox input "true"
click at [652, 378] on label at bounding box center [653, 376] width 12 height 12
click at [652, 378] on input "checkbox" at bounding box center [652, 375] width 11 height 11
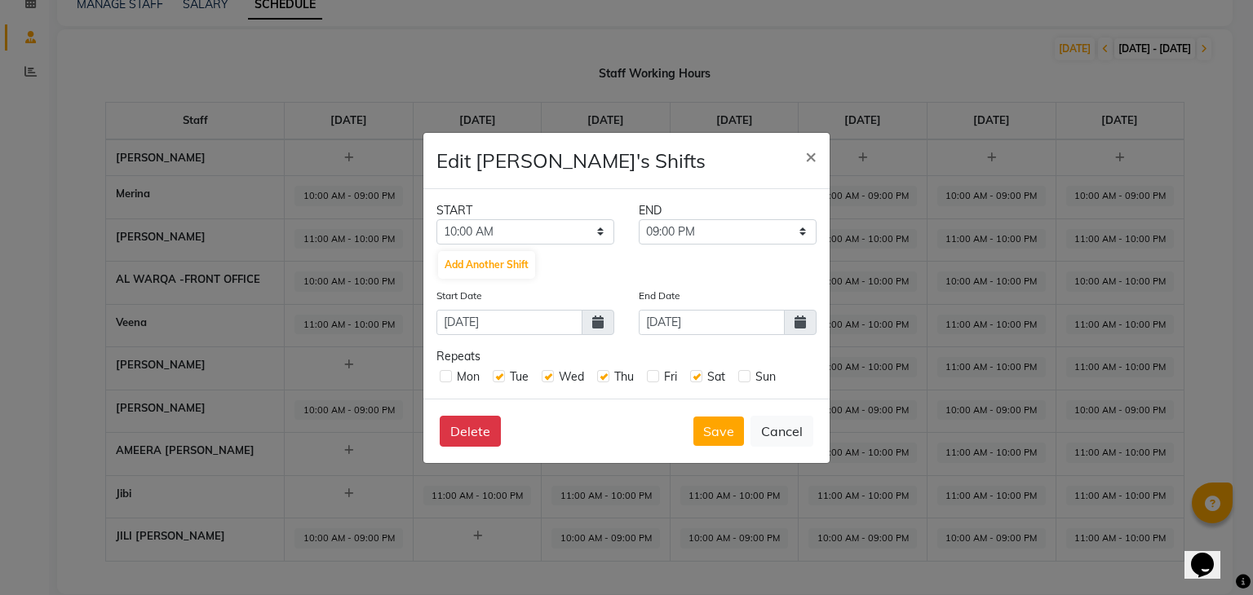
checkbox input "true"
click at [744, 374] on label at bounding box center [744, 376] width 12 height 12
click at [744, 374] on input "checkbox" at bounding box center [743, 375] width 11 height 11
checkbox input "true"
click at [721, 426] on button "Save" at bounding box center [718, 431] width 51 height 29
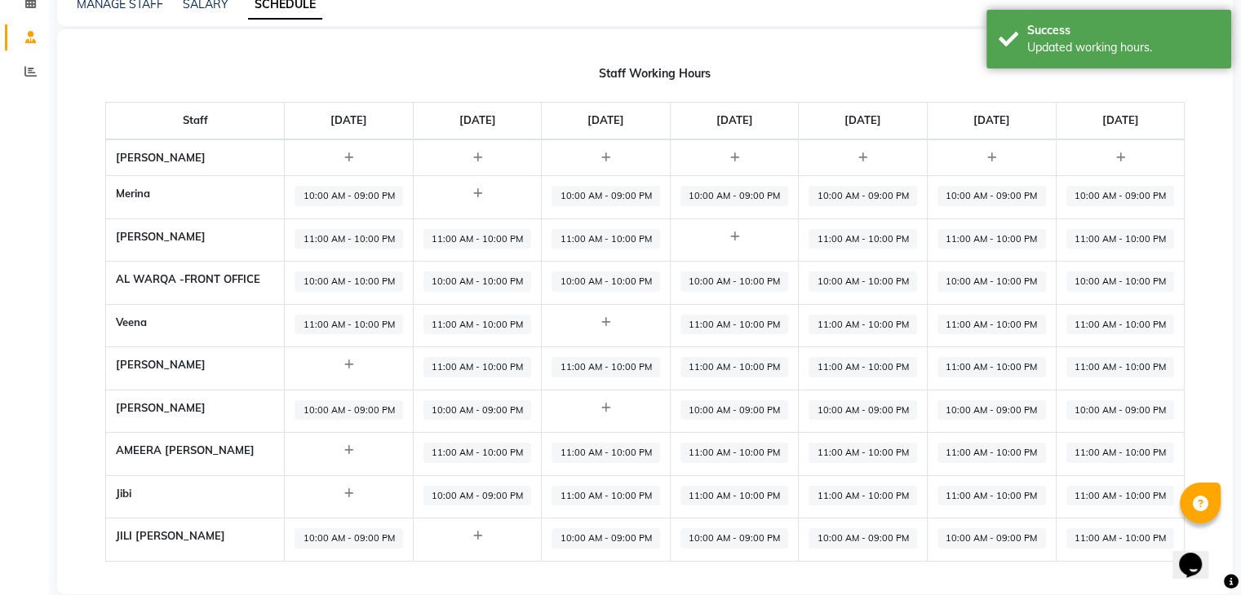
click at [477, 490] on span "10:00 AM - 09:00 PM" at bounding box center [477, 496] width 108 height 20
select select "10:00 AM"
select select "09:00 PM"
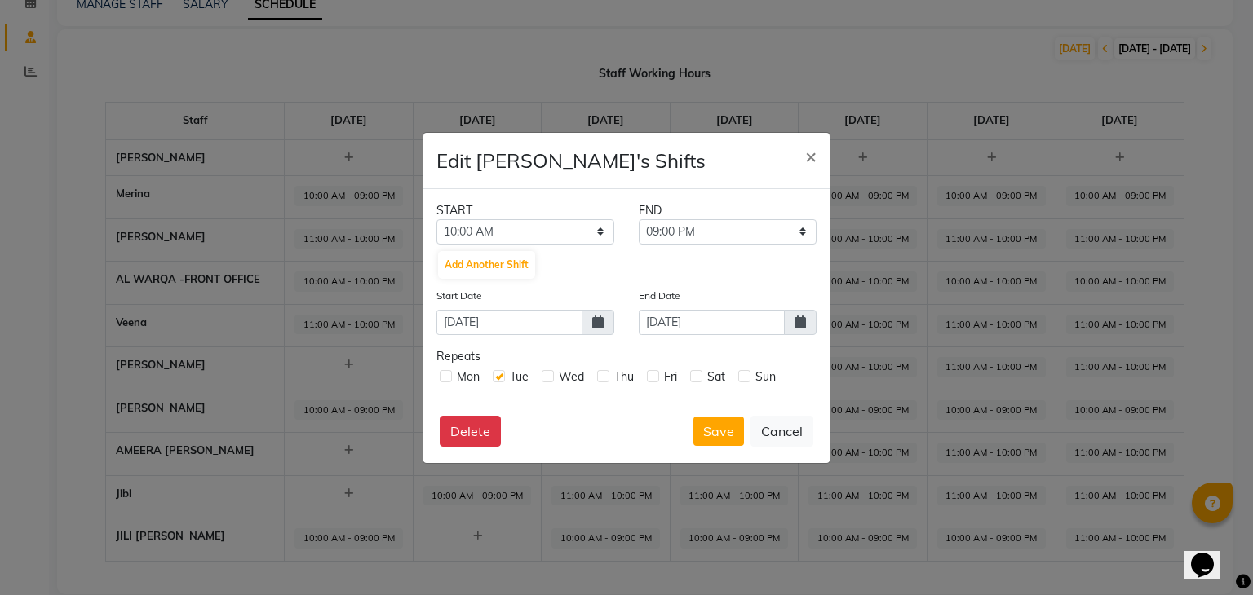
click at [802, 327] on icon at bounding box center [799, 322] width 11 height 13
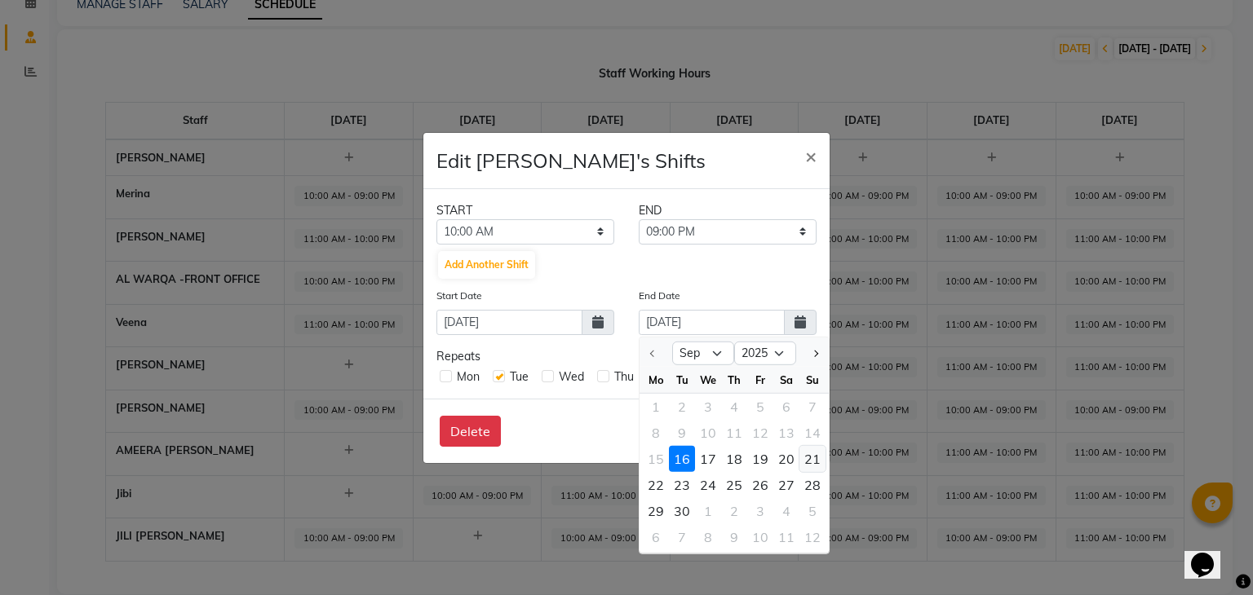
click at [813, 455] on div "21" at bounding box center [812, 458] width 26 height 26
type input "21-09-2025"
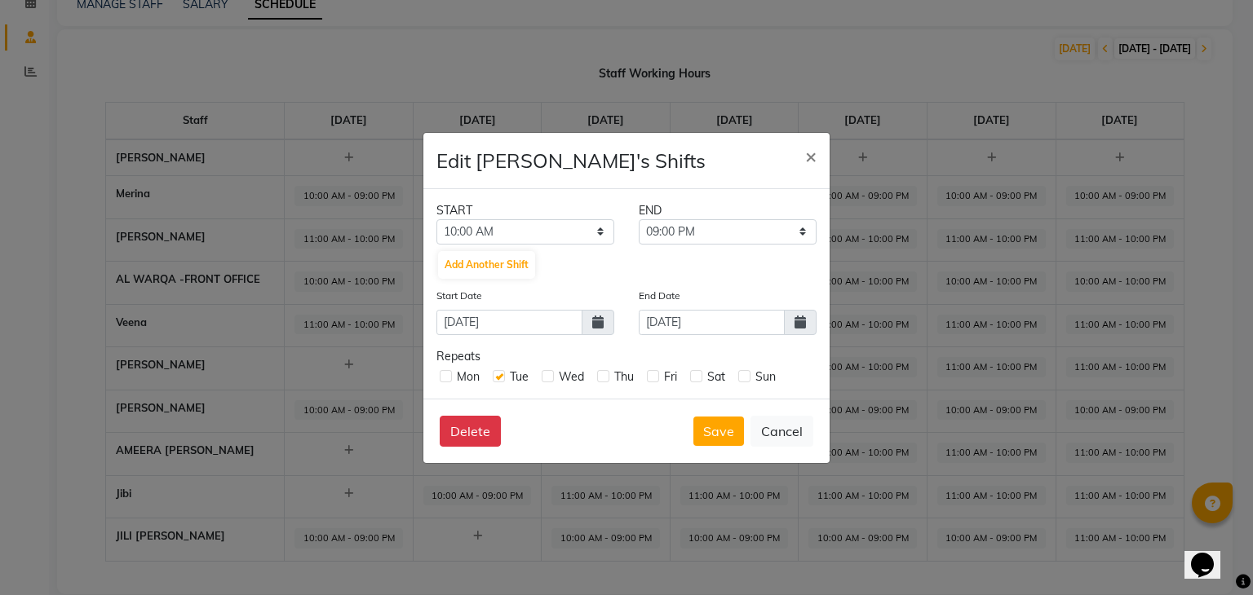
click at [545, 374] on label at bounding box center [548, 376] width 12 height 12
click at [545, 374] on input "checkbox" at bounding box center [547, 375] width 11 height 11
checkbox input "true"
click at [604, 375] on label at bounding box center [603, 376] width 12 height 12
click at [604, 375] on input "checkbox" at bounding box center [602, 375] width 11 height 11
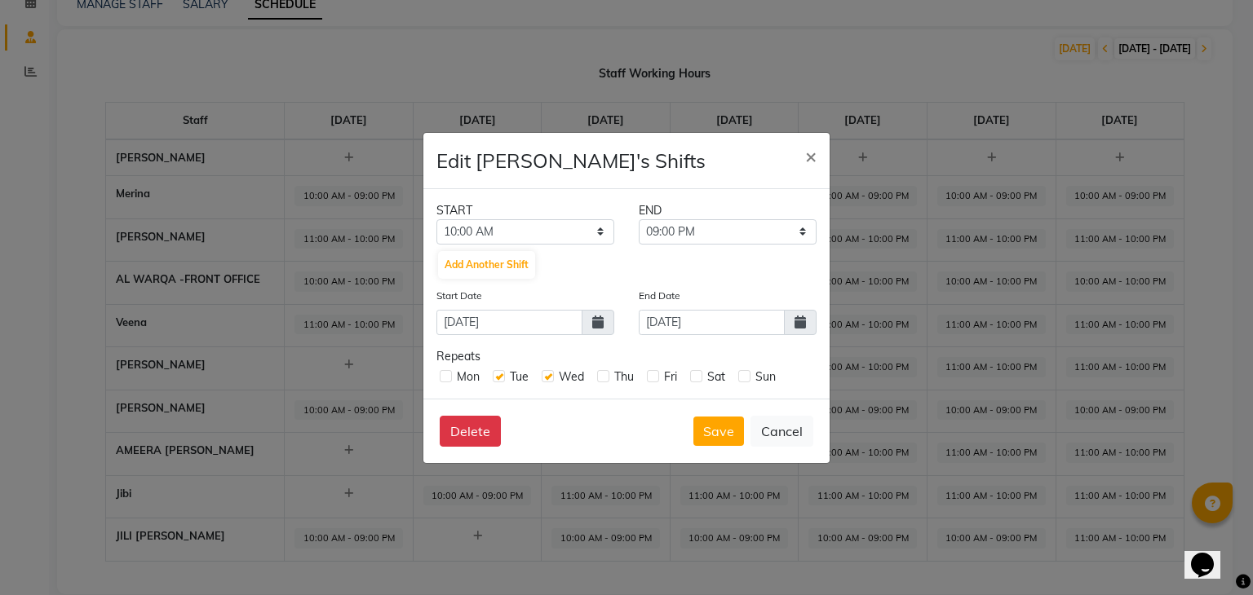
checkbox input "true"
click at [655, 379] on label at bounding box center [653, 376] width 12 height 12
click at [655, 379] on input "checkbox" at bounding box center [652, 375] width 11 height 11
checkbox input "true"
click at [691, 378] on label at bounding box center [696, 376] width 12 height 12
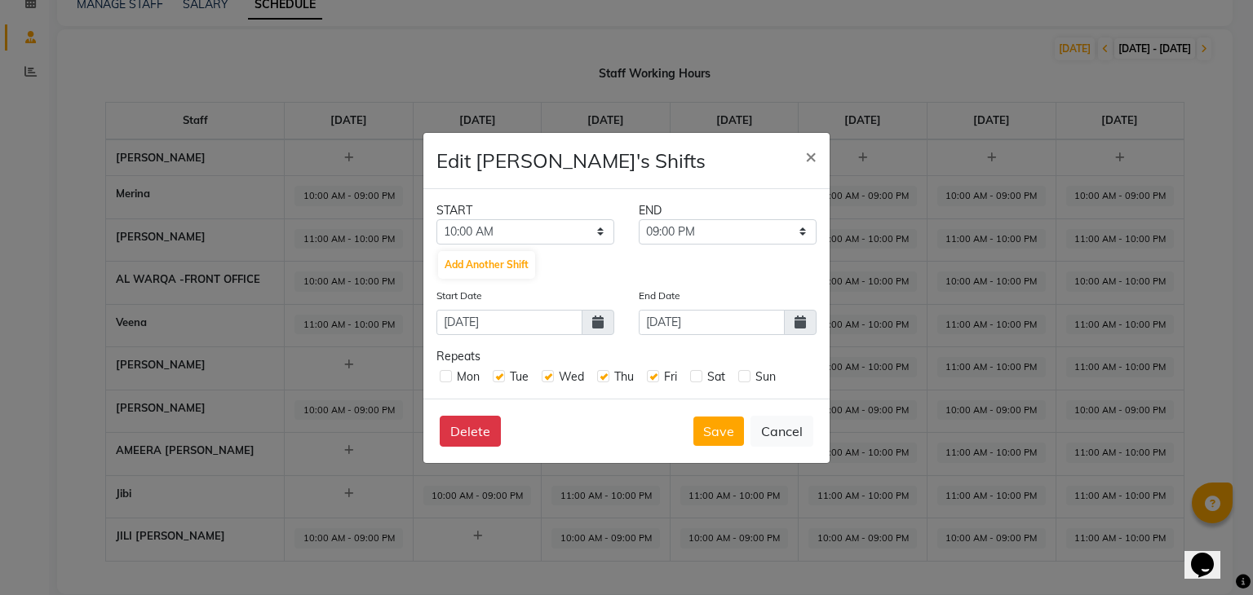
click at [691, 378] on input "checkbox" at bounding box center [695, 375] width 11 height 11
checkbox input "true"
click at [740, 373] on label at bounding box center [744, 376] width 12 height 12
click at [740, 373] on input "checkbox" at bounding box center [743, 375] width 11 height 11
checkbox input "true"
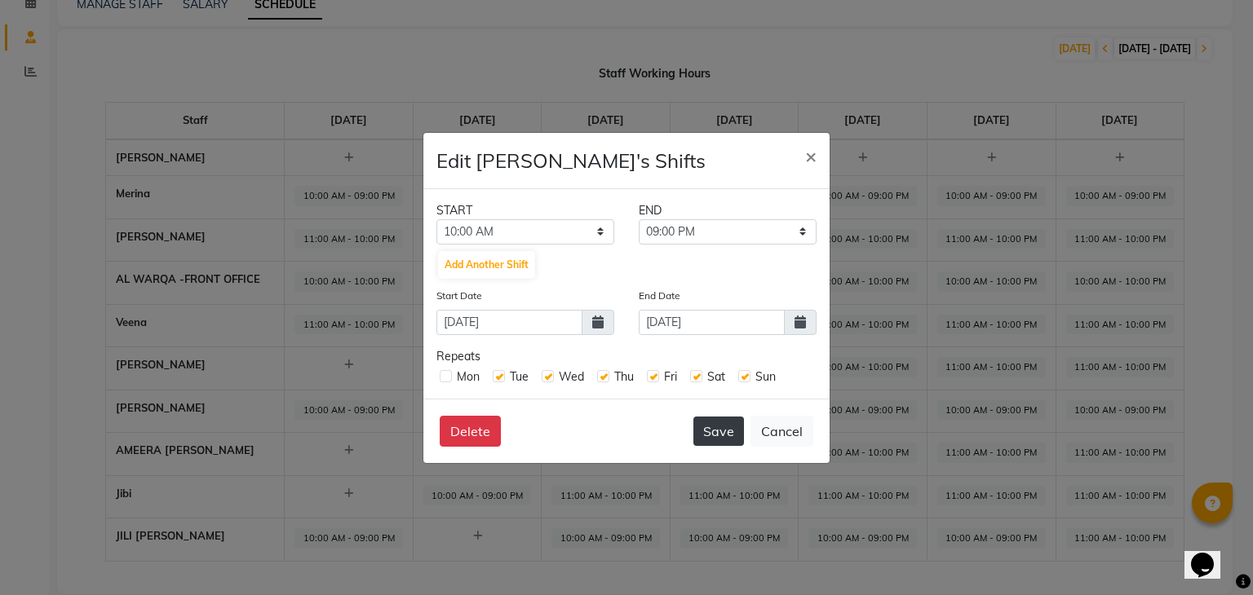
click at [719, 428] on button "Save" at bounding box center [718, 431] width 51 height 29
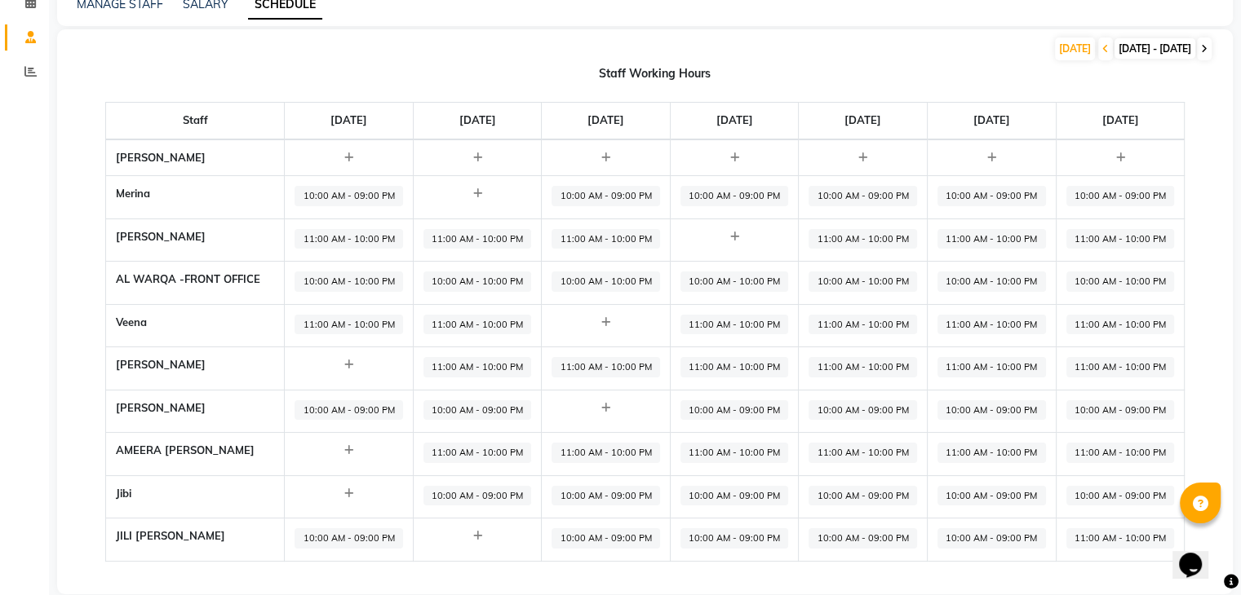
click at [1201, 51] on icon at bounding box center [1204, 49] width 7 height 10
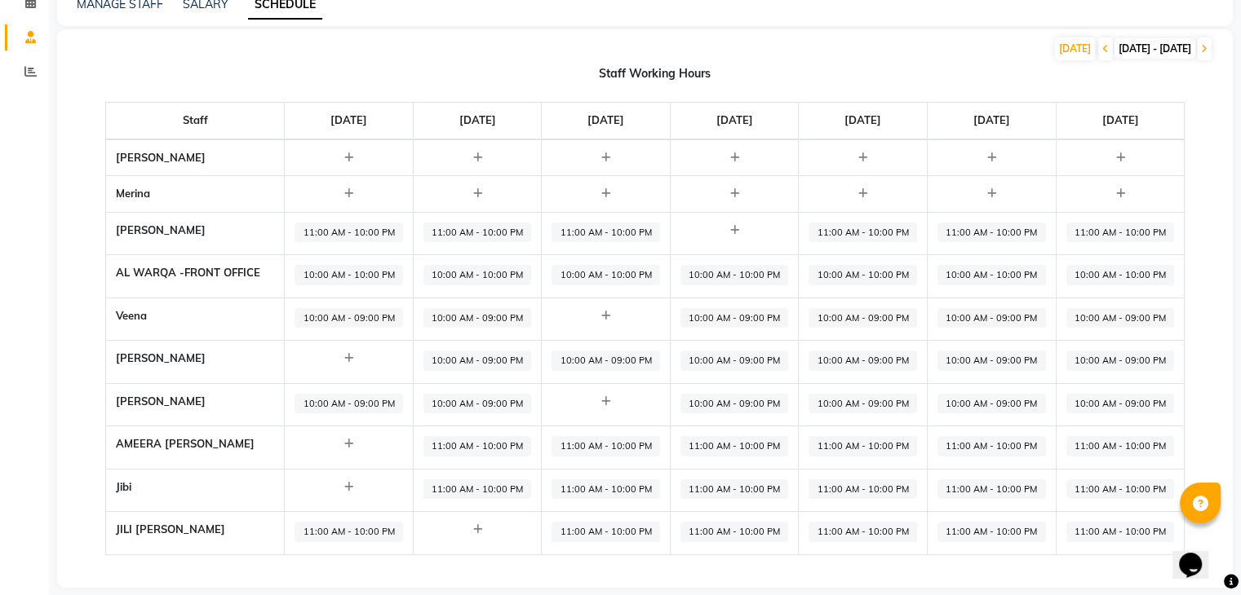
click at [334, 193] on div at bounding box center [348, 194] width 108 height 16
select select "09:00 AM"
select select "10:00 PM"
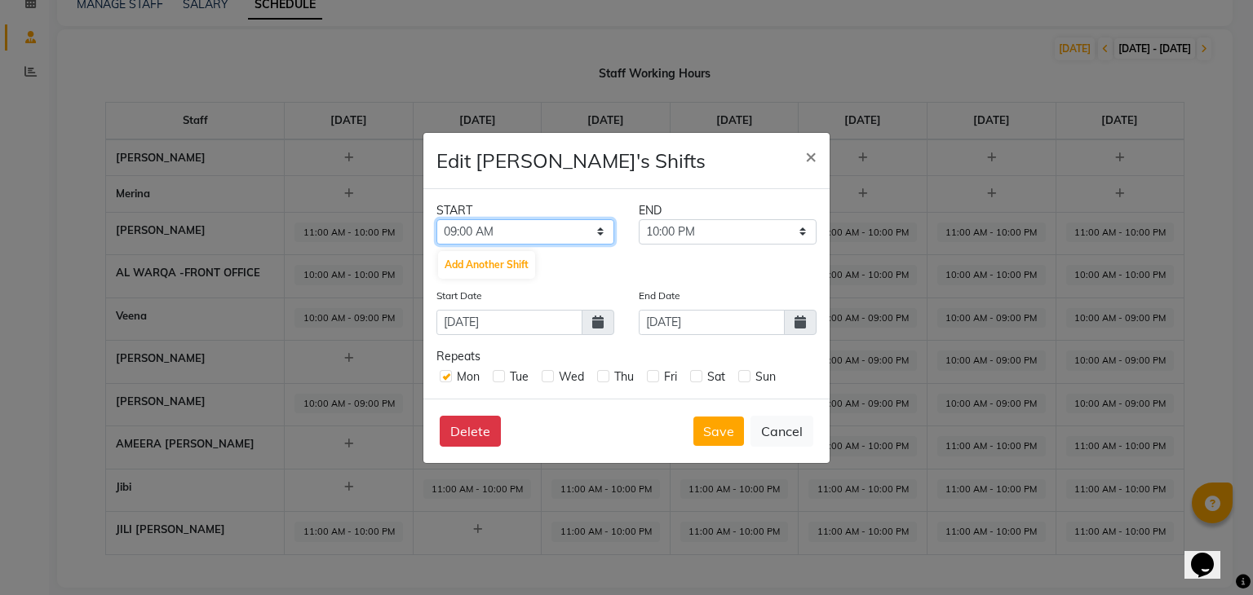
click at [511, 237] on select "12:00 AM 12:30 AM 01:00 AM 01:30 AM 02:00 AM 02:30 AM 03:00 AM 03:30 AM 04:00 A…" at bounding box center [525, 231] width 178 height 25
select select "11:00 AM"
click at [436, 219] on select "12:00 AM 12:30 AM 01:00 AM 01:30 AM 02:00 AM 02:30 AM 03:00 AM 03:30 AM 04:00 A…" at bounding box center [525, 231] width 178 height 25
click at [794, 321] on icon at bounding box center [799, 322] width 11 height 13
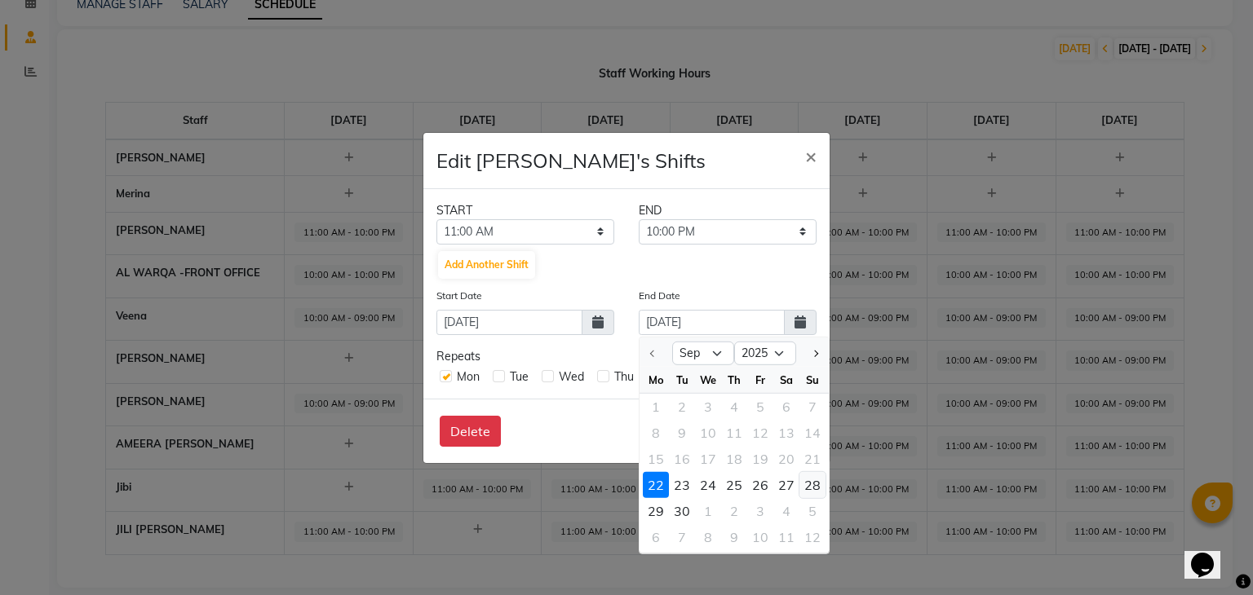
click at [810, 482] on div "28" at bounding box center [812, 484] width 26 height 26
type input "28-09-2025"
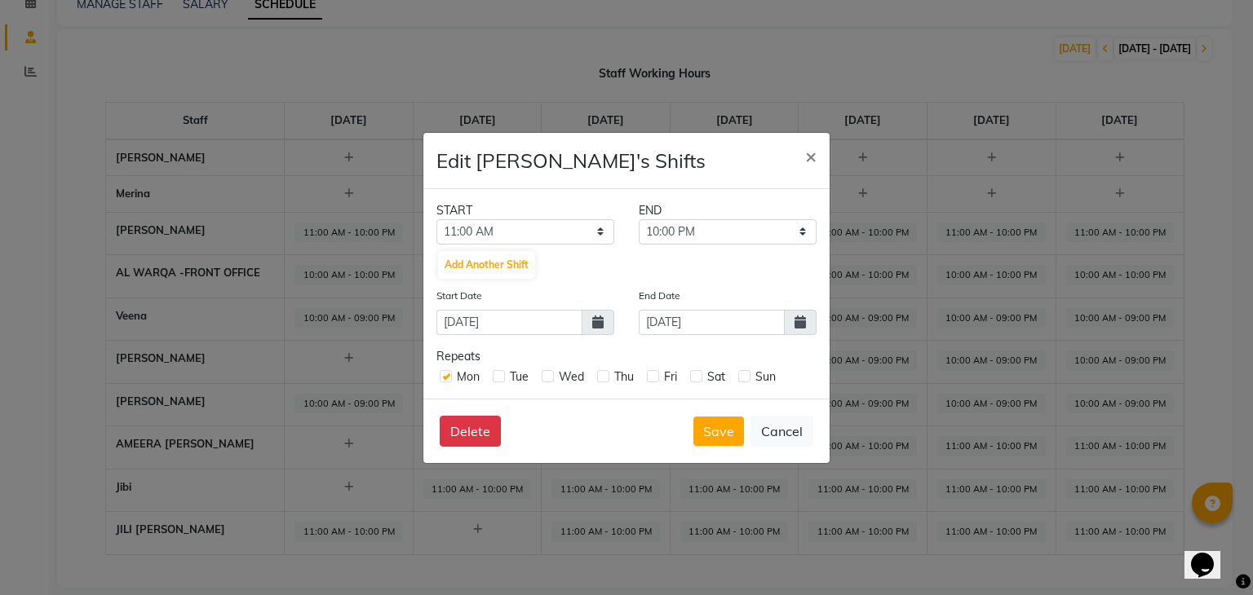
click at [547, 376] on label at bounding box center [548, 376] width 12 height 12
click at [547, 376] on input "checkbox" at bounding box center [547, 375] width 11 height 11
checkbox input "true"
click at [604, 375] on label at bounding box center [603, 376] width 12 height 12
click at [604, 375] on input "checkbox" at bounding box center [602, 375] width 11 height 11
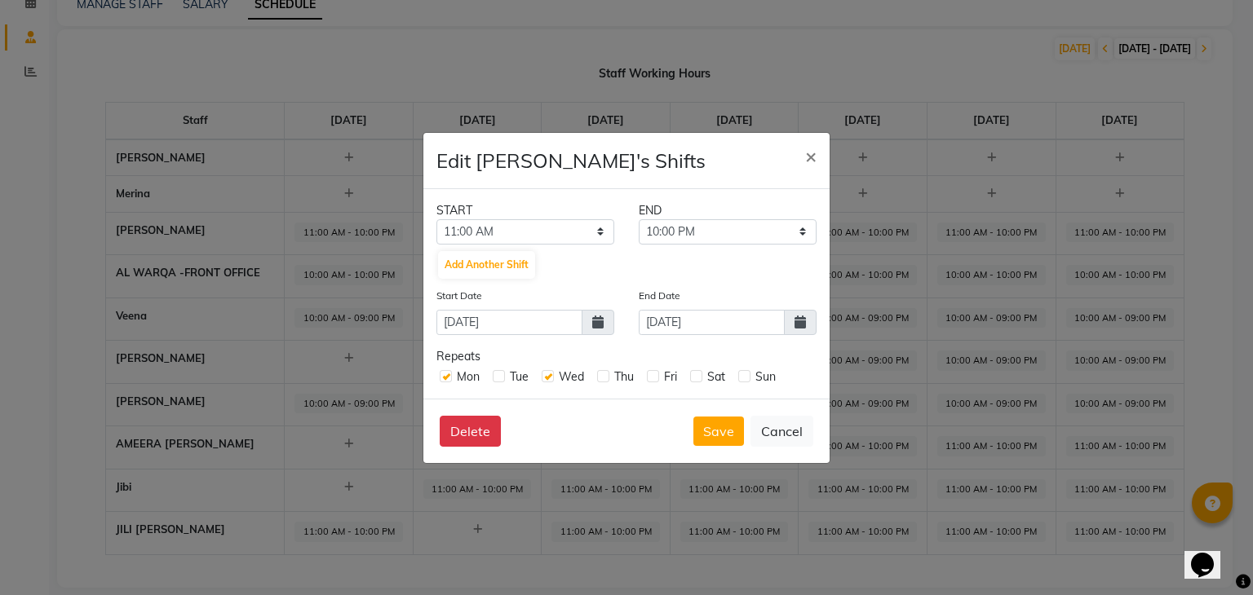
checkbox input "true"
click at [660, 375] on div "Fri" at bounding box center [662, 377] width 30 height 17
click at [654, 379] on label at bounding box center [653, 376] width 12 height 12
click at [654, 379] on input "checkbox" at bounding box center [652, 375] width 11 height 11
checkbox input "true"
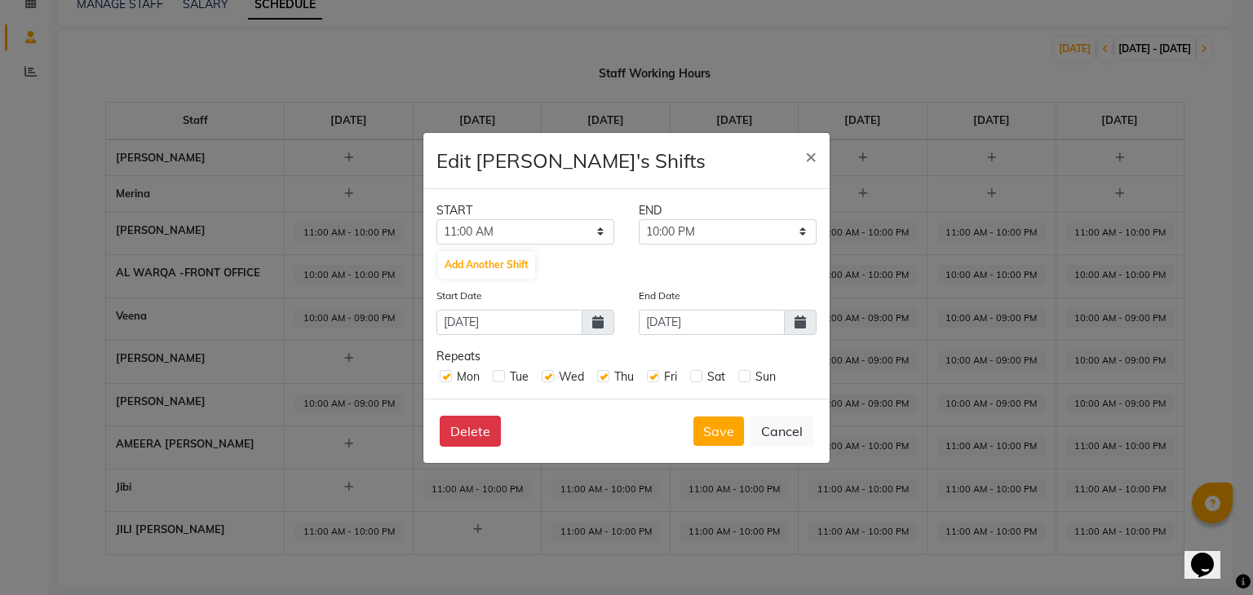
click at [697, 375] on label at bounding box center [696, 376] width 12 height 12
click at [697, 375] on input "checkbox" at bounding box center [695, 375] width 11 height 11
checkbox input "true"
click at [747, 377] on label at bounding box center [744, 376] width 12 height 12
click at [747, 377] on input "checkbox" at bounding box center [743, 375] width 11 height 11
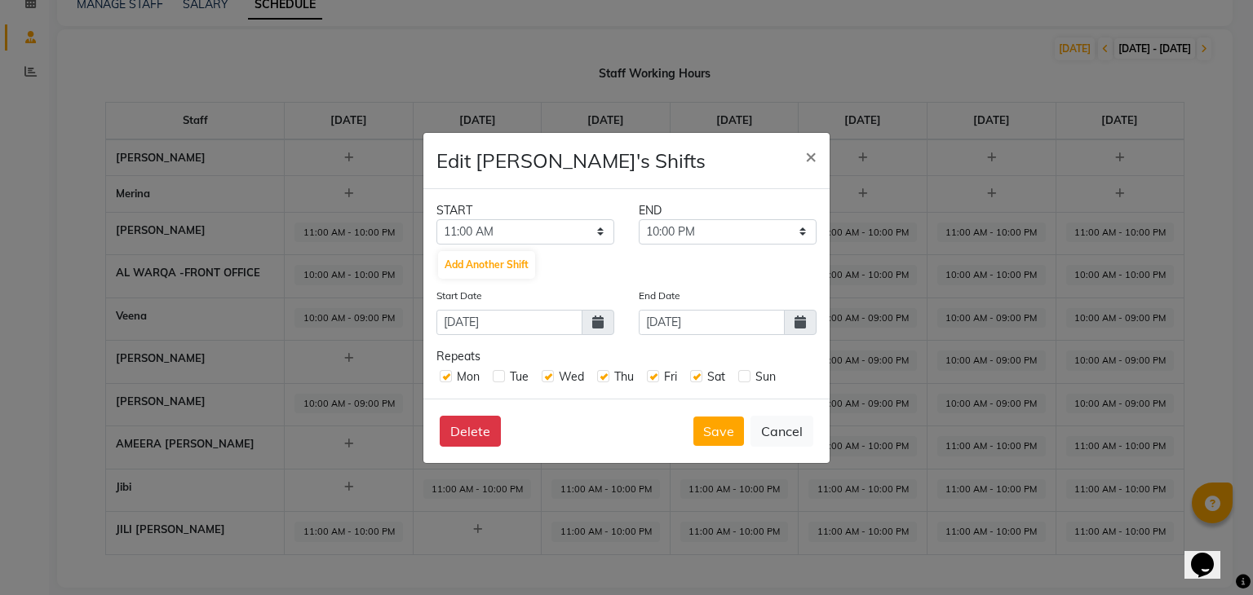
checkbox input "true"
click at [722, 427] on button "Save" at bounding box center [718, 431] width 51 height 29
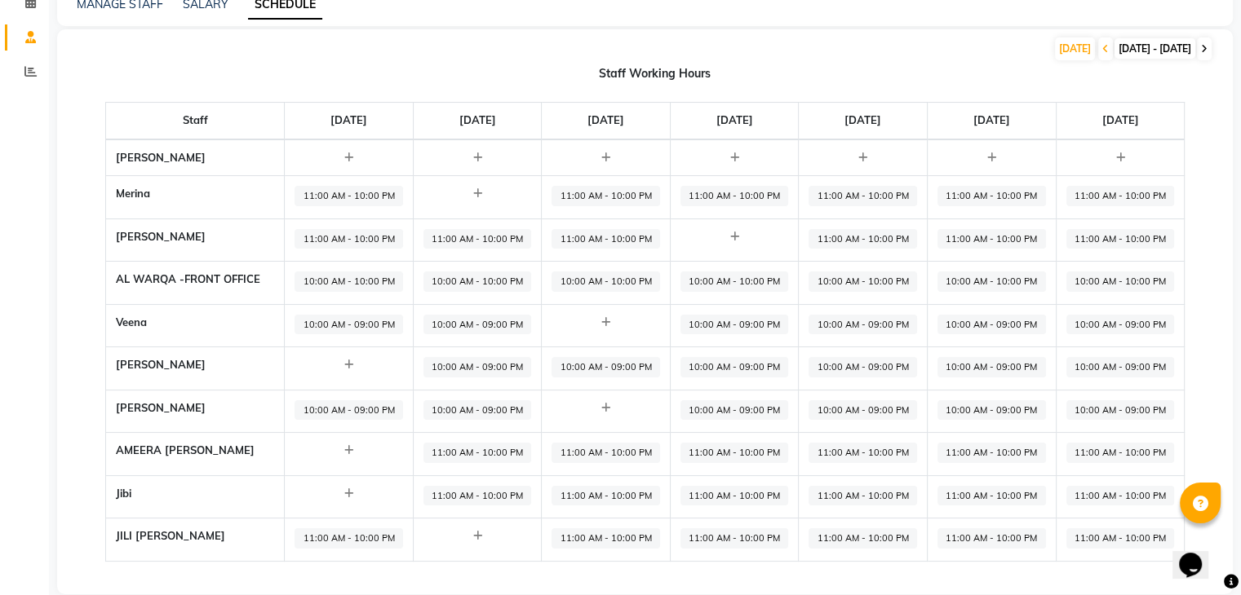
click at [1201, 44] on icon at bounding box center [1204, 49] width 7 height 10
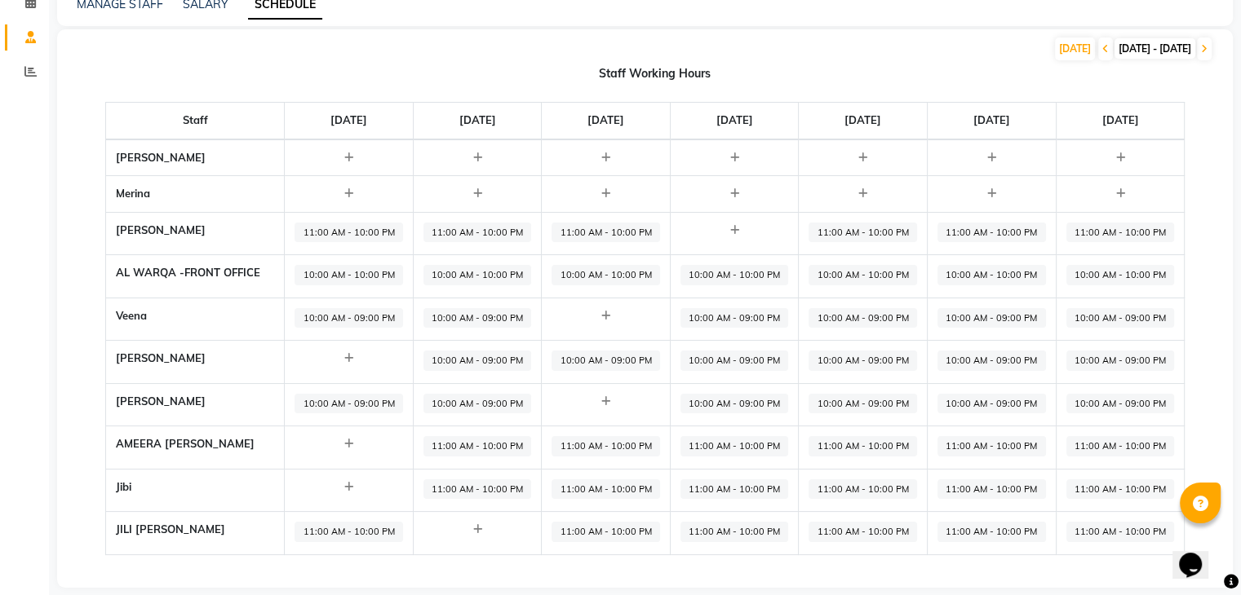
click at [377, 197] on div at bounding box center [348, 194] width 108 height 16
select select "09:00 AM"
select select "10:00 PM"
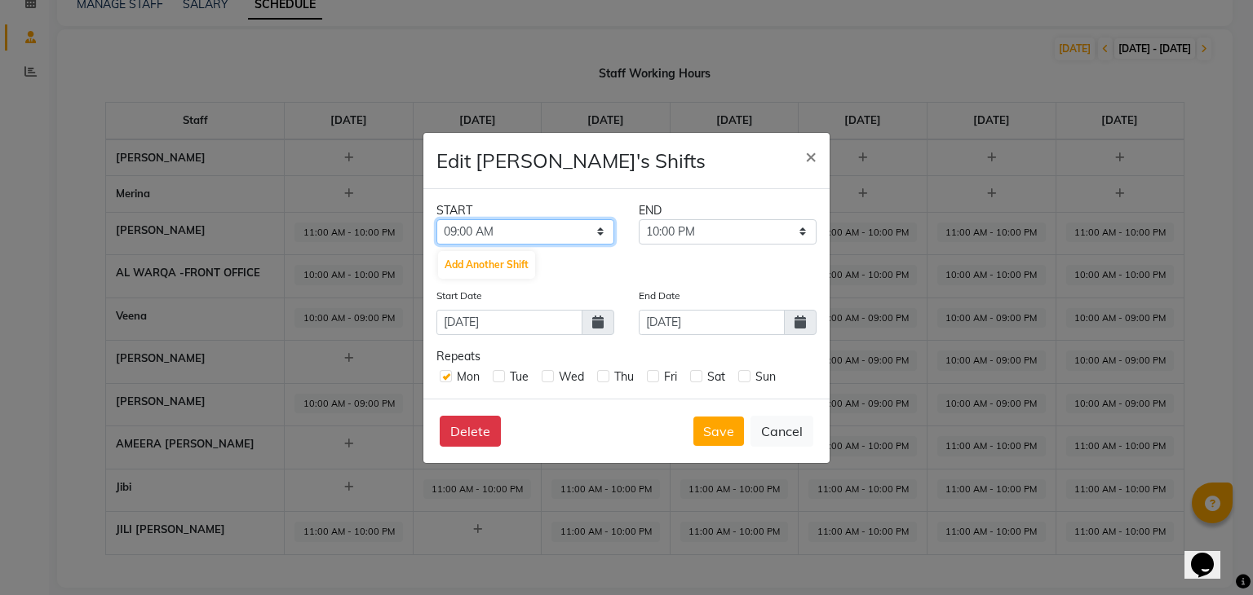
drag, startPoint x: 535, startPoint y: 227, endPoint x: 533, endPoint y: 238, distance: 11.7
click at [535, 226] on select "12:00 AM 12:30 AM 01:00 AM 01:30 AM 02:00 AM 02:30 AM 03:00 AM 03:30 AM 04:00 A…" at bounding box center [525, 231] width 178 height 25
select select "10:00 AM"
click at [436, 219] on select "12:00 AM 12:30 AM 01:00 AM 01:30 AM 02:00 AM 02:30 AM 03:00 AM 03:30 AM 04:00 A…" at bounding box center [525, 231] width 178 height 25
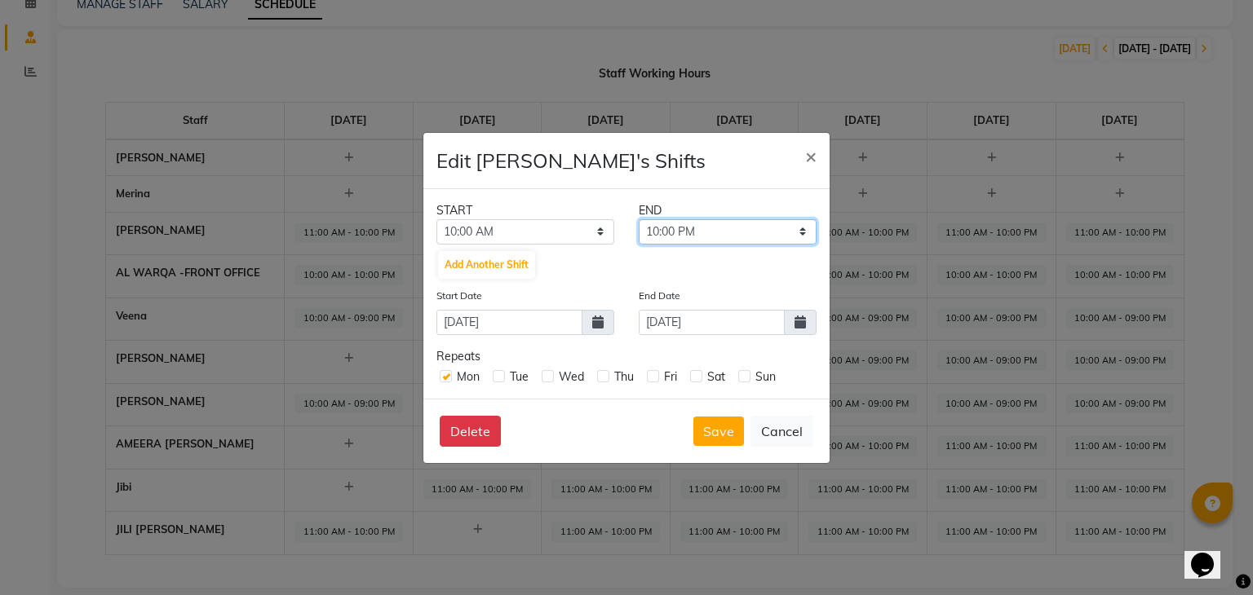
click at [679, 226] on select "10:30 AM 11:00 AM 11:30 AM 12:00 PM 12:30 PM 01:00 PM 01:30 PM 02:00 PM 02:30 P…" at bounding box center [728, 231] width 178 height 25
select select "09:00 PM"
click at [639, 219] on select "10:30 AM 11:00 AM 11:30 AM 12:00 PM 12:30 PM 01:00 PM 01:30 PM 02:00 PM 02:30 P…" at bounding box center [728, 231] width 178 height 25
click at [794, 327] on icon at bounding box center [799, 322] width 11 height 13
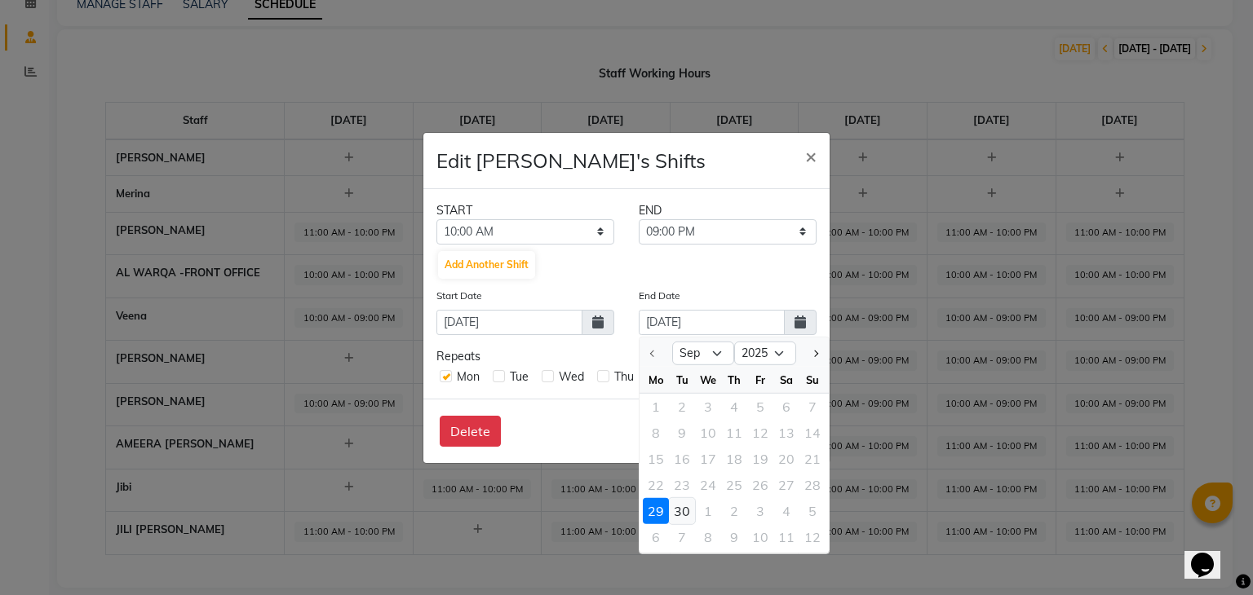
click at [682, 517] on div "30" at bounding box center [682, 511] width 26 height 26
type input "30-09-2025"
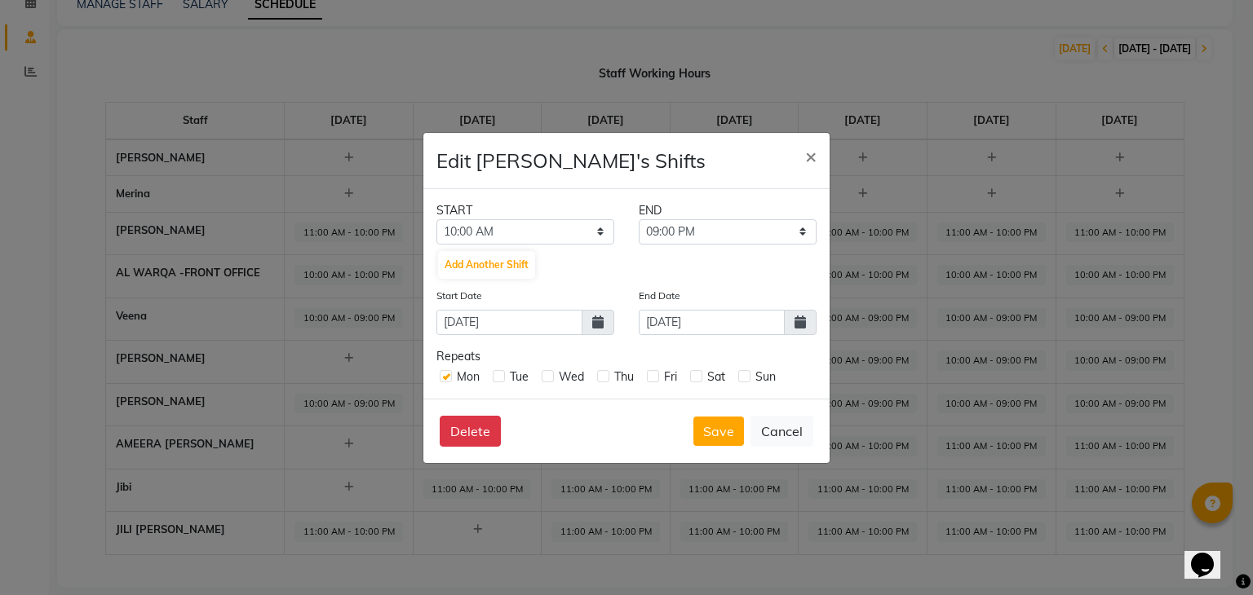
click at [498, 373] on label at bounding box center [499, 376] width 12 height 12
click at [498, 373] on input "checkbox" at bounding box center [498, 375] width 11 height 11
checkbox input "true"
click at [553, 374] on label at bounding box center [548, 376] width 12 height 12
click at [552, 374] on input "checkbox" at bounding box center [547, 375] width 11 height 11
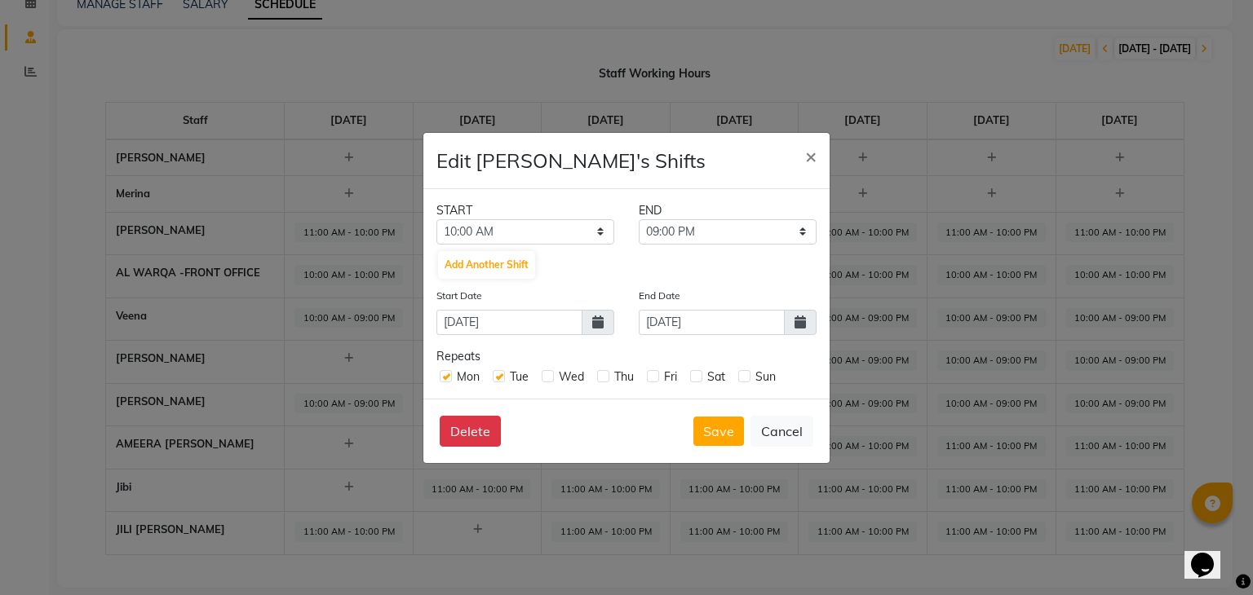
checkbox input "true"
click at [610, 372] on div "Thu" at bounding box center [615, 377] width 37 height 17
click at [600, 379] on label at bounding box center [603, 376] width 12 height 12
click at [600, 379] on input "checkbox" at bounding box center [602, 375] width 11 height 11
checkbox input "true"
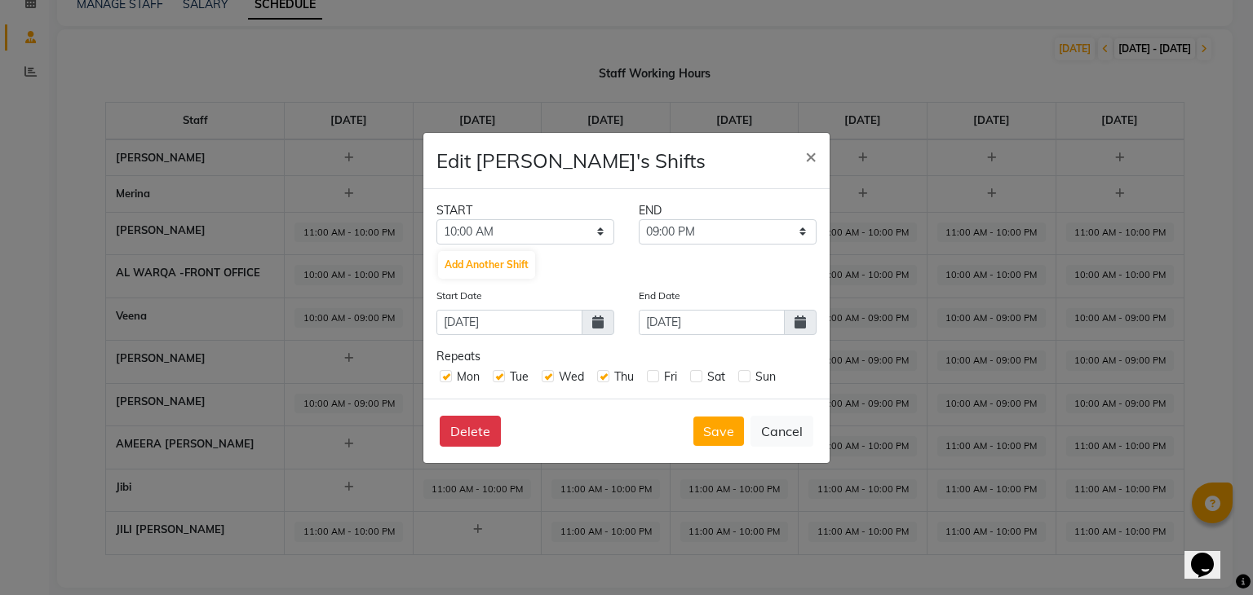
click at [649, 373] on label at bounding box center [653, 376] width 12 height 12
click at [649, 373] on input "checkbox" at bounding box center [652, 375] width 11 height 11
checkbox input "true"
click at [696, 373] on label at bounding box center [696, 376] width 12 height 12
click at [696, 373] on input "checkbox" at bounding box center [695, 375] width 11 height 11
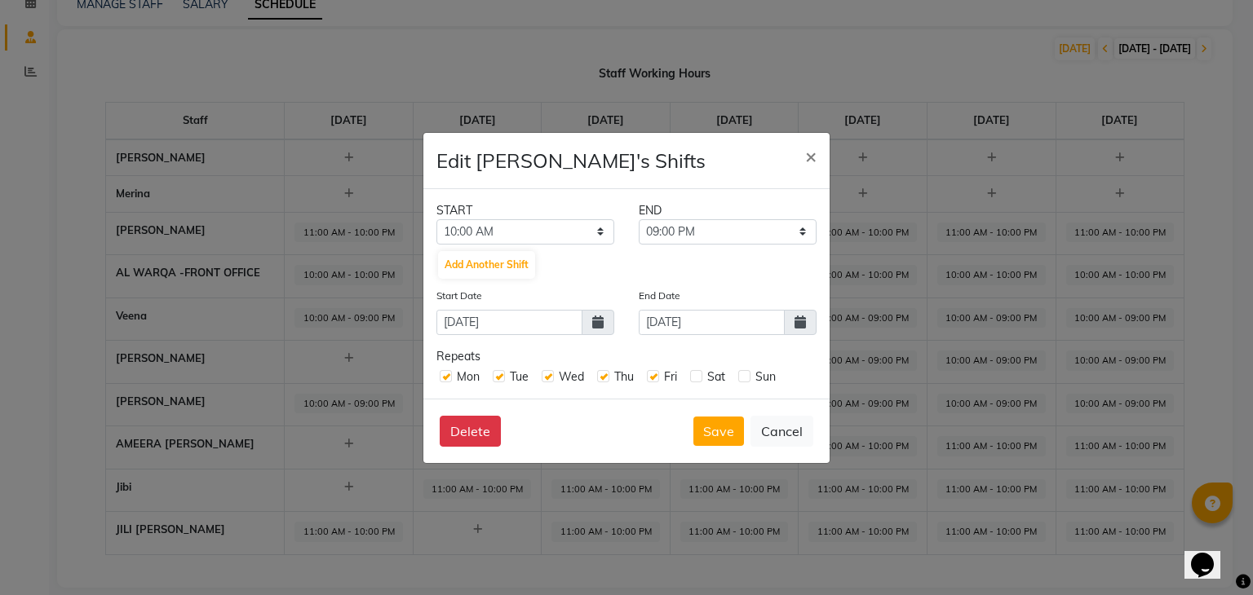
checkbox input "true"
click at [745, 377] on label at bounding box center [744, 376] width 12 height 12
click at [745, 377] on input "checkbox" at bounding box center [743, 375] width 11 height 11
checkbox input "true"
click at [803, 319] on icon at bounding box center [799, 322] width 11 height 13
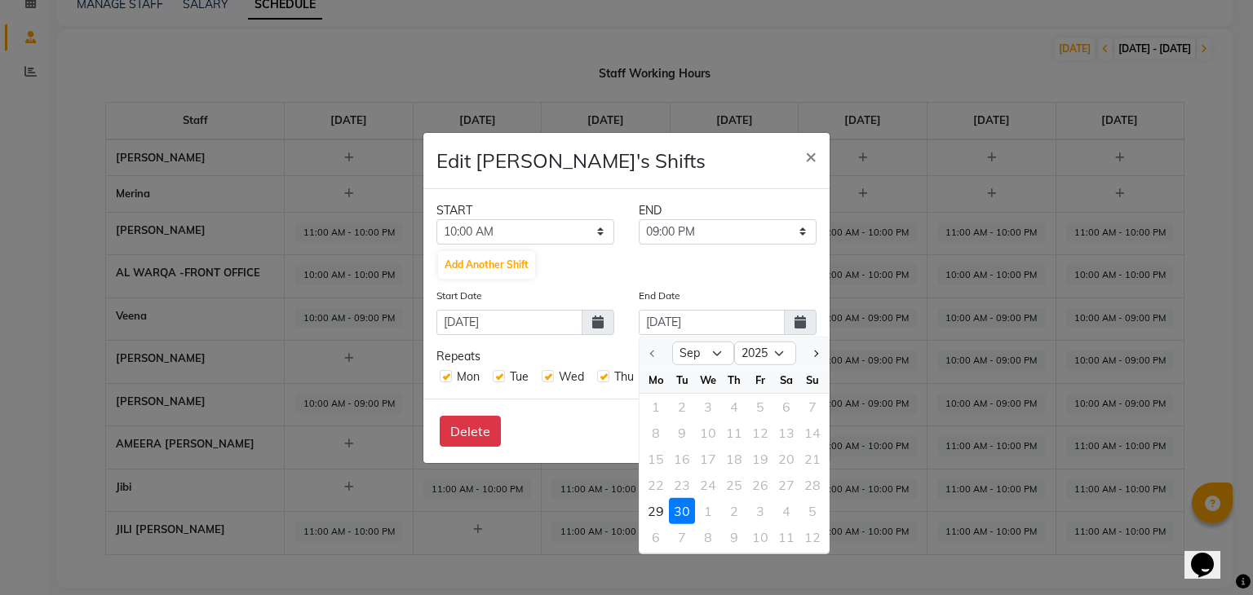
click at [813, 509] on div "29 30 1 2 3 4 5" at bounding box center [733, 511] width 189 height 26
click at [608, 445] on div "Delete Save Cancel" at bounding box center [626, 431] width 406 height 64
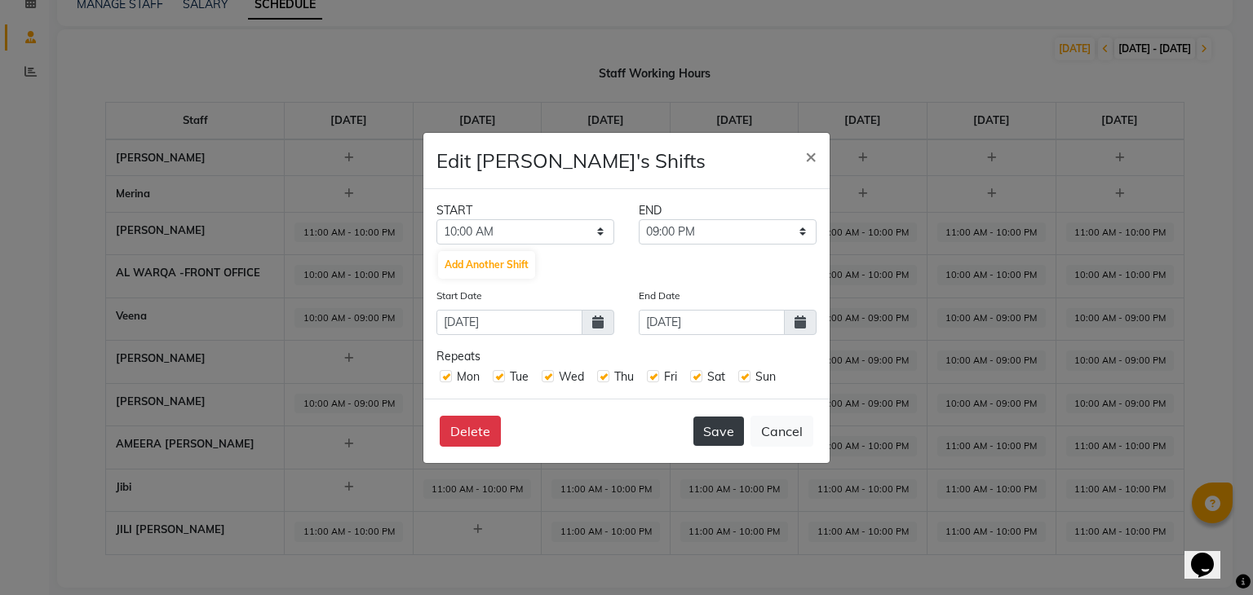
click at [720, 431] on button "Save" at bounding box center [718, 431] width 51 height 29
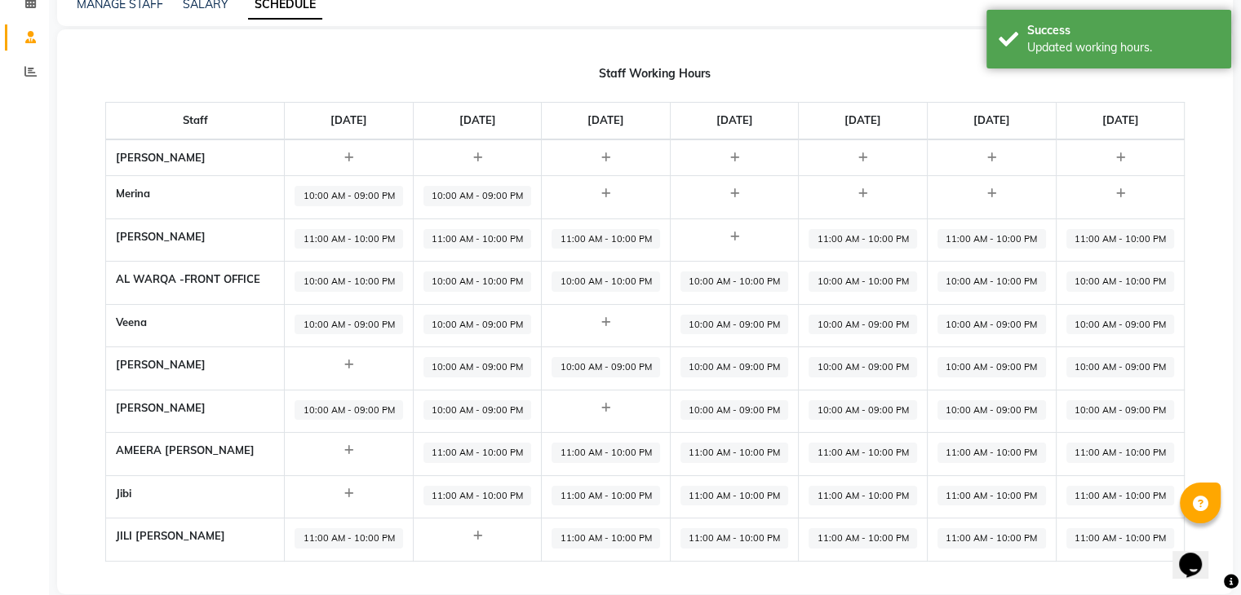
click at [463, 201] on span "10:00 AM - 09:00 PM" at bounding box center [477, 196] width 108 height 20
select select "10:00 AM"
select select "09:00 PM"
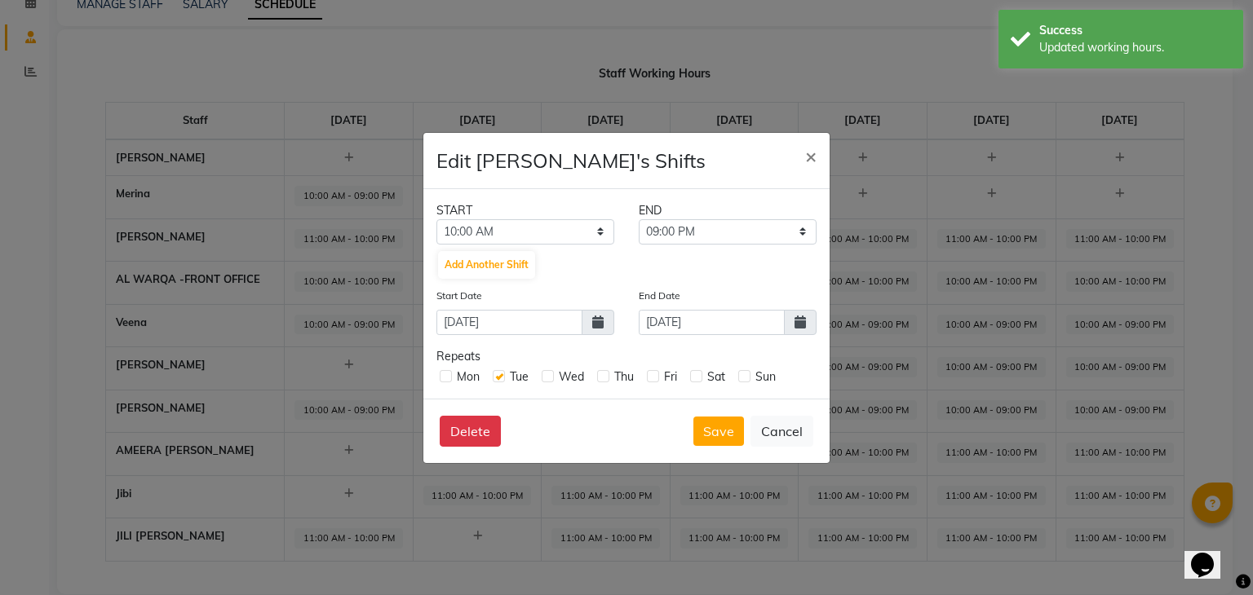
click at [499, 373] on label at bounding box center [499, 376] width 12 height 12
click at [499, 373] on input "checkbox" at bounding box center [498, 375] width 11 height 11
checkbox input "false"
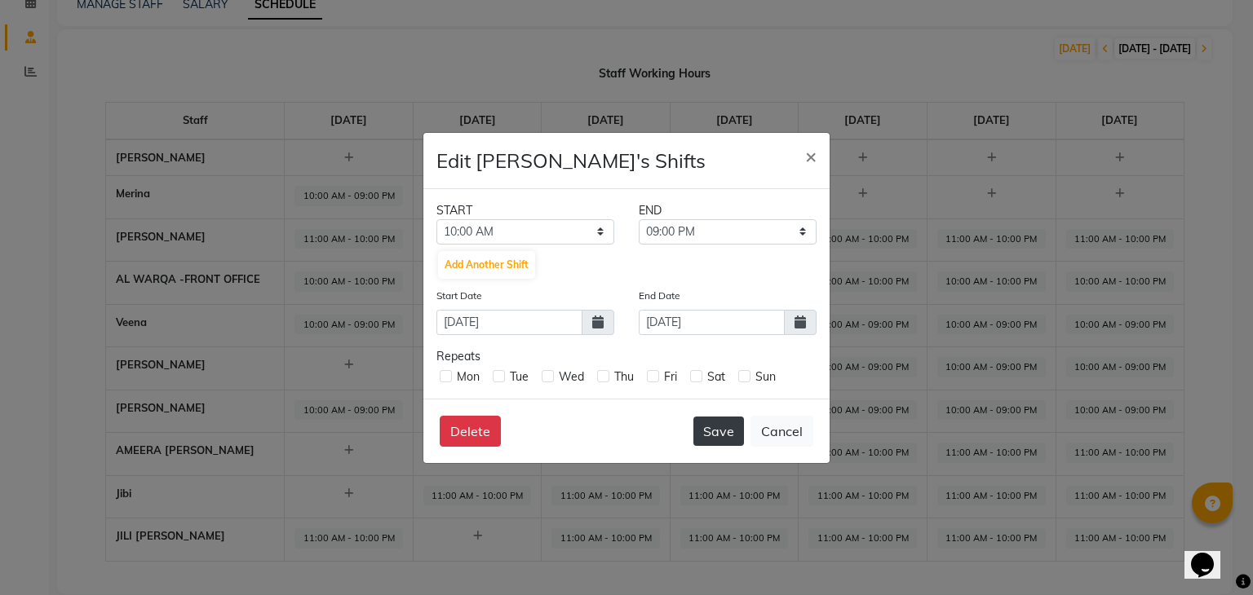
click at [718, 438] on button "Save" at bounding box center [718, 431] width 51 height 29
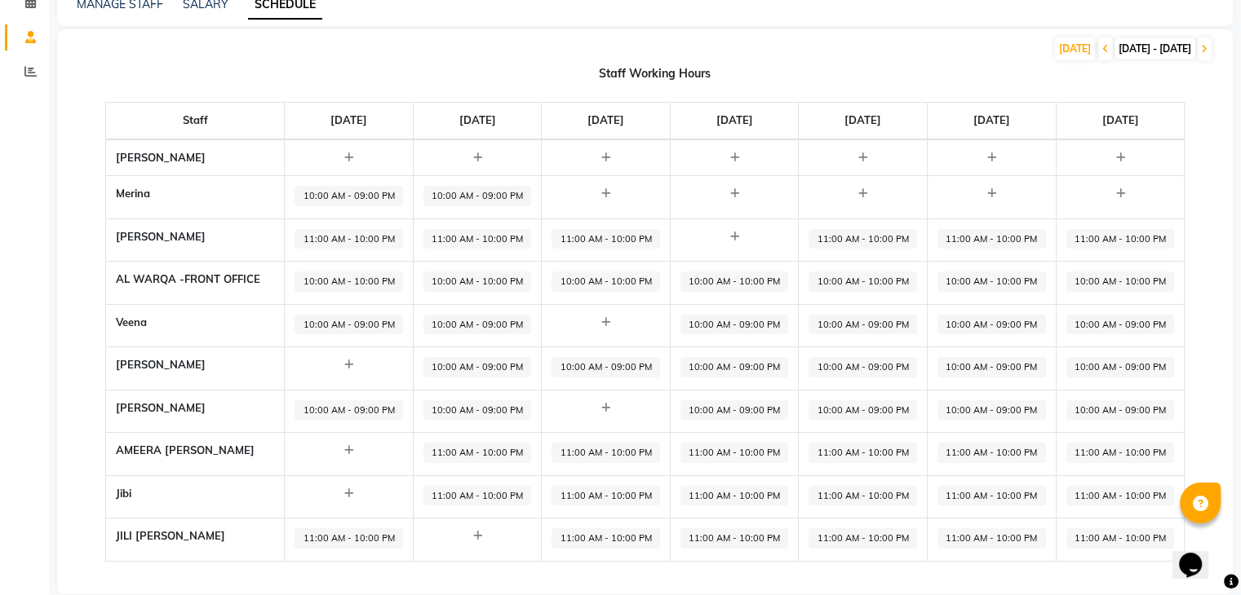
click at [348, 417] on span "10:00 AM - 09:00 PM" at bounding box center [348, 410] width 108 height 20
select select "10:00 AM"
select select "09:00 PM"
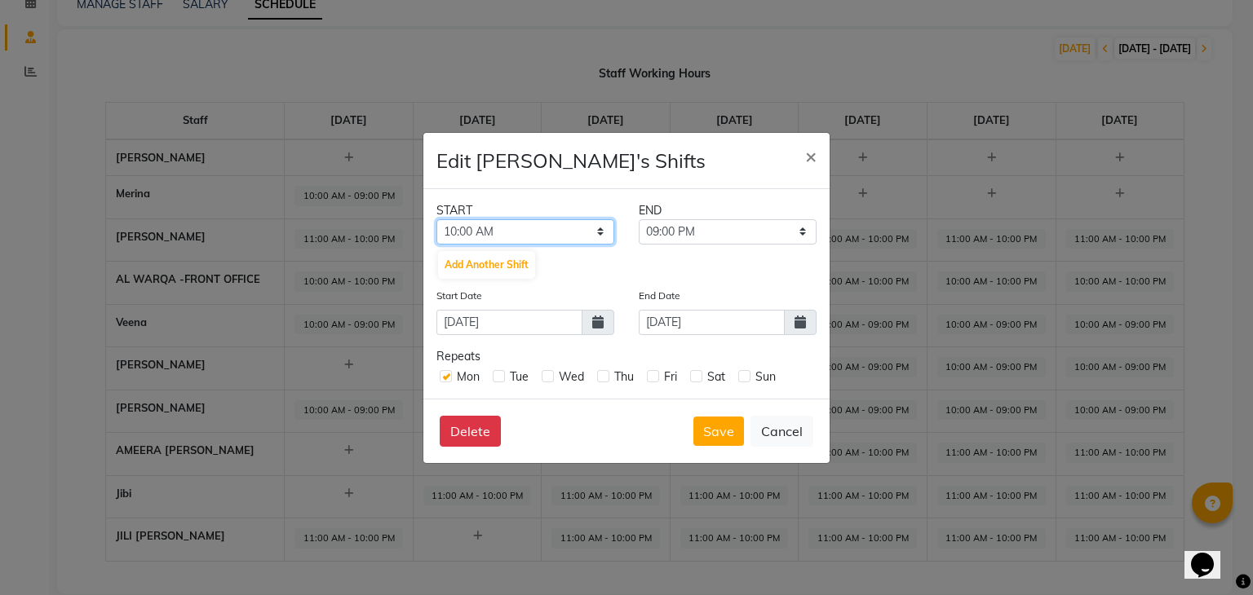
click at [534, 233] on select "12:00 AM 12:30 AM 01:00 AM 01:30 AM 02:00 AM 02:30 AM 03:00 AM 03:30 AM 04:00 A…" at bounding box center [525, 231] width 178 height 25
select select "11:00 AM"
click at [436, 219] on select "12:00 AM 12:30 AM 01:00 AM 01:30 AM 02:00 AM 02:30 AM 03:00 AM 03:30 AM 04:00 A…" at bounding box center [525, 231] width 178 height 25
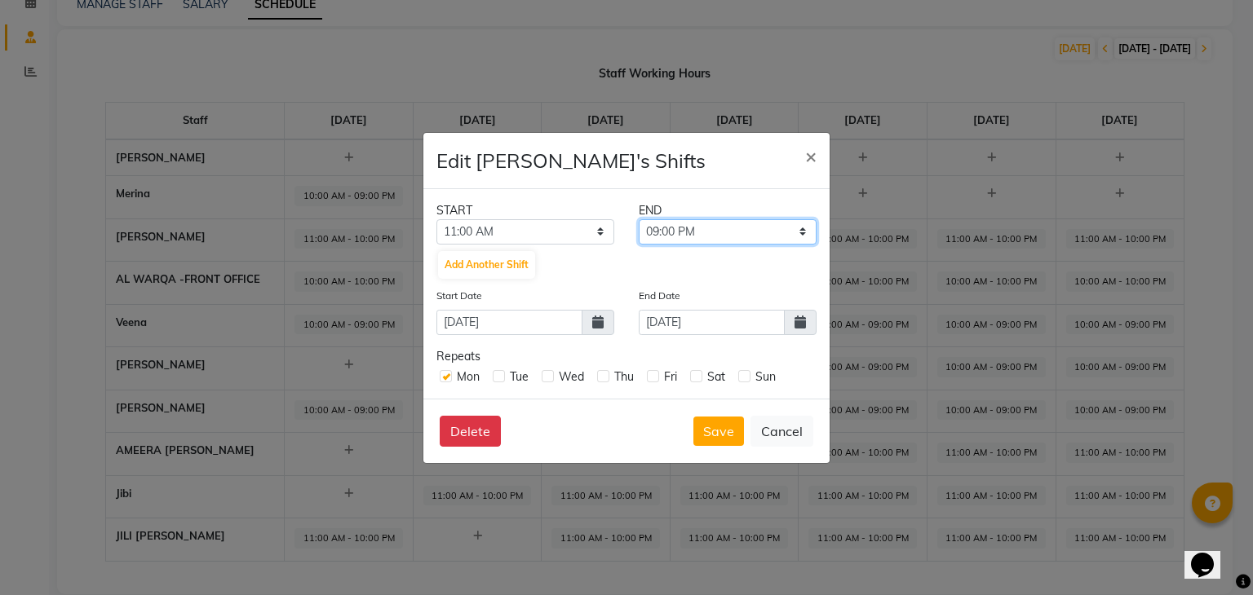
click at [695, 228] on select "11:30 AM 12:00 PM 12:30 PM 01:00 PM 01:30 PM 02:00 PM 02:30 PM 03:00 PM 03:30 P…" at bounding box center [728, 231] width 178 height 25
select select "10:00 PM"
click at [639, 219] on select "11:30 AM 12:00 PM 12:30 PM 01:00 PM 01:30 PM 02:00 PM 02:30 PM 03:00 PM 03:30 P…" at bounding box center [728, 231] width 178 height 25
click at [803, 322] on icon at bounding box center [799, 322] width 11 height 13
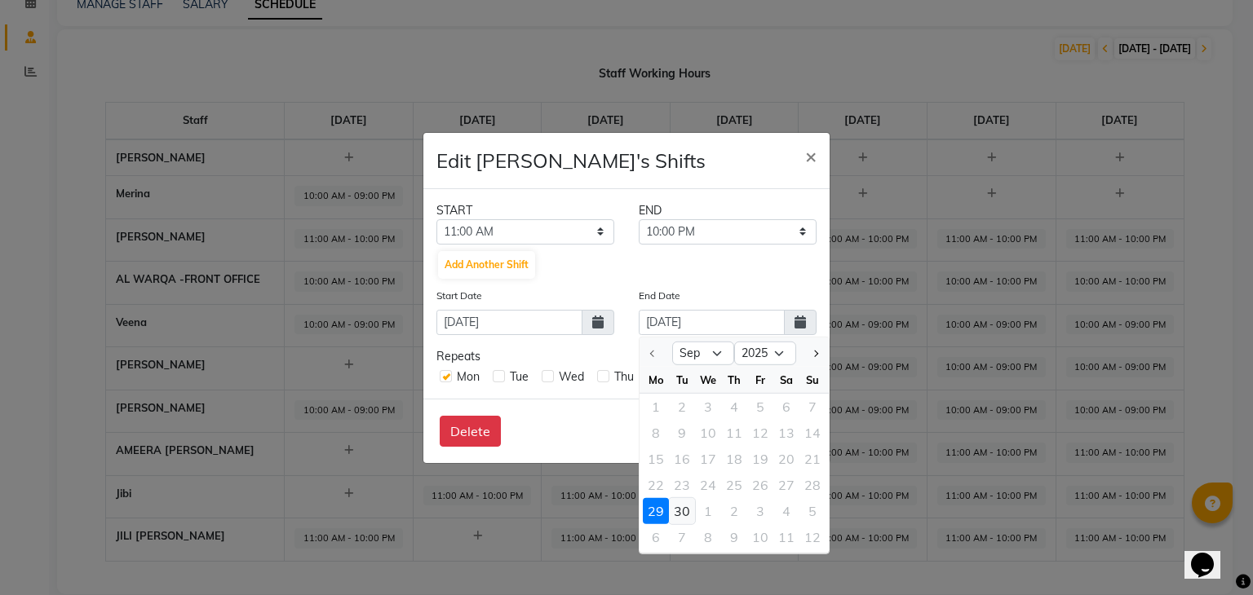
click at [685, 513] on div "30" at bounding box center [682, 511] width 26 height 26
type input "30-09-2025"
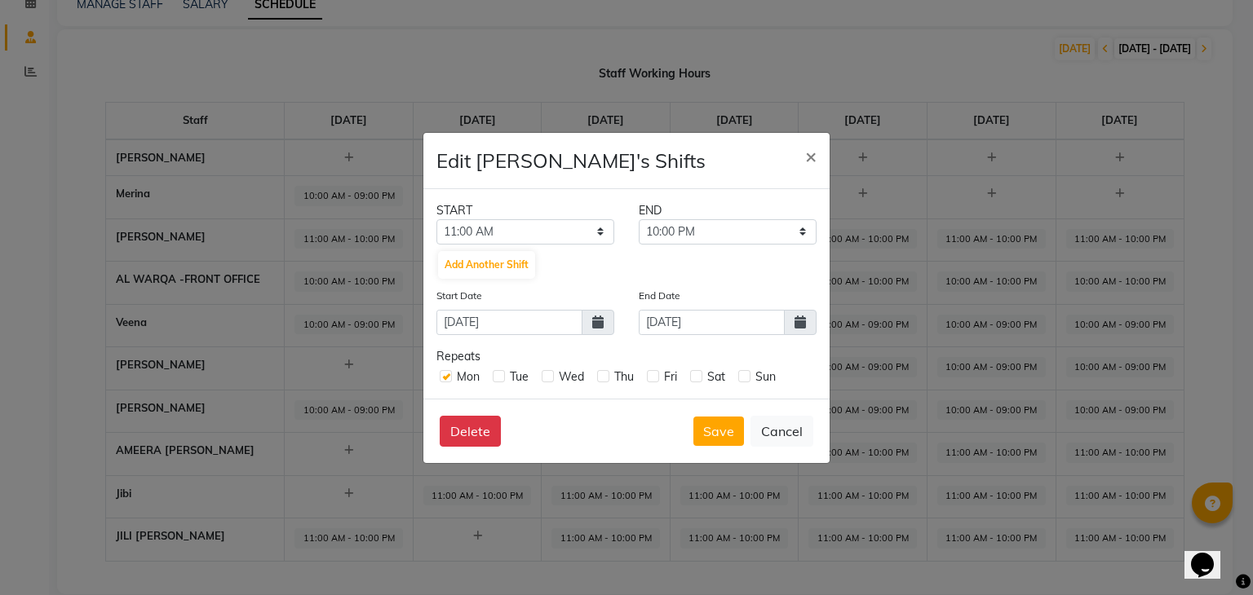
click at [505, 374] on div "Tue" at bounding box center [511, 377] width 36 height 17
click at [502, 375] on label at bounding box center [499, 376] width 12 height 12
click at [502, 375] on input "checkbox" at bounding box center [498, 375] width 11 height 11
checkbox input "true"
click at [732, 439] on button "Save" at bounding box center [718, 431] width 51 height 29
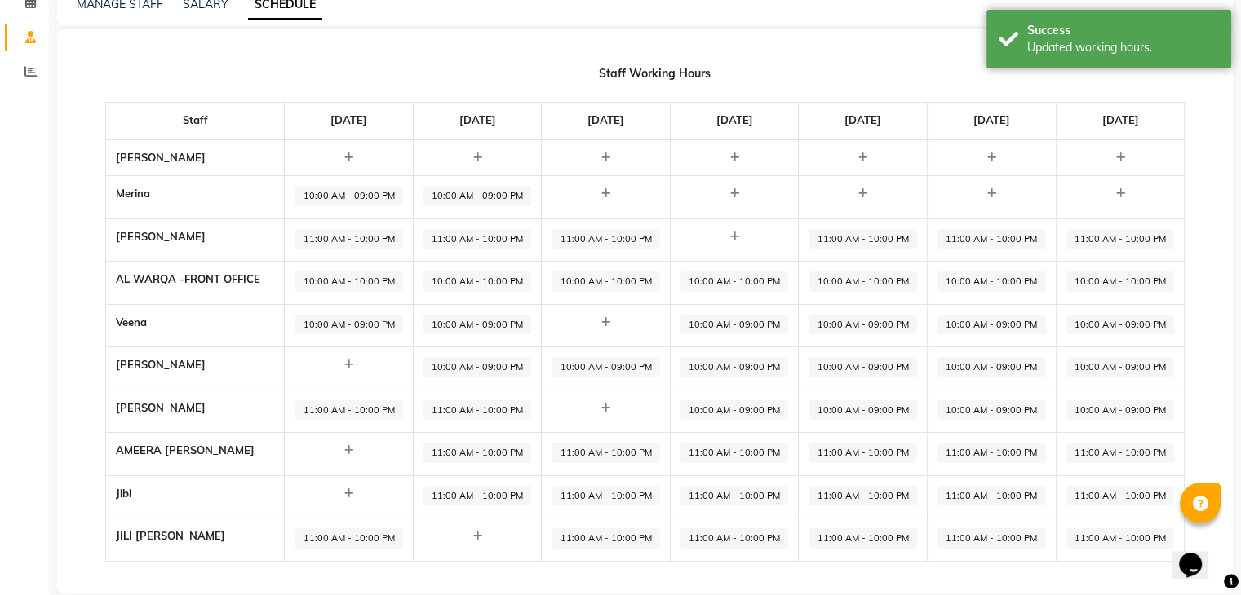
scroll to position [0, 0]
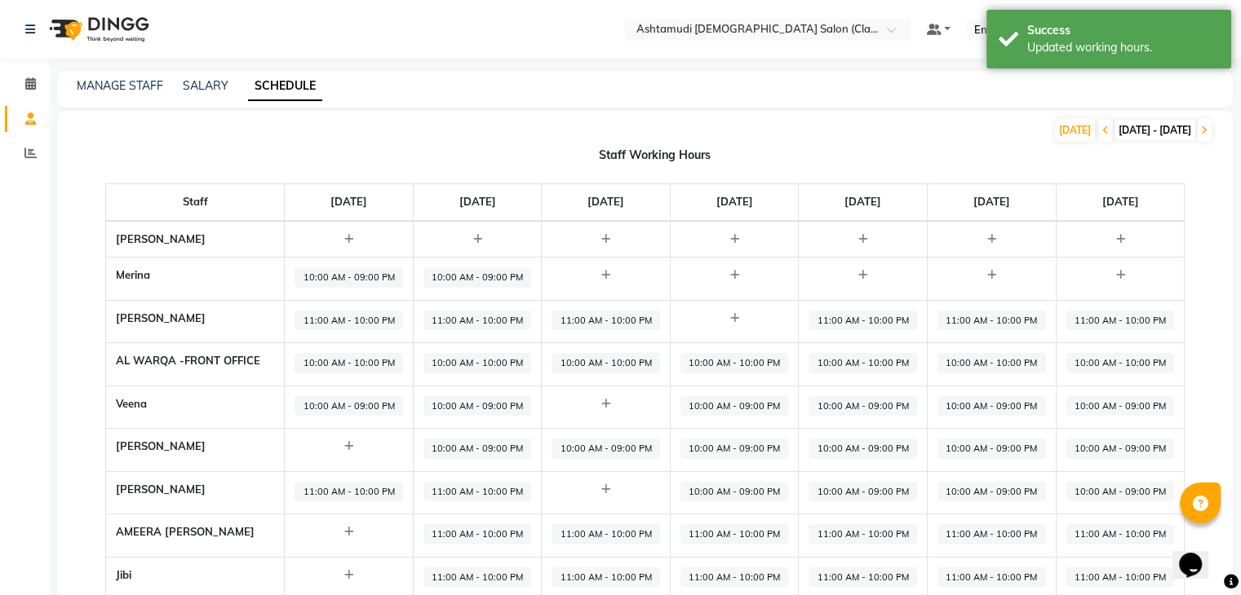
click at [733, 89] on div "MANAGE STAFF SALARY SCHEDULE" at bounding box center [635, 85] width 1156 height 17
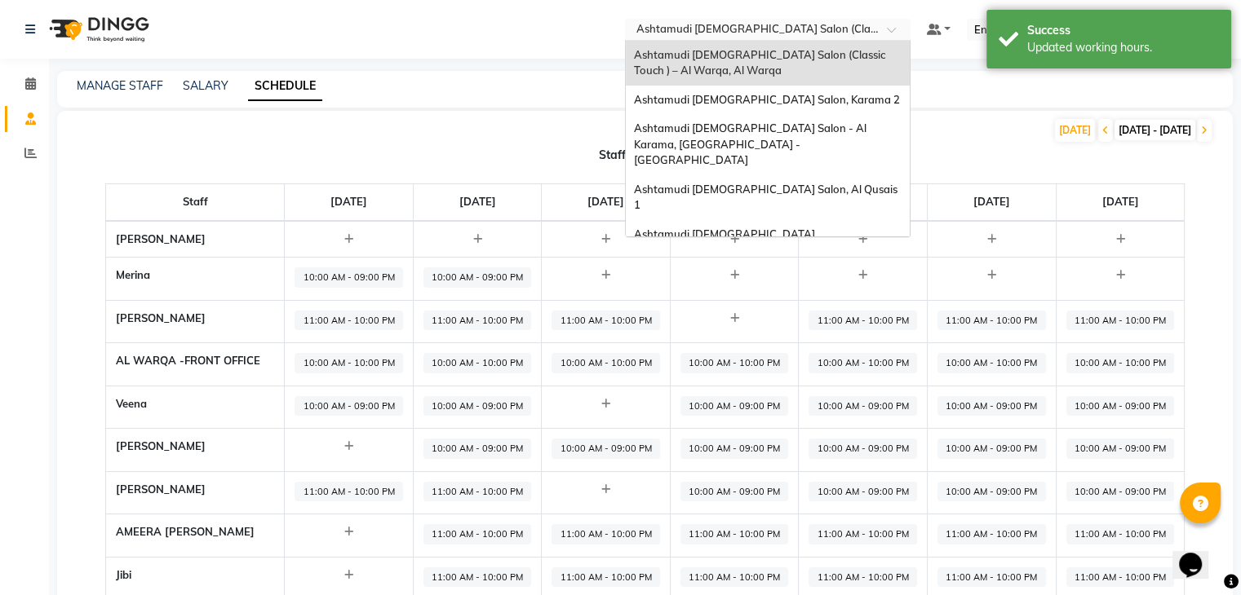
click at [806, 33] on input "text" at bounding box center [751, 31] width 237 height 16
click at [799, 95] on span "Ashtamudi [DEMOGRAPHIC_DATA] Salon, Karama 2" at bounding box center [767, 99] width 266 height 13
